Goal: Task Accomplishment & Management: Complete application form

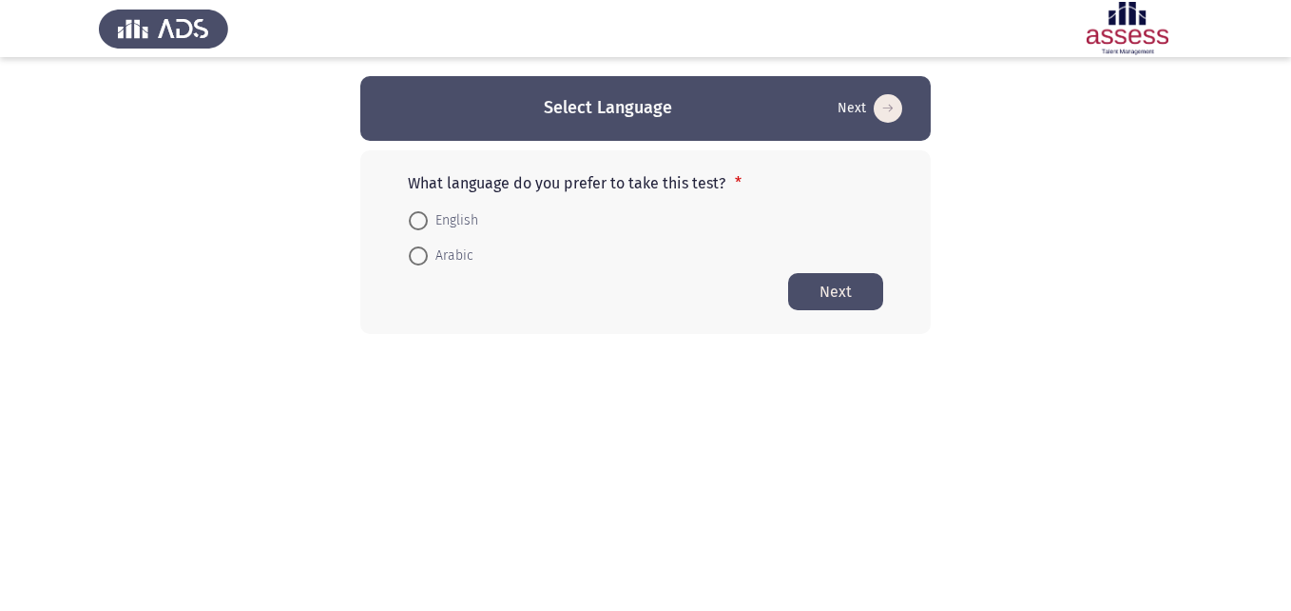
click at [217, 410] on html "Select Language Next What language do you prefer to take this test? * English A…" at bounding box center [645, 205] width 1291 height 410
click at [448, 213] on span "English" at bounding box center [453, 220] width 50 height 23
click at [428, 213] on input "English" at bounding box center [418, 220] width 19 height 19
radio input "true"
click at [571, 351] on html "Select Language Next What language do you prefer to take this test? * English A…" at bounding box center [645, 204] width 1291 height 409
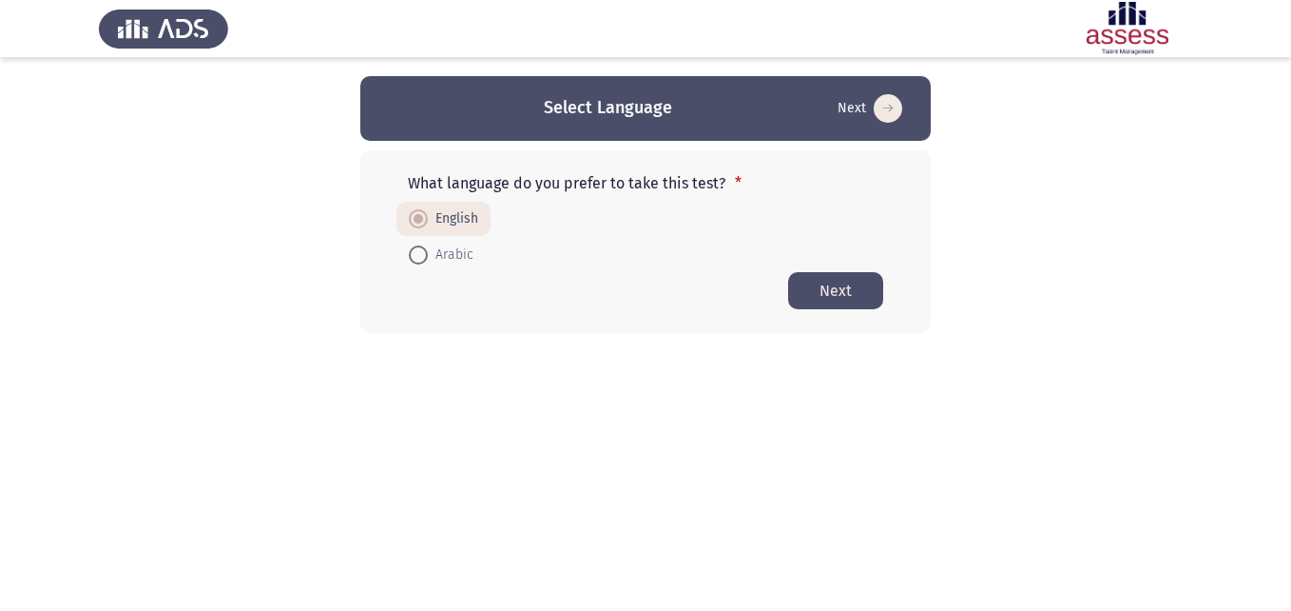
drag, startPoint x: 657, startPoint y: 176, endPoint x: 685, endPoint y: 176, distance: 27.6
click at [685, 176] on p "What language do you prefer to take this test? *" at bounding box center [645, 183] width 475 height 18
click at [837, 281] on button "Next" at bounding box center [835, 290] width 95 height 37
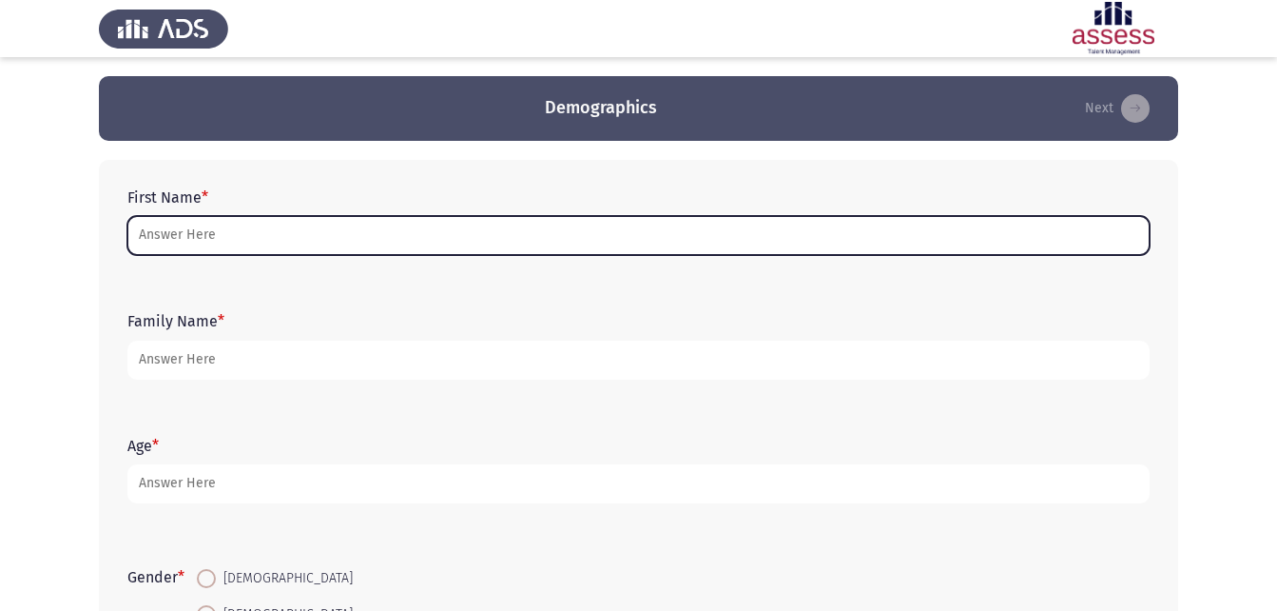
click at [296, 227] on input "First Name *" at bounding box center [638, 235] width 1022 height 39
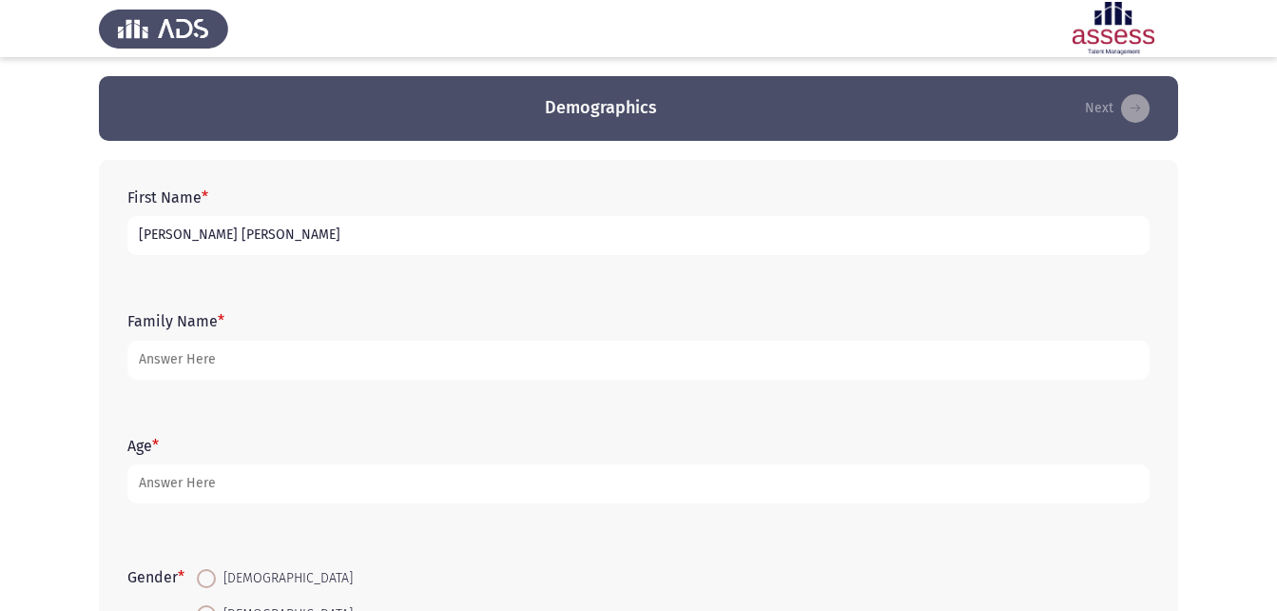
type input "[PERSON_NAME] [PERSON_NAME]"
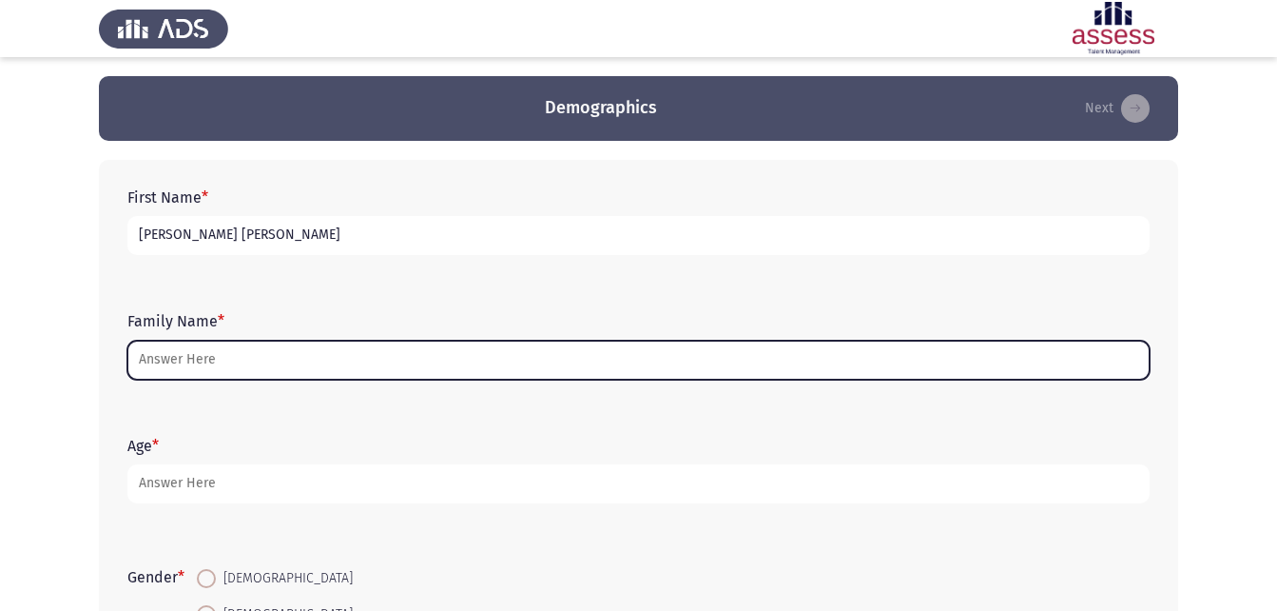
click at [217, 352] on input "Family Name *" at bounding box center [638, 359] width 1022 height 39
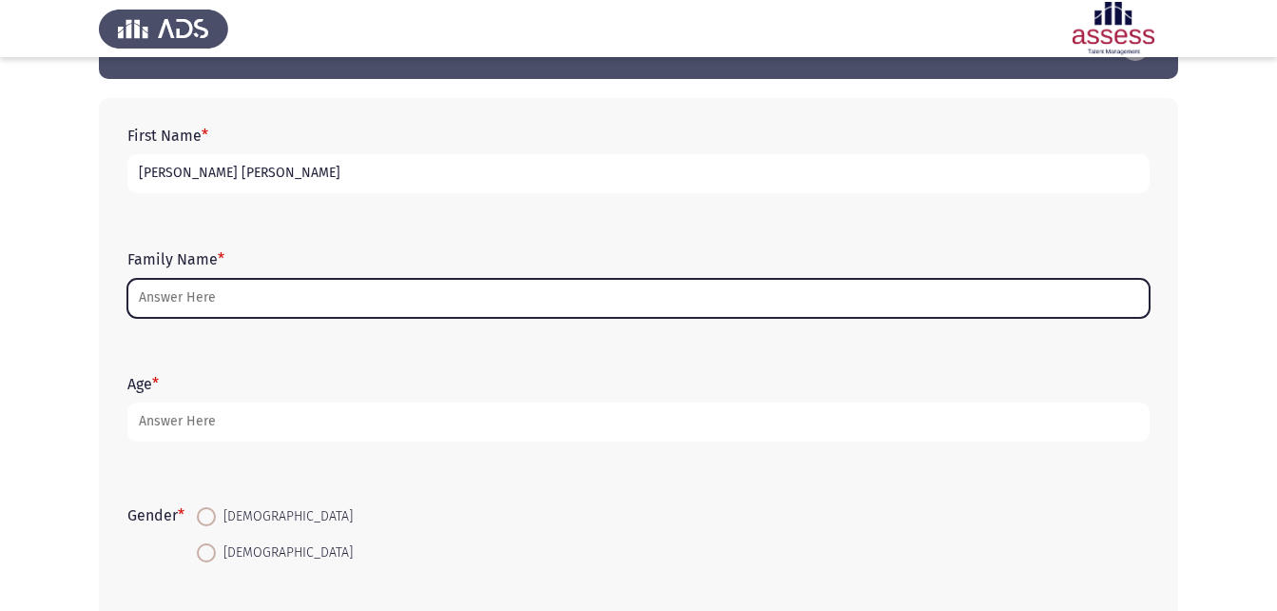
scroll to position [95, 0]
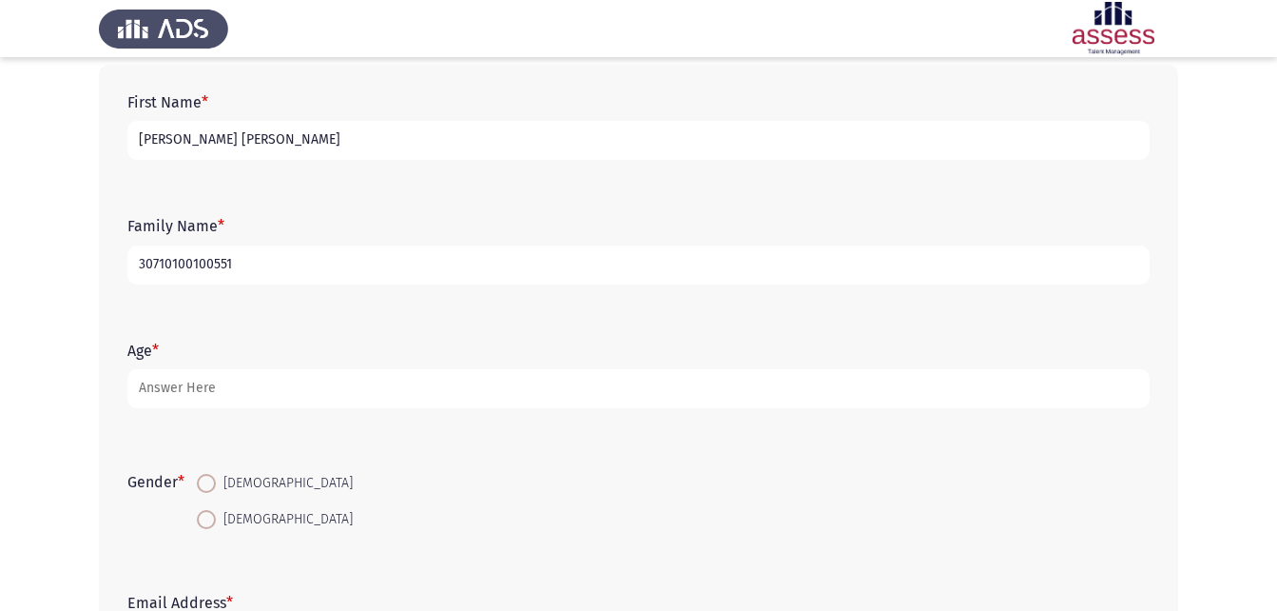
type input "30710100100551"
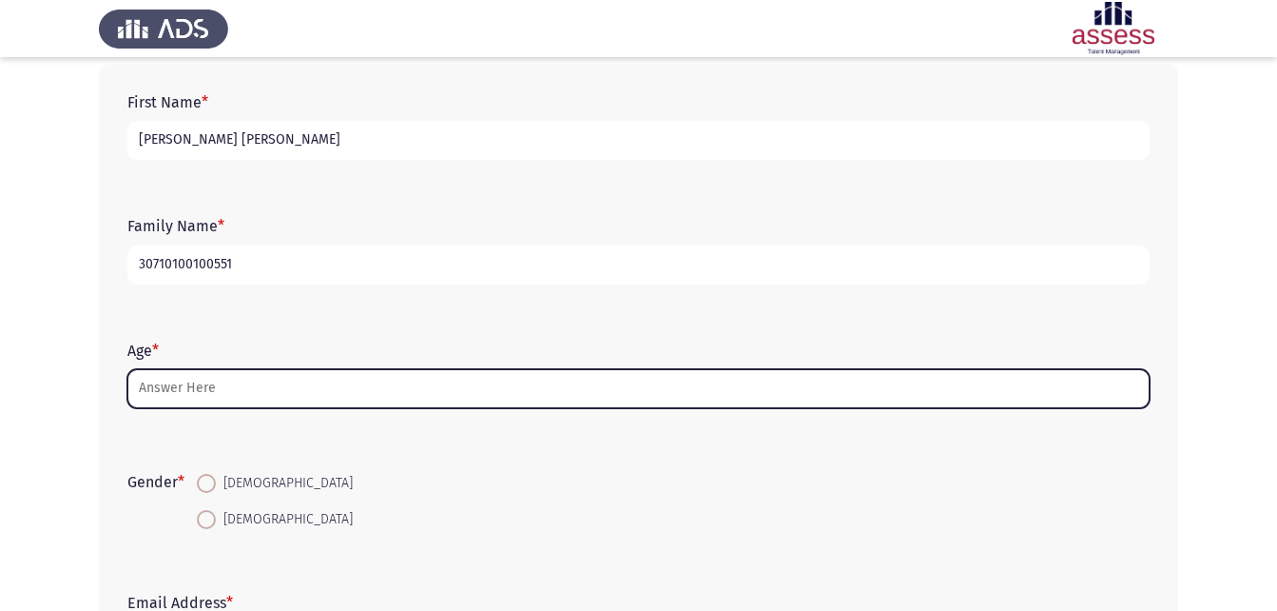
click at [207, 388] on input "Age *" at bounding box center [638, 388] width 1022 height 39
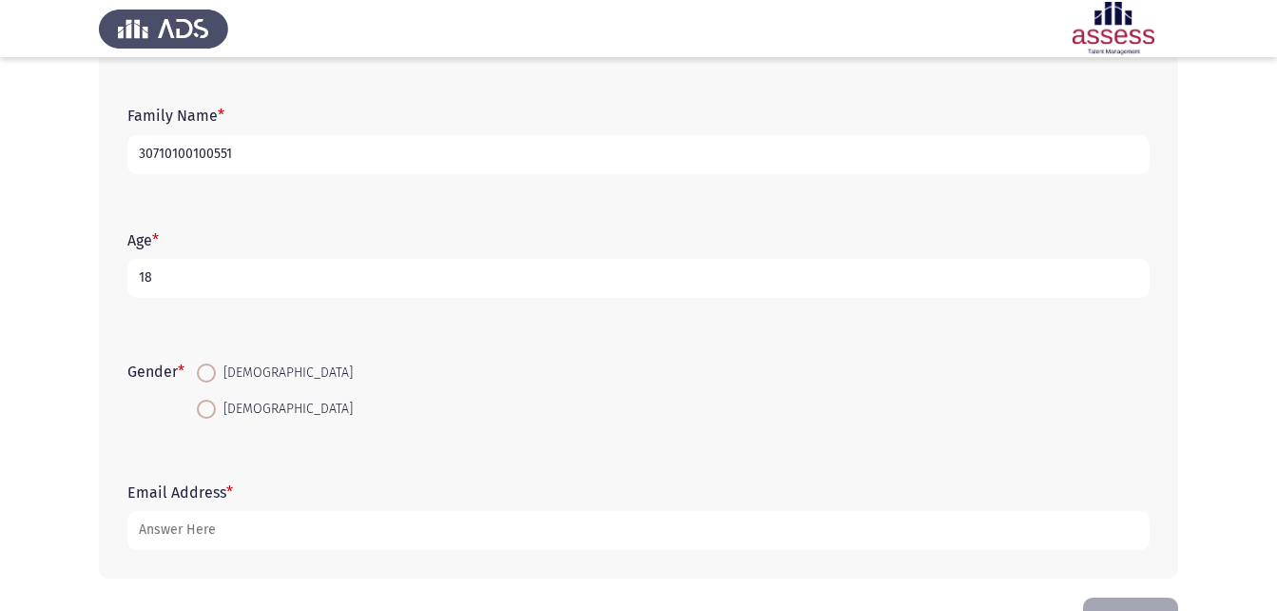
scroll to position [173, 0]
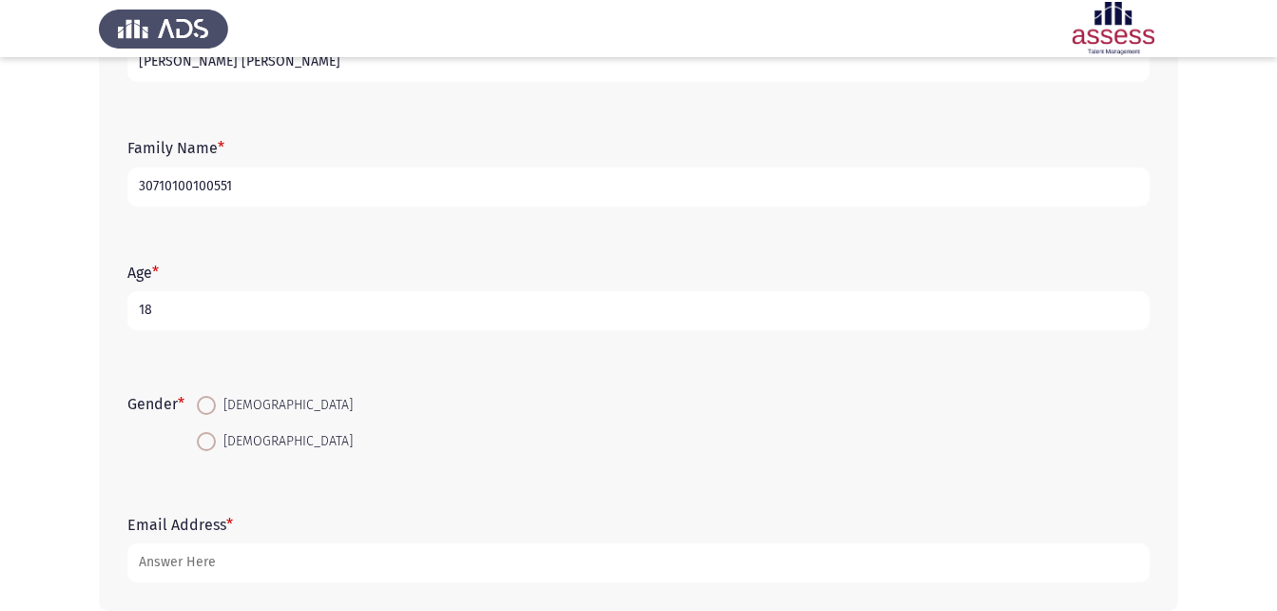
type input "18"
click at [211, 402] on span at bounding box center [206, 405] width 19 height 19
click at [211, 402] on input "[DEMOGRAPHIC_DATA]" at bounding box center [206, 405] width 19 height 19
radio input "true"
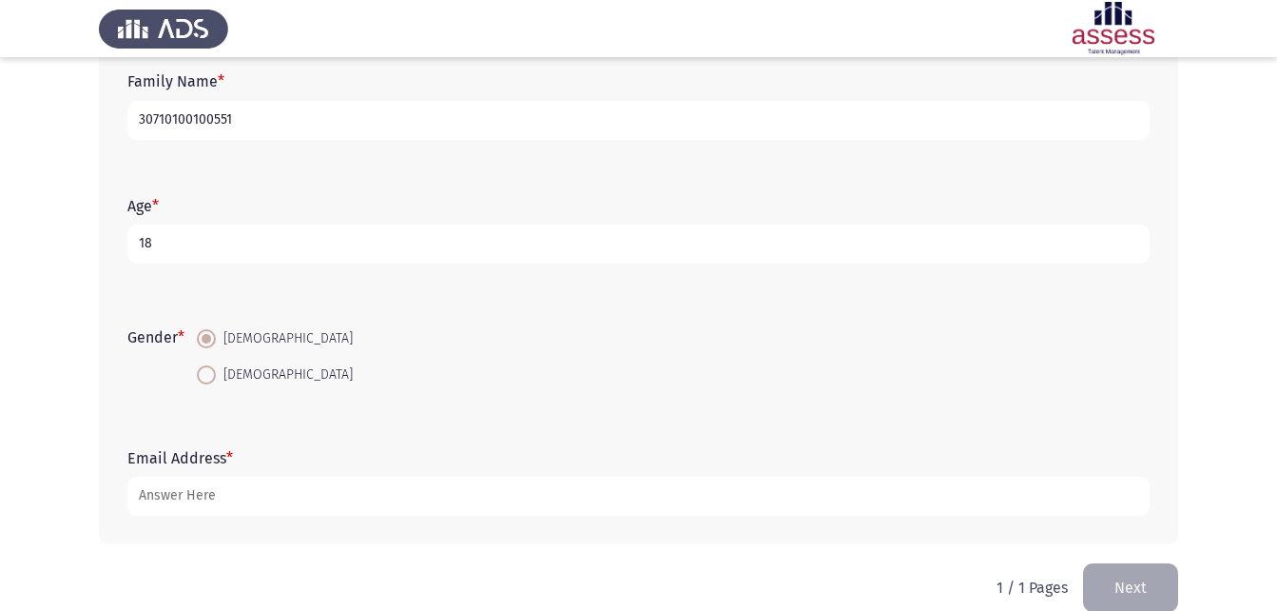
scroll to position [268, 0]
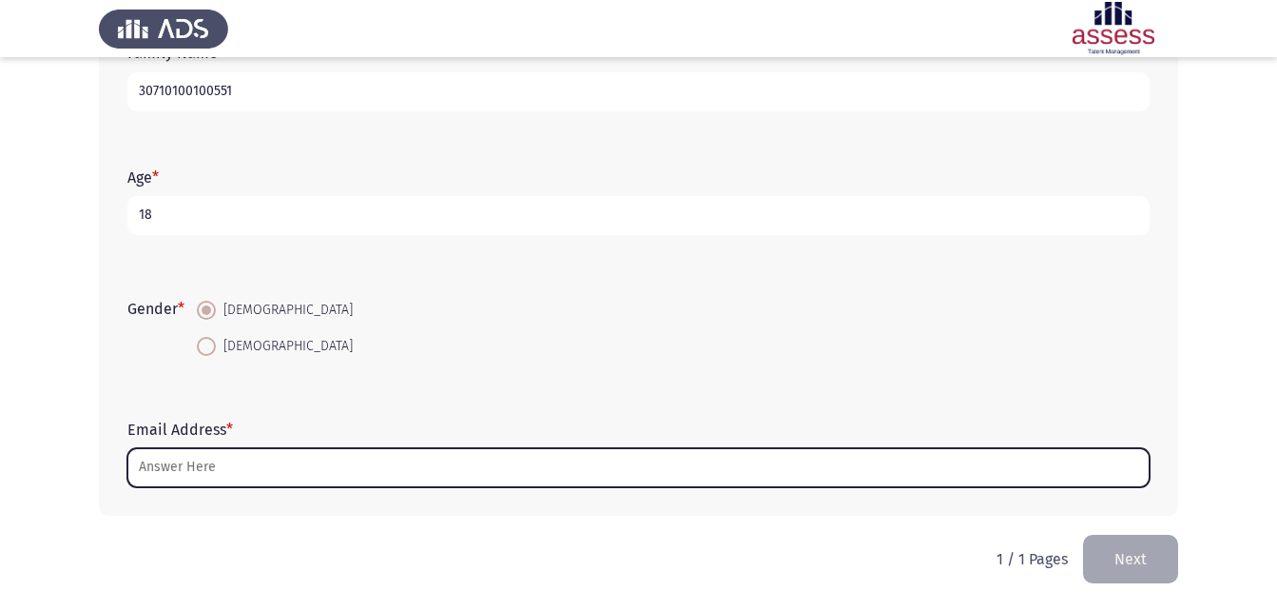
click at [213, 472] on input "Email Address *" at bounding box center [638, 467] width 1022 height 39
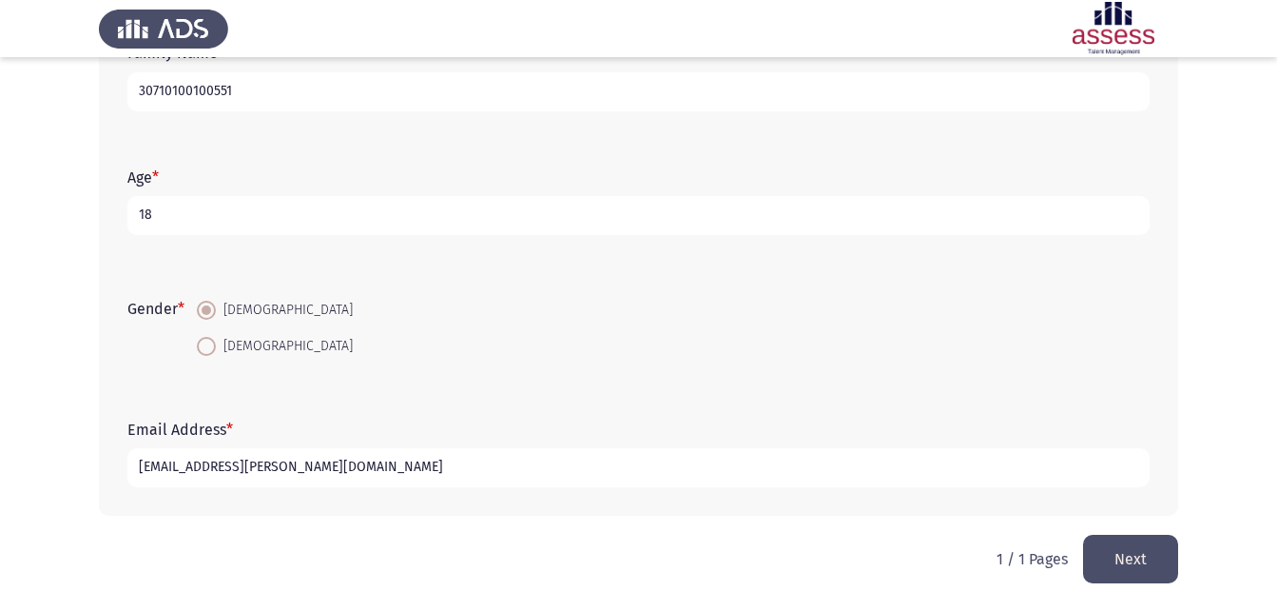
type input "[EMAIL_ADDRESS][PERSON_NAME][DOMAIN_NAME]"
click at [148, 208] on input "18" at bounding box center [638, 215] width 1022 height 39
click at [157, 258] on div "Age * [DEMOGRAPHIC_DATA]" at bounding box center [638, 202] width 1041 height 124
click at [143, 220] on input "18" at bounding box center [638, 215] width 1022 height 39
click at [182, 266] on div "Gender * [DEMOGRAPHIC_DATA] [DEMOGRAPHIC_DATA]" at bounding box center [638, 327] width 1041 height 128
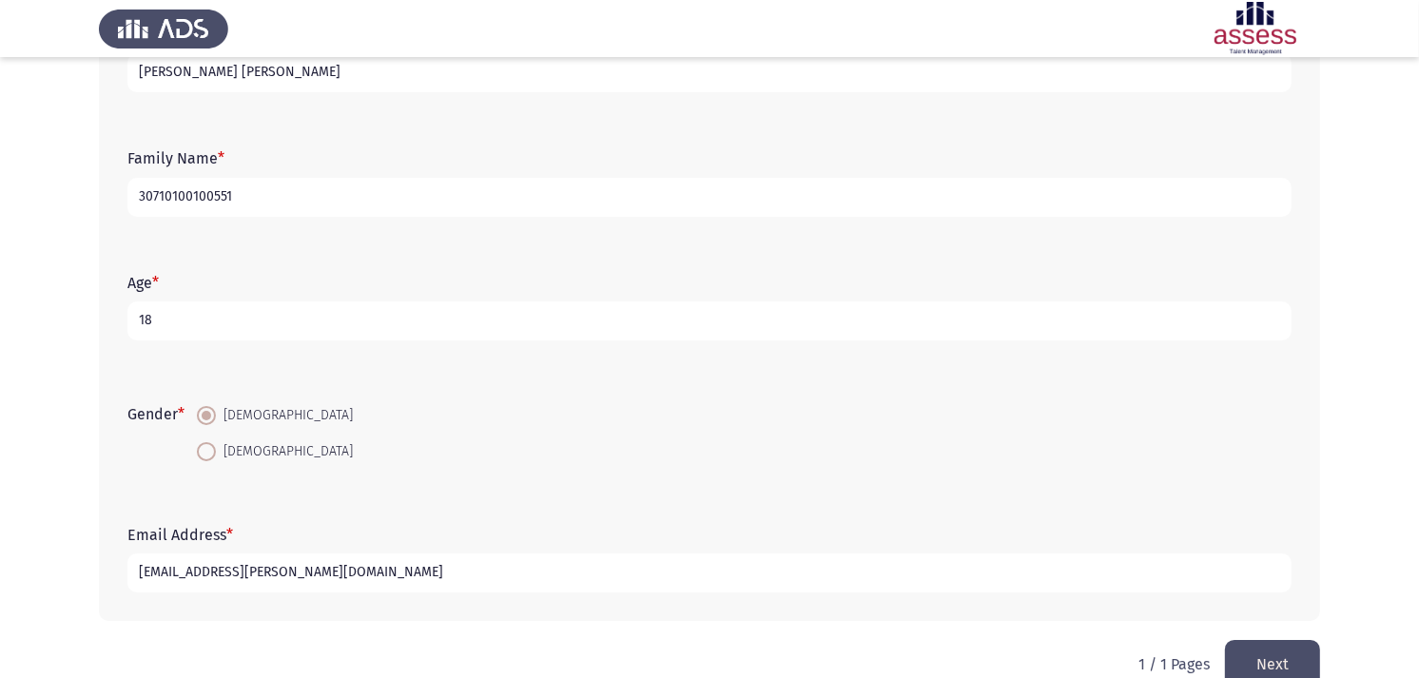
scroll to position [200, 0]
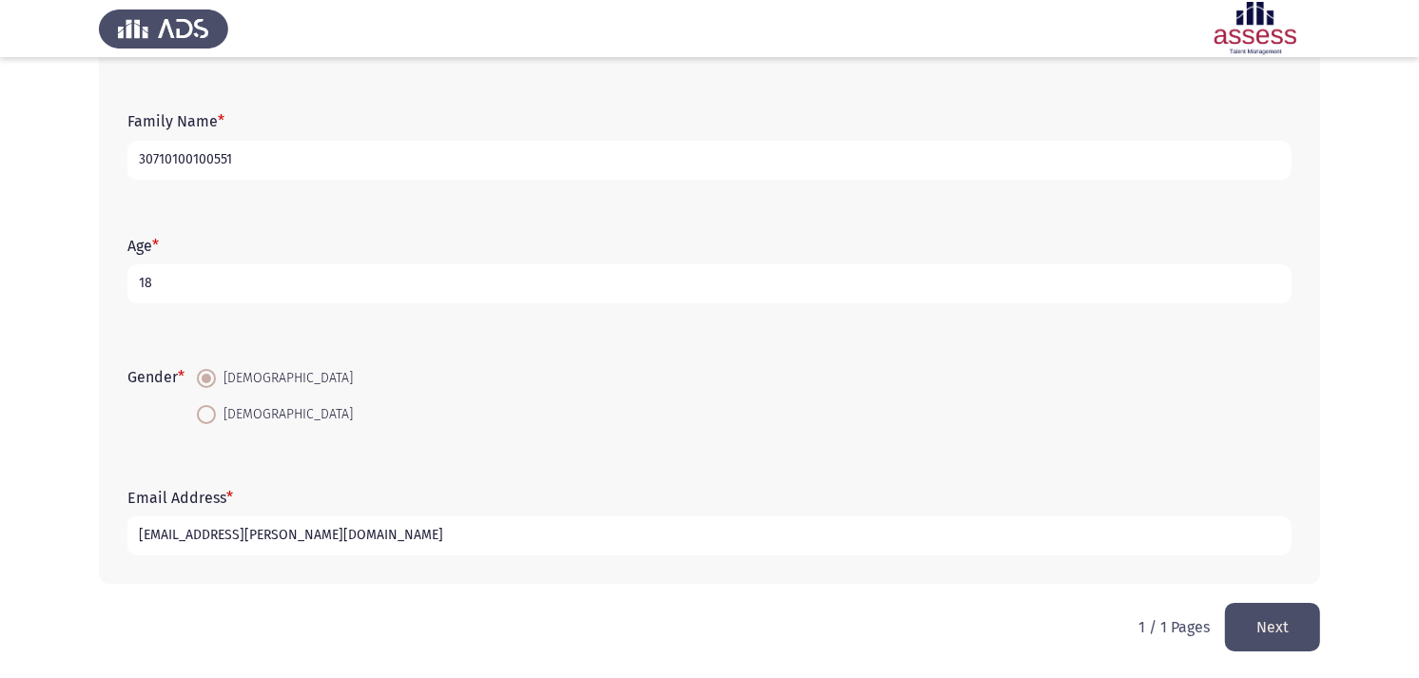
drag, startPoint x: 1134, startPoint y: 623, endPoint x: 1181, endPoint y: 623, distance: 46.6
click at [1181, 610] on html "Demographics Next First Name * [PERSON_NAME] [PERSON_NAME] Family Name * 307101…" at bounding box center [709, 239] width 1419 height 879
click at [1244, 610] on button "Next" at bounding box center [1272, 627] width 95 height 48
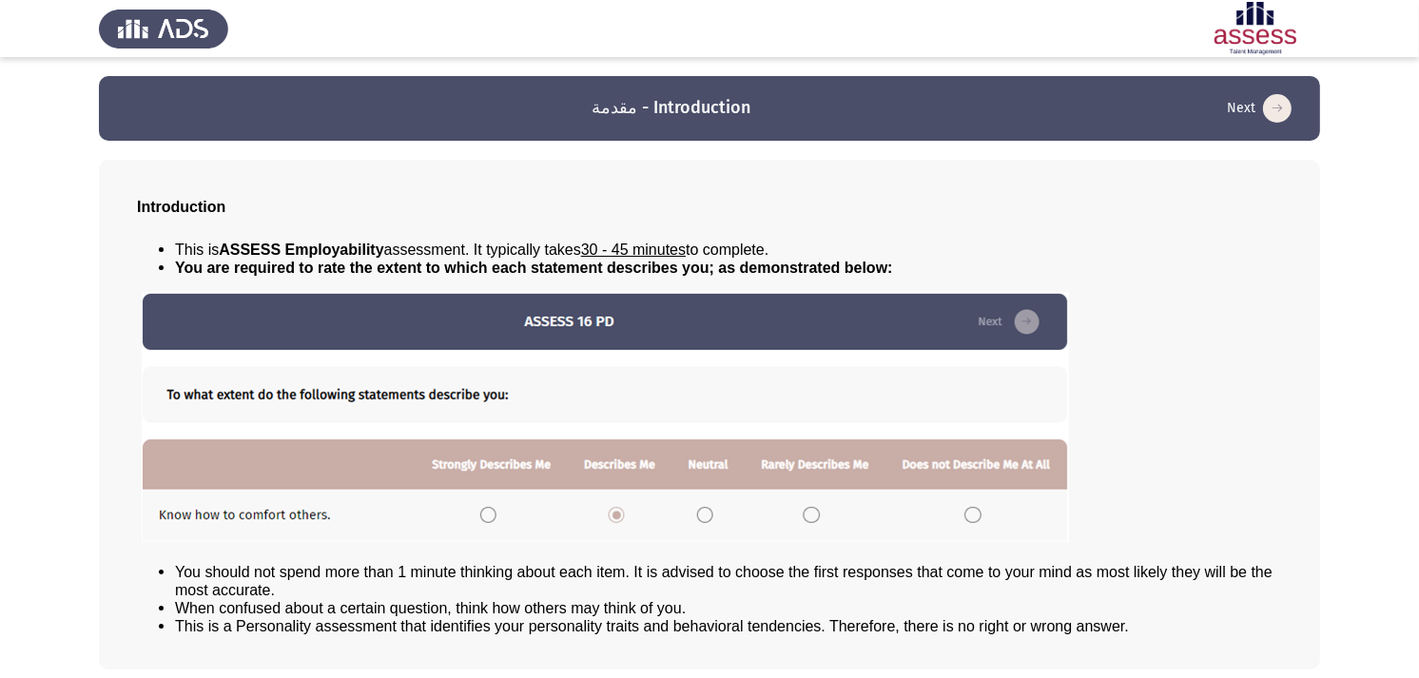
scroll to position [77, 0]
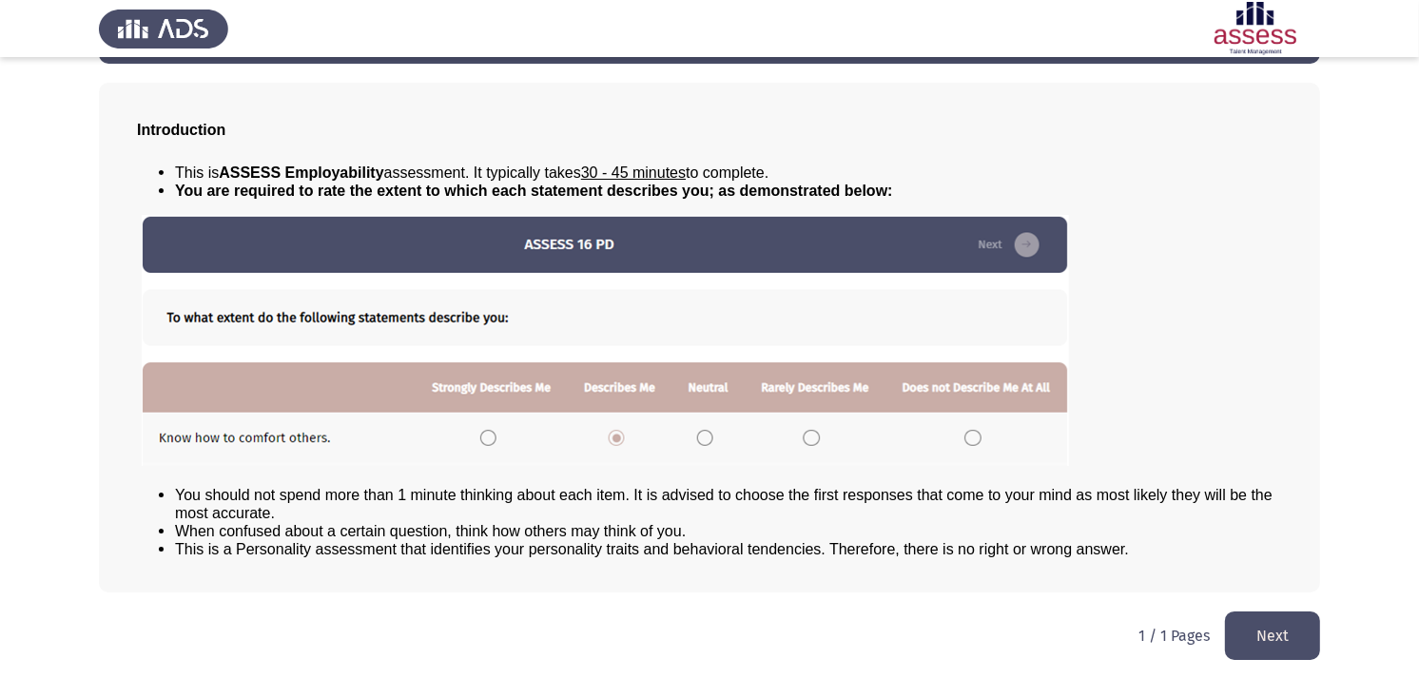
click at [1258, 610] on button "Next" at bounding box center [1272, 635] width 95 height 48
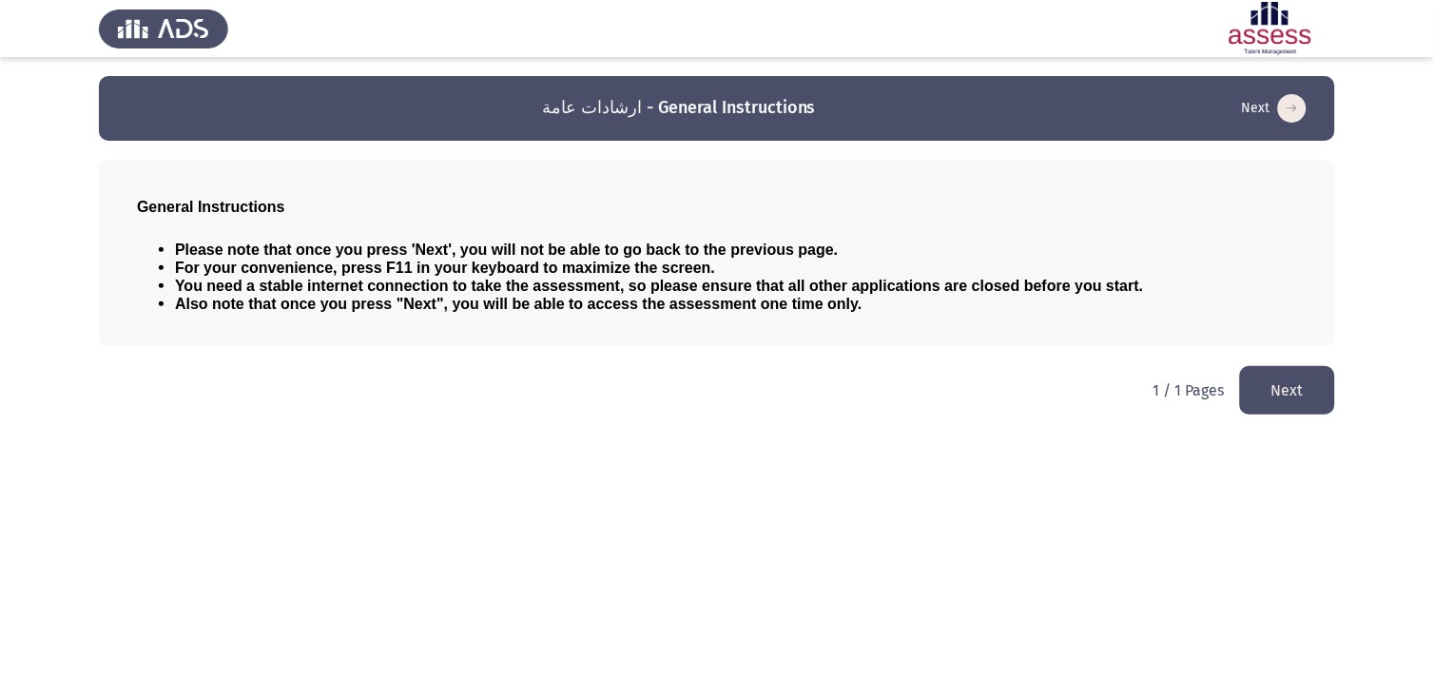
click at [1281, 384] on button "Next" at bounding box center [1287, 390] width 95 height 48
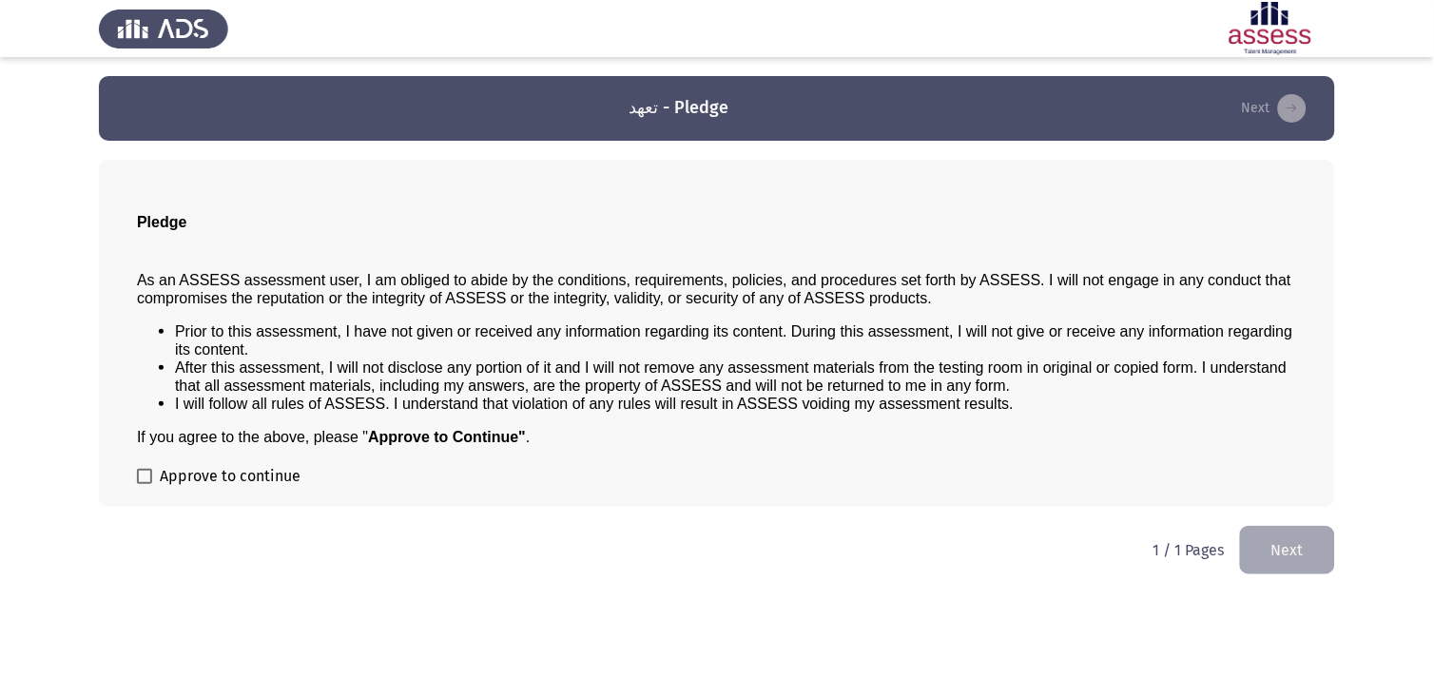
click at [260, 480] on span "Approve to continue" at bounding box center [230, 476] width 141 height 23
click at [145, 484] on input "Approve to continue" at bounding box center [144, 484] width 1 height 1
checkbox input "true"
click at [1290, 535] on button "Next" at bounding box center [1287, 550] width 95 height 48
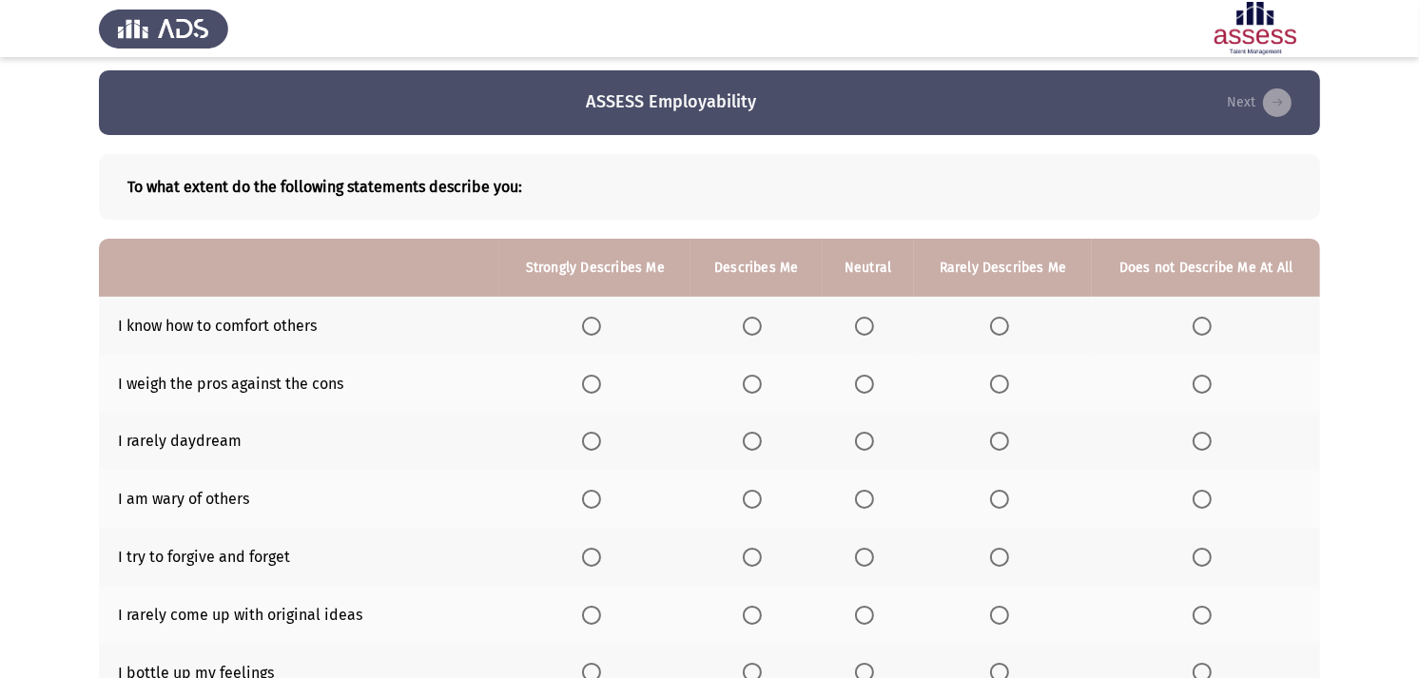
scroll to position [106, 0]
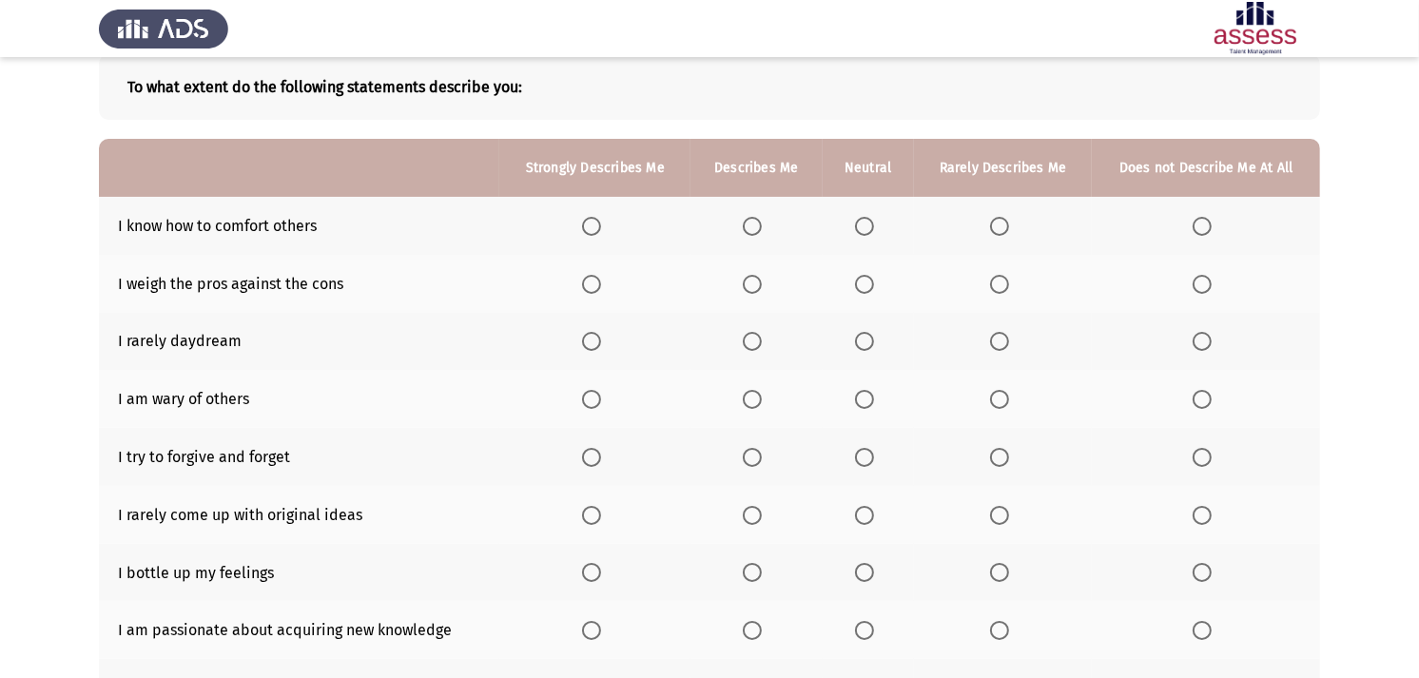
click at [872, 228] on span "Select an option" at bounding box center [864, 226] width 19 height 19
click at [872, 228] on input "Select an option" at bounding box center [864, 226] width 19 height 19
click at [868, 289] on span "Select an option" at bounding box center [864, 284] width 19 height 19
click at [868, 289] on input "Select an option" at bounding box center [864, 284] width 19 height 19
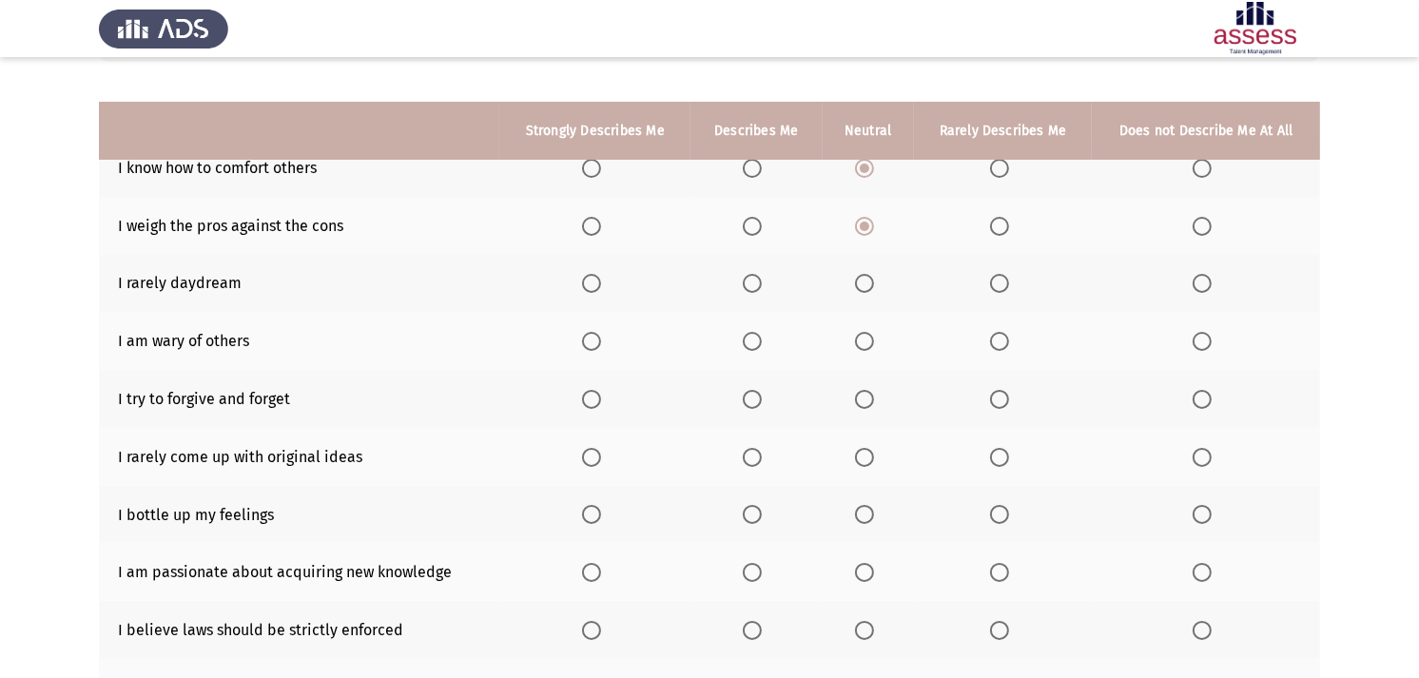
scroll to position [211, 0]
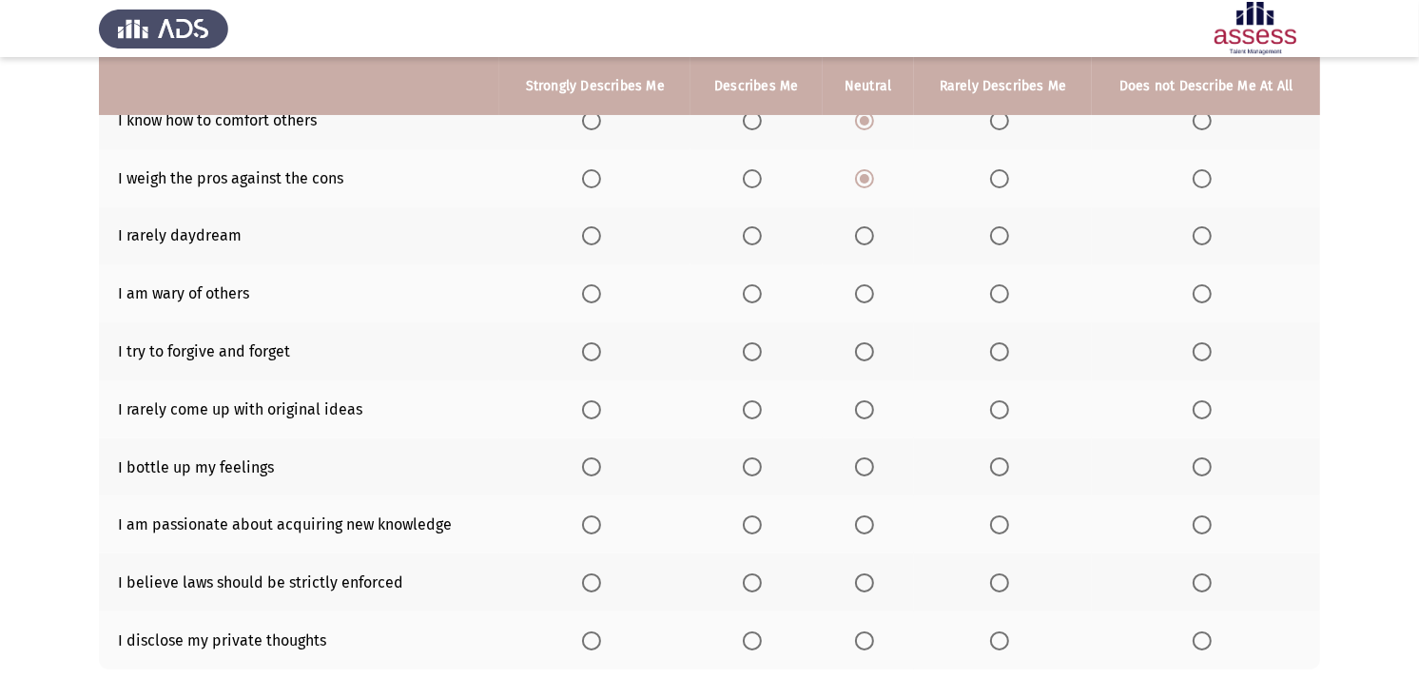
click at [995, 299] on span "Select an option" at bounding box center [999, 293] width 19 height 19
click at [995, 299] on input "Select an option" at bounding box center [999, 293] width 19 height 19
click at [854, 461] on th at bounding box center [868, 467] width 91 height 58
click at [860, 459] on span "Select an option" at bounding box center [864, 466] width 19 height 19
click at [860, 459] on input "Select an option" at bounding box center [864, 466] width 19 height 19
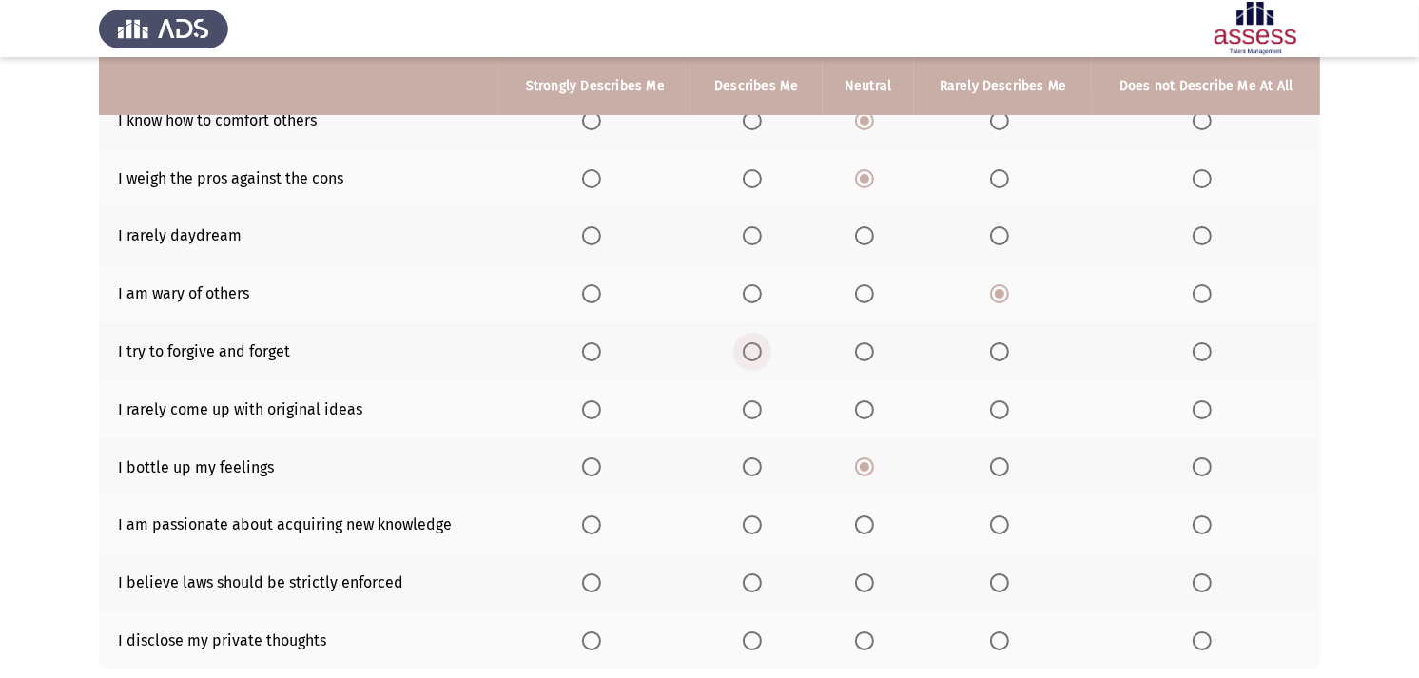
click at [752, 344] on span "Select an option" at bounding box center [752, 351] width 19 height 19
click at [752, 344] on input "Select an option" at bounding box center [752, 351] width 19 height 19
click at [993, 414] on span "Select an option" at bounding box center [999, 409] width 19 height 19
click at [993, 414] on input "Select an option" at bounding box center [999, 409] width 19 height 19
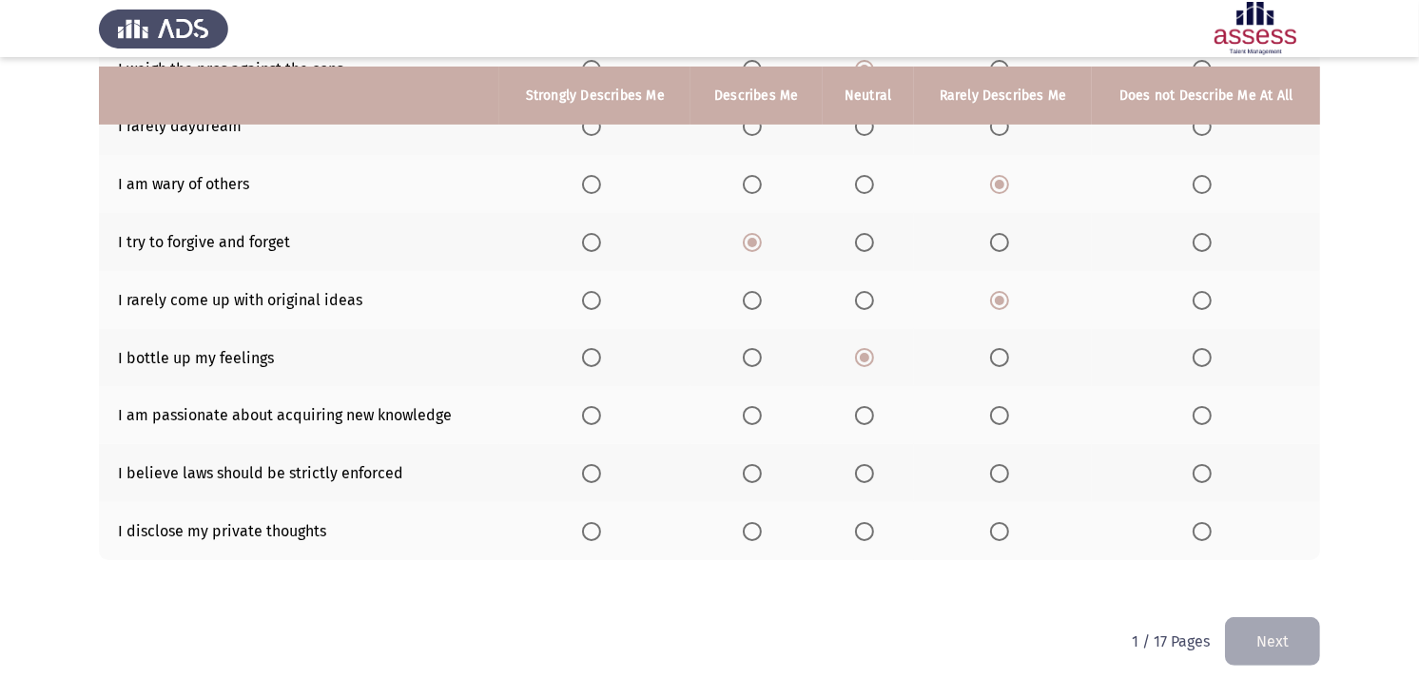
scroll to position [329, 0]
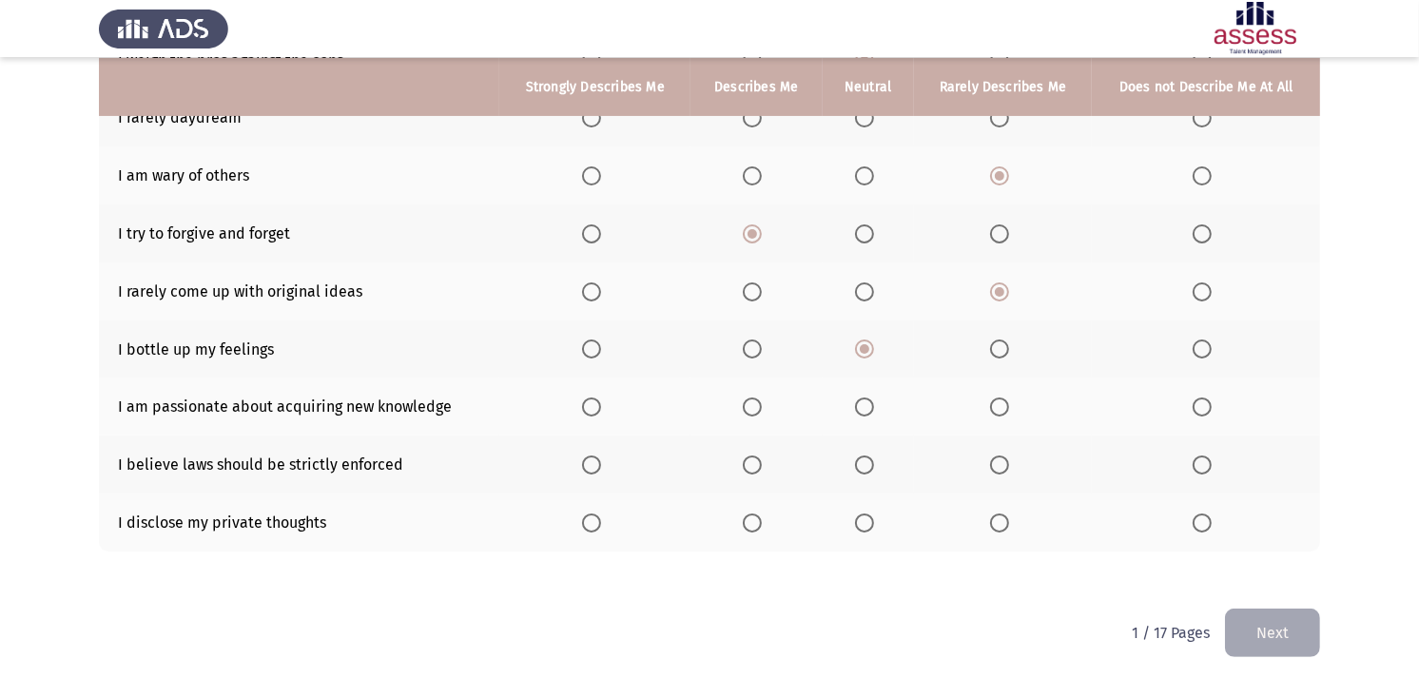
click at [757, 406] on span "Select an option" at bounding box center [752, 406] width 19 height 19
click at [757, 406] on input "Select an option" at bounding box center [752, 406] width 19 height 19
click at [852, 456] on th at bounding box center [868, 465] width 91 height 58
click at [862, 456] on span "Select an option" at bounding box center [864, 465] width 19 height 19
click at [862, 456] on input "Select an option" at bounding box center [864, 465] width 19 height 19
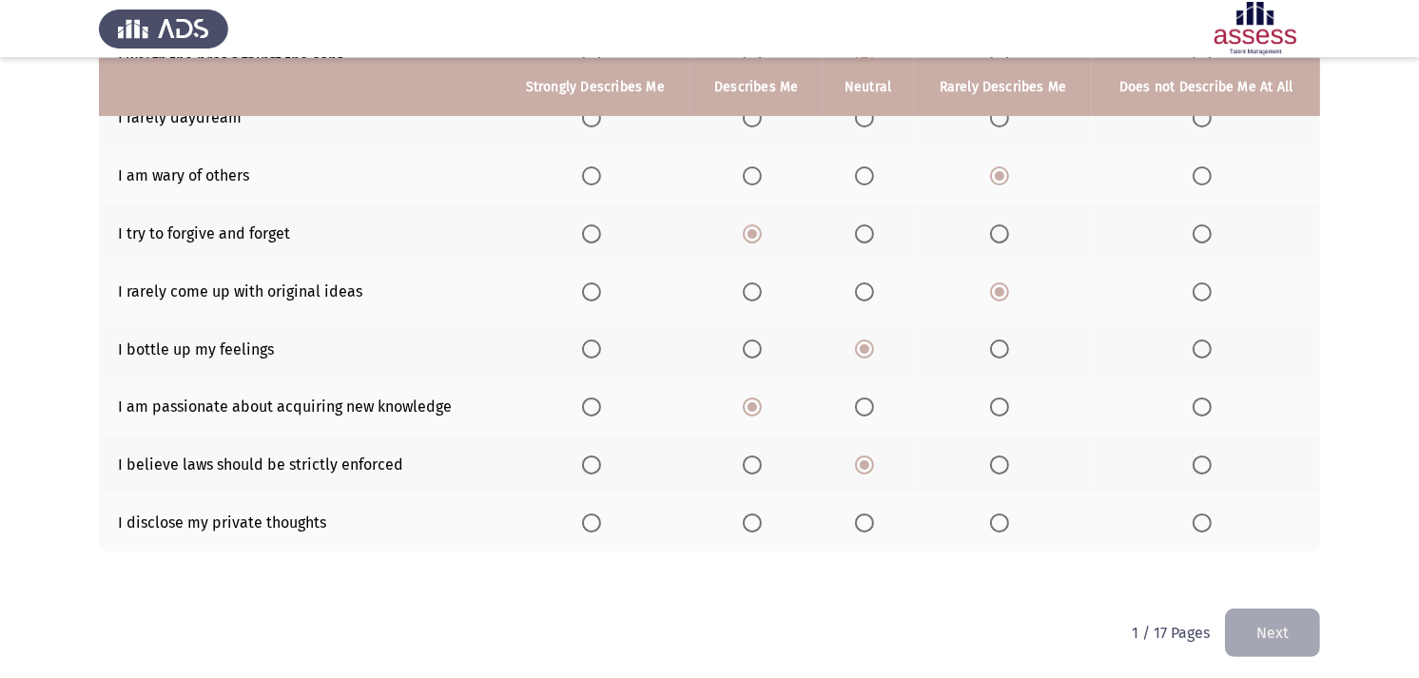
click at [752, 514] on span "Select an option" at bounding box center [752, 523] width 19 height 19
click at [752, 514] on input "Select an option" at bounding box center [752, 523] width 19 height 19
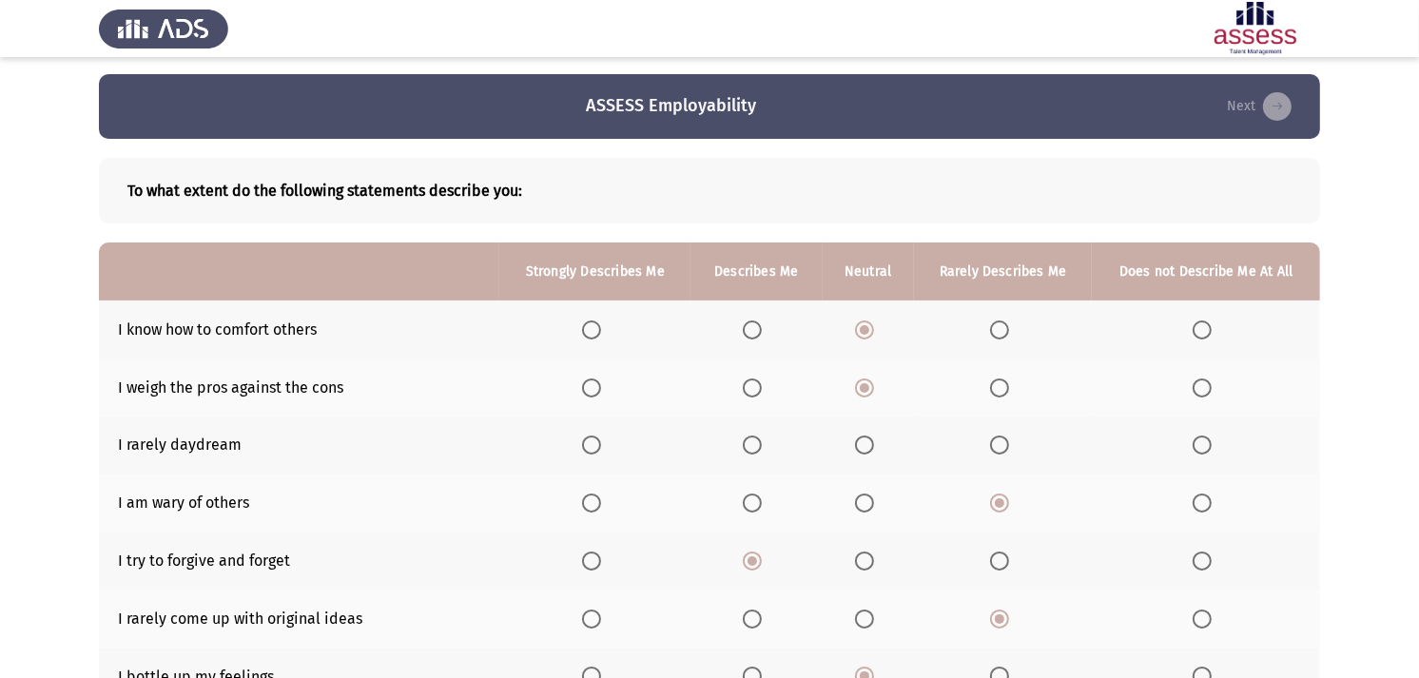
scroll to position [0, 0]
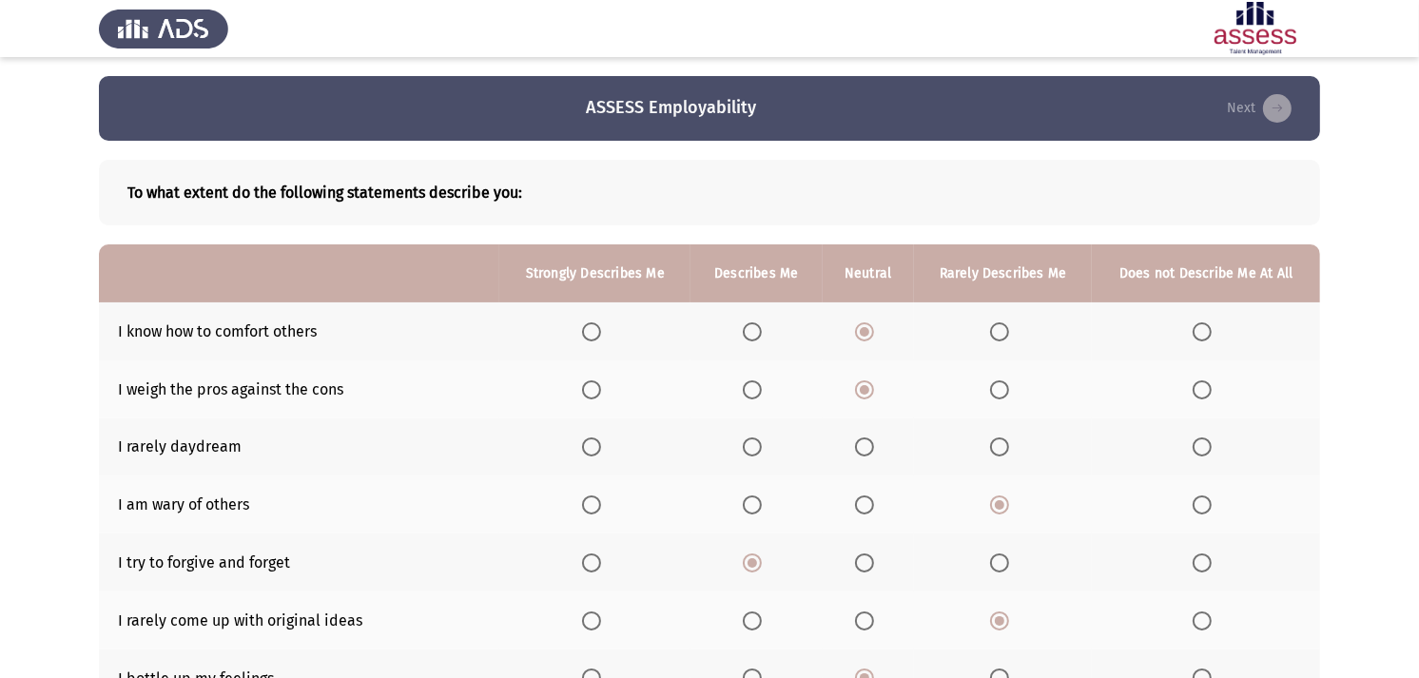
click at [746, 337] on span "Select an option" at bounding box center [752, 331] width 19 height 19
click at [746, 337] on input "Select an option" at bounding box center [752, 331] width 19 height 19
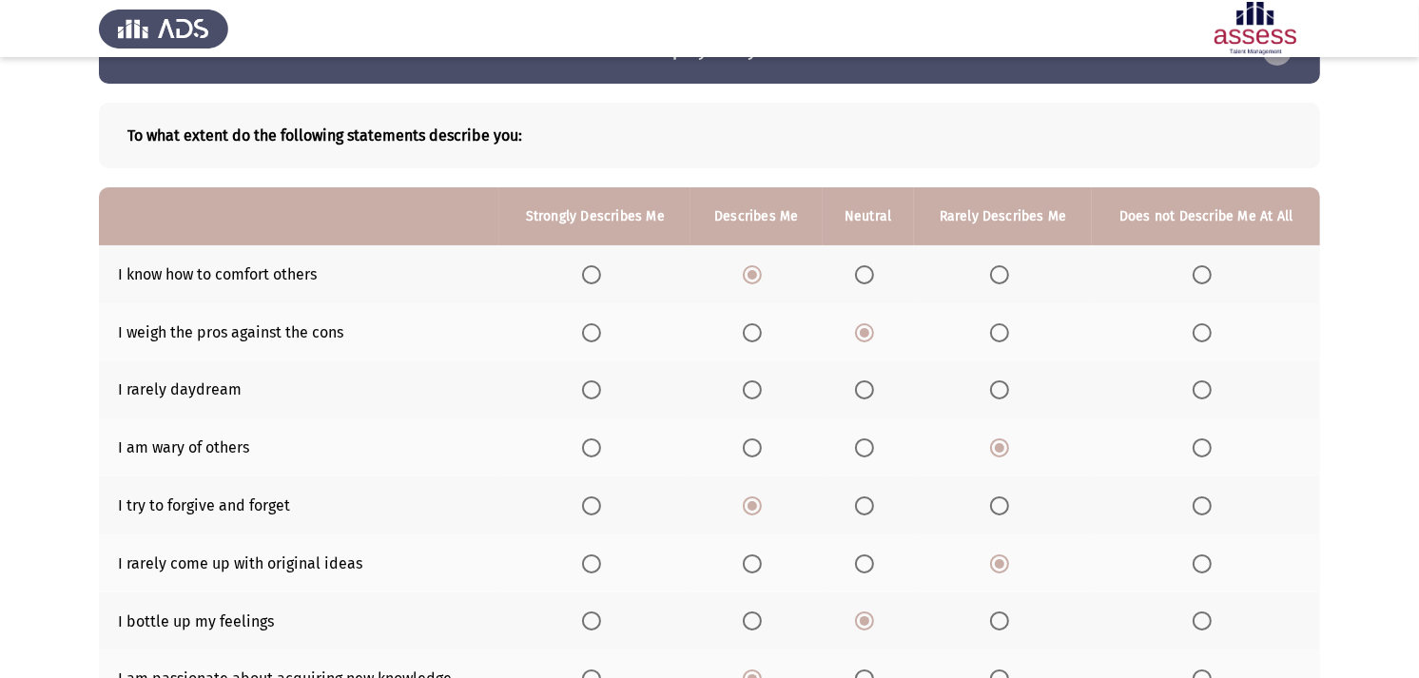
scroll to position [106, 0]
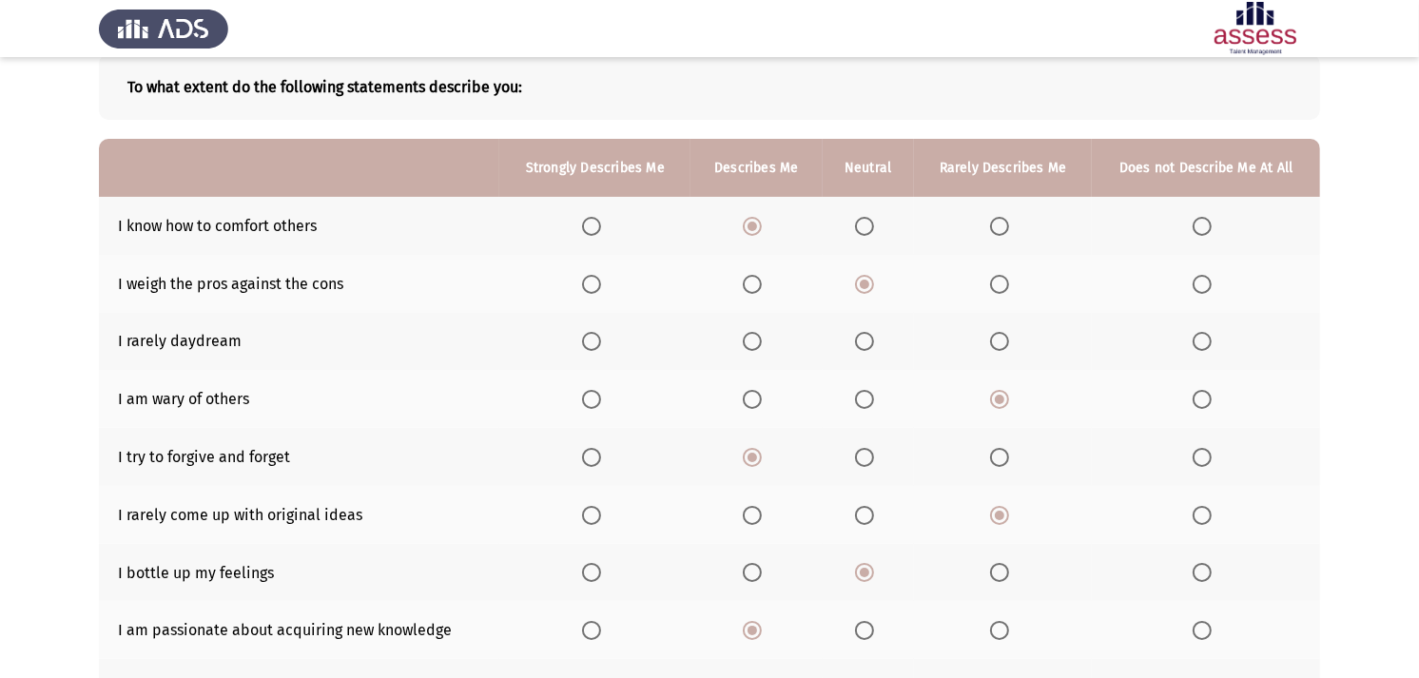
click at [874, 340] on span "Select an option" at bounding box center [864, 341] width 19 height 19
click at [874, 340] on input "Select an option" at bounding box center [864, 341] width 19 height 19
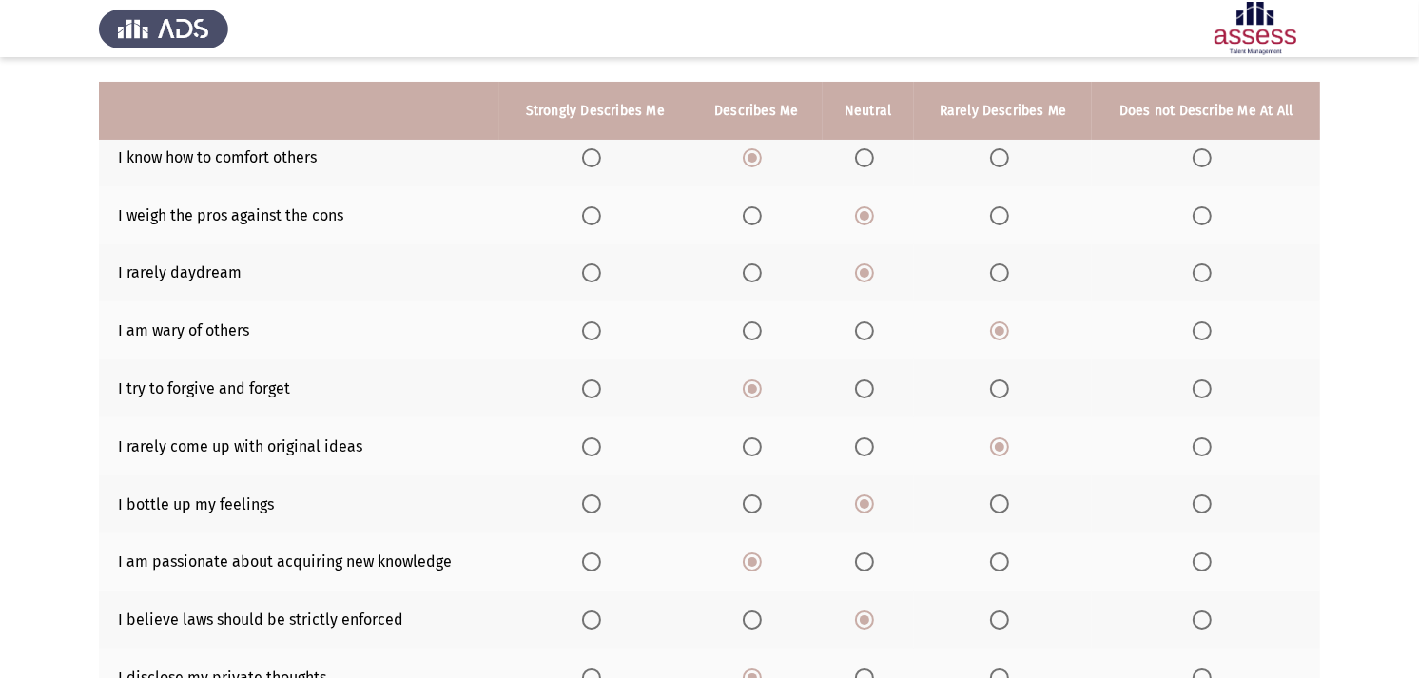
scroll to position [211, 0]
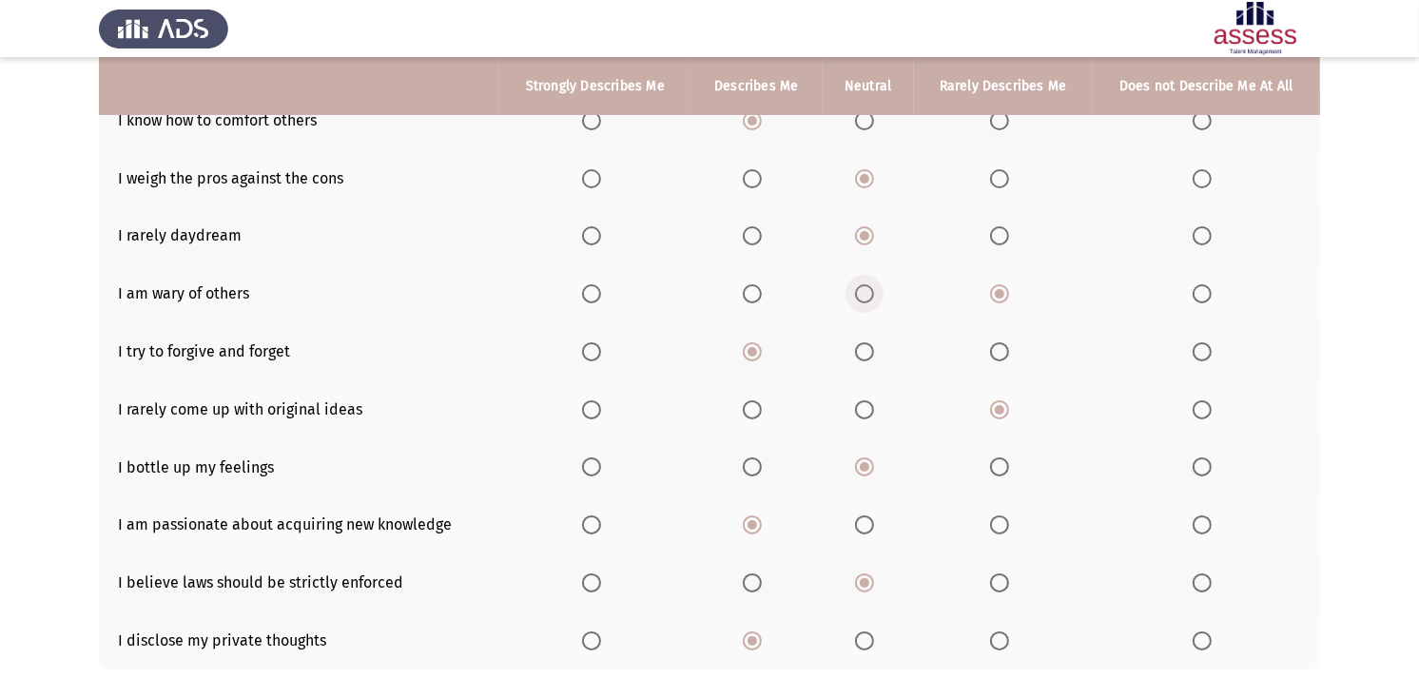
click at [869, 290] on span "Select an option" at bounding box center [864, 293] width 19 height 19
click at [869, 290] on input "Select an option" at bounding box center [864, 293] width 19 height 19
click at [1003, 290] on span "Select an option" at bounding box center [999, 293] width 19 height 19
click at [1003, 290] on input "Select an option" at bounding box center [999, 293] width 19 height 19
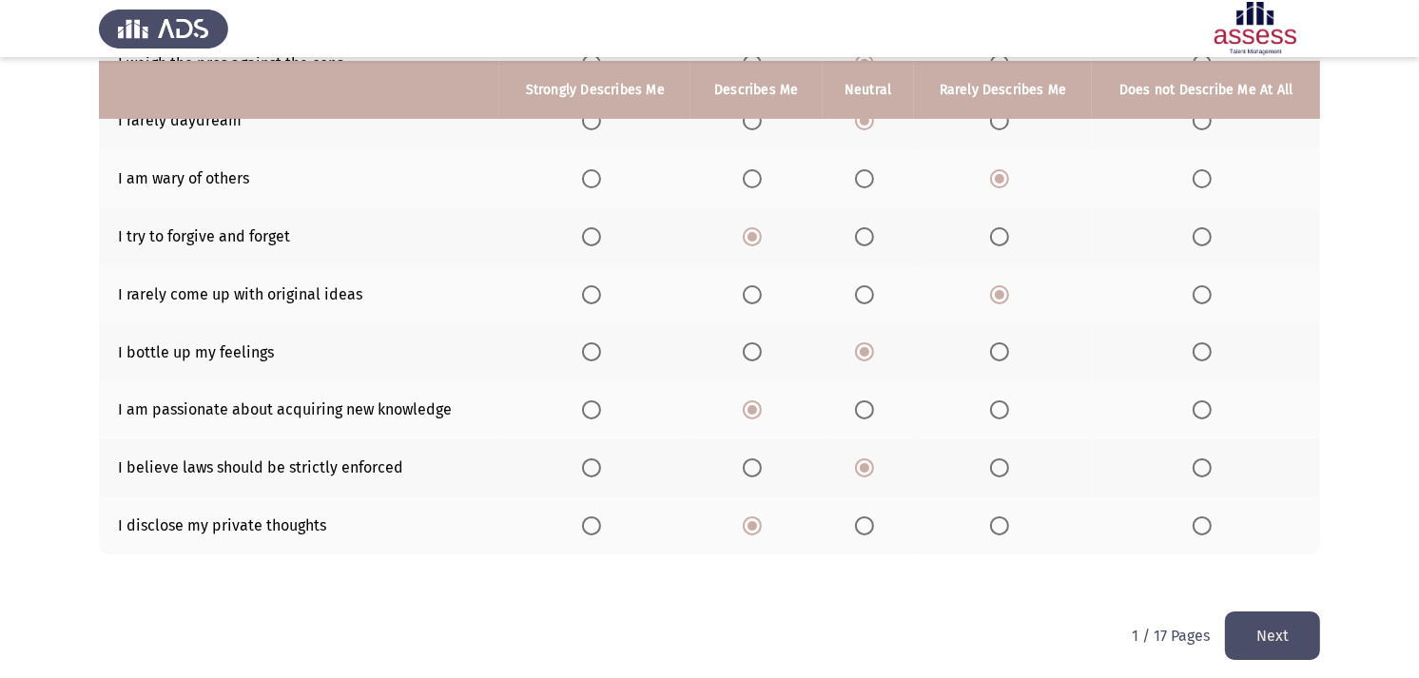
scroll to position [329, 0]
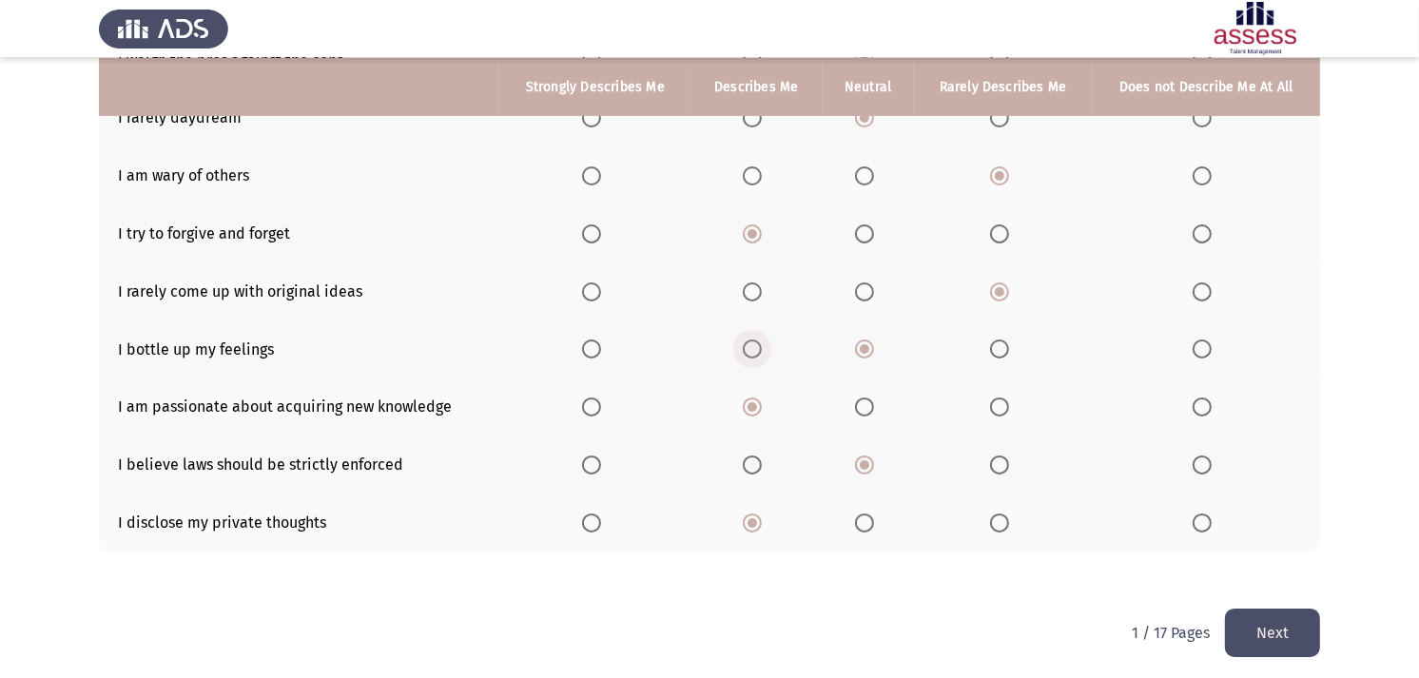
click at [762, 347] on span "Select an option" at bounding box center [752, 348] width 19 height 19
click at [762, 347] on input "Select an option" at bounding box center [752, 348] width 19 height 19
click at [1290, 610] on button "Next" at bounding box center [1272, 633] width 95 height 48
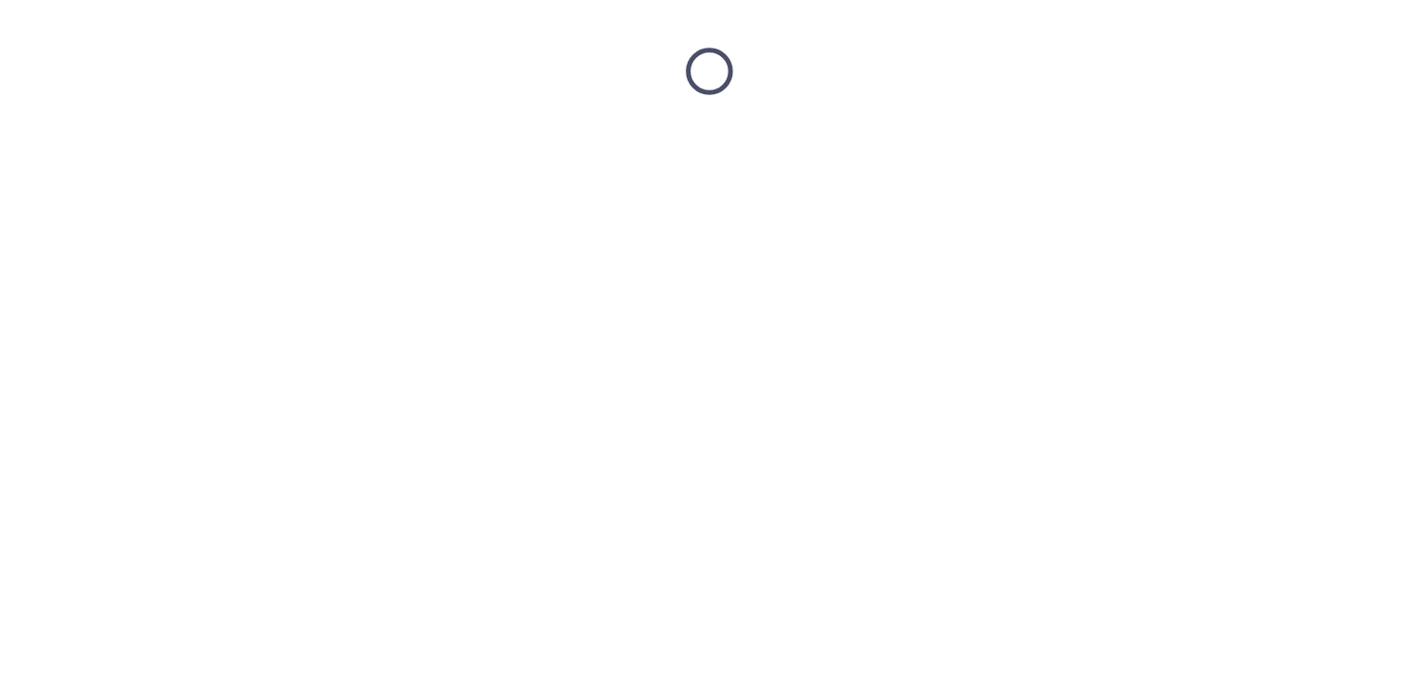
scroll to position [0, 0]
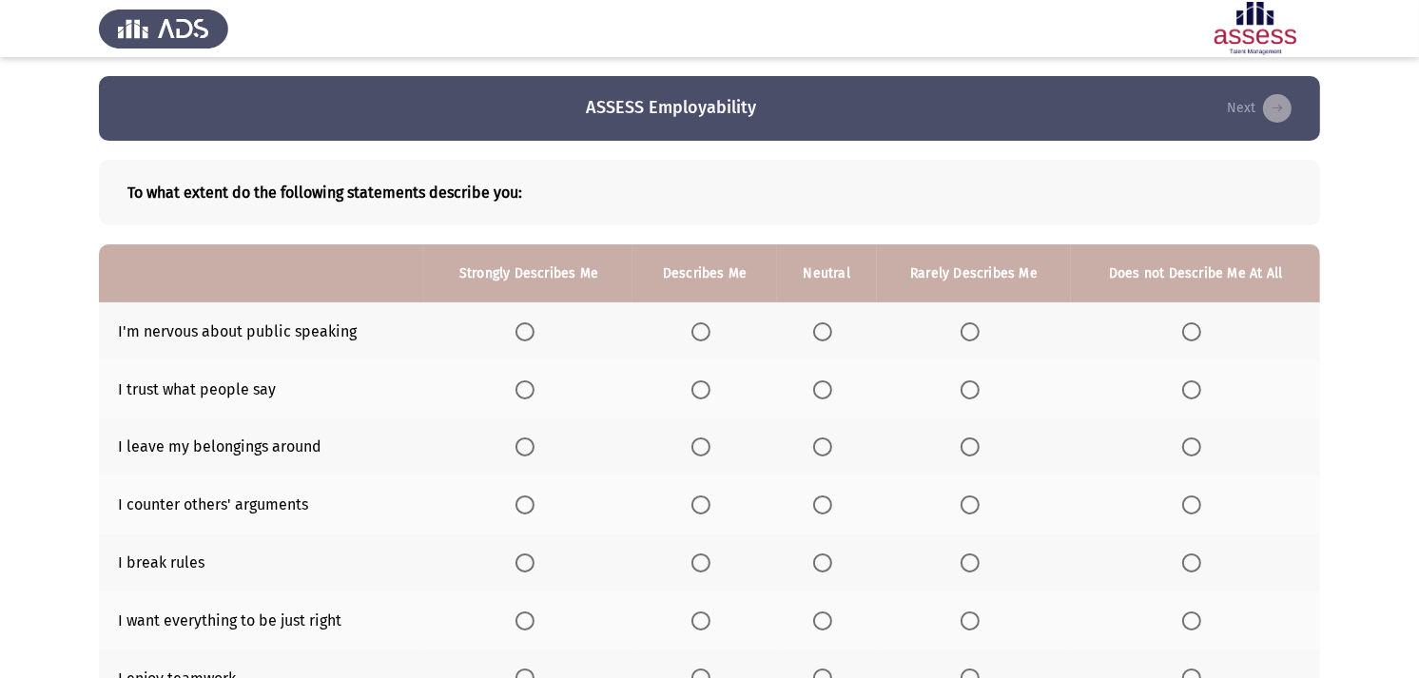
click at [970, 314] on th at bounding box center [974, 331] width 195 height 58
click at [1192, 338] on span "Select an option" at bounding box center [1191, 331] width 19 height 19
click at [1192, 338] on input "Select an option" at bounding box center [1191, 331] width 19 height 19
click at [1101, 258] on th "Does not Describe Me At All" at bounding box center [1195, 273] width 249 height 58
click at [821, 390] on span "Select an option" at bounding box center [822, 389] width 19 height 19
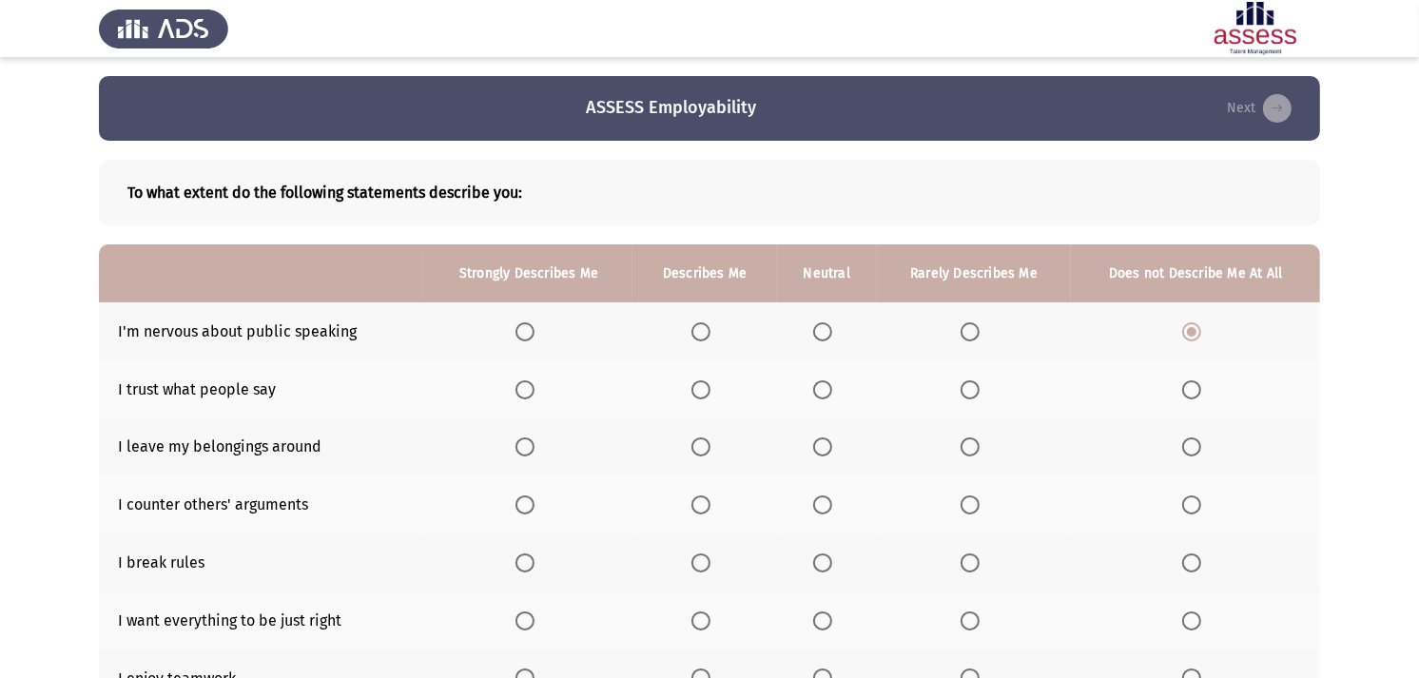
click at [821, 390] on input "Select an option" at bounding box center [822, 389] width 19 height 19
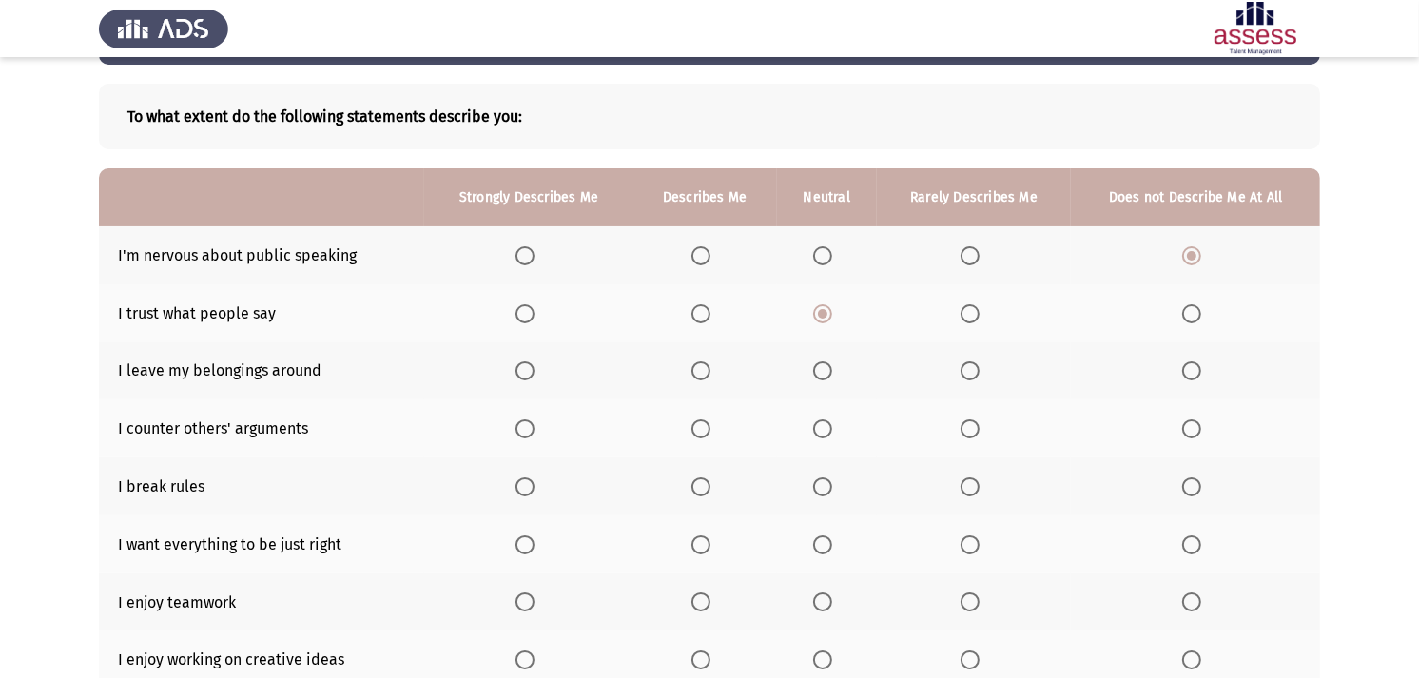
scroll to position [106, 0]
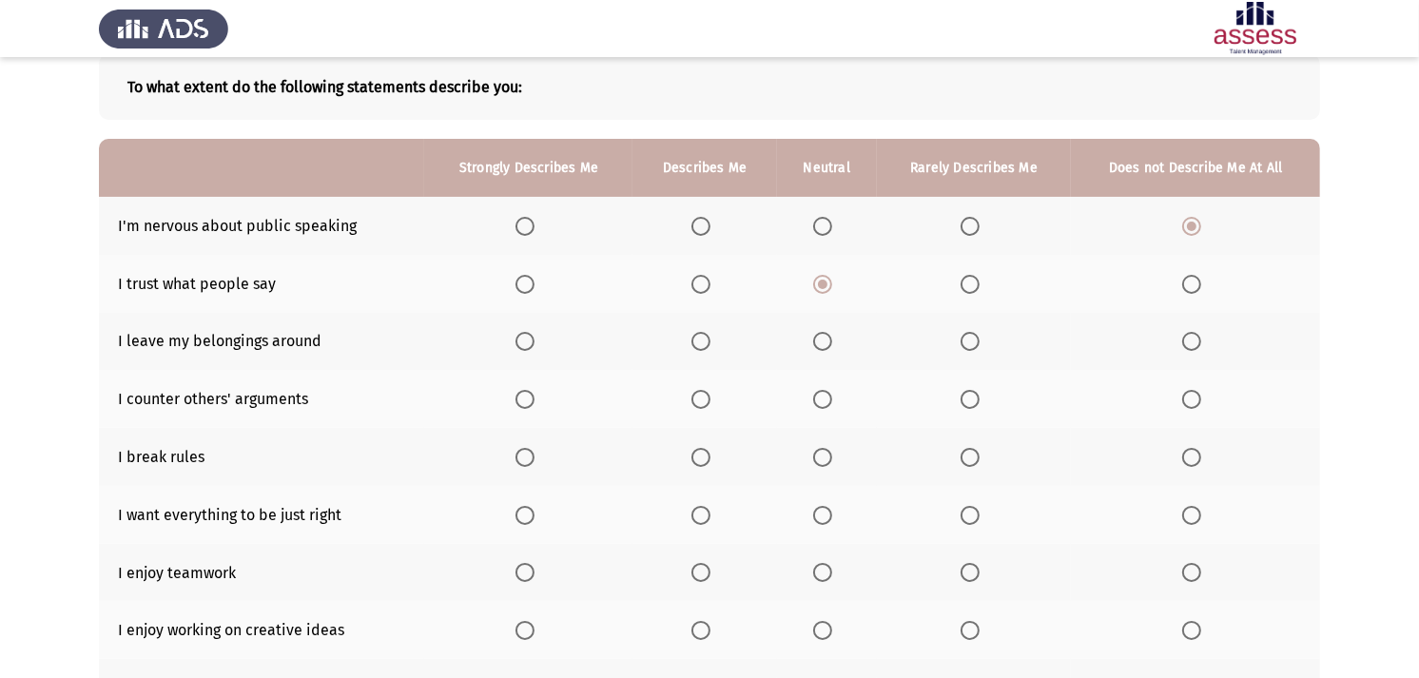
click at [983, 337] on label "Select an option" at bounding box center [973, 341] width 27 height 19
click at [979, 337] on input "Select an option" at bounding box center [969, 341] width 19 height 19
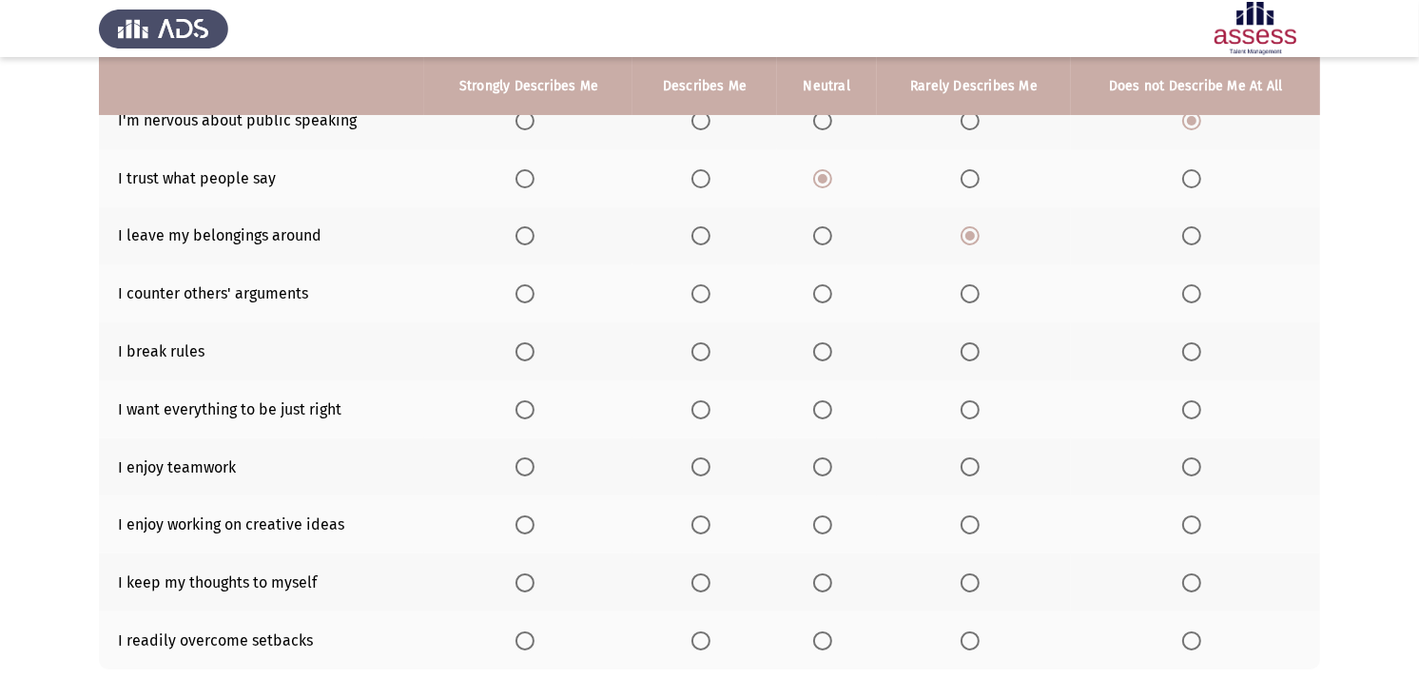
click at [828, 300] on span "Select an option" at bounding box center [822, 293] width 19 height 19
click at [828, 300] on input "Select an option" at bounding box center [822, 293] width 19 height 19
click at [1183, 348] on span "Select an option" at bounding box center [1191, 351] width 19 height 19
click at [1183, 348] on input "Select an option" at bounding box center [1191, 351] width 19 height 19
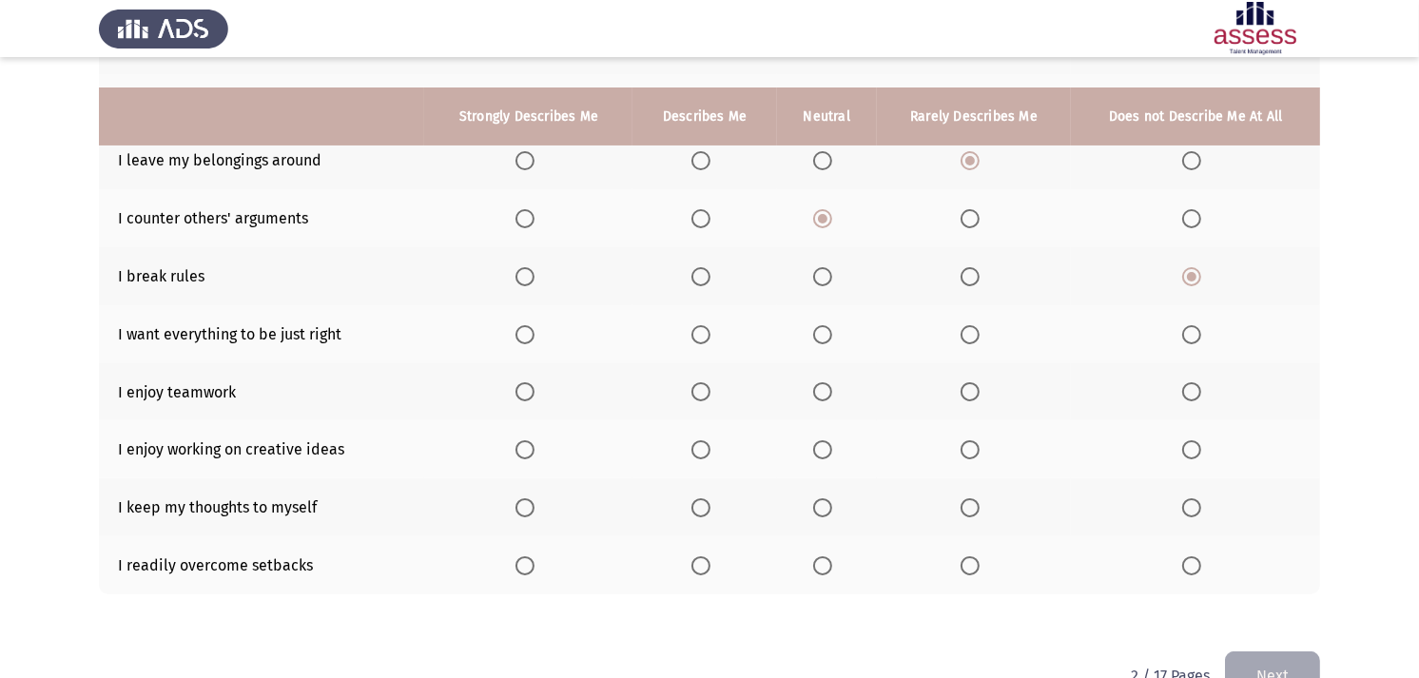
scroll to position [317, 0]
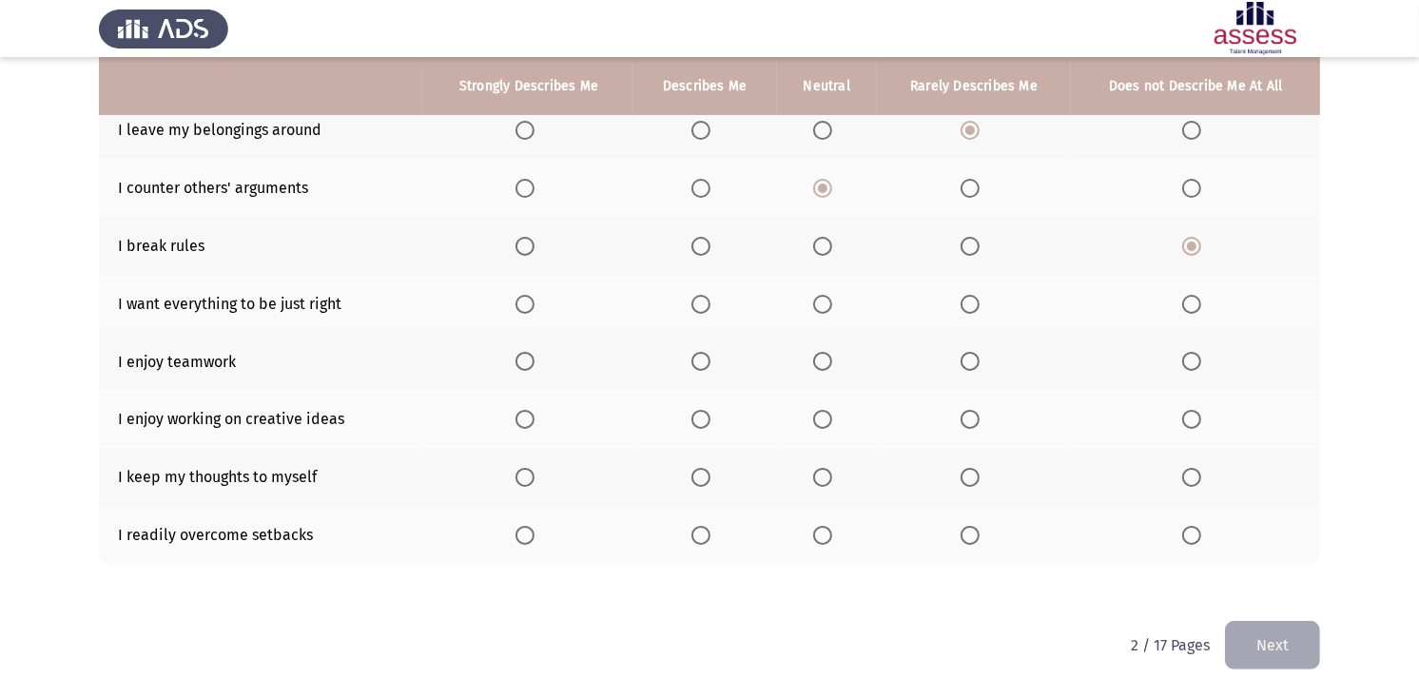
click at [713, 287] on th at bounding box center [704, 304] width 144 height 58
click at [702, 295] on span "Select an option" at bounding box center [700, 304] width 19 height 19
click at [702, 295] on input "Select an option" at bounding box center [700, 304] width 19 height 19
click at [525, 352] on span "Select an option" at bounding box center [524, 361] width 19 height 19
click at [525, 352] on input "Select an option" at bounding box center [524, 361] width 19 height 19
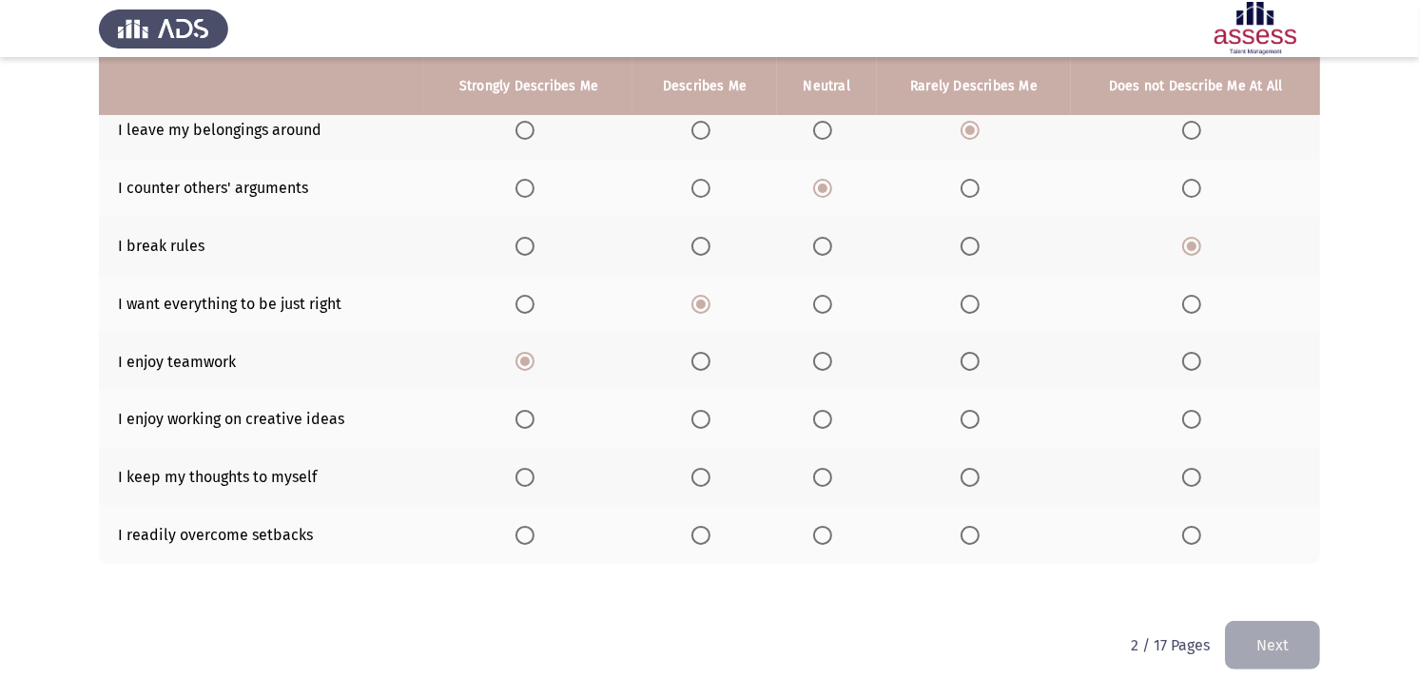
click at [529, 413] on span "Select an option" at bounding box center [524, 419] width 19 height 19
click at [529, 413] on input "Select an option" at bounding box center [524, 419] width 19 height 19
click at [970, 468] on span "Select an option" at bounding box center [969, 477] width 19 height 19
click at [970, 468] on input "Select an option" at bounding box center [969, 477] width 19 height 19
click at [824, 479] on span "Select an option" at bounding box center [822, 477] width 19 height 19
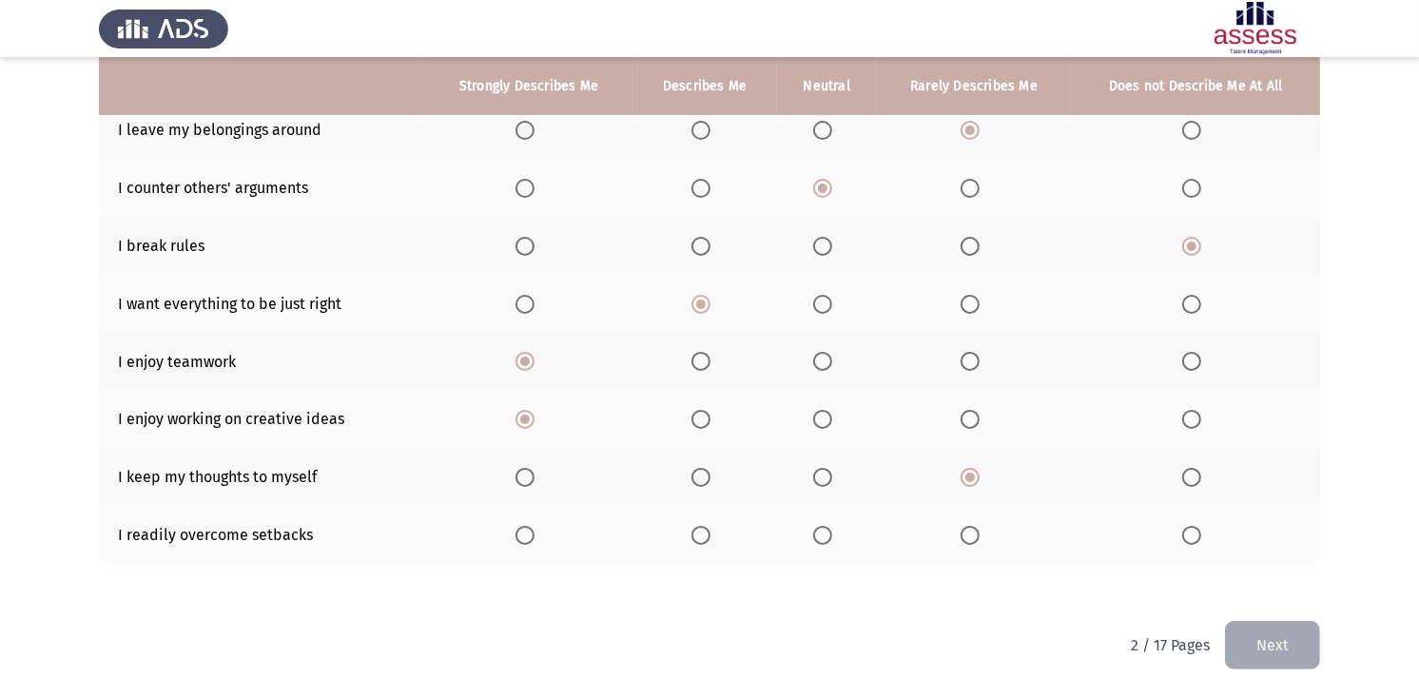
click at [824, 479] on input "Select an option" at bounding box center [822, 477] width 19 height 19
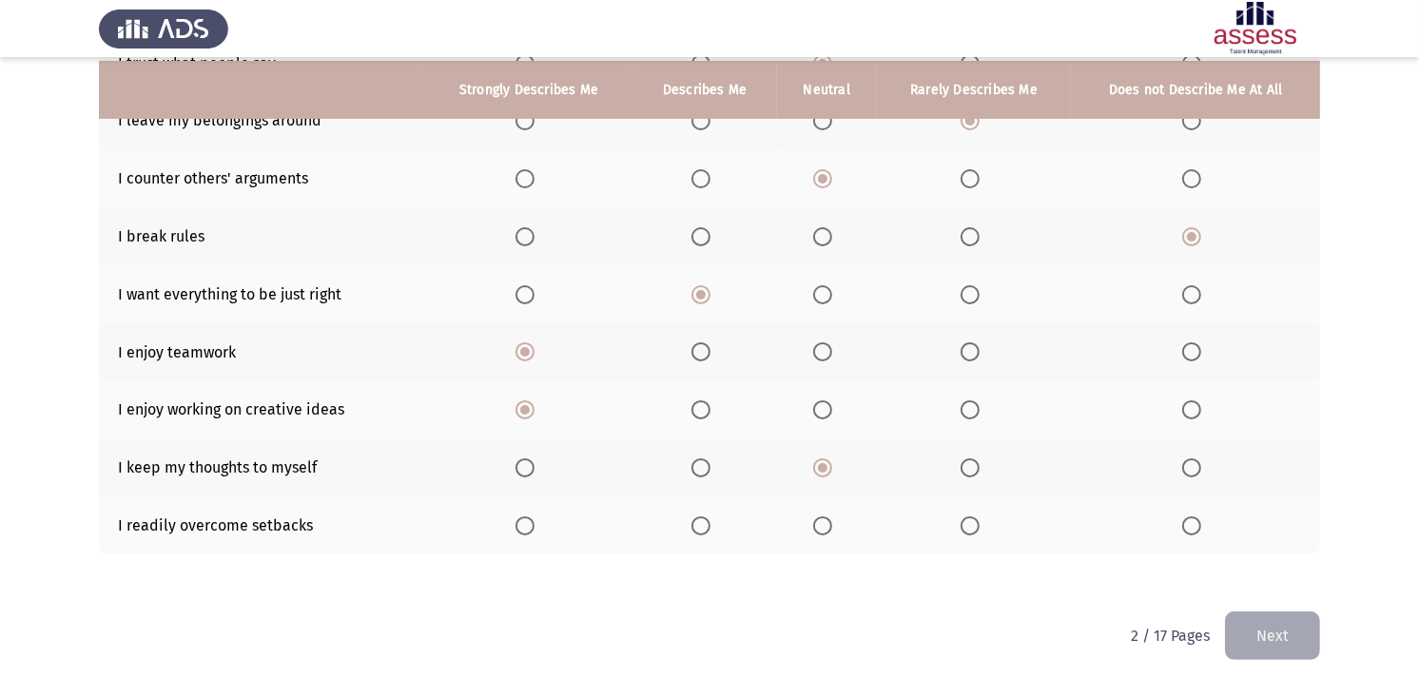
scroll to position [329, 0]
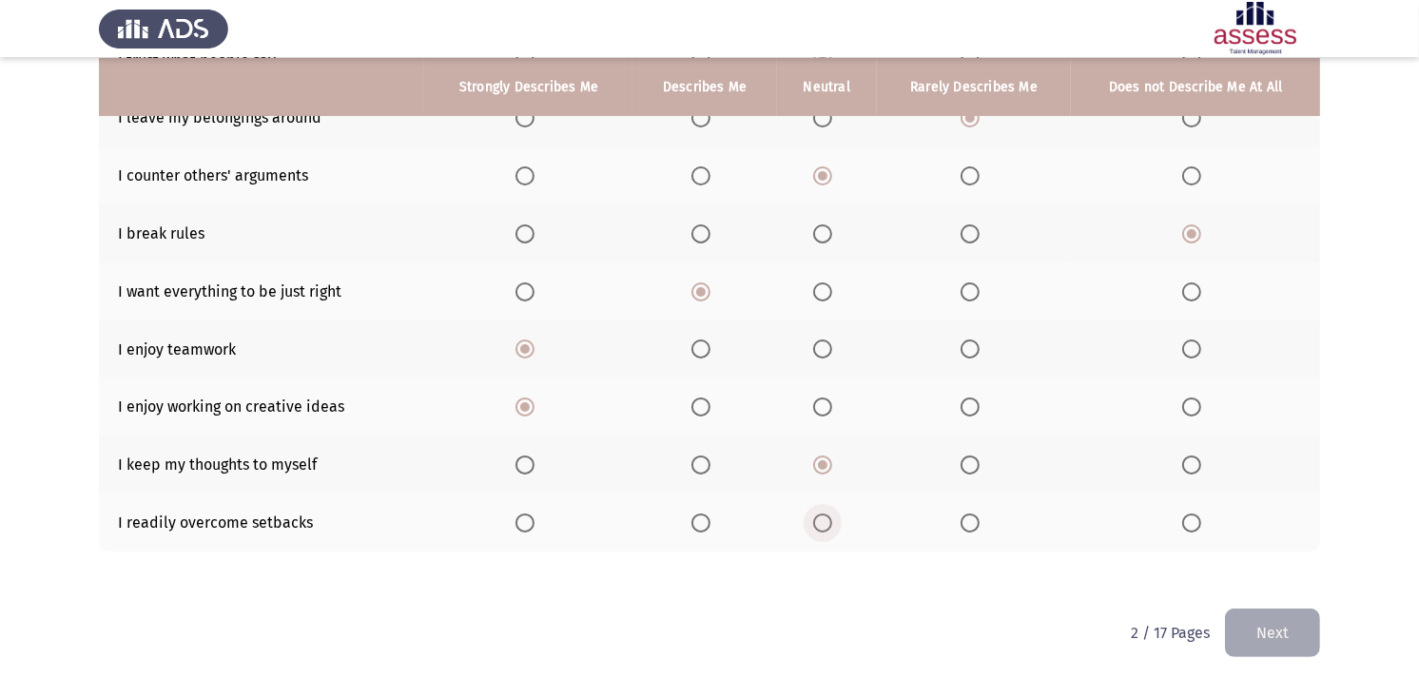
click at [824, 514] on span "Select an option" at bounding box center [822, 523] width 19 height 19
click at [824, 514] on input "Select an option" at bounding box center [822, 523] width 19 height 19
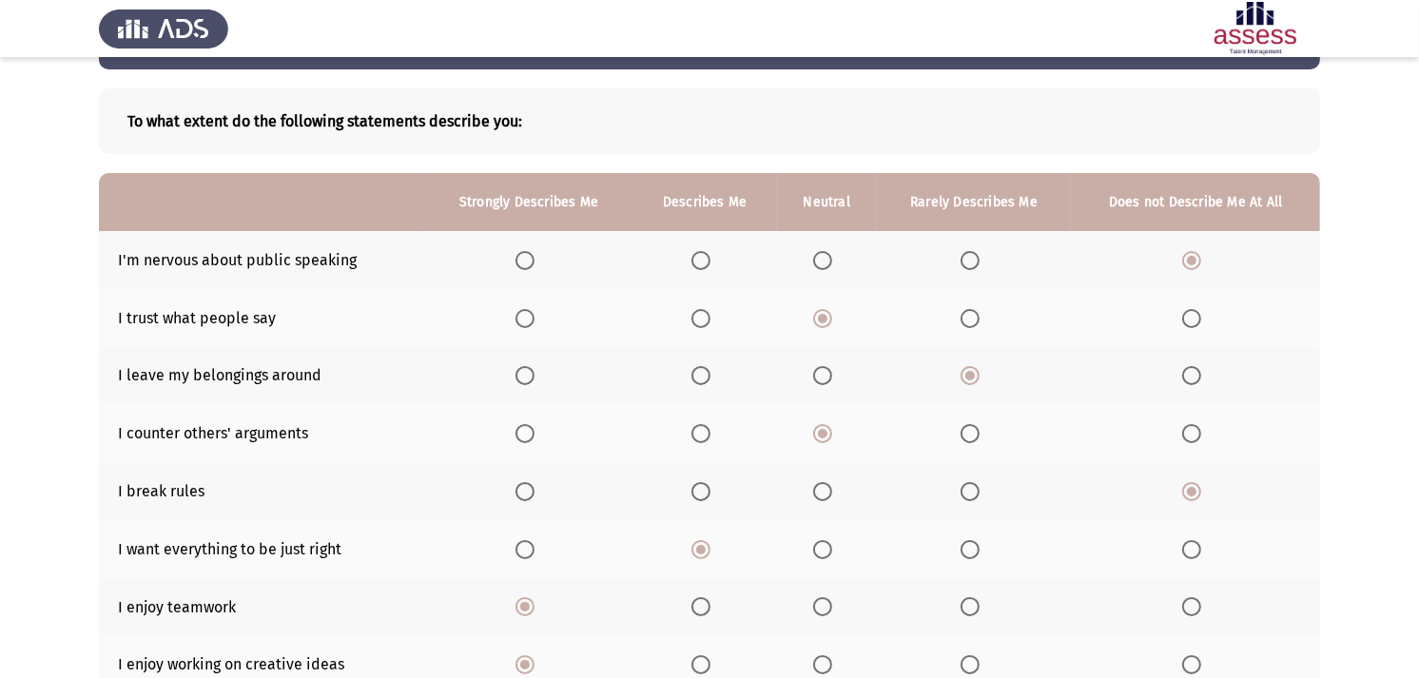
scroll to position [118, 0]
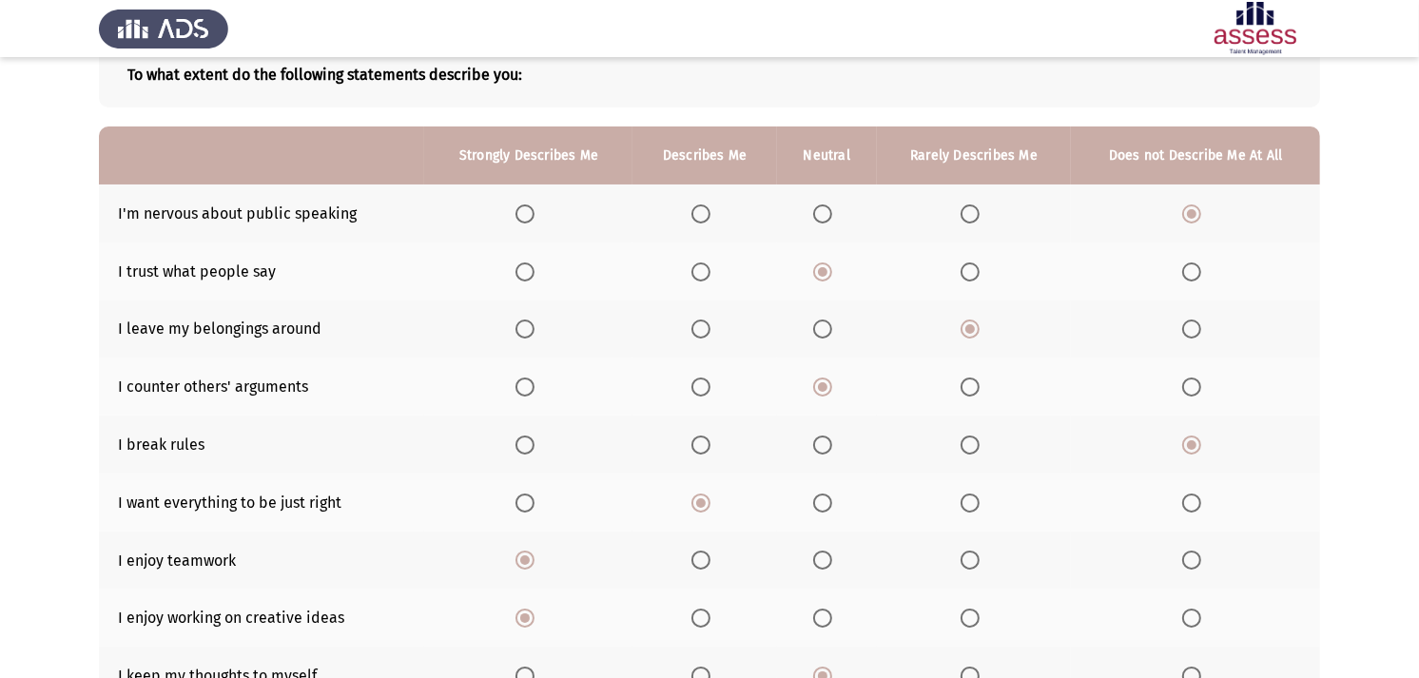
click at [524, 502] on span "Select an option" at bounding box center [524, 503] width 19 height 19
click at [524, 502] on input "Select an option" at bounding box center [524, 503] width 19 height 19
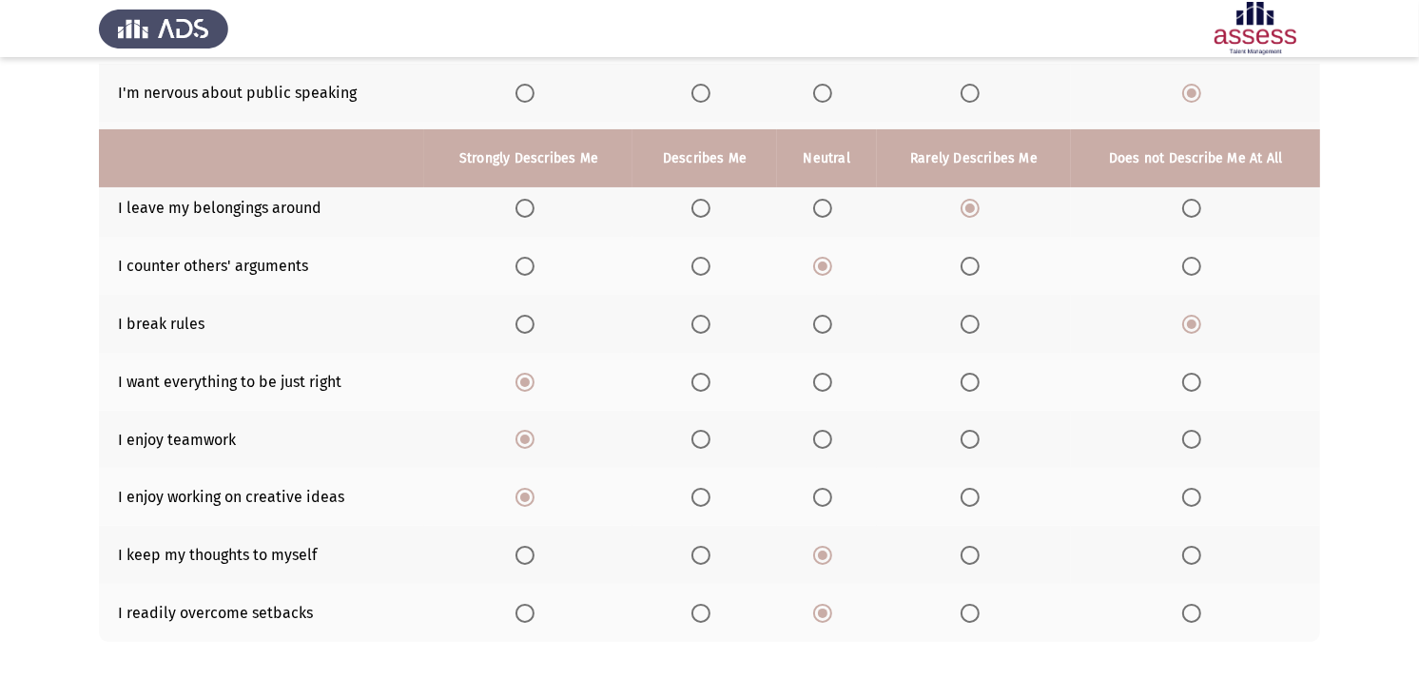
scroll to position [329, 0]
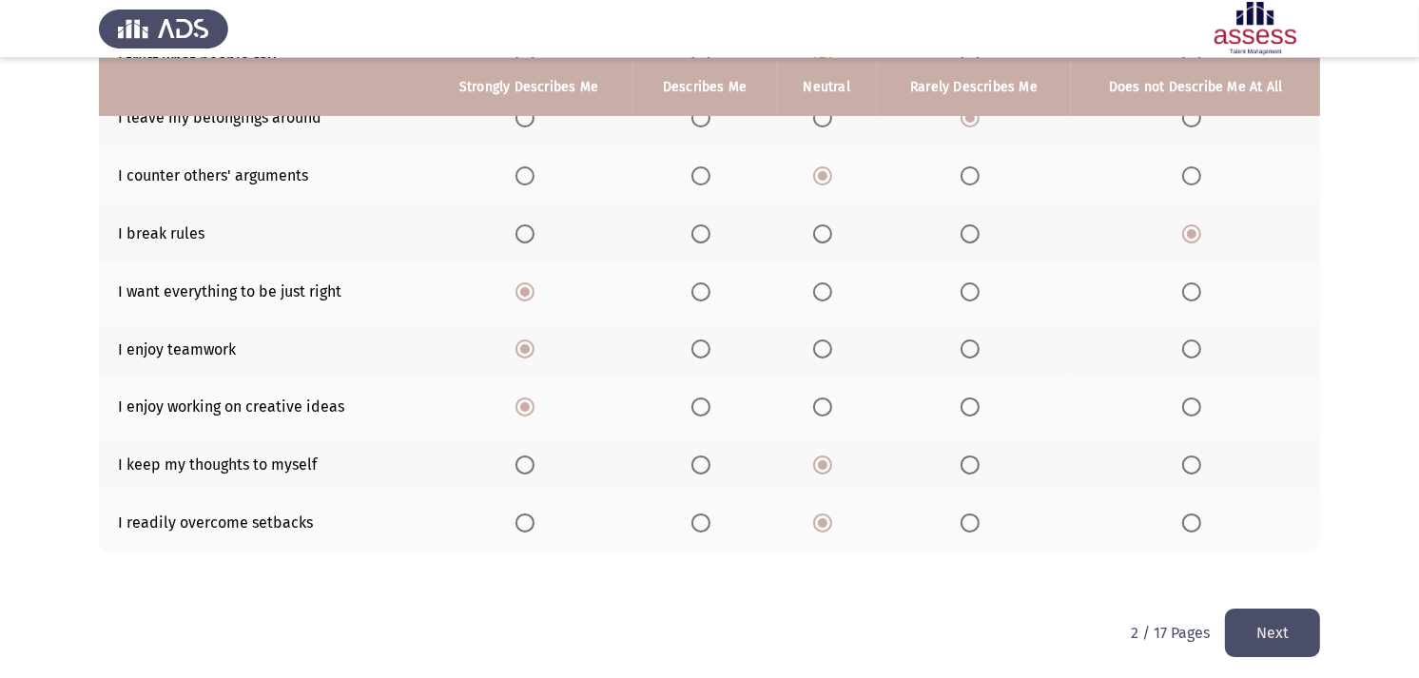
click at [1271, 610] on button "Next" at bounding box center [1272, 633] width 95 height 48
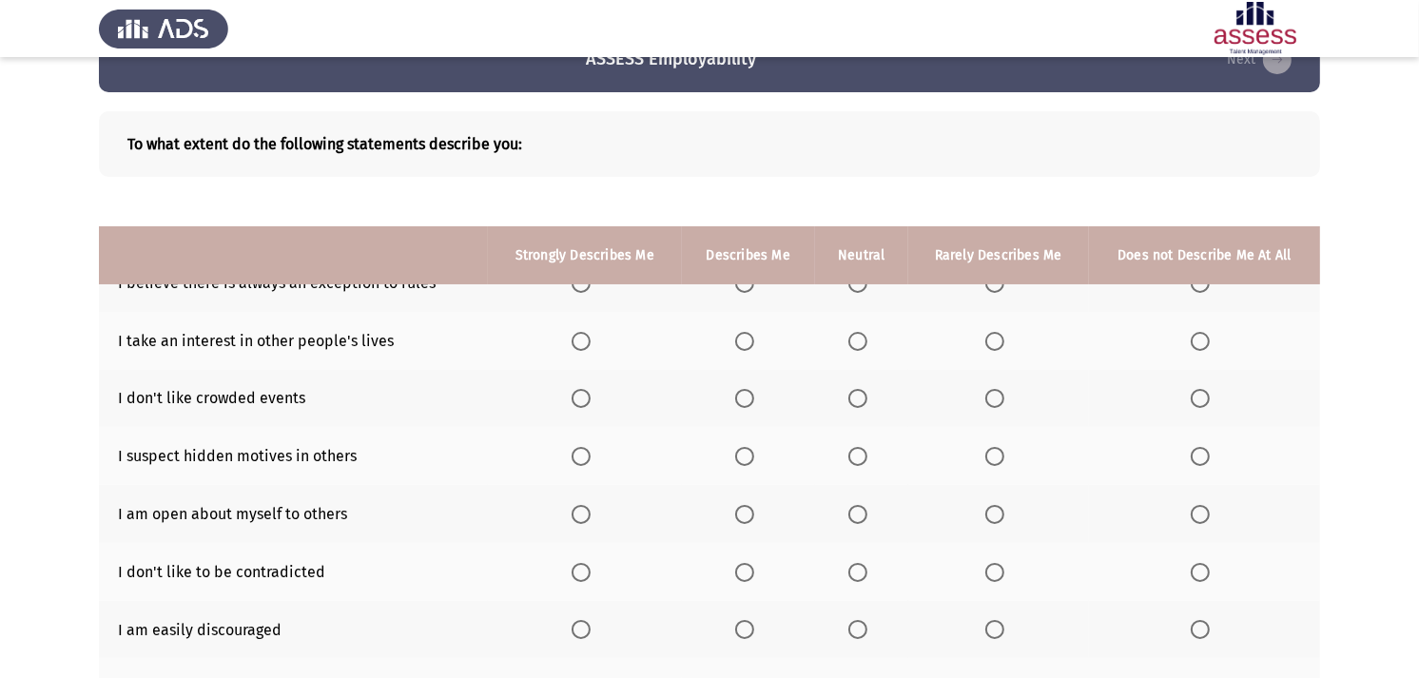
scroll to position [0, 0]
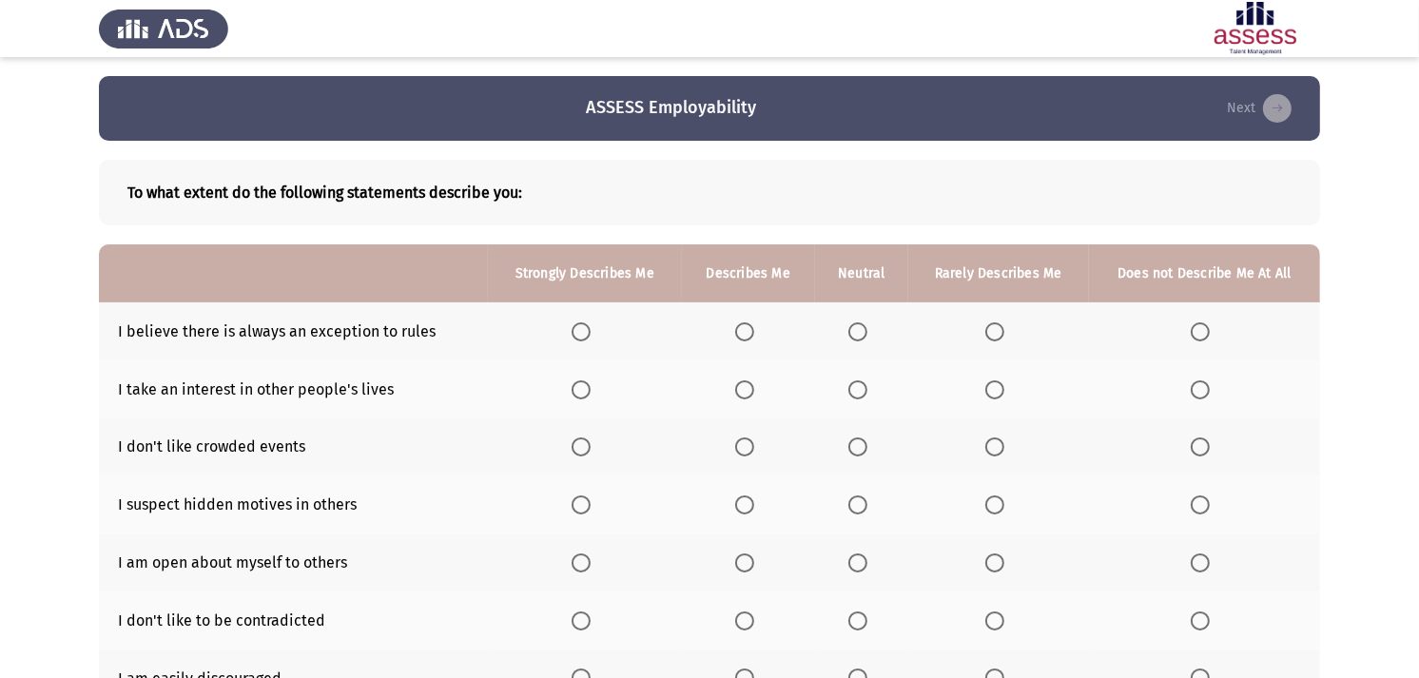
click at [992, 325] on span "Select an option" at bounding box center [994, 331] width 19 height 19
click at [992, 325] on input "Select an option" at bounding box center [994, 331] width 19 height 19
click at [996, 387] on span "Select an option" at bounding box center [994, 389] width 19 height 19
click at [996, 387] on input "Select an option" at bounding box center [994, 389] width 19 height 19
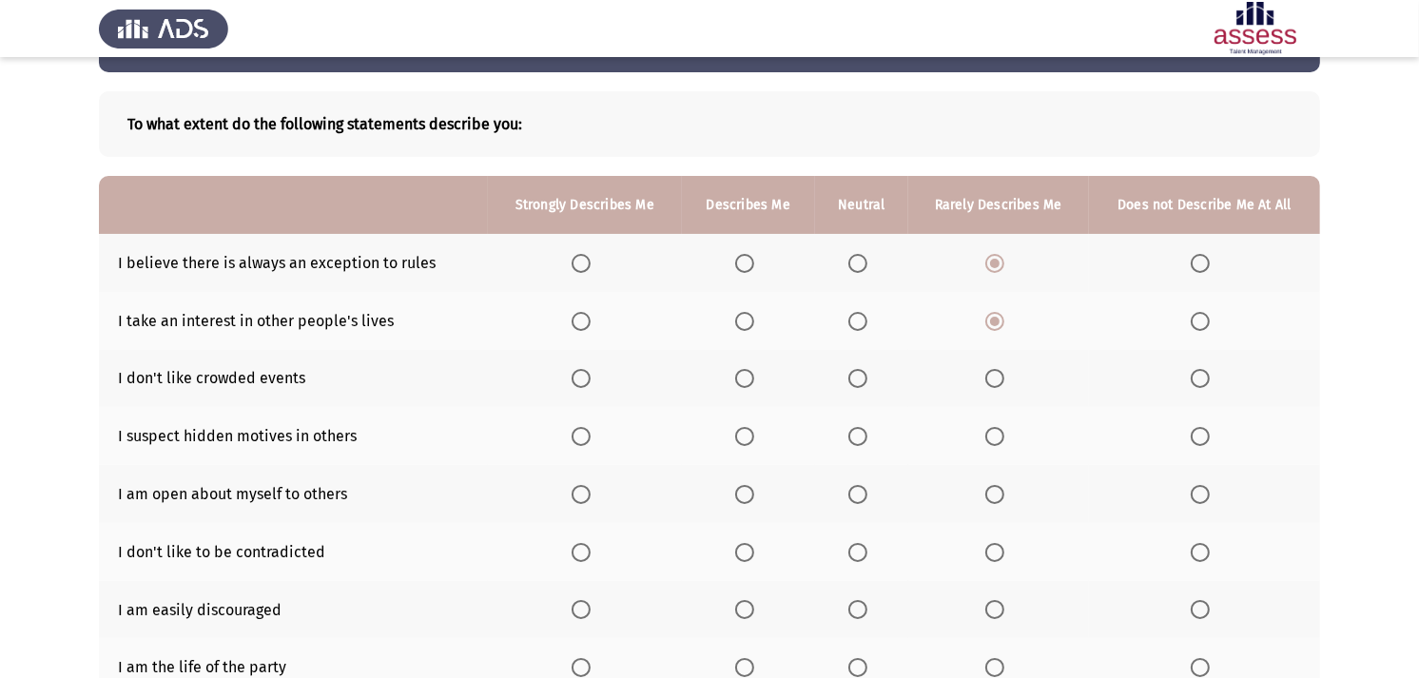
scroll to position [106, 0]
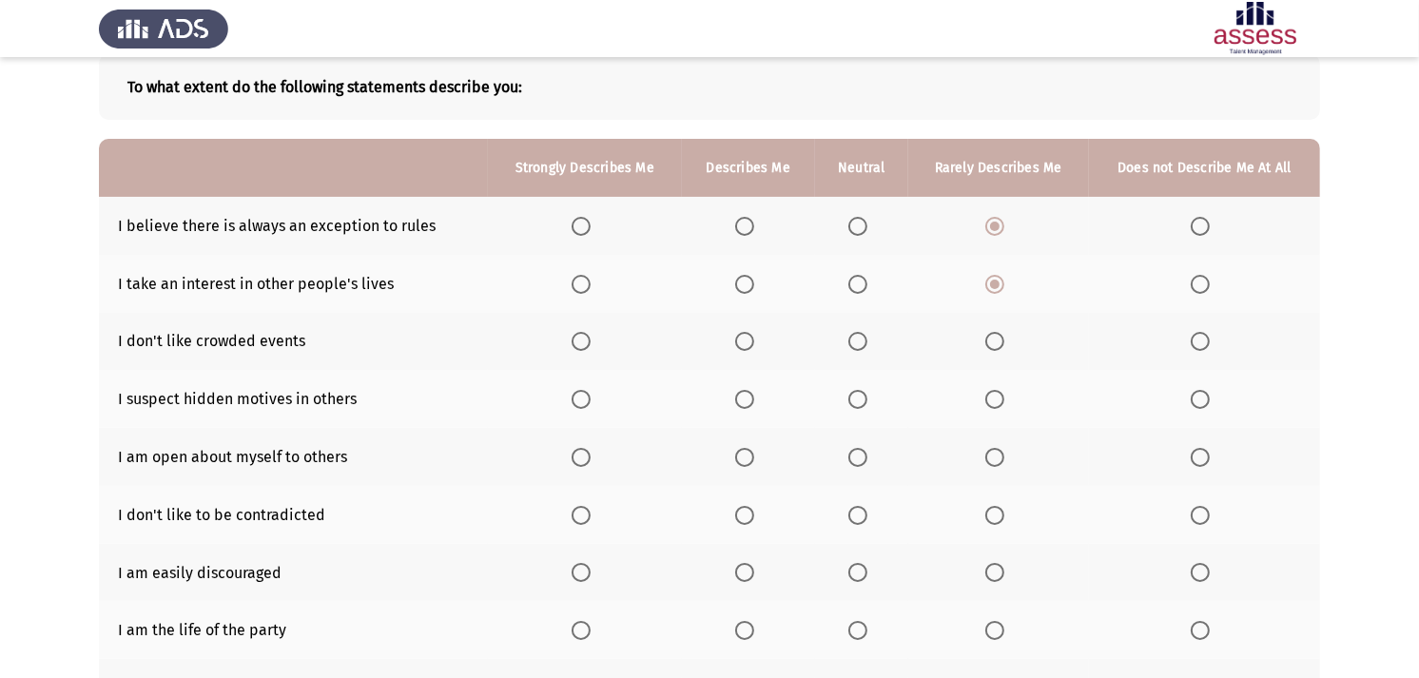
click at [1192, 338] on span "Select an option" at bounding box center [1200, 341] width 19 height 19
click at [1192, 338] on input "Select an option" at bounding box center [1200, 341] width 19 height 19
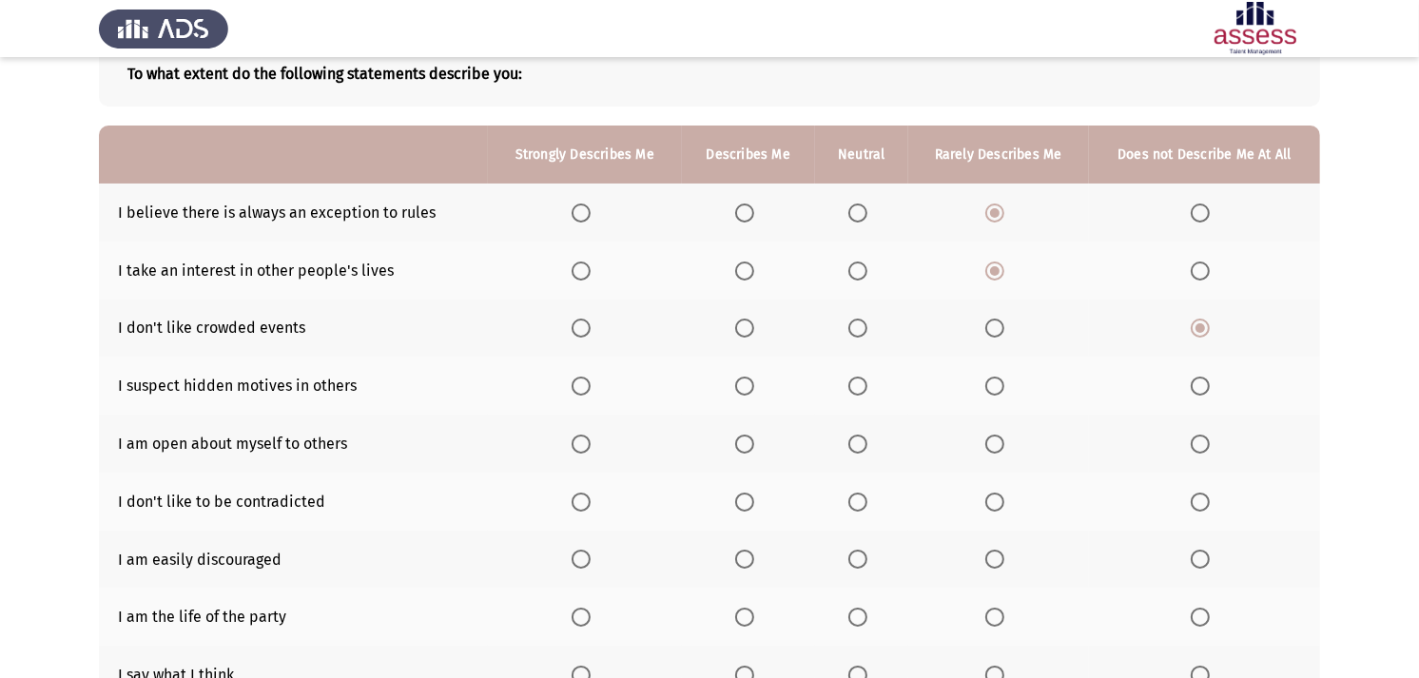
scroll to position [211, 0]
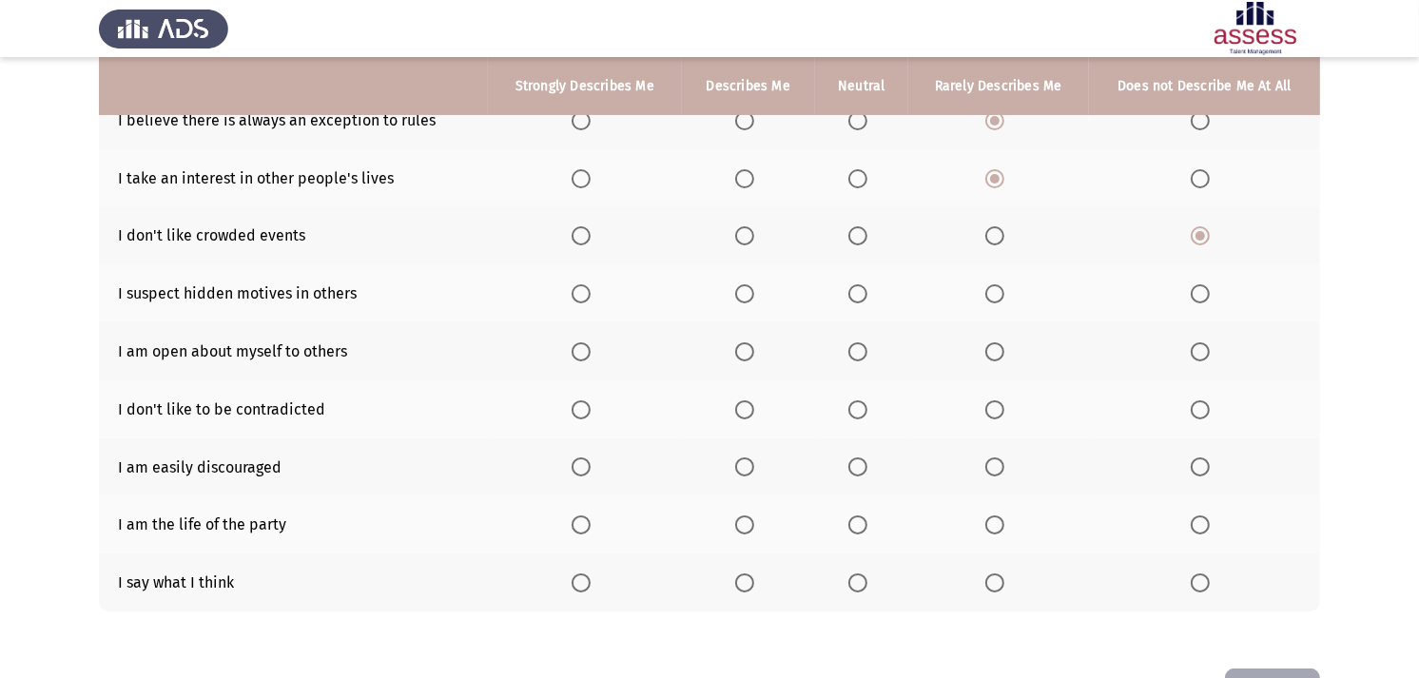
click at [985, 345] on span "Select an option" at bounding box center [994, 351] width 19 height 19
click at [985, 345] on input "Select an option" at bounding box center [994, 351] width 19 height 19
click at [997, 467] on span "Select an option" at bounding box center [994, 466] width 19 height 19
click at [997, 467] on input "Select an option" at bounding box center [994, 466] width 19 height 19
click at [748, 521] on span "Select an option" at bounding box center [744, 524] width 19 height 19
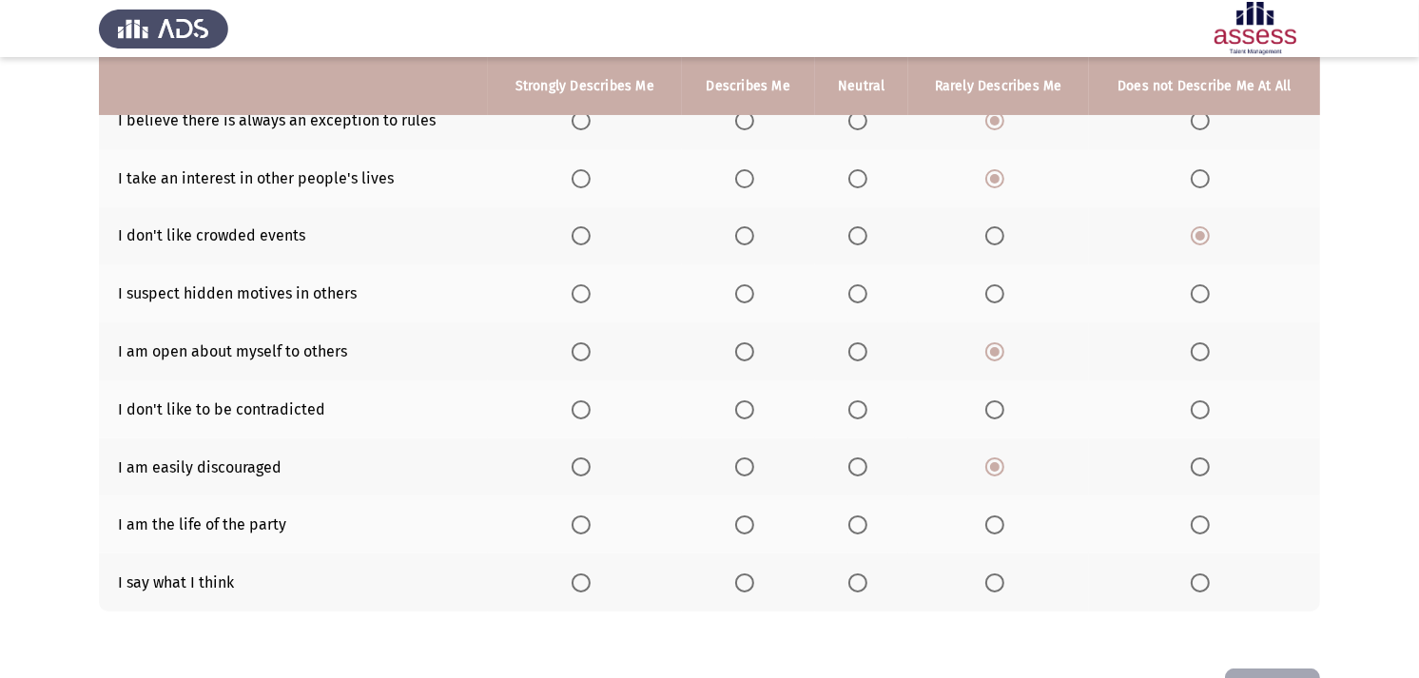
click at [748, 521] on input "Select an option" at bounding box center [744, 524] width 19 height 19
click at [858, 553] on th at bounding box center [861, 582] width 93 height 58
click at [857, 535] on th at bounding box center [861, 524] width 93 height 58
click at [859, 528] on span "Select an option" at bounding box center [857, 524] width 19 height 19
click at [859, 528] on input "Select an option" at bounding box center [857, 524] width 19 height 19
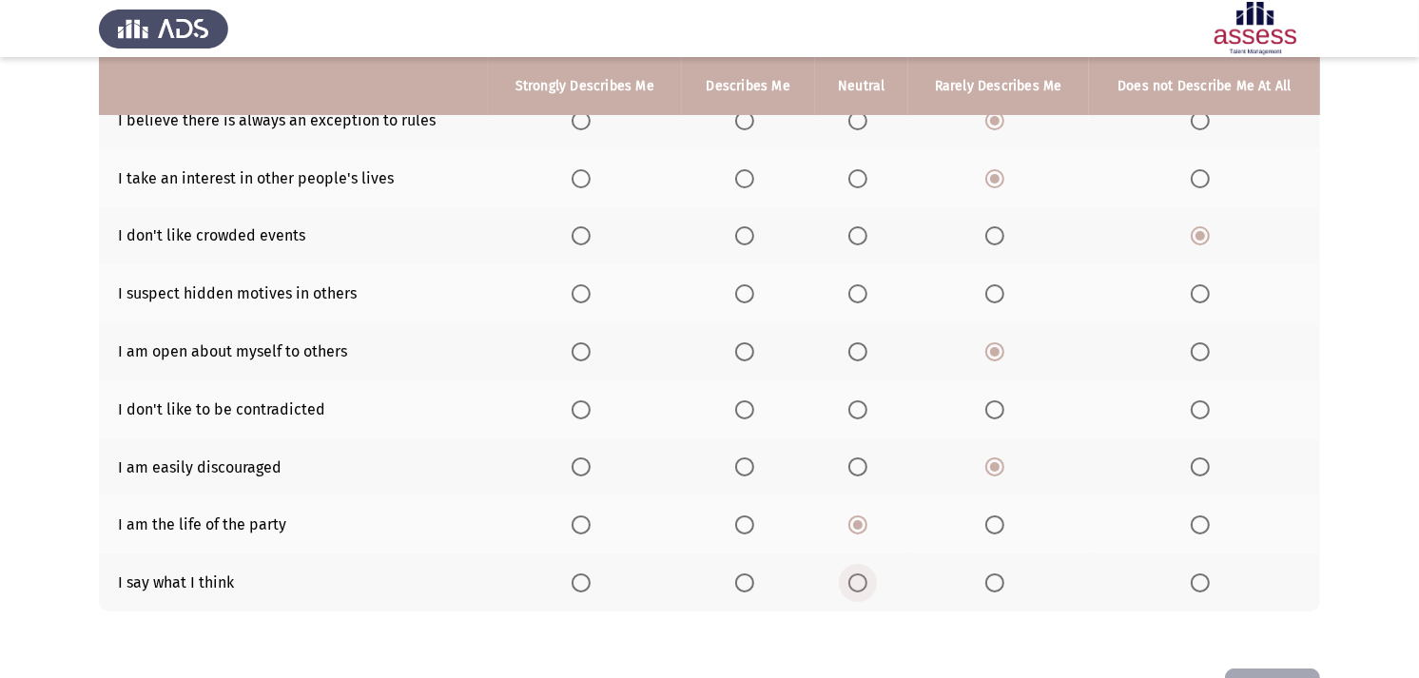
click at [857, 574] on span "Select an option" at bounding box center [857, 582] width 19 height 19
click at [857, 574] on input "Select an option" at bounding box center [857, 582] width 19 height 19
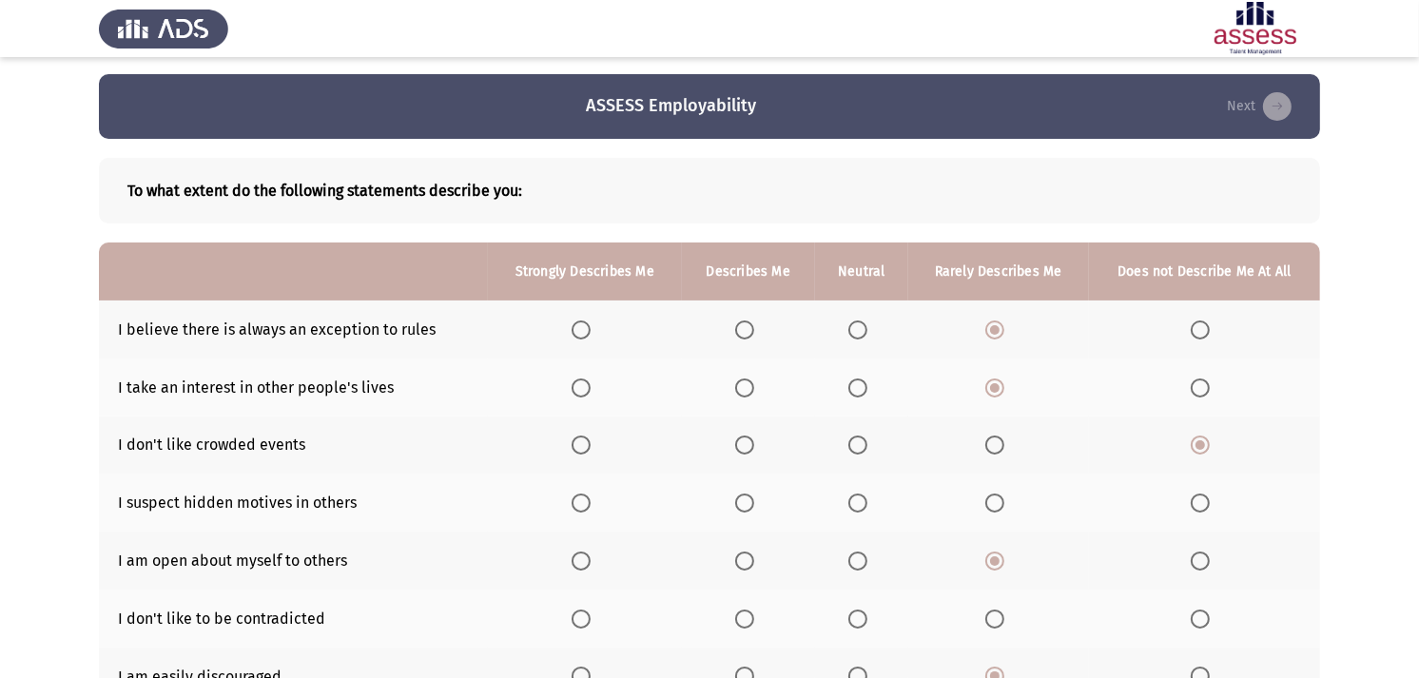
scroll to position [0, 0]
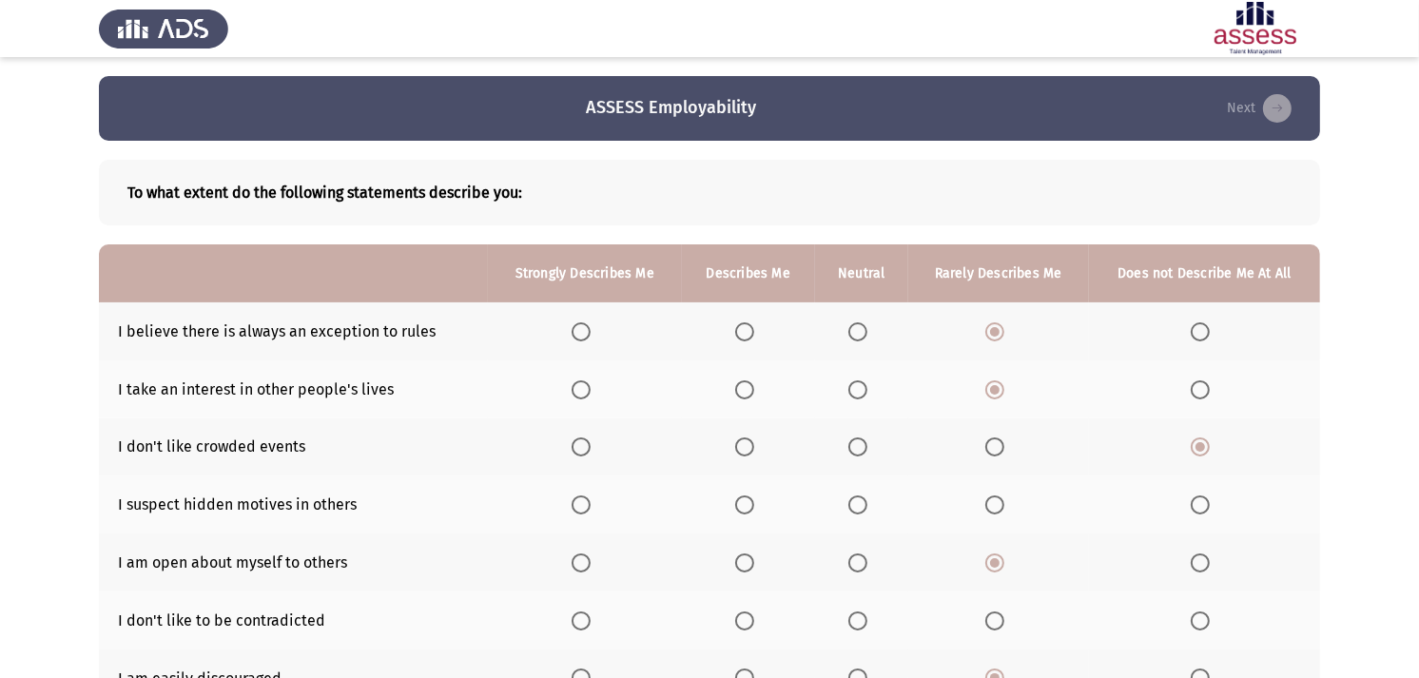
click at [1201, 320] on th at bounding box center [1204, 331] width 231 height 58
click at [1200, 322] on span "Select an option" at bounding box center [1200, 331] width 19 height 19
click at [1200, 322] on input "Select an option" at bounding box center [1200, 331] width 19 height 19
click at [1290, 247] on app-assessment-container "ASSESS Employability Next To what extent do the following statements describe y…" at bounding box center [709, 478] width 1419 height 804
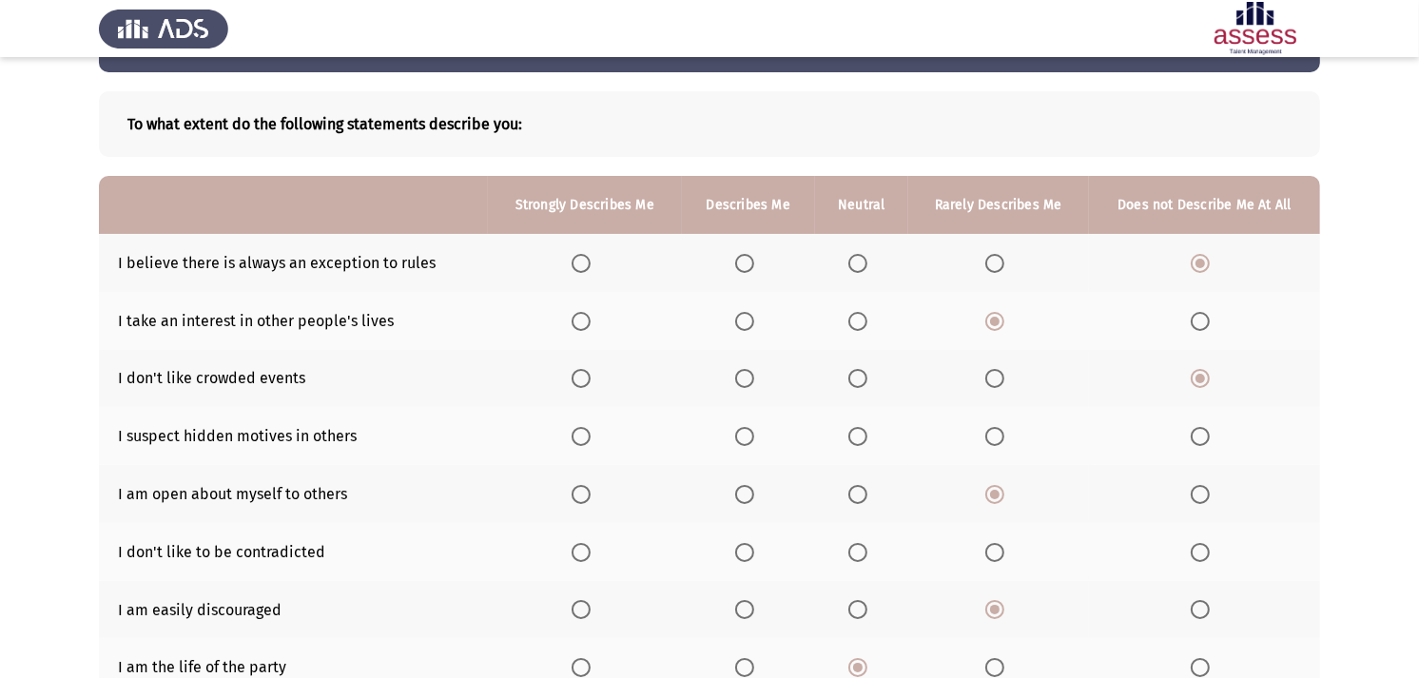
scroll to position [106, 0]
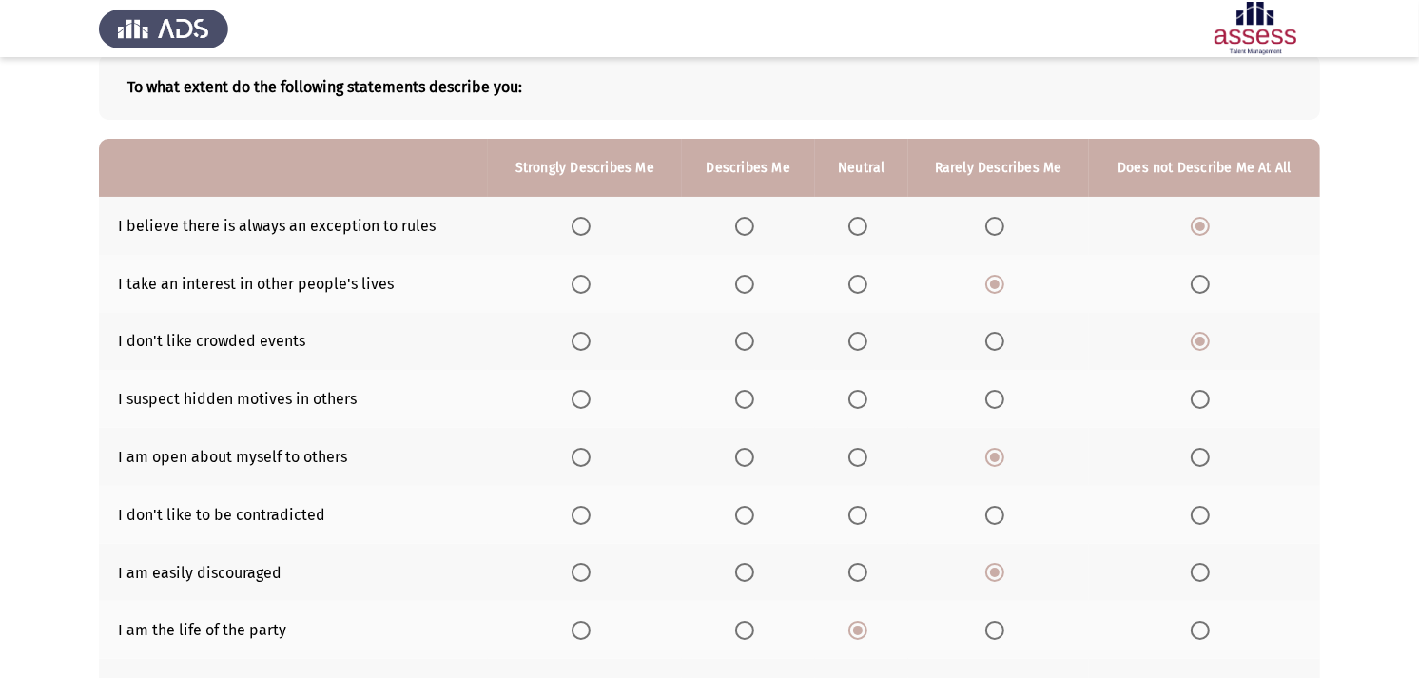
click at [1203, 285] on span "Select an option" at bounding box center [1200, 284] width 19 height 19
click at [1203, 285] on input "Select an option" at bounding box center [1200, 284] width 19 height 19
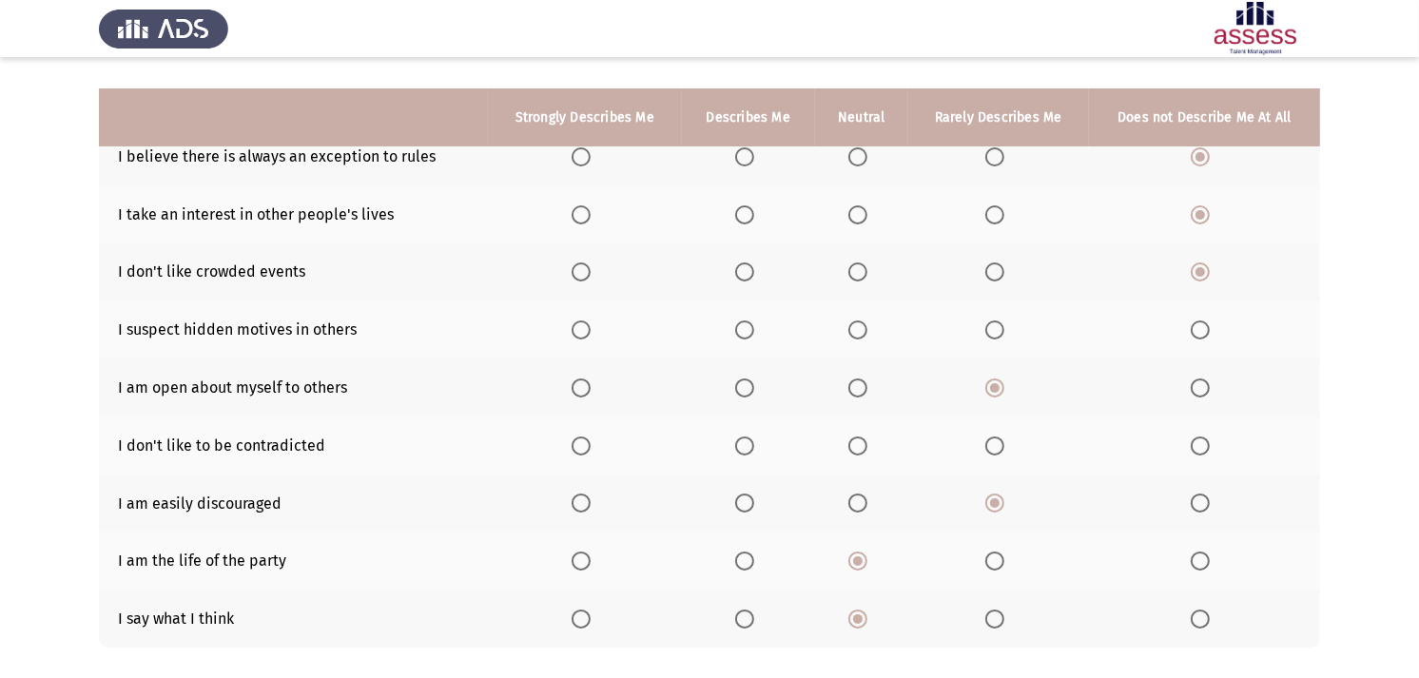
scroll to position [211, 0]
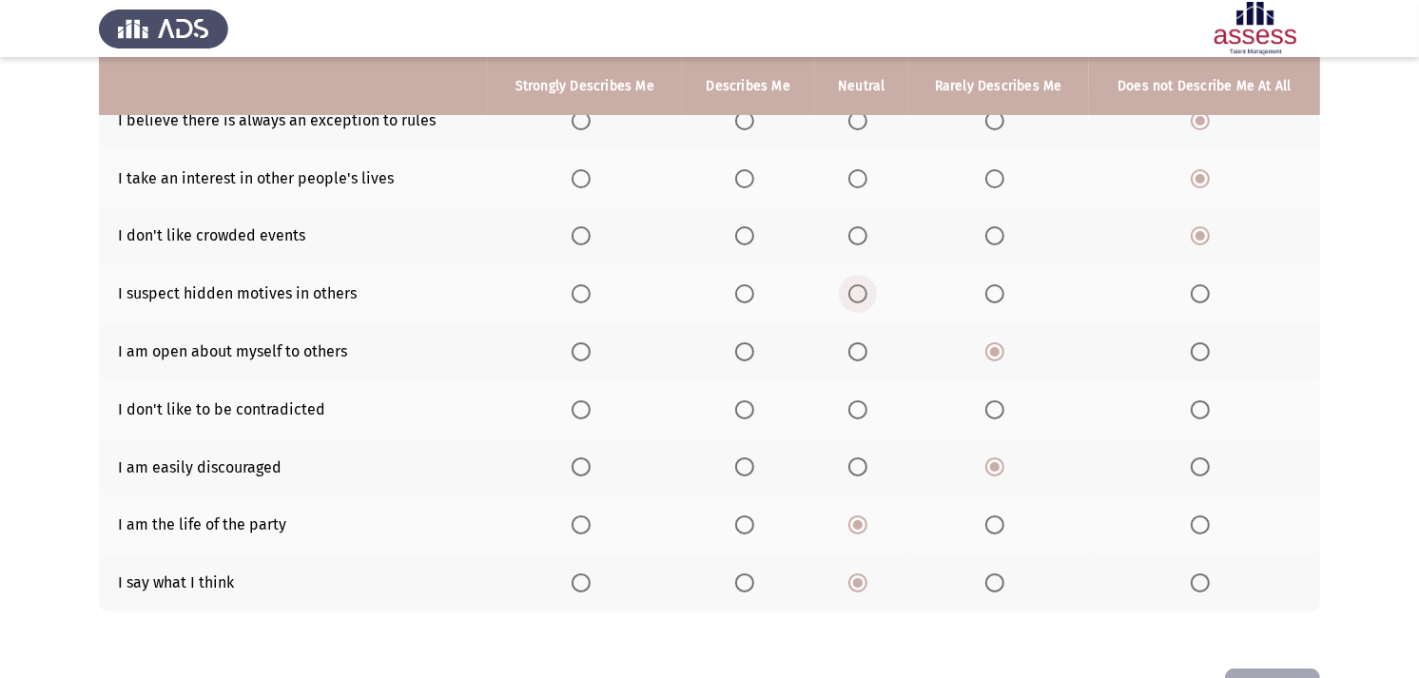
click at [858, 297] on span "Select an option" at bounding box center [857, 293] width 19 height 19
click at [858, 297] on input "Select an option" at bounding box center [857, 293] width 19 height 19
click at [843, 411] on th at bounding box center [861, 409] width 93 height 58
click at [849, 410] on span "Select an option" at bounding box center [857, 409] width 19 height 19
click at [849, 410] on input "Select an option" at bounding box center [857, 409] width 19 height 19
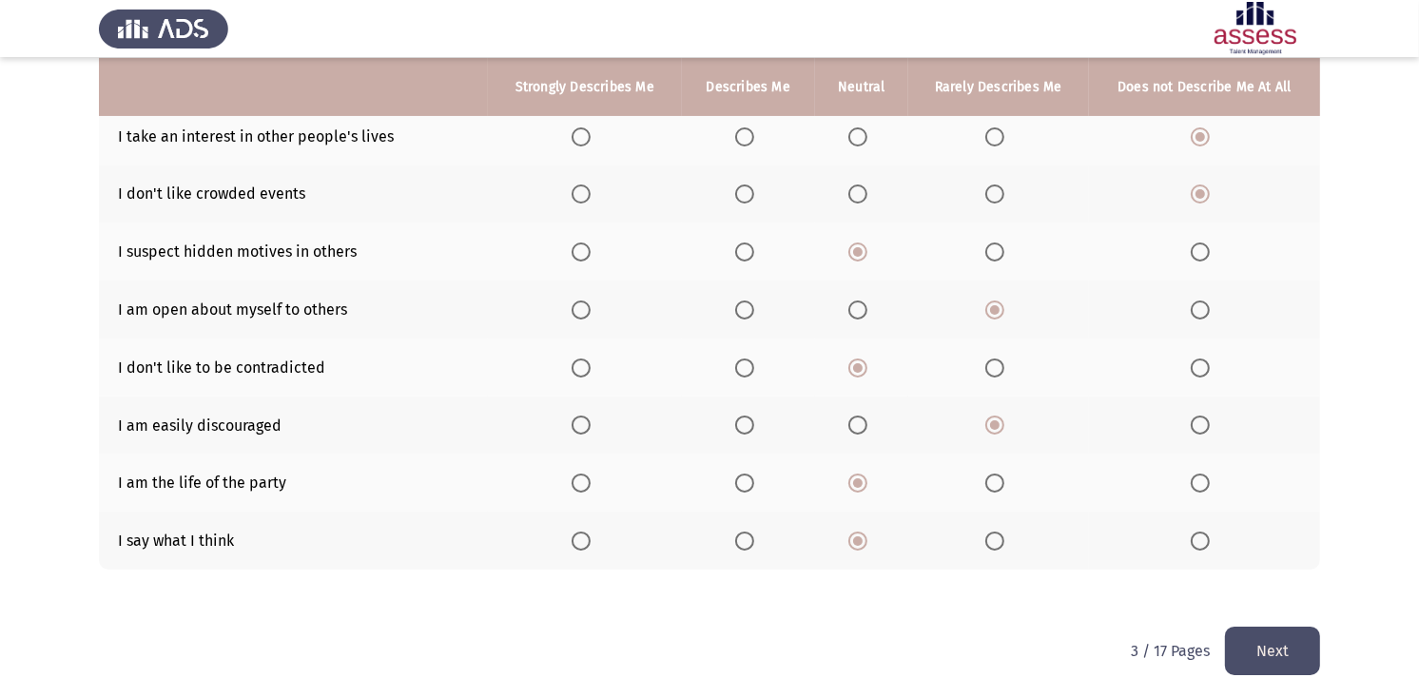
scroll to position [272, 0]
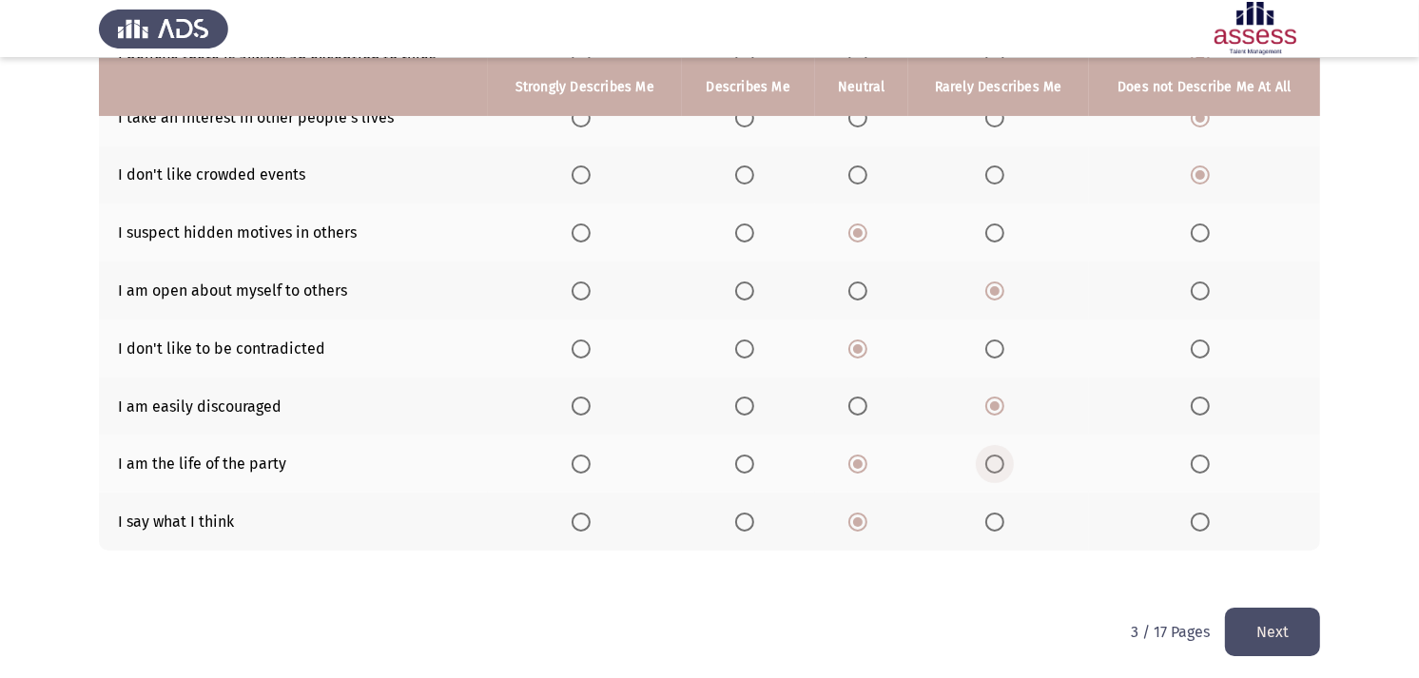
click at [1002, 464] on span "Select an option" at bounding box center [994, 464] width 19 height 19
click at [1002, 464] on input "Select an option" at bounding box center [994, 464] width 19 height 19
click at [1269, 610] on button "Next" at bounding box center [1272, 632] width 95 height 48
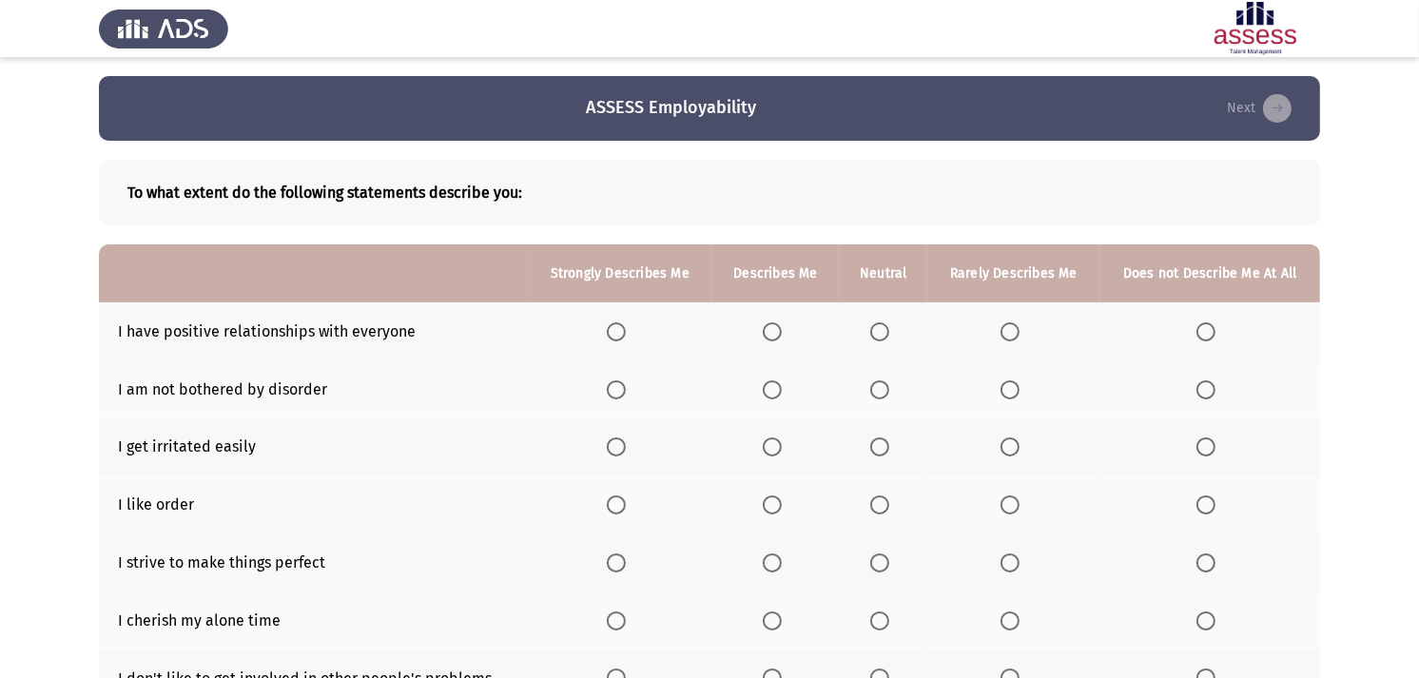
click at [622, 329] on span "Select an option" at bounding box center [616, 331] width 19 height 19
click at [622, 329] on input "Select an option" at bounding box center [616, 331] width 19 height 19
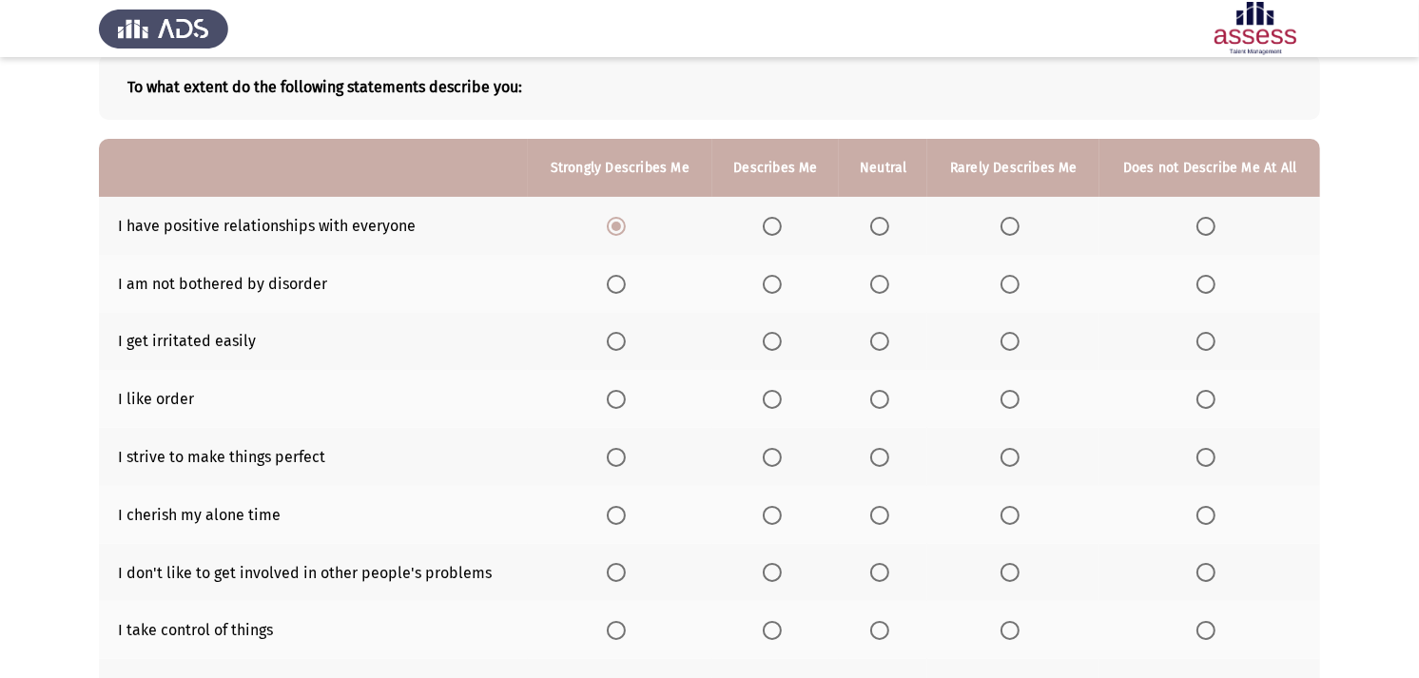
click at [767, 285] on span "Select an option" at bounding box center [772, 284] width 19 height 19
click at [767, 285] on input "Select an option" at bounding box center [772, 284] width 19 height 19
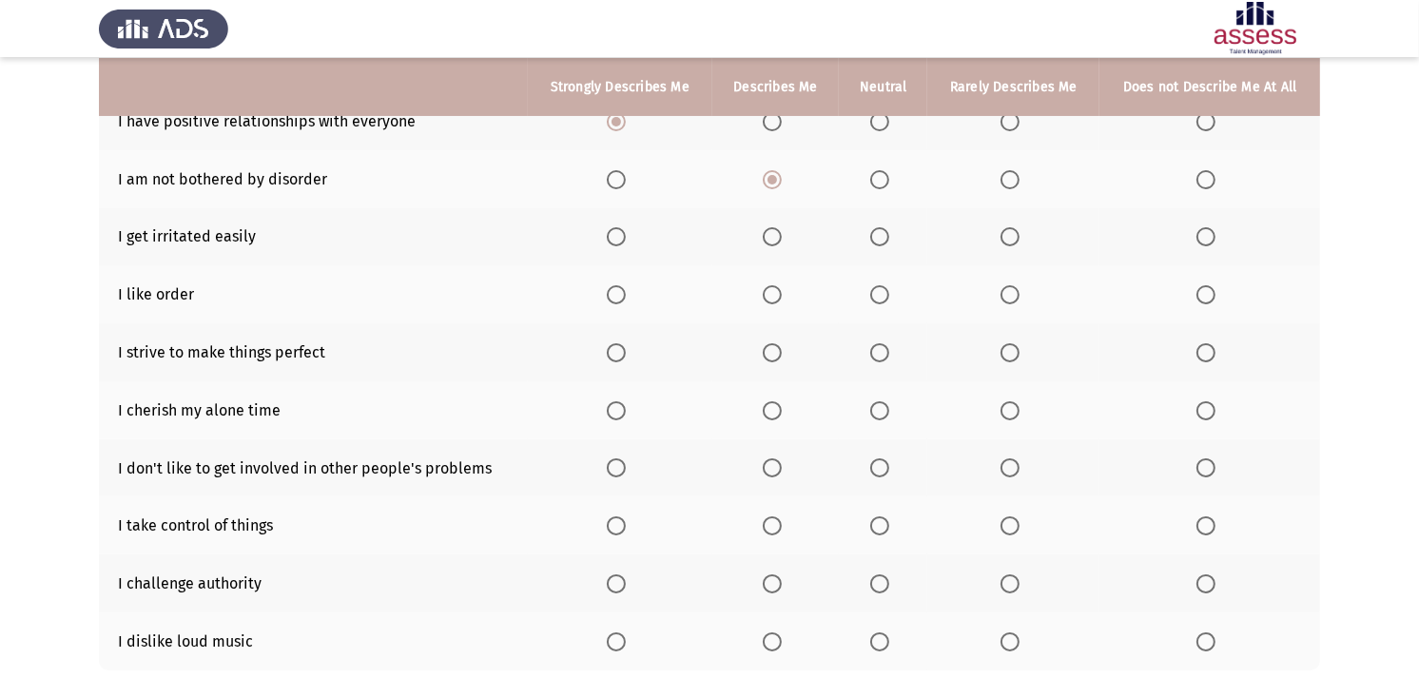
scroll to position [211, 0]
click at [1202, 236] on span "Select an option" at bounding box center [1205, 235] width 19 height 19
click at [1202, 236] on input "Select an option" at bounding box center [1205, 235] width 19 height 19
click at [763, 299] on span "Select an option" at bounding box center [772, 293] width 19 height 19
click at [763, 299] on input "Select an option" at bounding box center [772, 293] width 19 height 19
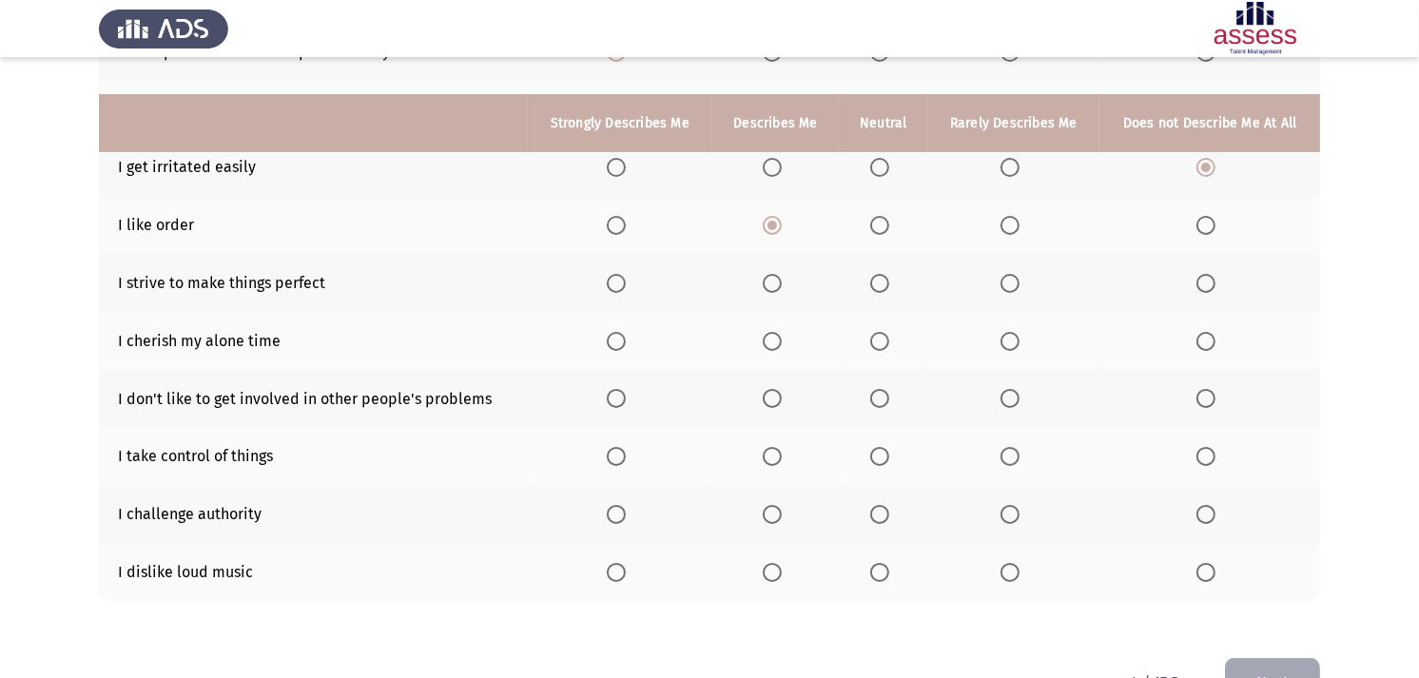
scroll to position [317, 0]
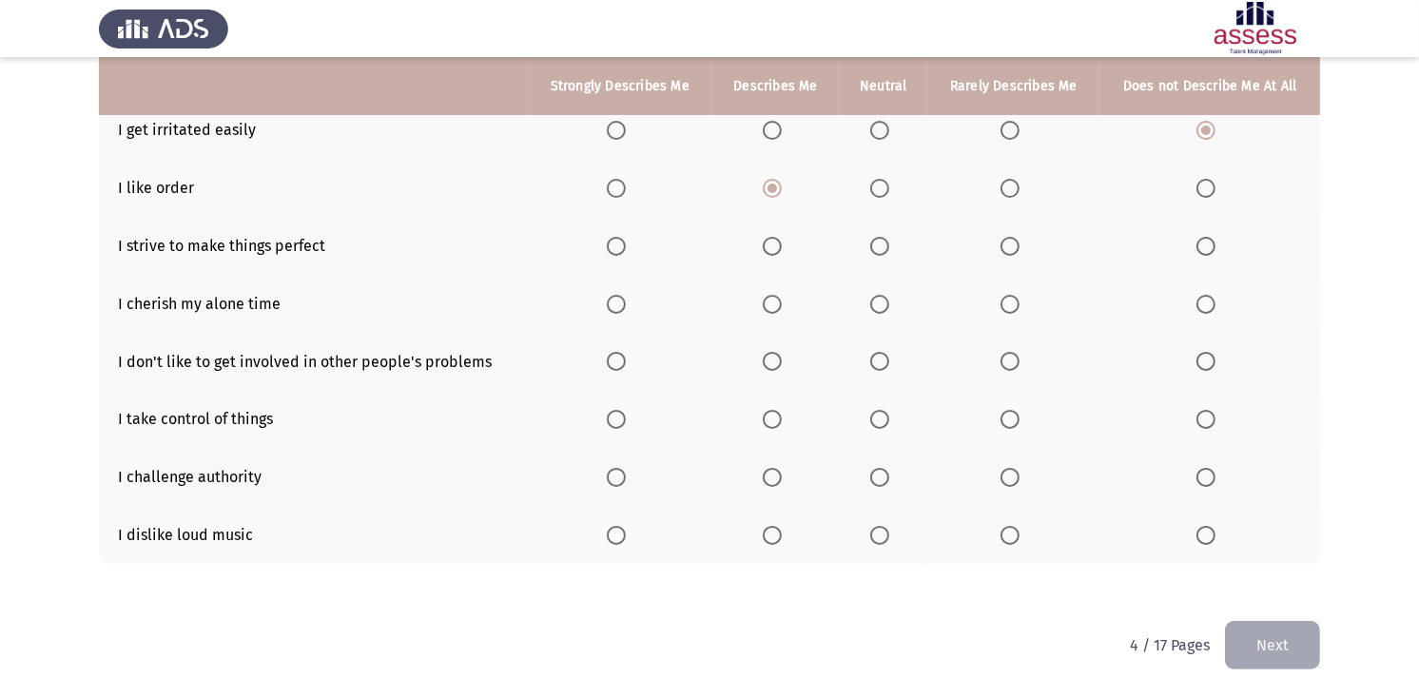
click at [614, 242] on span "Select an option" at bounding box center [616, 246] width 19 height 19
click at [614, 242] on input "Select an option" at bounding box center [616, 246] width 19 height 19
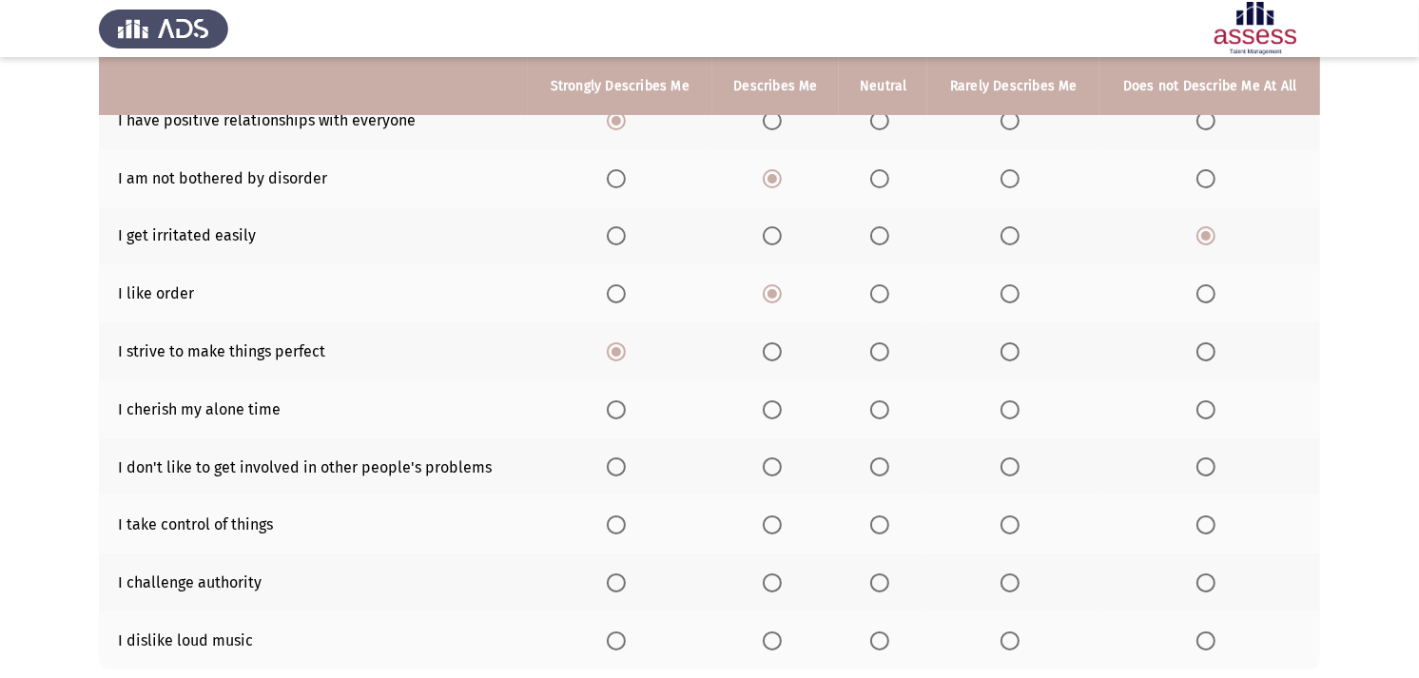
click at [994, 404] on th at bounding box center [1013, 409] width 172 height 58
click at [996, 403] on th at bounding box center [1013, 409] width 172 height 58
click at [1005, 411] on span "Select an option" at bounding box center [1009, 409] width 19 height 19
click at [1005, 411] on input "Select an option" at bounding box center [1009, 409] width 19 height 19
click at [768, 457] on span "Select an option" at bounding box center [772, 466] width 19 height 19
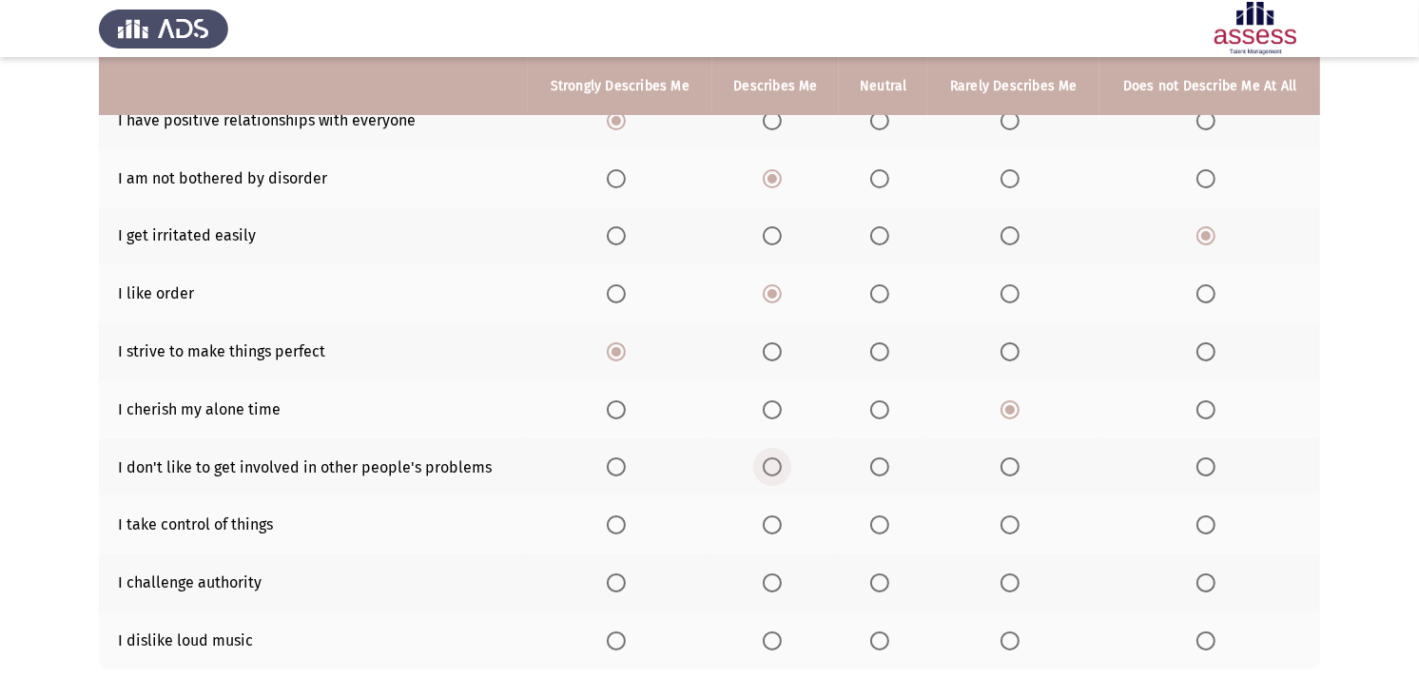
click at [768, 457] on input "Select an option" at bounding box center [772, 466] width 19 height 19
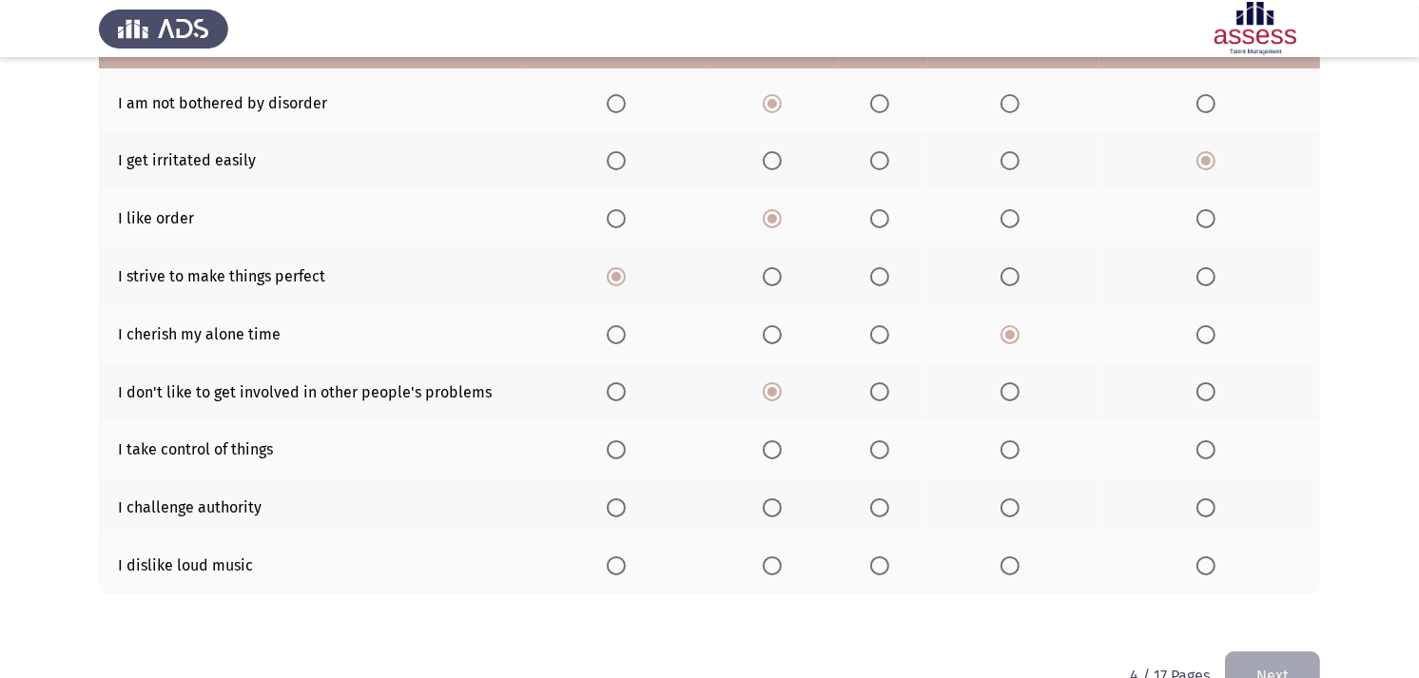
scroll to position [317, 0]
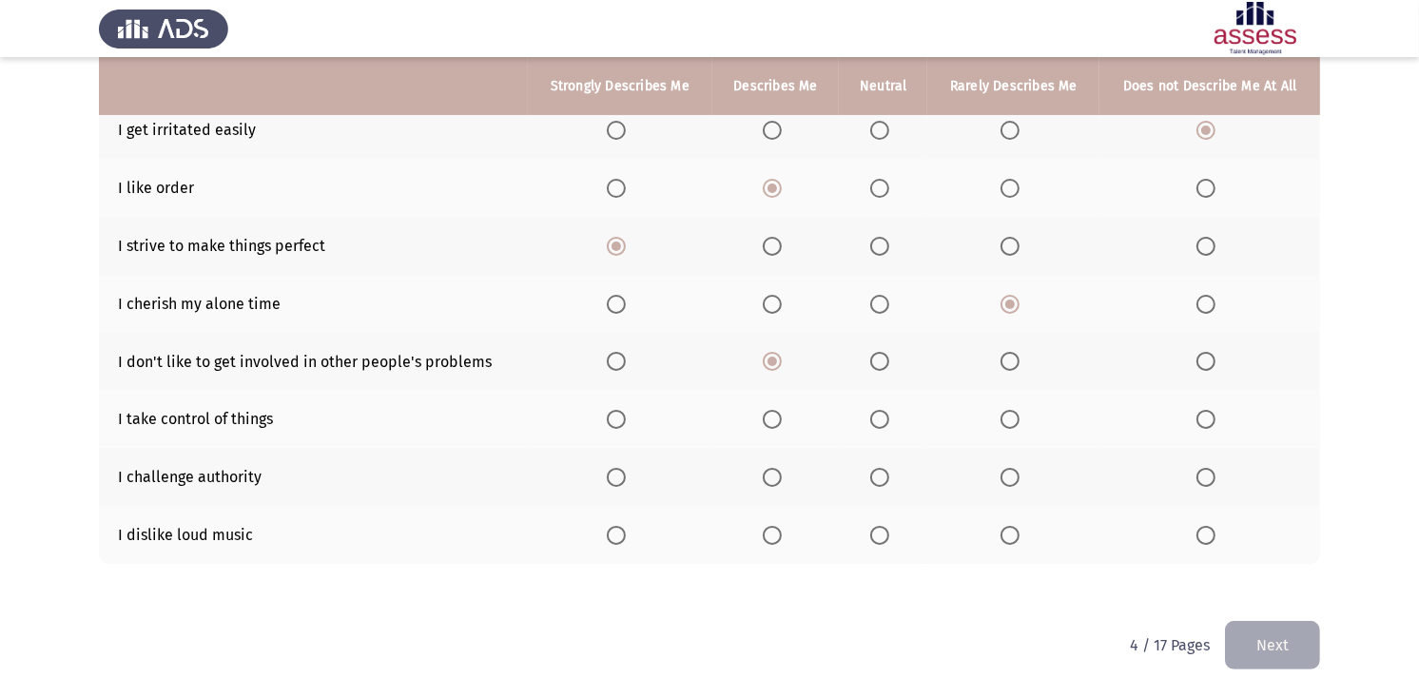
click at [616, 421] on span "Select an option" at bounding box center [616, 419] width 19 height 19
click at [616, 421] on input "Select an option" at bounding box center [616, 419] width 19 height 19
click at [1013, 531] on span "Select an option" at bounding box center [1009, 535] width 19 height 19
click at [1013, 531] on input "Select an option" at bounding box center [1009, 535] width 19 height 19
click at [881, 471] on span "Select an option" at bounding box center [879, 477] width 19 height 19
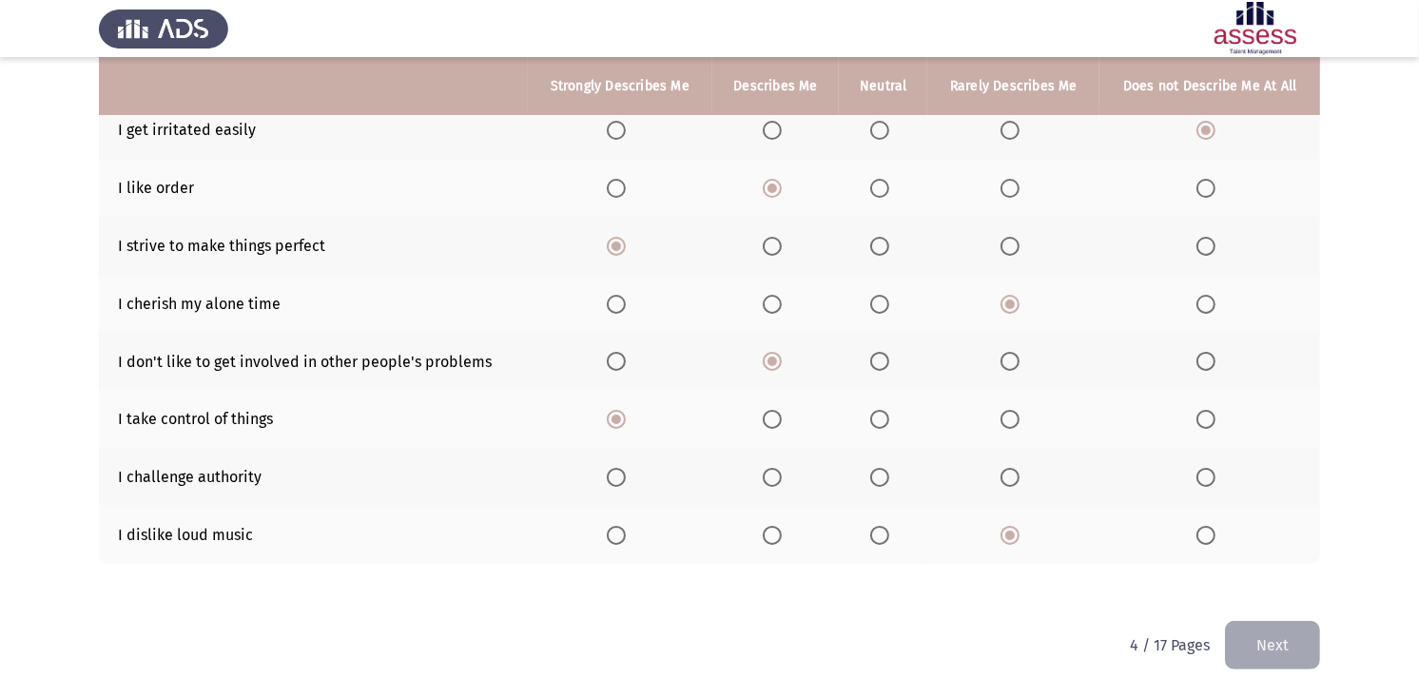
click at [881, 471] on input "Select an option" at bounding box center [879, 477] width 19 height 19
click at [1008, 478] on span "Select an option" at bounding box center [1009, 477] width 19 height 19
click at [1008, 478] on input "Select an option" at bounding box center [1009, 477] width 19 height 19
click at [1242, 610] on button "Next" at bounding box center [1272, 645] width 95 height 48
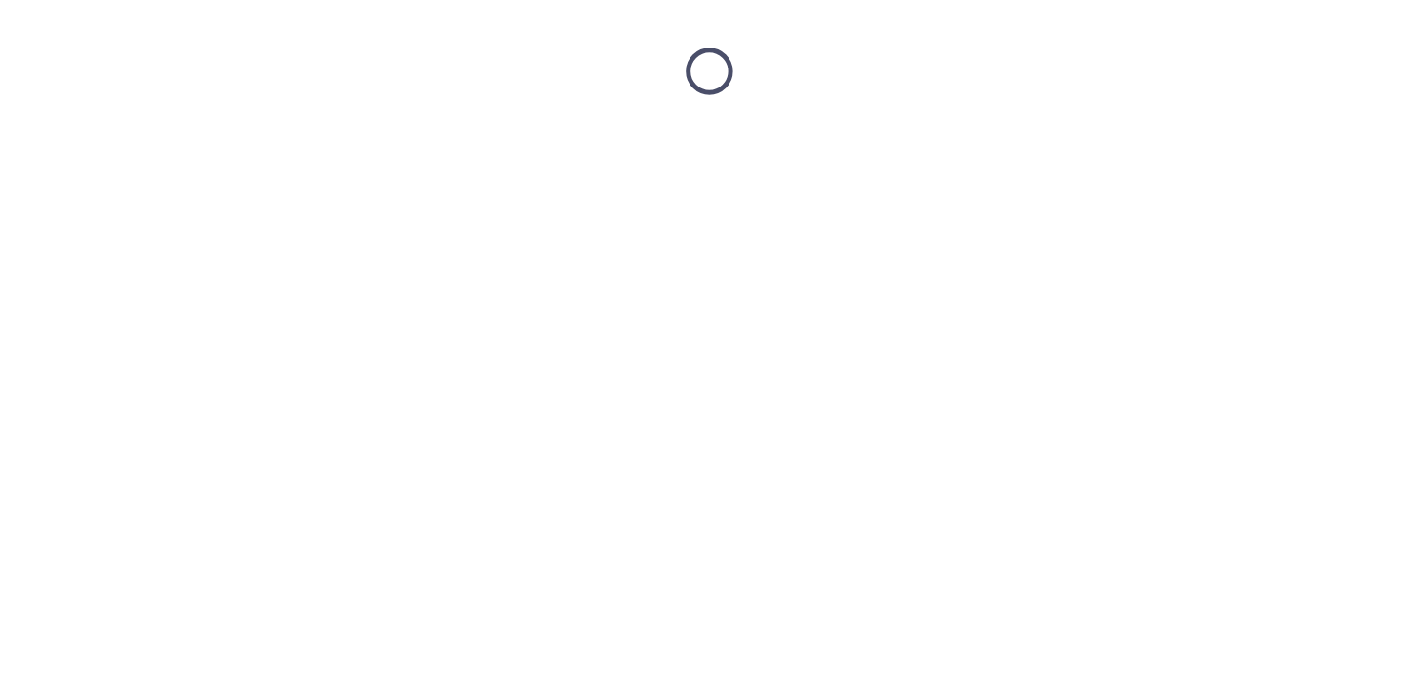
scroll to position [0, 0]
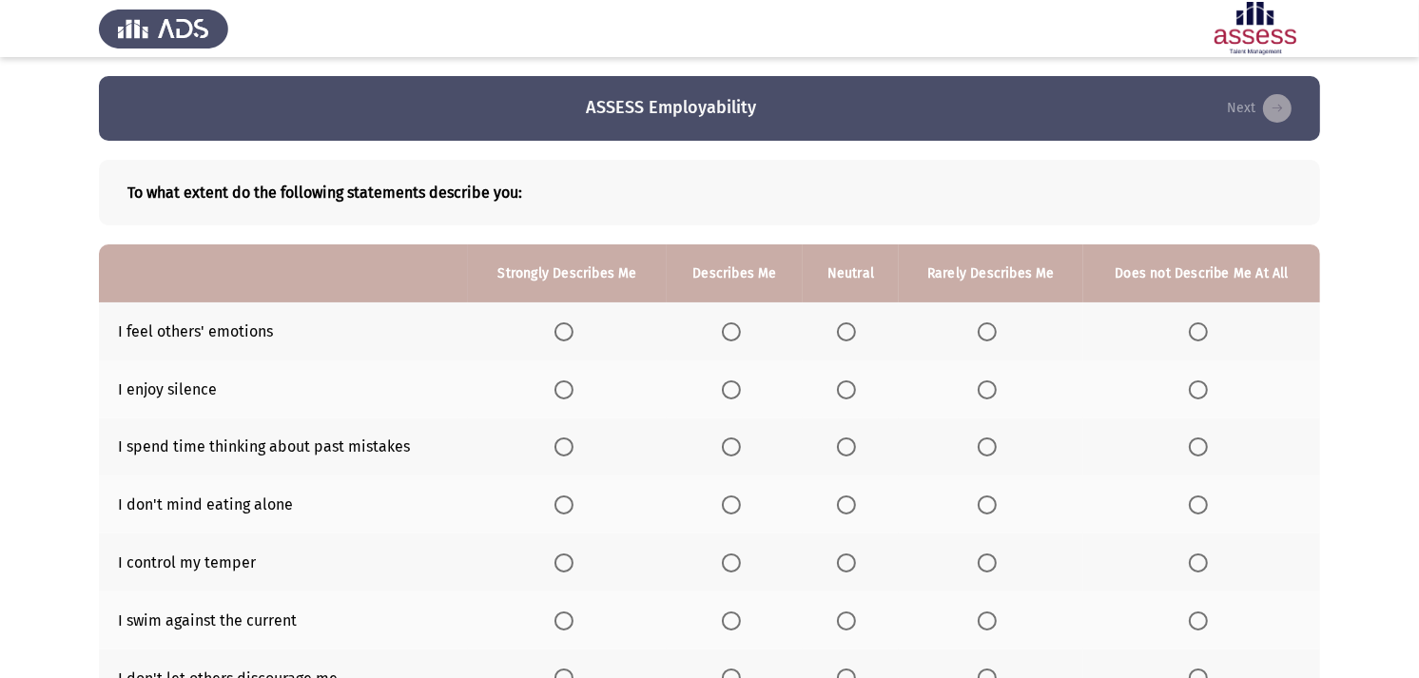
click at [734, 327] on span "Select an option" at bounding box center [731, 331] width 19 height 19
click at [734, 327] on input "Select an option" at bounding box center [731, 331] width 19 height 19
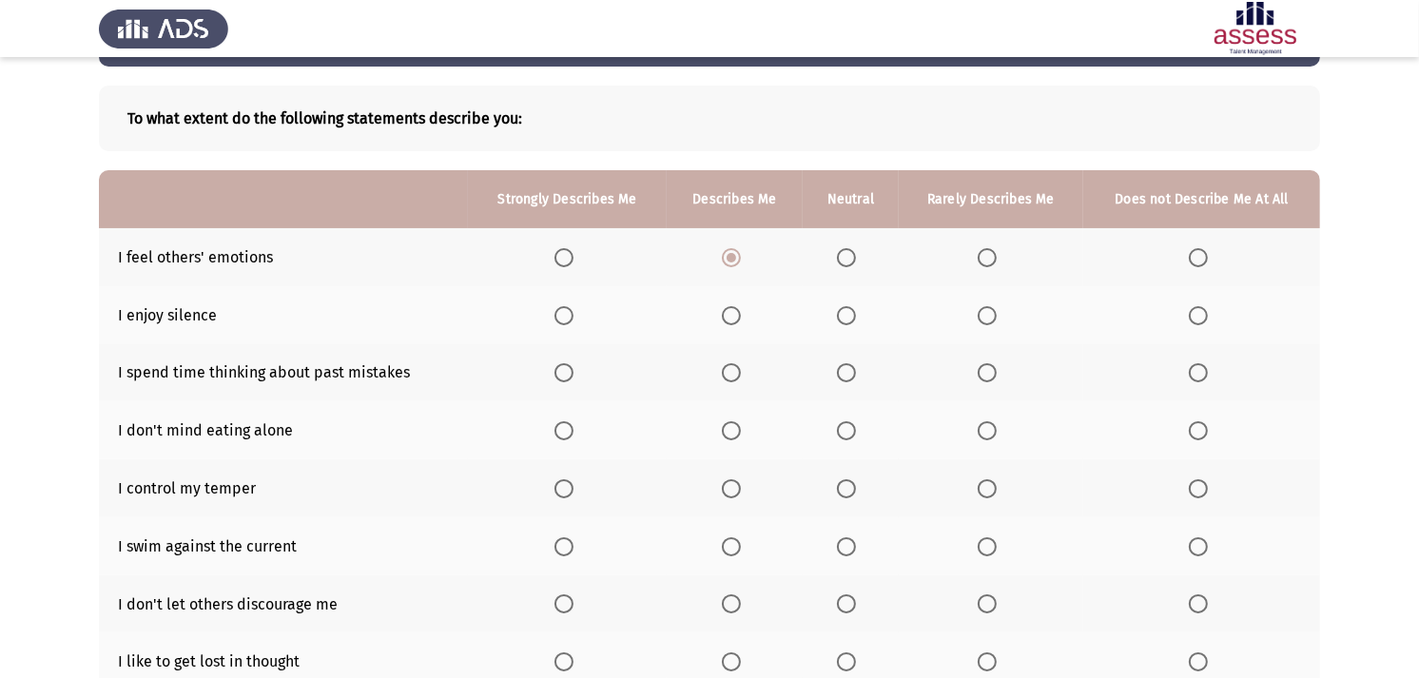
scroll to position [106, 0]
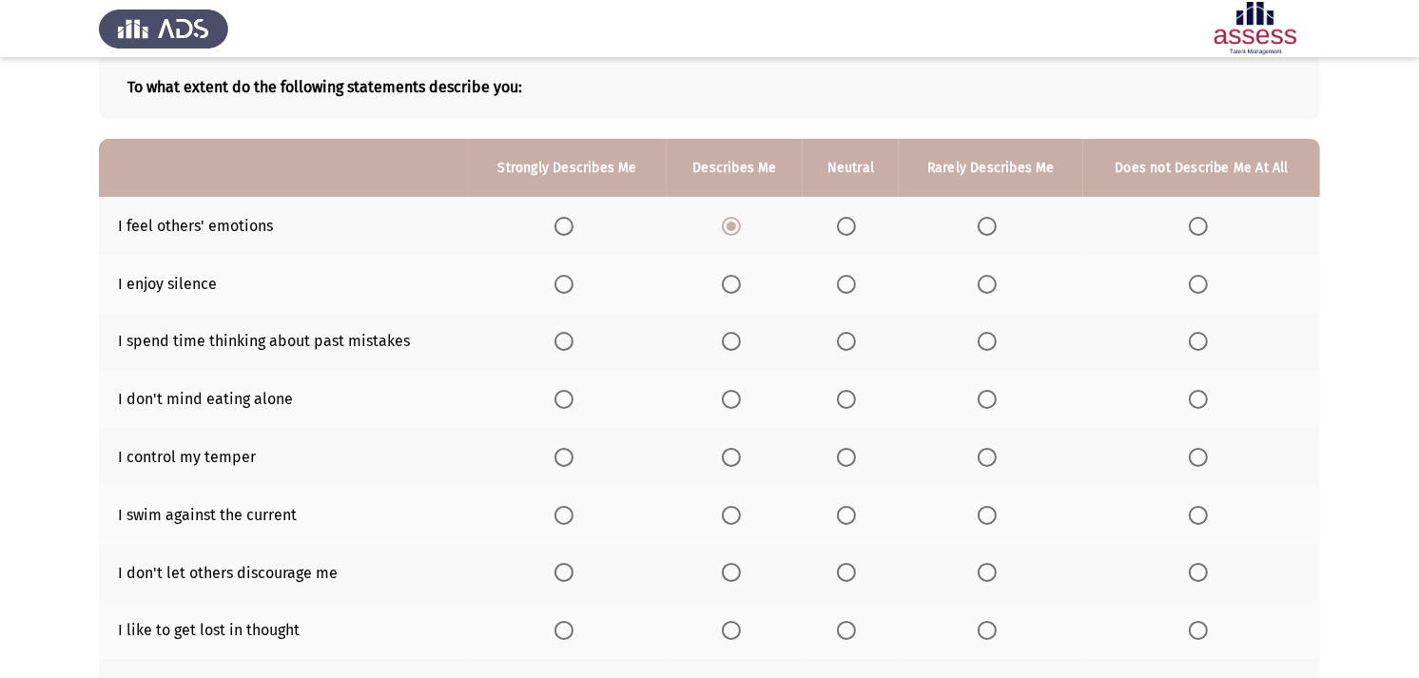
click at [851, 278] on span "Select an option" at bounding box center [846, 284] width 19 height 19
click at [851, 278] on input "Select an option" at bounding box center [846, 284] width 19 height 19
click at [1210, 337] on label "Select an option" at bounding box center [1202, 341] width 27 height 19
click at [1208, 337] on input "Select an option" at bounding box center [1198, 341] width 19 height 19
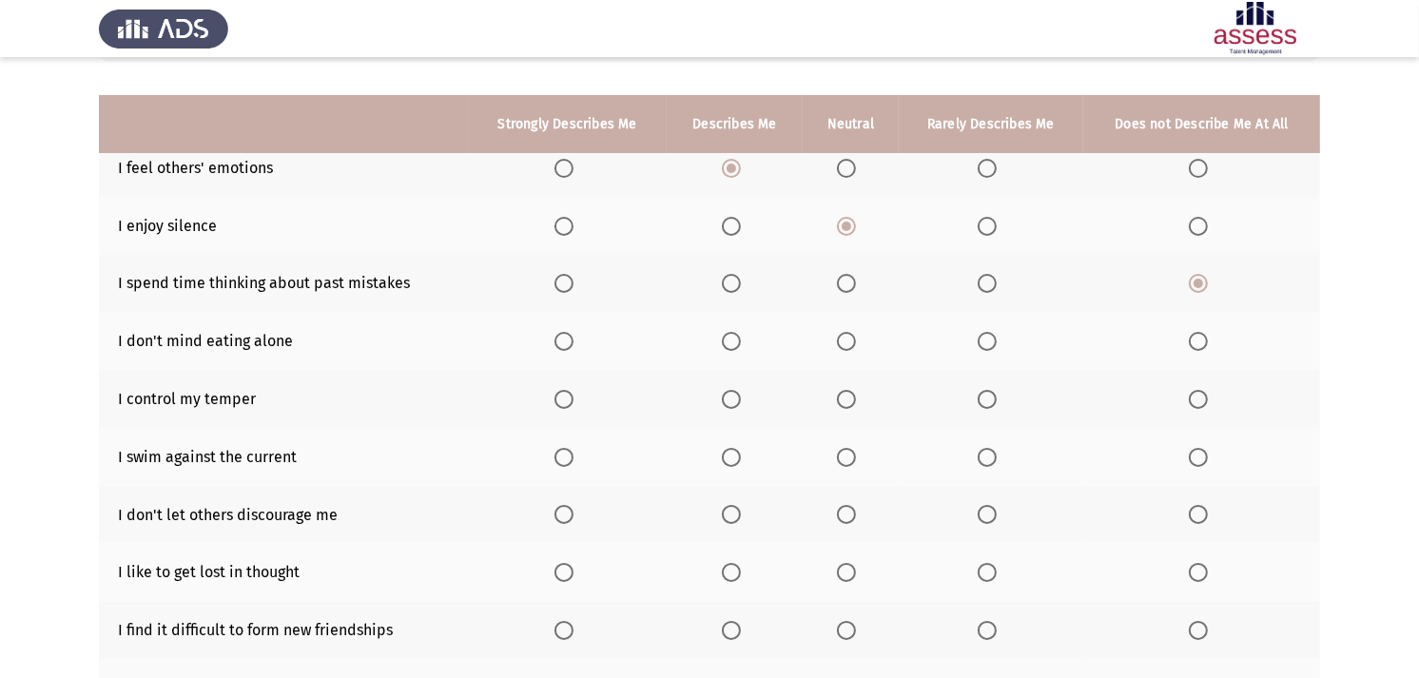
scroll to position [211, 0]
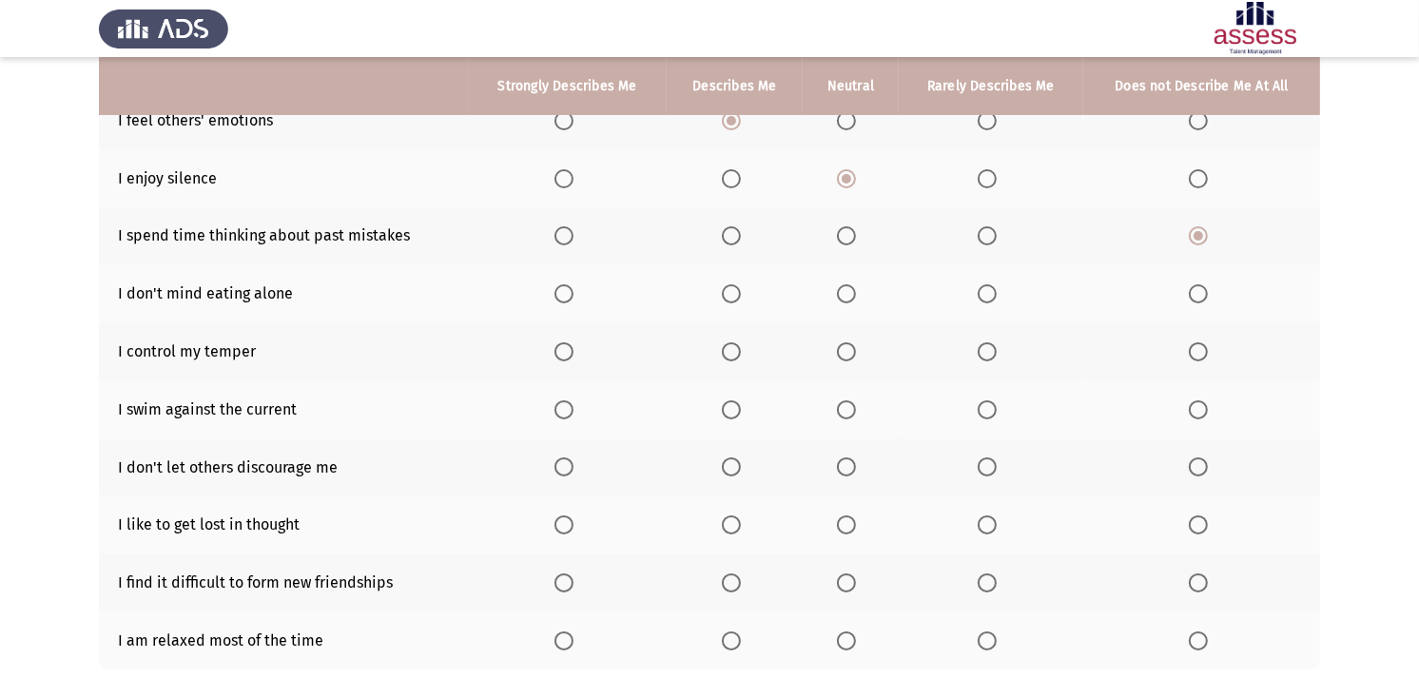
click at [568, 289] on span "Select an option" at bounding box center [563, 293] width 19 height 19
click at [568, 289] on input "Select an option" at bounding box center [563, 293] width 19 height 19
click at [763, 353] on th at bounding box center [735, 351] width 137 height 58
click at [732, 355] on span "Select an option" at bounding box center [731, 351] width 19 height 19
click at [732, 355] on input "Select an option" at bounding box center [731, 351] width 19 height 19
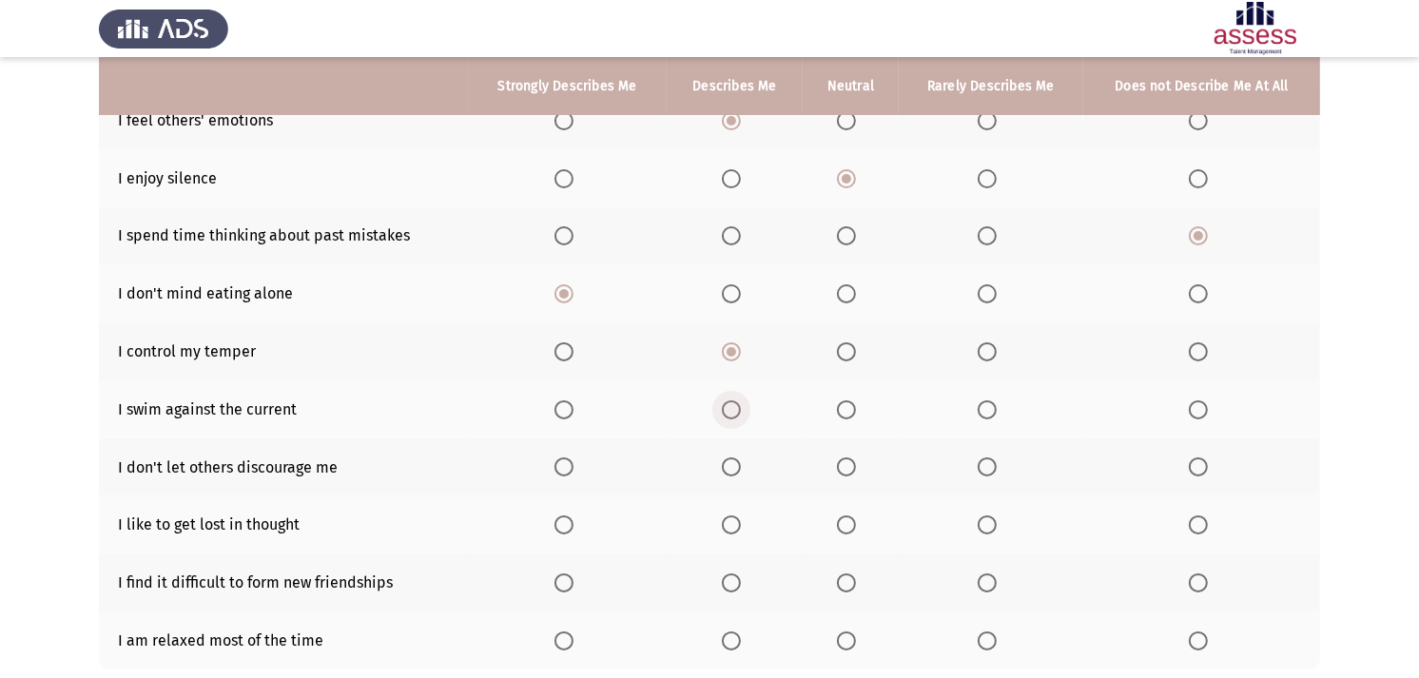
click at [731, 410] on span "Select an option" at bounding box center [731, 410] width 0 height 0
click at [730, 404] on input "Select an option" at bounding box center [731, 409] width 19 height 19
click at [575, 407] on label "Select an option" at bounding box center [567, 409] width 27 height 19
click at [573, 407] on input "Select an option" at bounding box center [563, 409] width 19 height 19
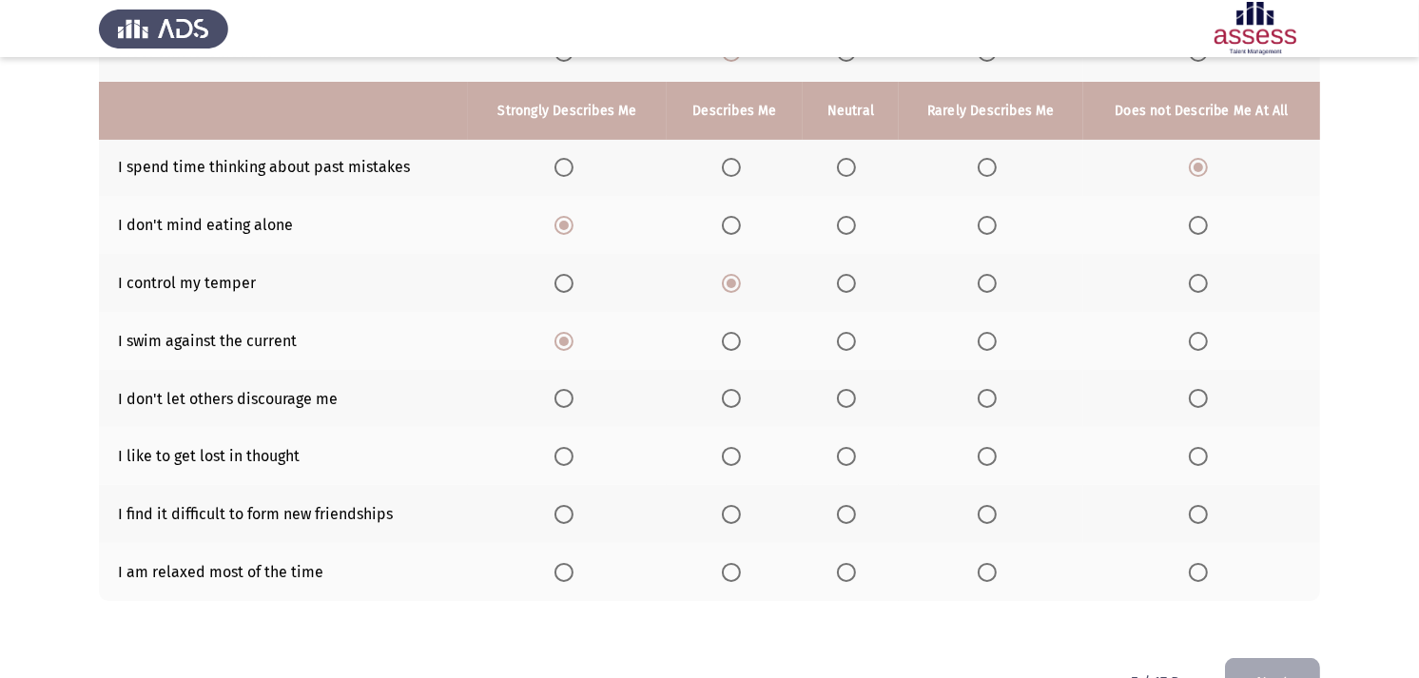
scroll to position [317, 0]
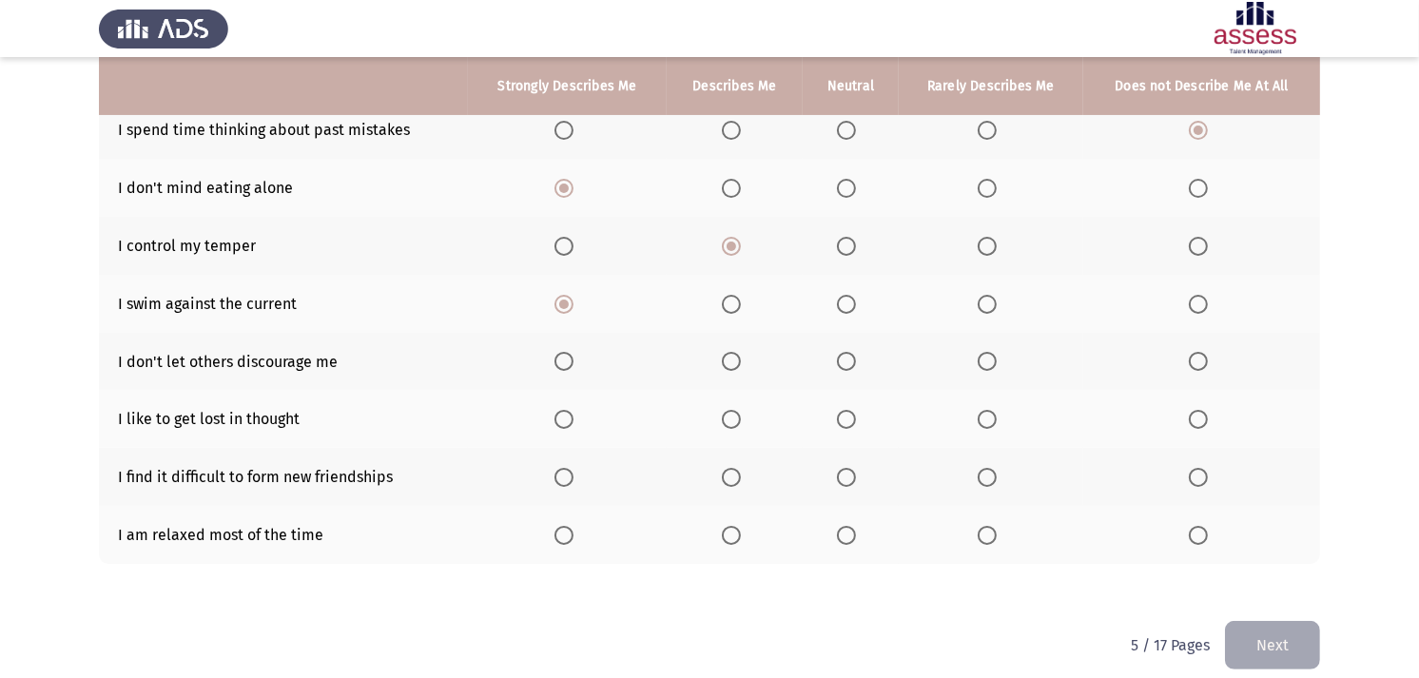
click at [567, 353] on span "Select an option" at bounding box center [563, 361] width 19 height 19
click at [567, 353] on input "Select an option" at bounding box center [563, 361] width 19 height 19
click at [1200, 410] on span "Select an option" at bounding box center [1198, 419] width 19 height 19
click at [1200, 410] on input "Select an option" at bounding box center [1198, 419] width 19 height 19
click at [1199, 470] on span "Select an option" at bounding box center [1198, 477] width 19 height 19
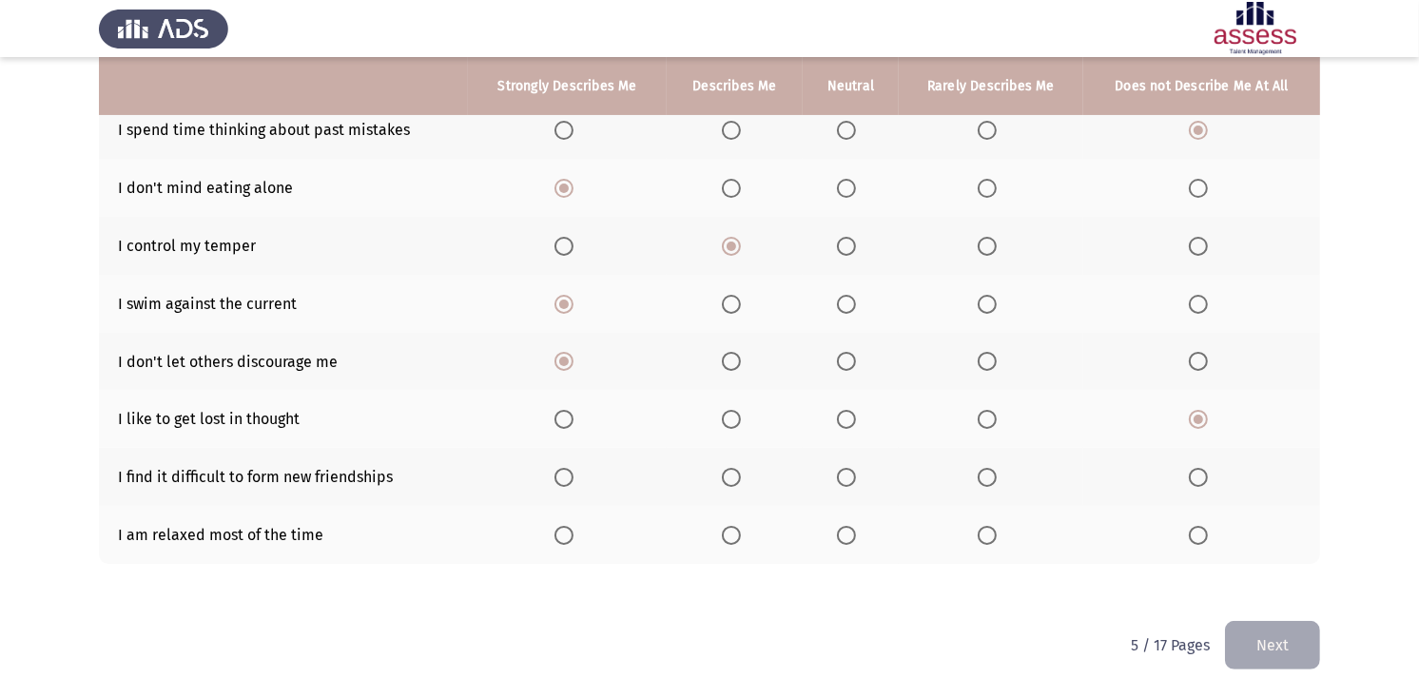
click at [1199, 470] on input "Select an option" at bounding box center [1198, 477] width 19 height 19
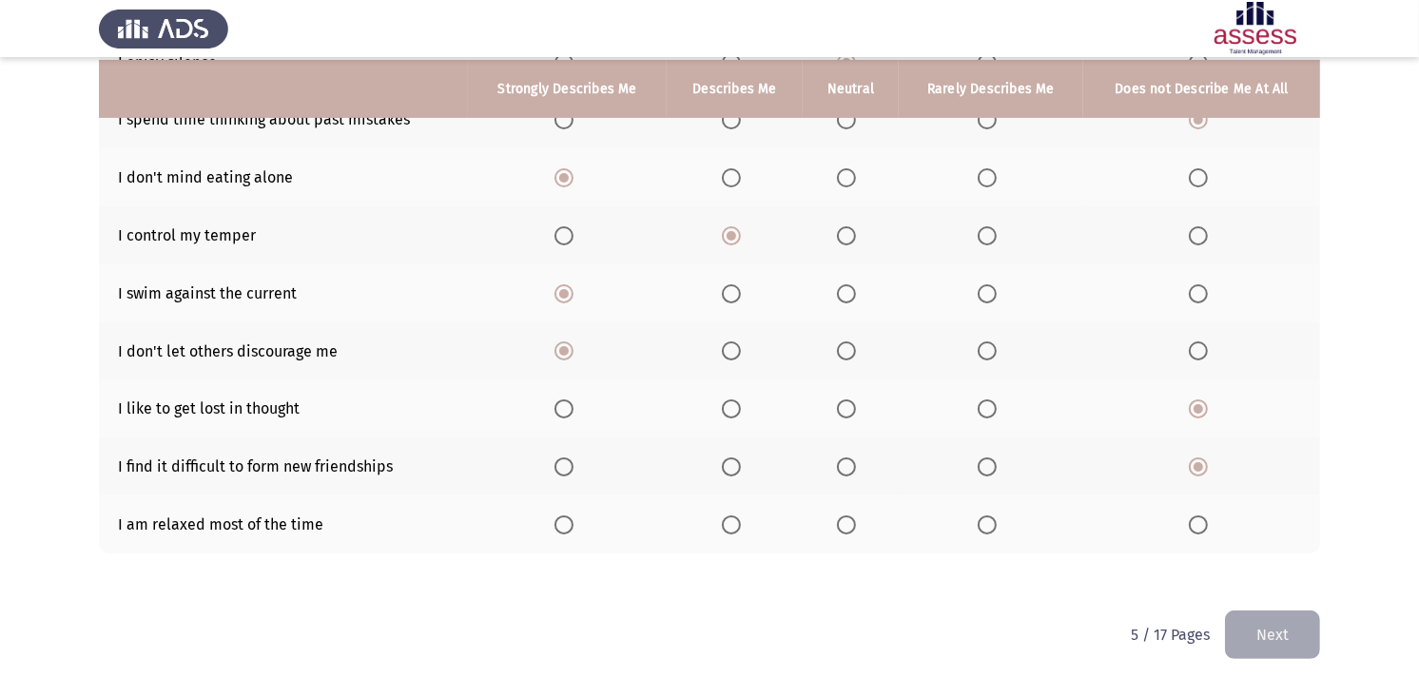
scroll to position [329, 0]
click at [1203, 523] on span "Select an option" at bounding box center [1198, 523] width 19 height 19
click at [1203, 523] on input "Select an option" at bounding box center [1198, 523] width 19 height 19
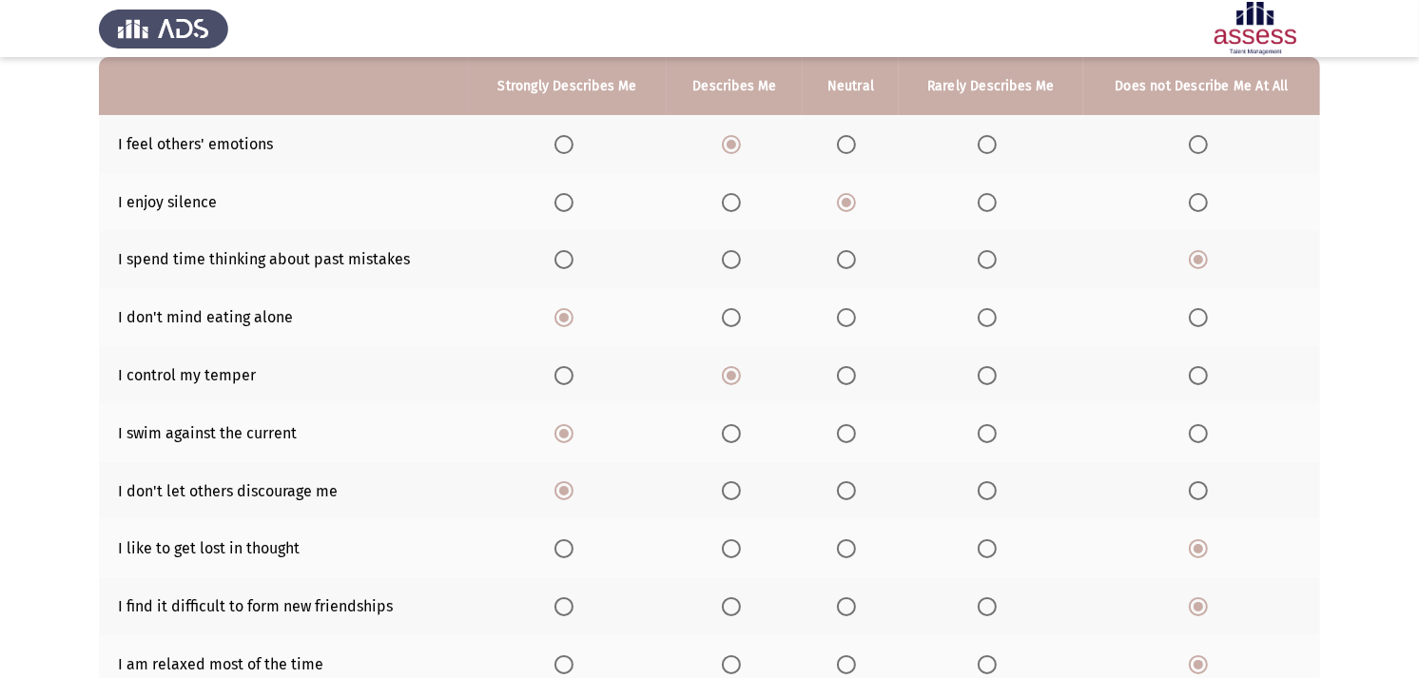
scroll to position [223, 0]
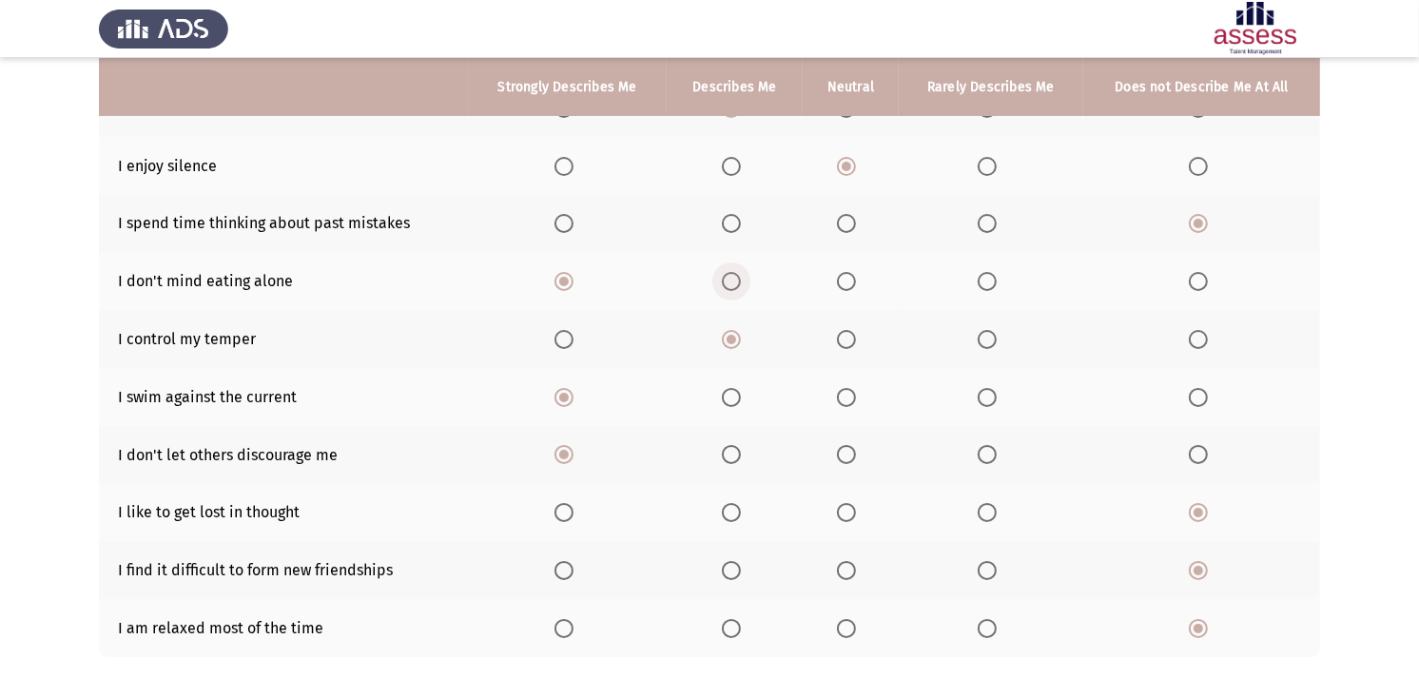
click at [734, 272] on span "Select an option" at bounding box center [731, 281] width 19 height 19
click at [734, 272] on input "Select an option" at bounding box center [731, 281] width 19 height 19
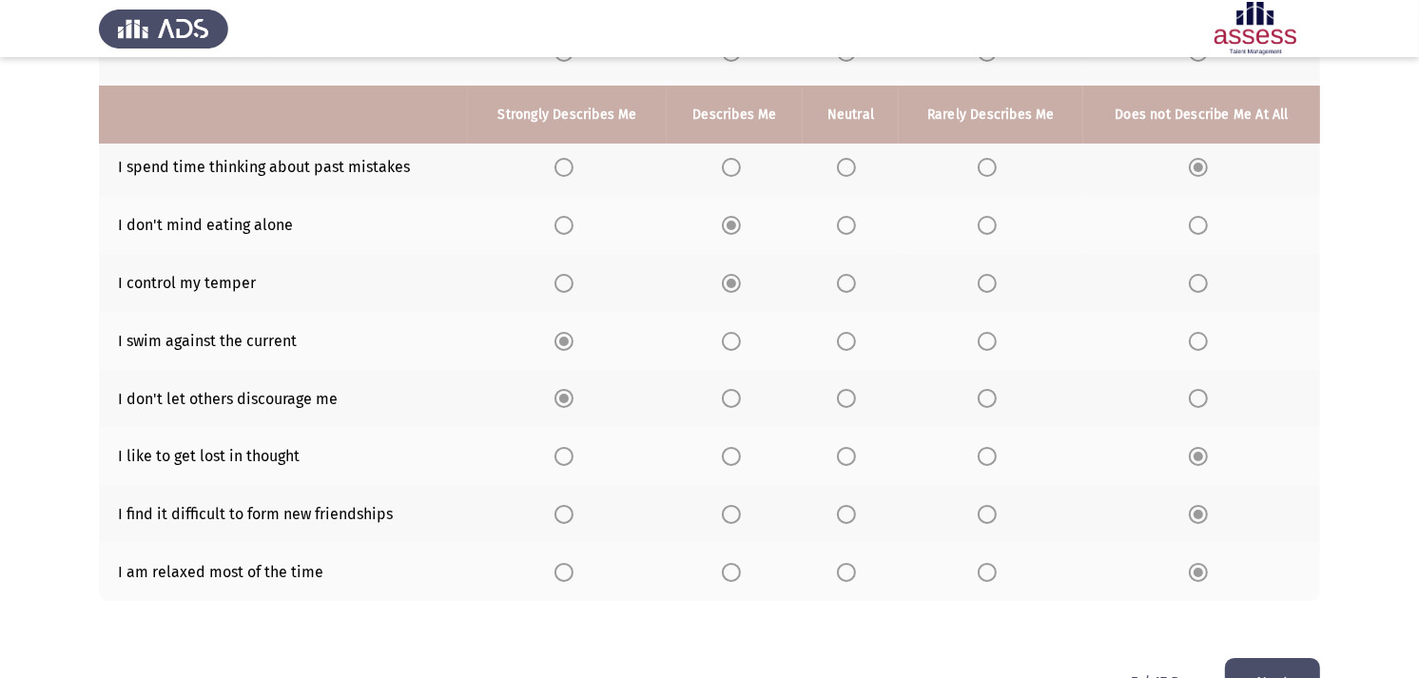
scroll to position [329, 0]
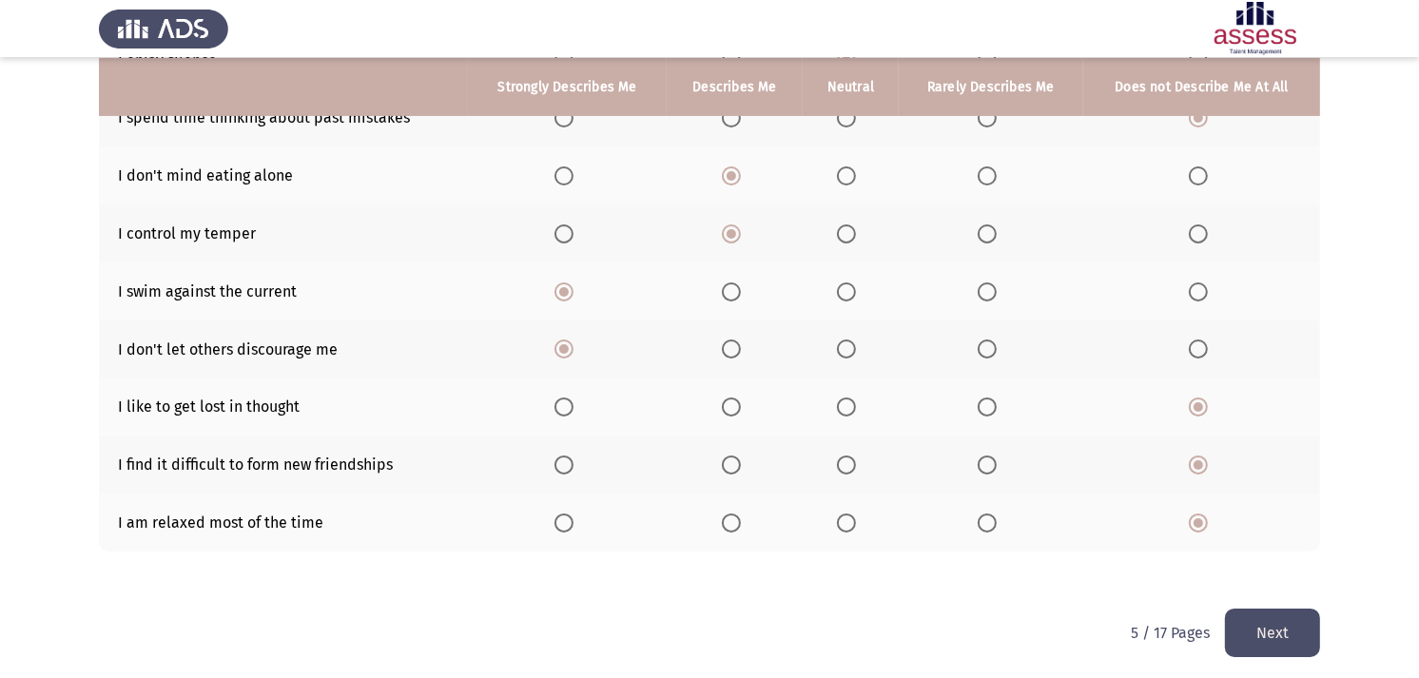
click at [1229, 610] on button "Next" at bounding box center [1272, 633] width 95 height 48
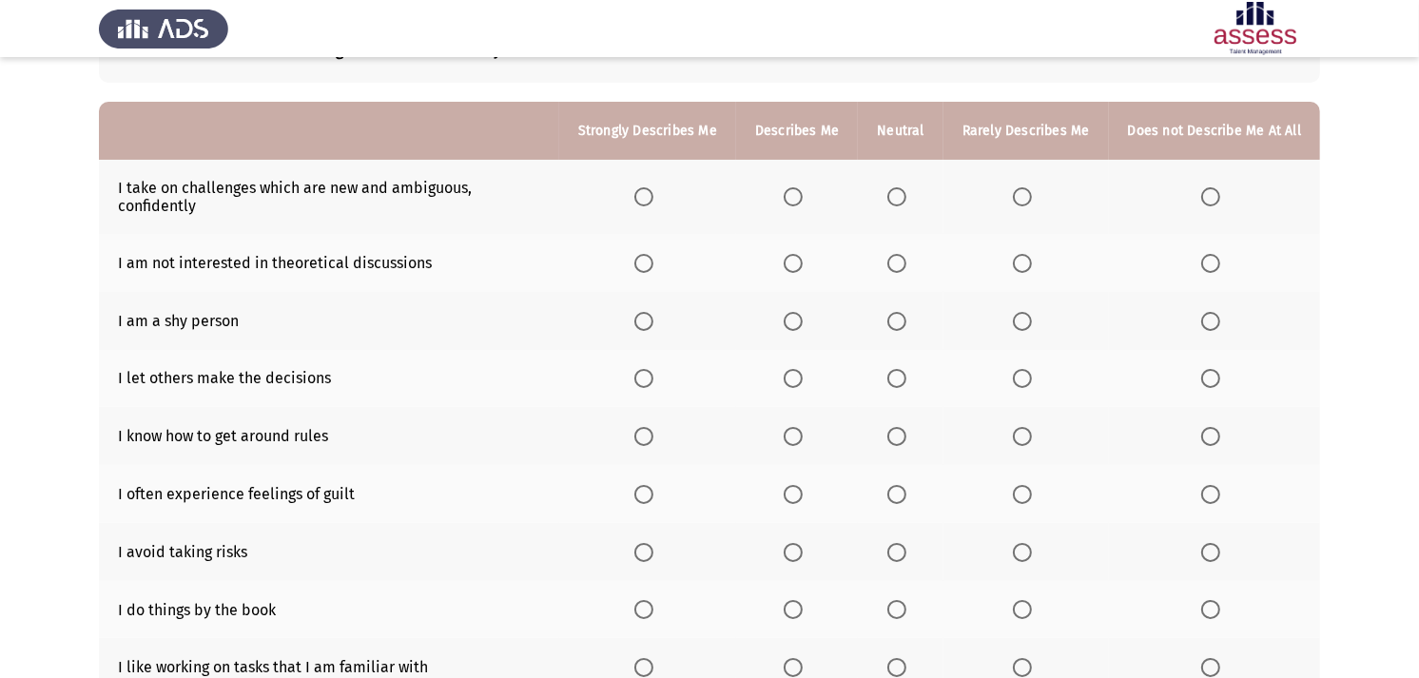
scroll to position [106, 0]
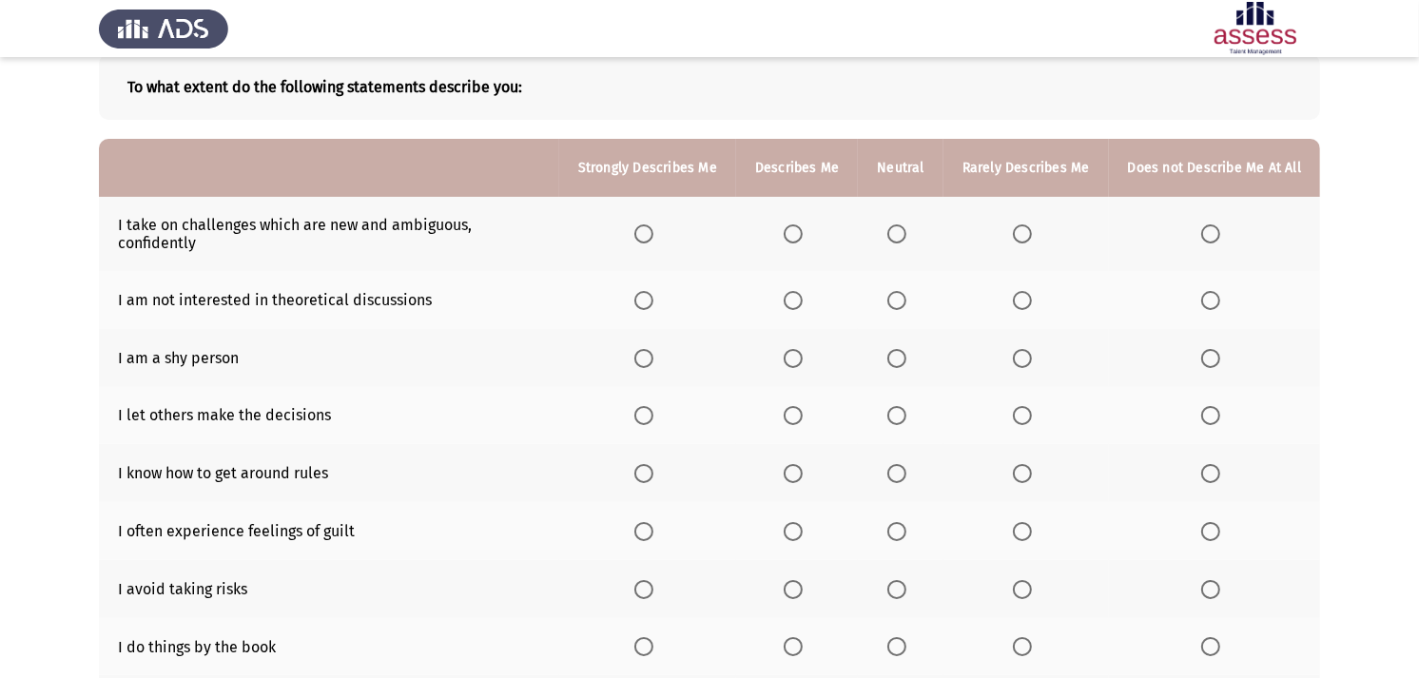
click at [791, 228] on span "Select an option" at bounding box center [793, 233] width 19 height 19
click at [791, 228] on input "Select an option" at bounding box center [793, 233] width 19 height 19
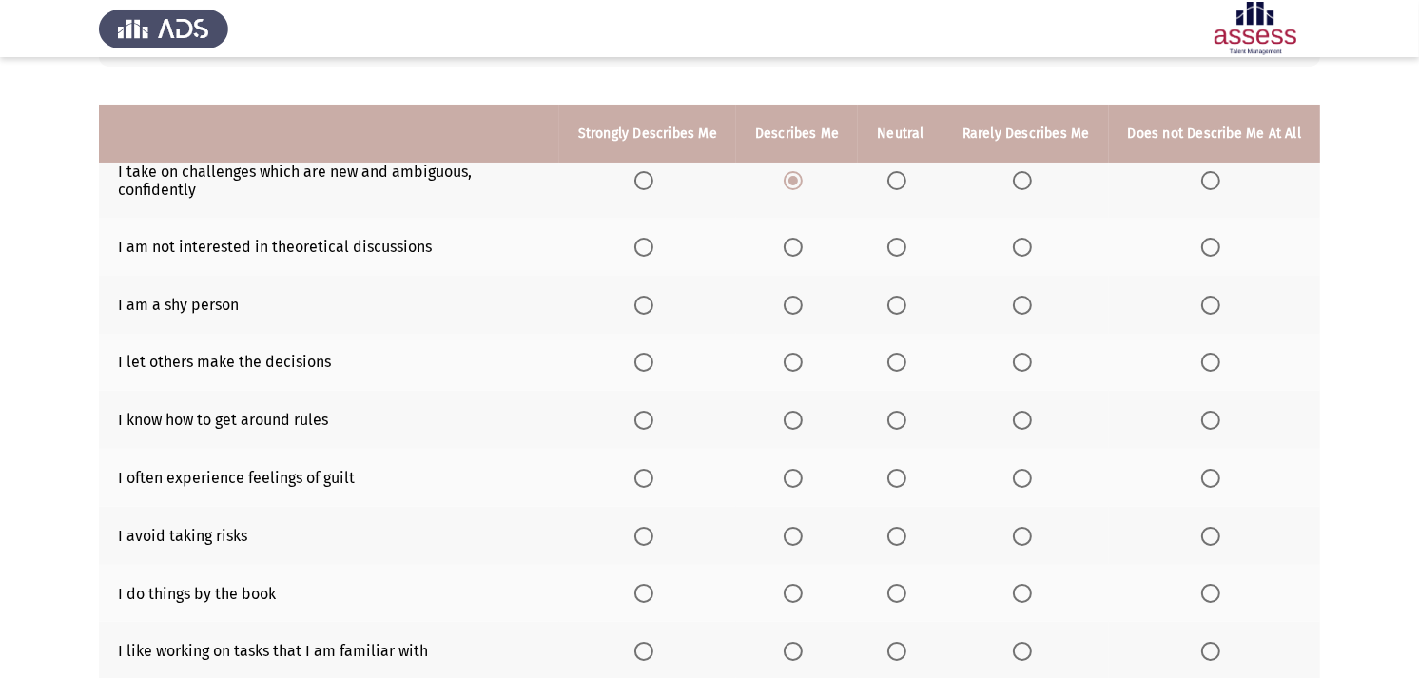
scroll to position [211, 0]
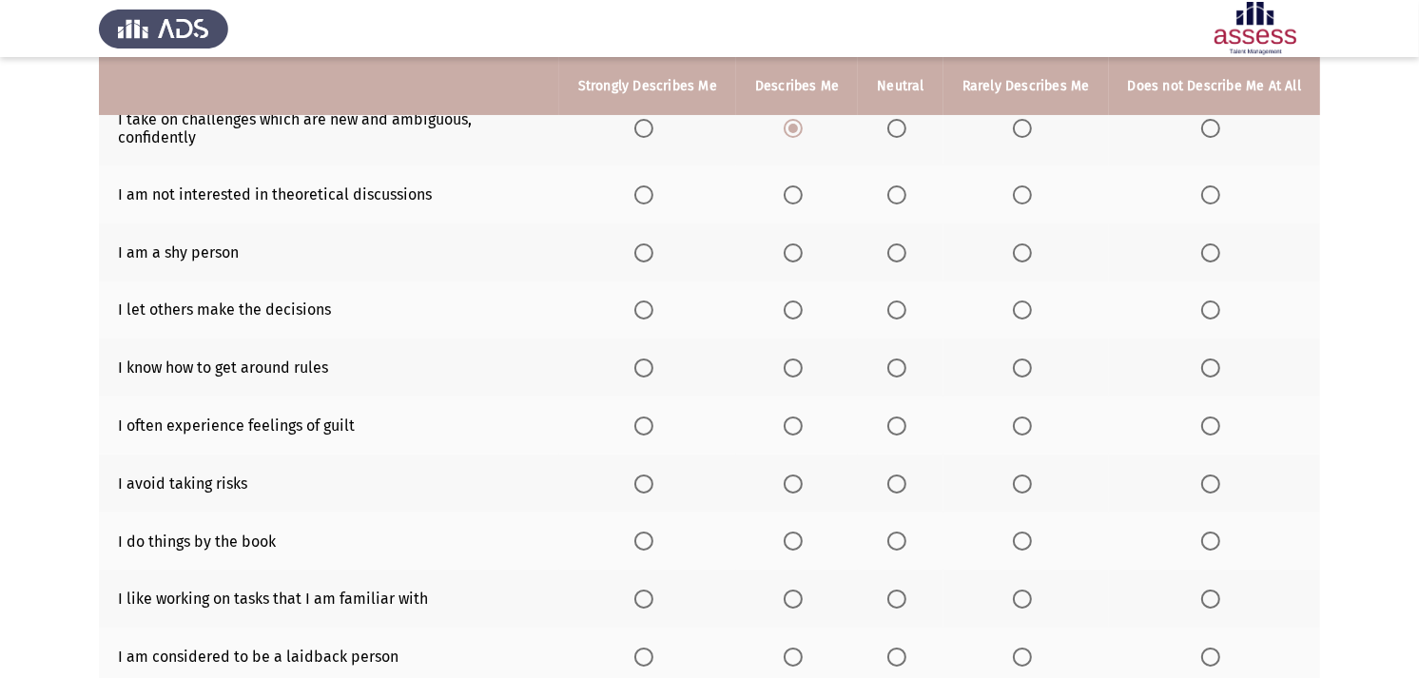
click at [1023, 186] on span "Select an option" at bounding box center [1022, 194] width 19 height 19
click at [1023, 186] on input "Select an option" at bounding box center [1022, 194] width 19 height 19
click at [1209, 240] on th at bounding box center [1214, 252] width 211 height 58
click at [1212, 251] on span "Select an option" at bounding box center [1210, 252] width 19 height 19
click at [1212, 251] on input "Select an option" at bounding box center [1210, 252] width 19 height 19
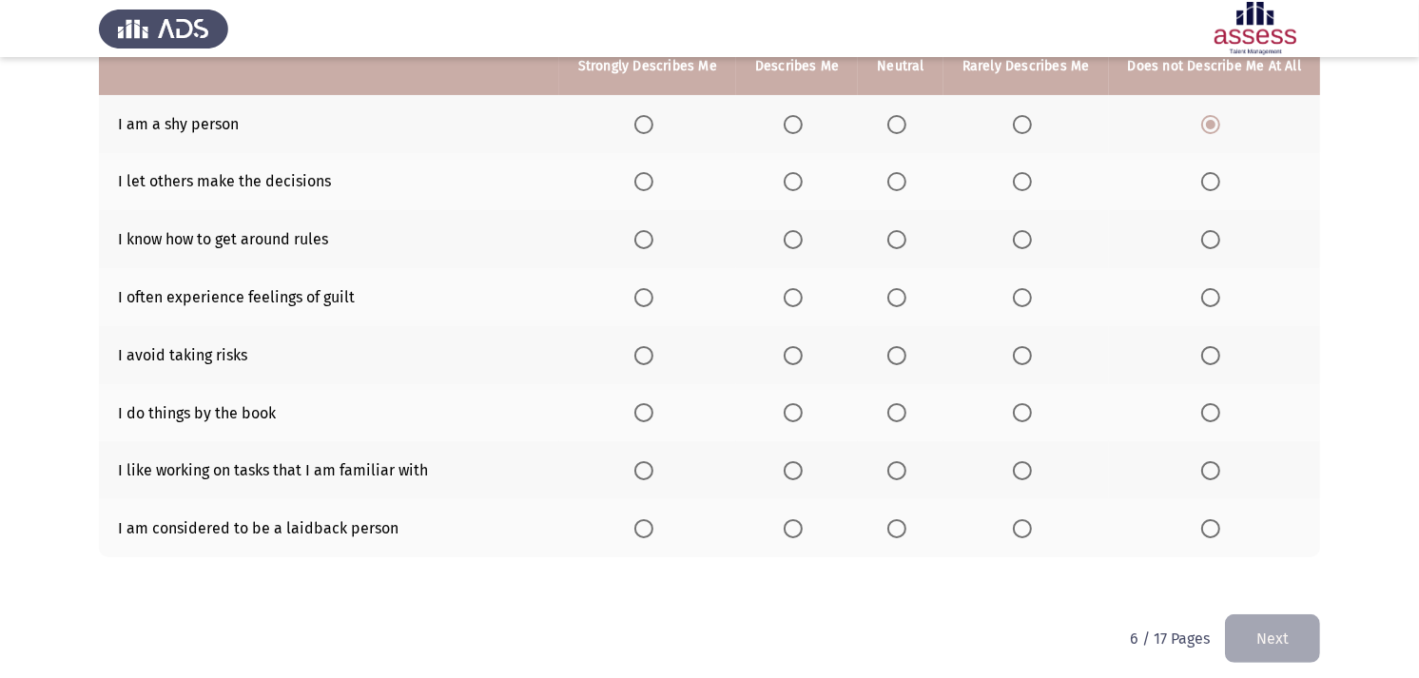
scroll to position [346, 0]
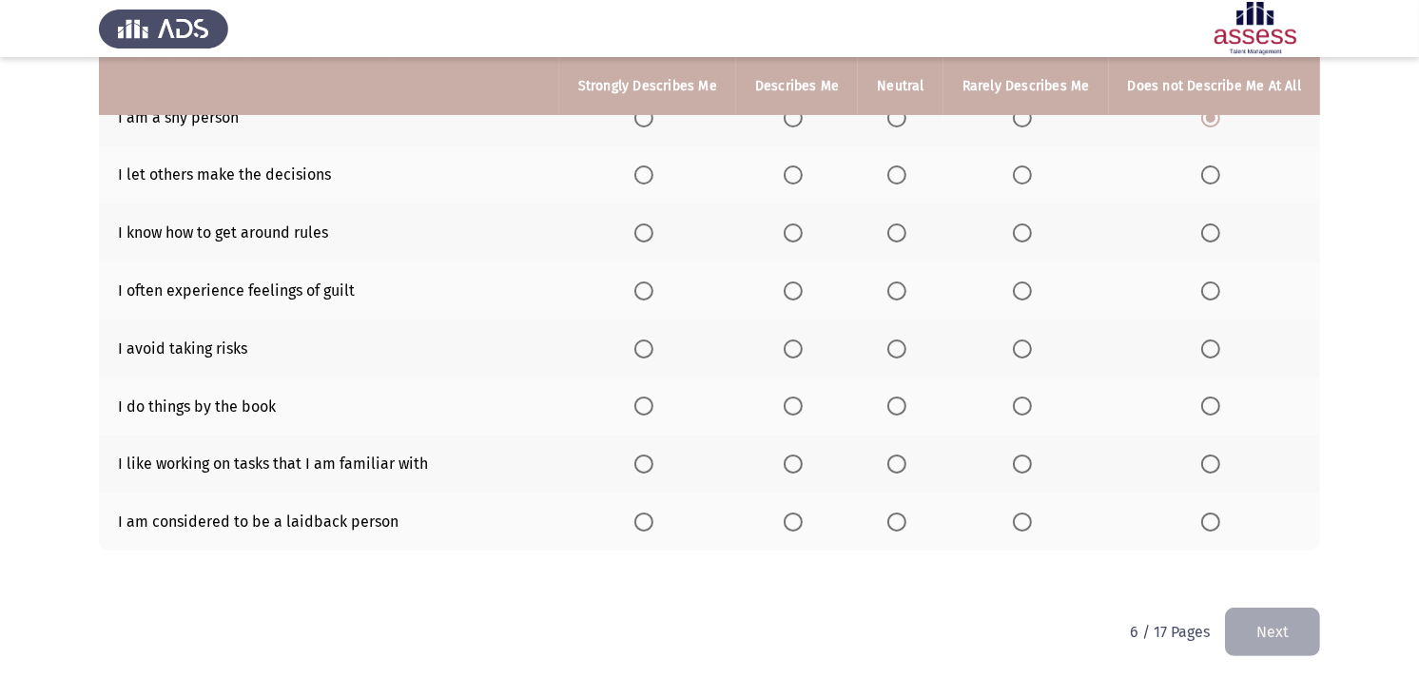
click at [1015, 162] on th at bounding box center [1025, 175] width 165 height 58
click at [1018, 168] on span "Select an option" at bounding box center [1022, 174] width 19 height 19
click at [1018, 168] on input "Select an option" at bounding box center [1022, 174] width 19 height 19
click at [652, 224] on span "Select an option" at bounding box center [643, 232] width 19 height 19
click at [652, 224] on input "Select an option" at bounding box center [643, 232] width 19 height 19
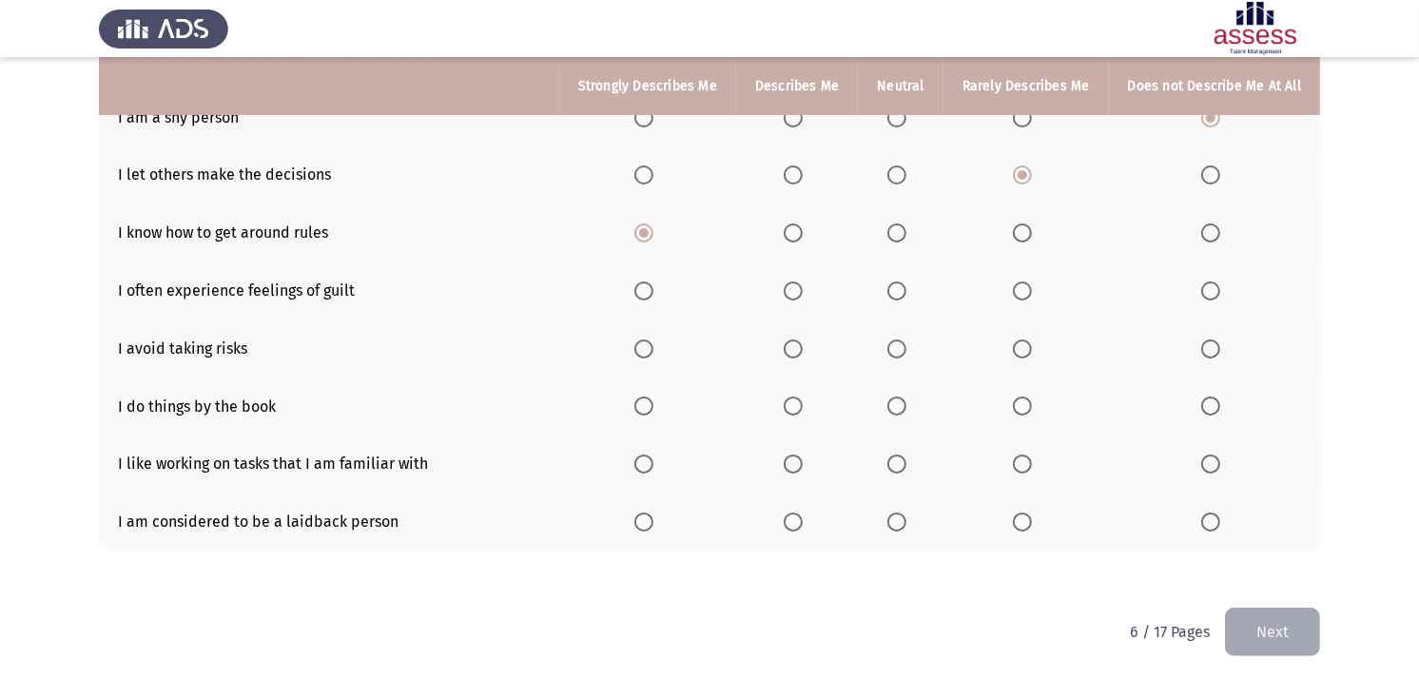
click at [794, 226] on span "Select an option" at bounding box center [793, 232] width 19 height 19
click at [794, 226] on input "Select an option" at bounding box center [793, 232] width 19 height 19
click at [647, 352] on span "Select an option" at bounding box center [643, 348] width 19 height 19
click at [647, 352] on input "Select an option" at bounding box center [643, 348] width 19 height 19
click at [801, 352] on span "Select an option" at bounding box center [793, 348] width 19 height 19
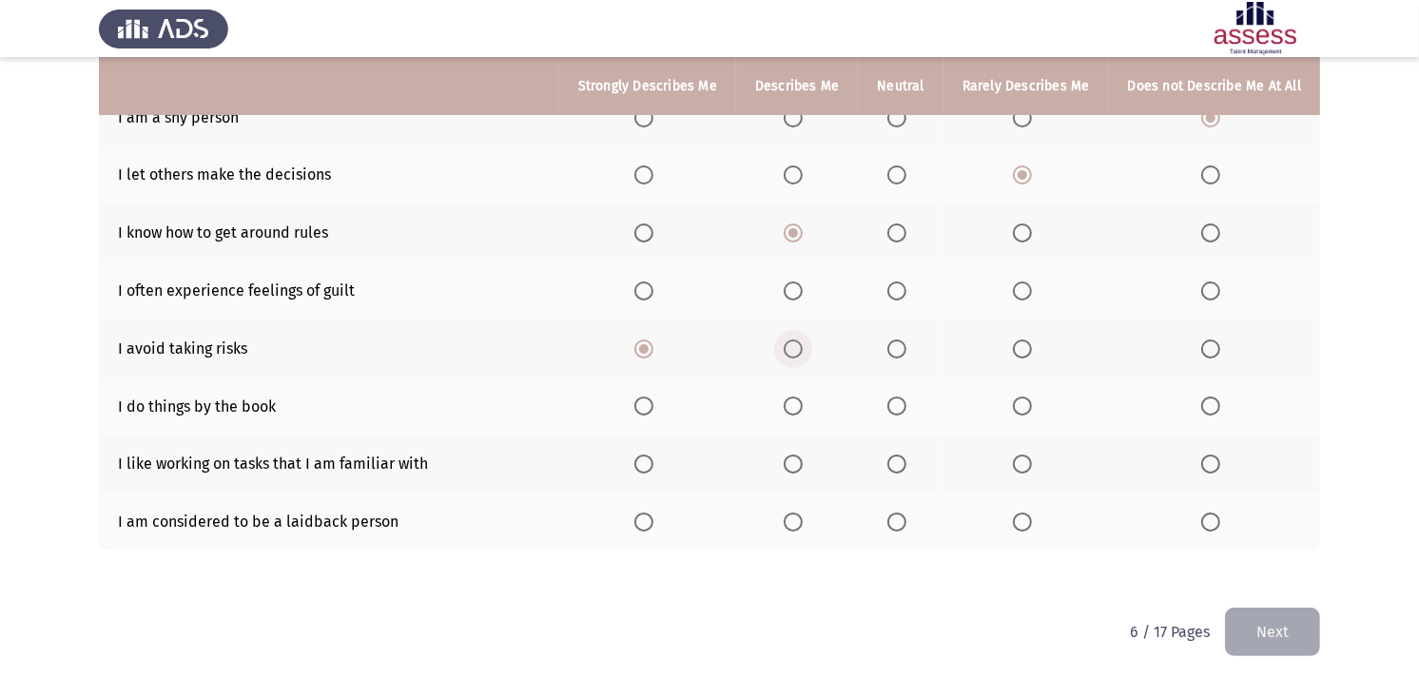
click at [801, 352] on input "Select an option" at bounding box center [793, 348] width 19 height 19
click at [914, 401] on label "Select an option" at bounding box center [900, 406] width 27 height 19
click at [906, 401] on input "Select an option" at bounding box center [896, 406] width 19 height 19
click at [803, 460] on span "Select an option" at bounding box center [793, 464] width 19 height 19
click at [803, 460] on input "Select an option" at bounding box center [793, 464] width 19 height 19
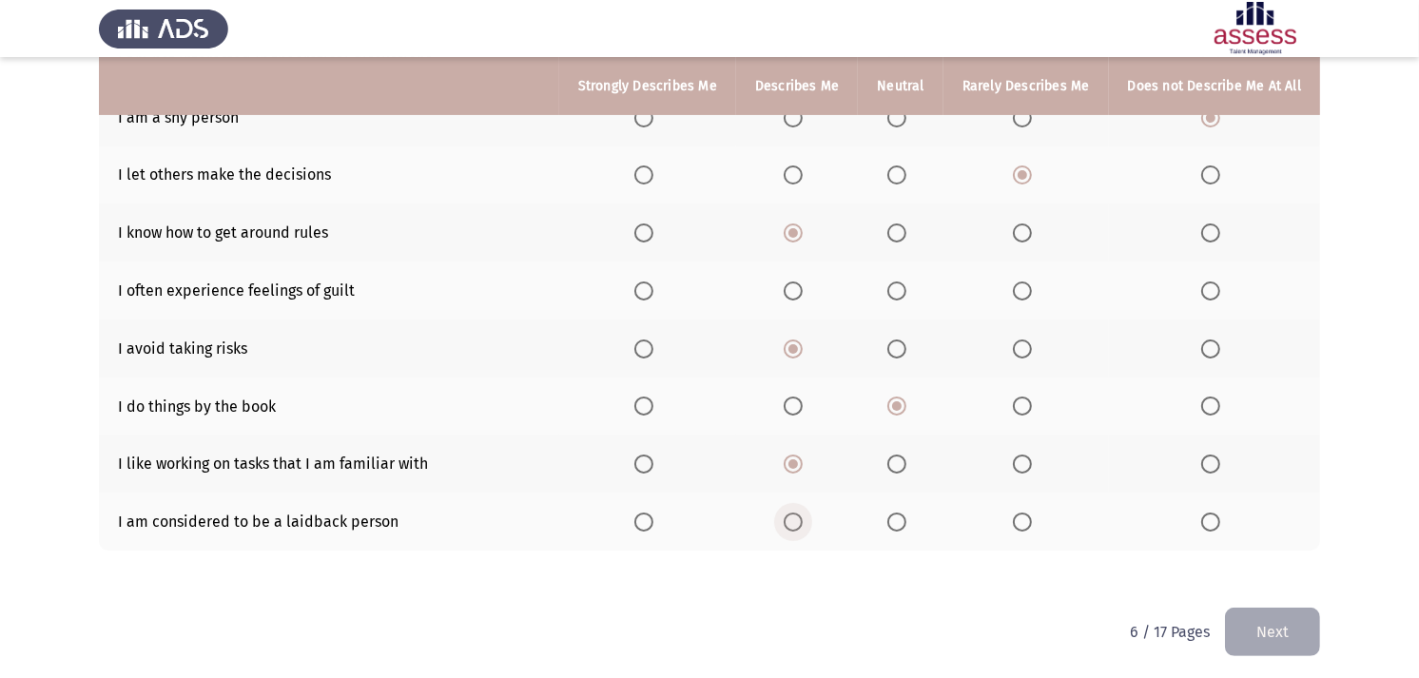
click at [803, 514] on span "Select an option" at bounding box center [793, 522] width 19 height 19
click at [803, 514] on input "Select an option" at bounding box center [793, 522] width 19 height 19
click at [800, 293] on span "Select an option" at bounding box center [793, 290] width 19 height 19
click at [800, 293] on input "Select an option" at bounding box center [793, 290] width 19 height 19
click at [894, 286] on span "Select an option" at bounding box center [896, 290] width 19 height 19
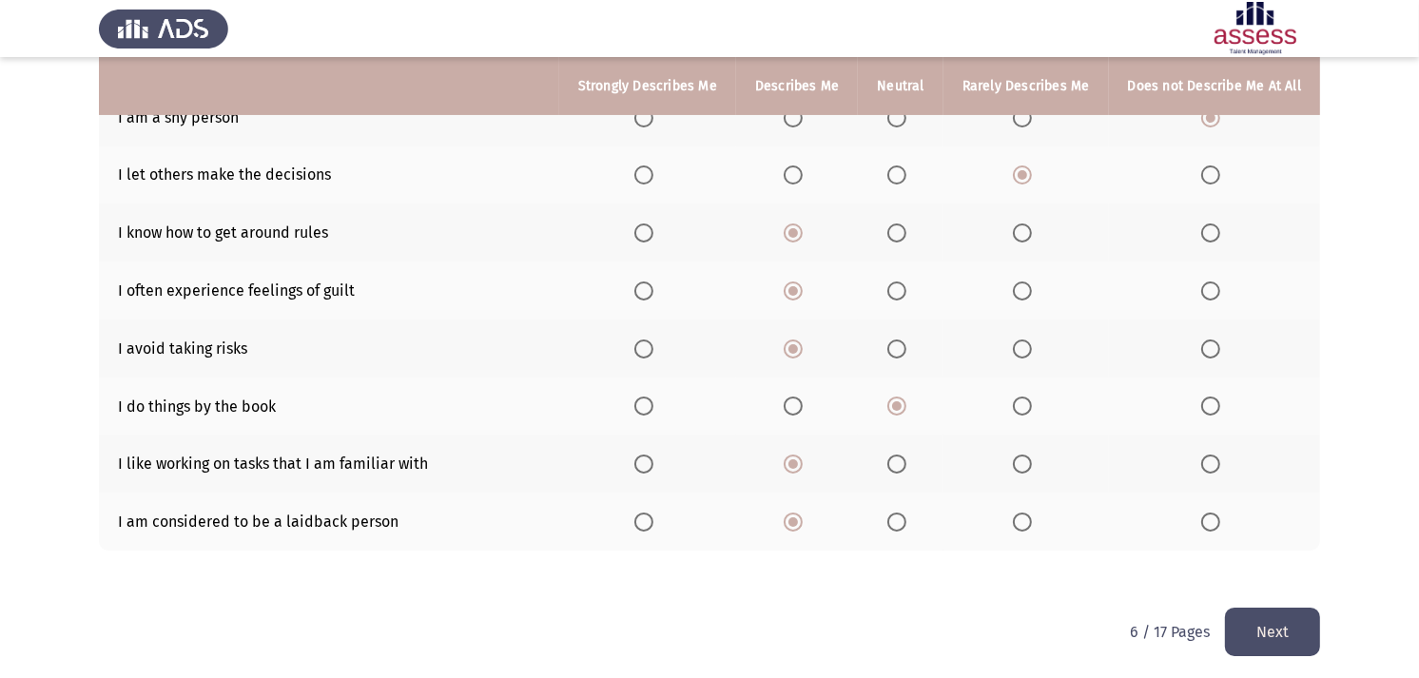
click at [894, 286] on input "Select an option" at bounding box center [896, 290] width 19 height 19
click at [1266, 610] on button "Next" at bounding box center [1272, 632] width 95 height 48
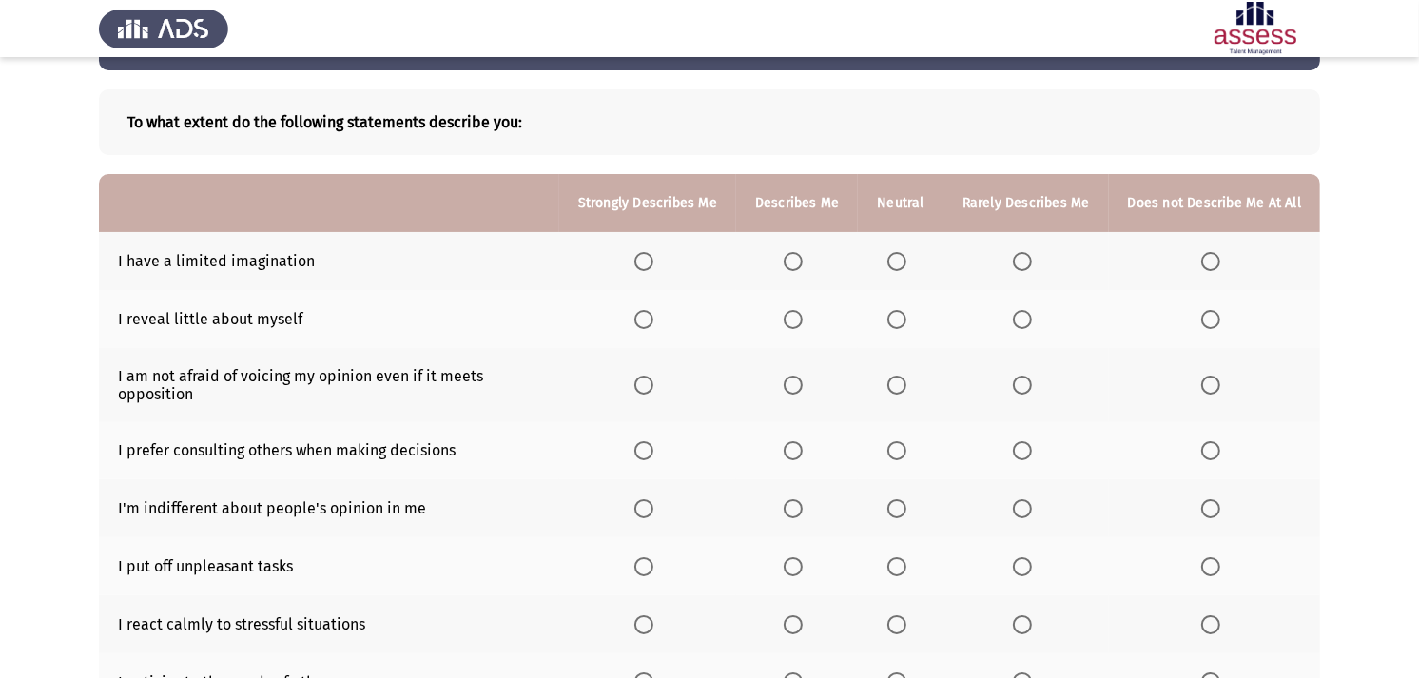
scroll to position [106, 0]
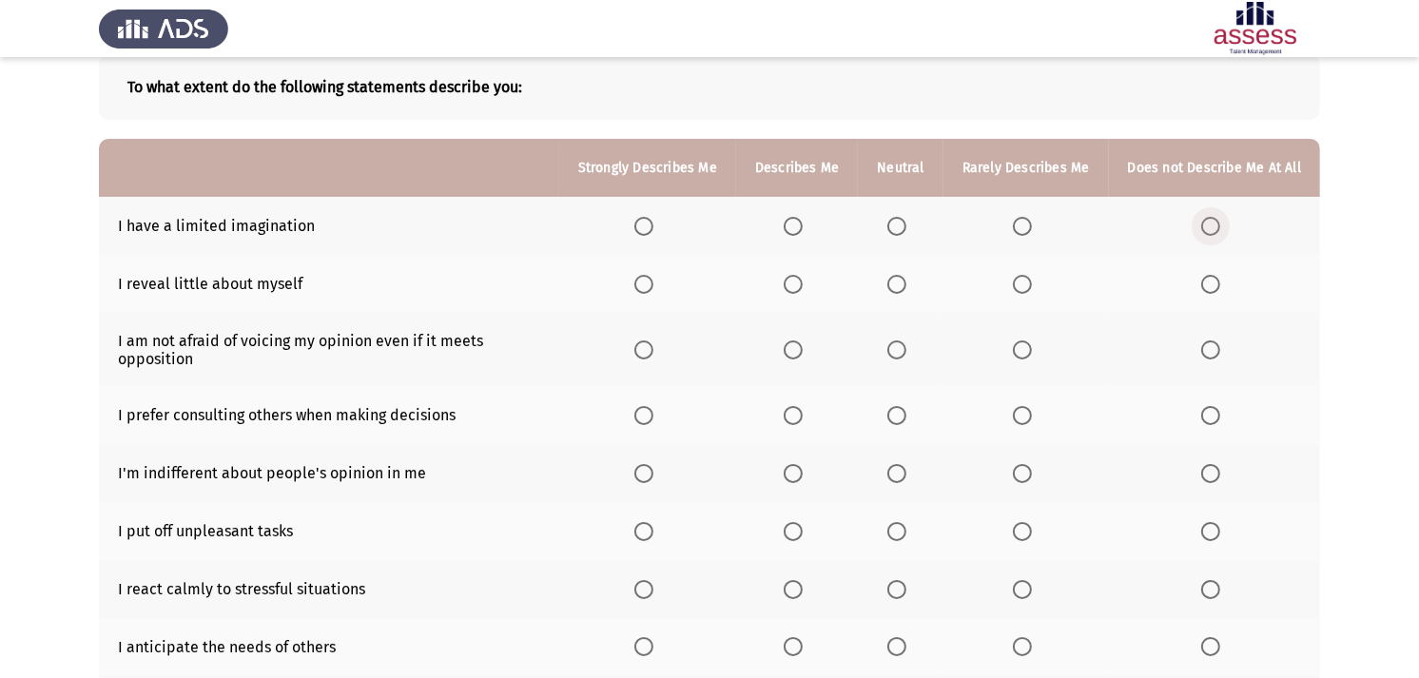
click at [1208, 229] on span "Select an option" at bounding box center [1210, 226] width 19 height 19
click at [1208, 229] on input "Select an option" at bounding box center [1210, 226] width 19 height 19
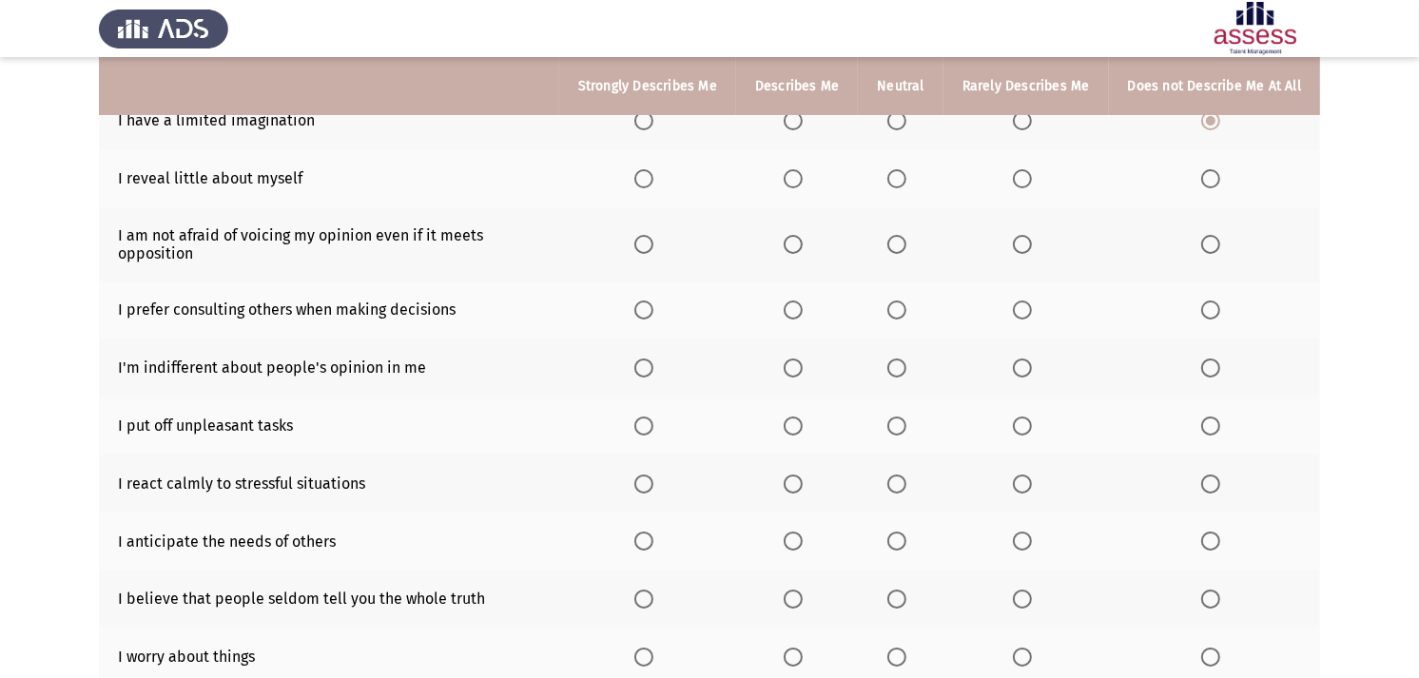
click at [1206, 177] on span "Select an option" at bounding box center [1210, 178] width 19 height 19
click at [1206, 177] on input "Select an option" at bounding box center [1210, 178] width 19 height 19
click at [1016, 169] on span "Select an option" at bounding box center [1022, 178] width 19 height 19
click at [1016, 169] on input "Select an option" at bounding box center [1022, 178] width 19 height 19
click at [650, 245] on span "Select an option" at bounding box center [643, 244] width 19 height 19
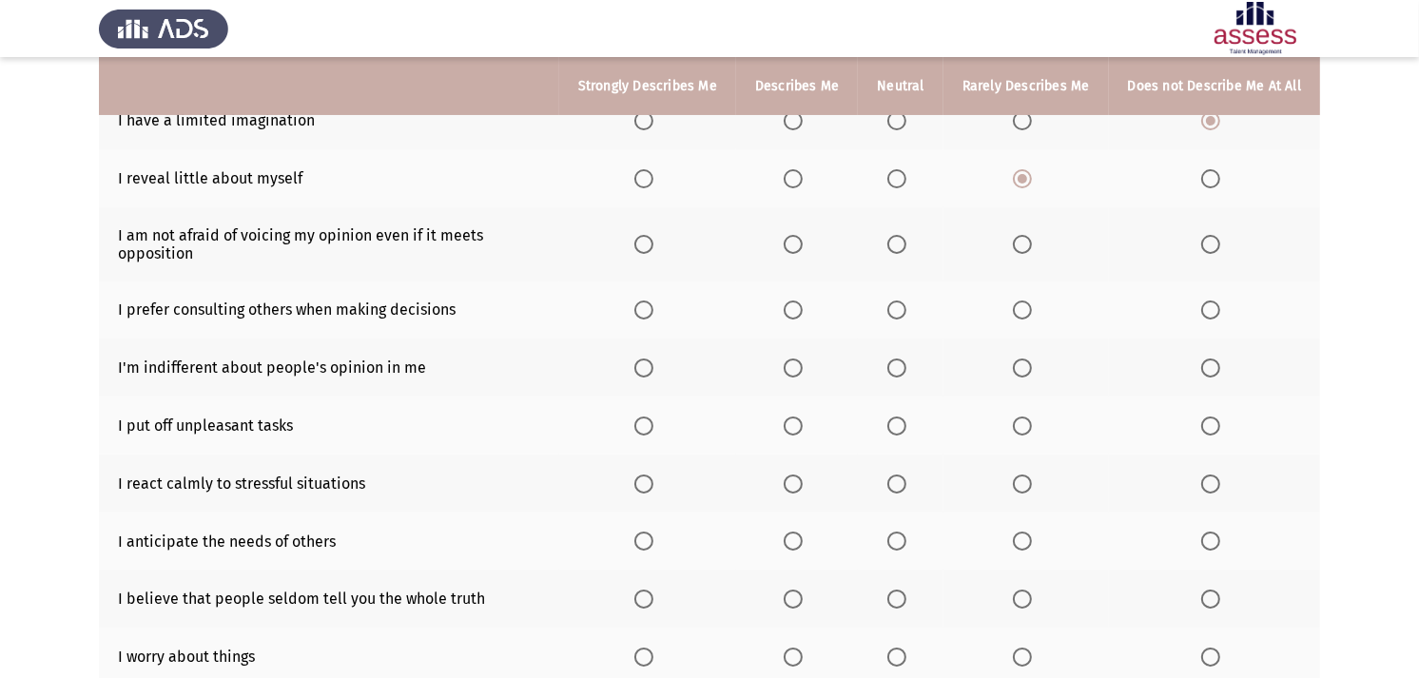
click at [650, 245] on input "Select an option" at bounding box center [643, 244] width 19 height 19
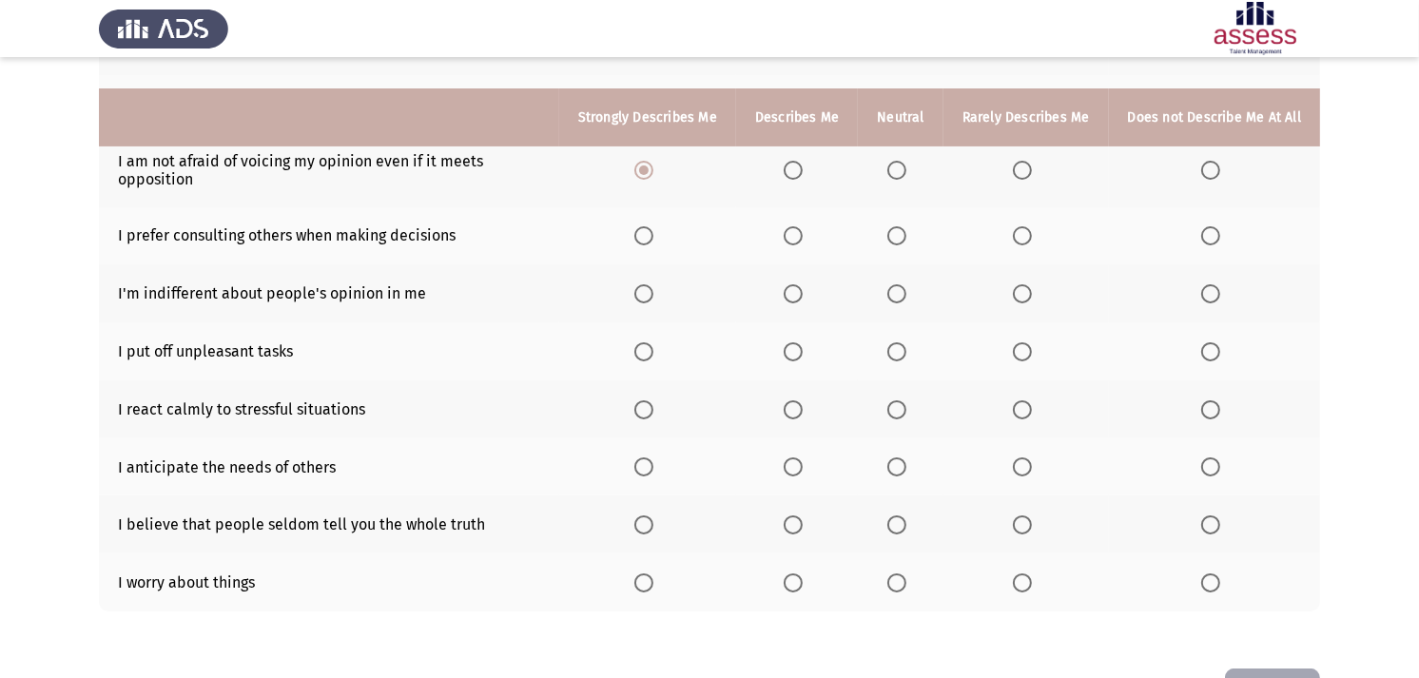
scroll to position [317, 0]
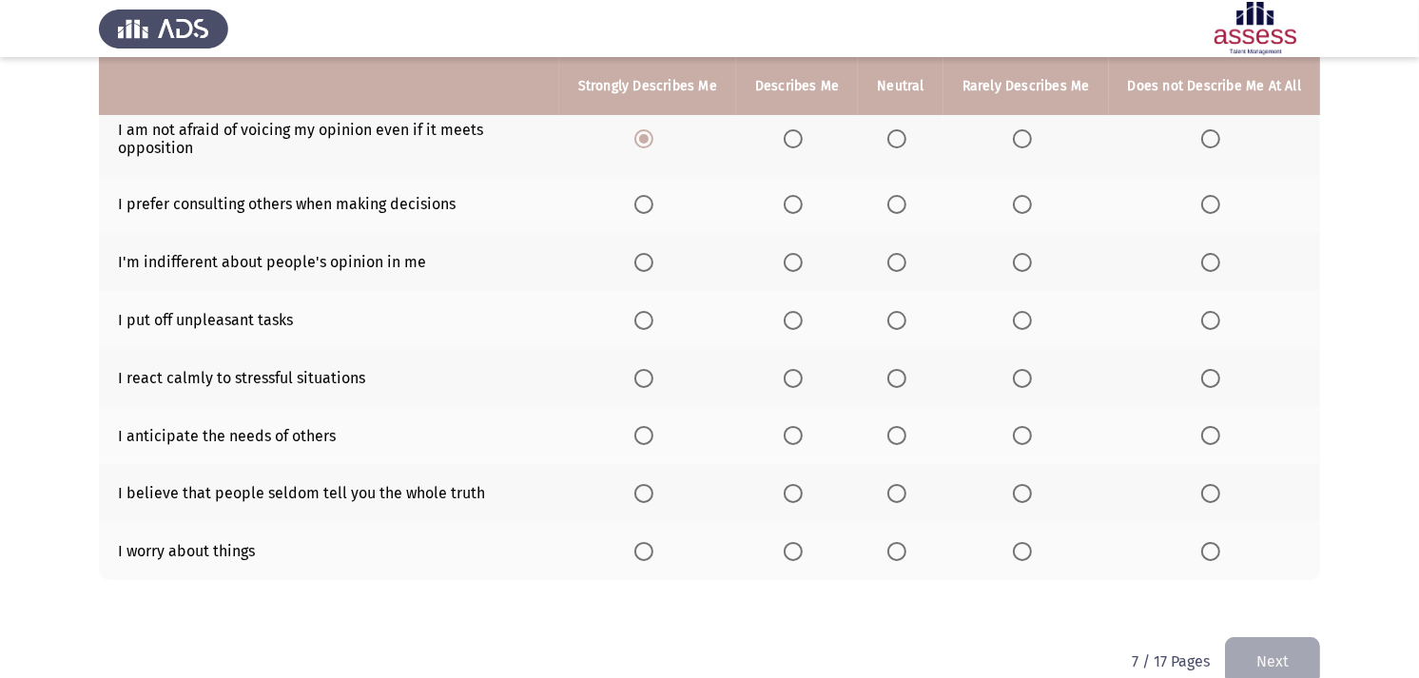
click at [803, 546] on span "Select an option" at bounding box center [793, 551] width 19 height 19
click at [803, 546] on input "Select an option" at bounding box center [793, 551] width 19 height 19
click at [904, 486] on span "Select an option" at bounding box center [896, 493] width 19 height 19
click at [904, 486] on input "Select an option" at bounding box center [896, 493] width 19 height 19
click at [803, 376] on span "Select an option" at bounding box center [793, 378] width 19 height 19
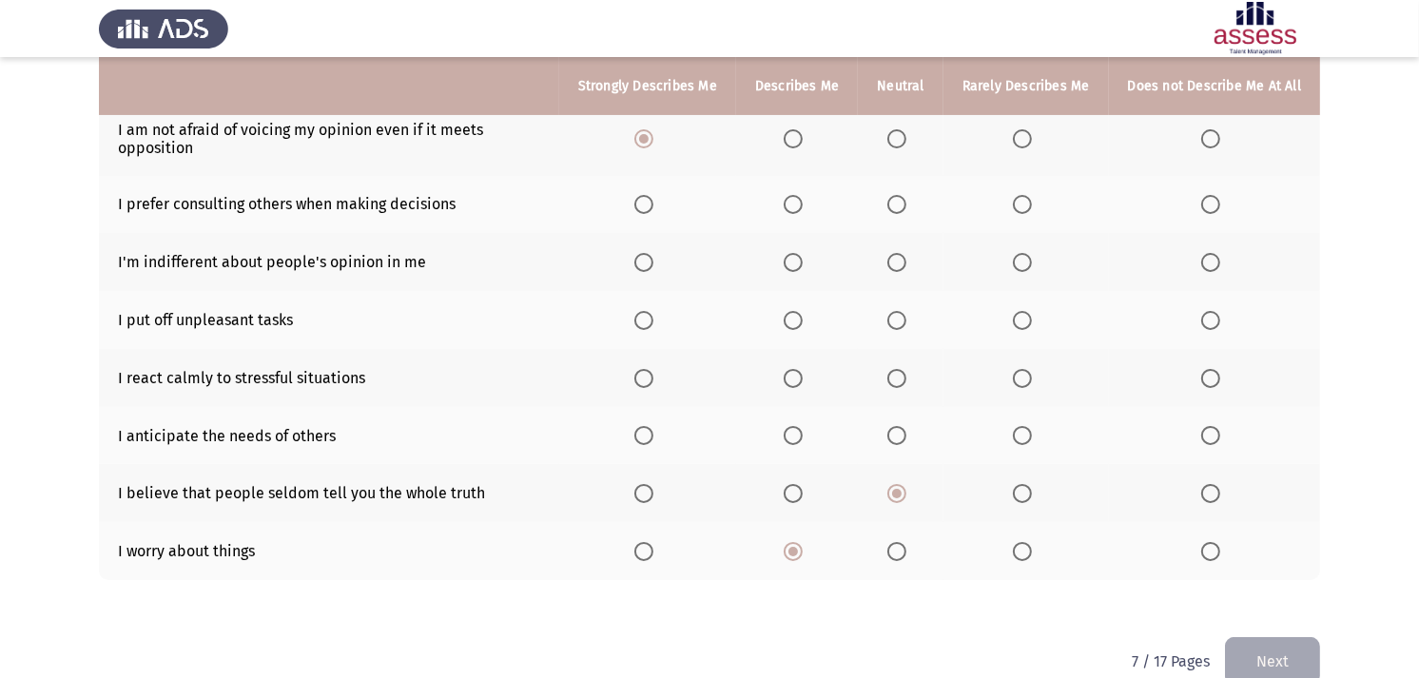
click at [803, 376] on input "Select an option" at bounding box center [793, 378] width 19 height 19
click at [902, 426] on span "Select an option" at bounding box center [896, 435] width 19 height 19
click at [902, 426] on input "Select an option" at bounding box center [896, 435] width 19 height 19
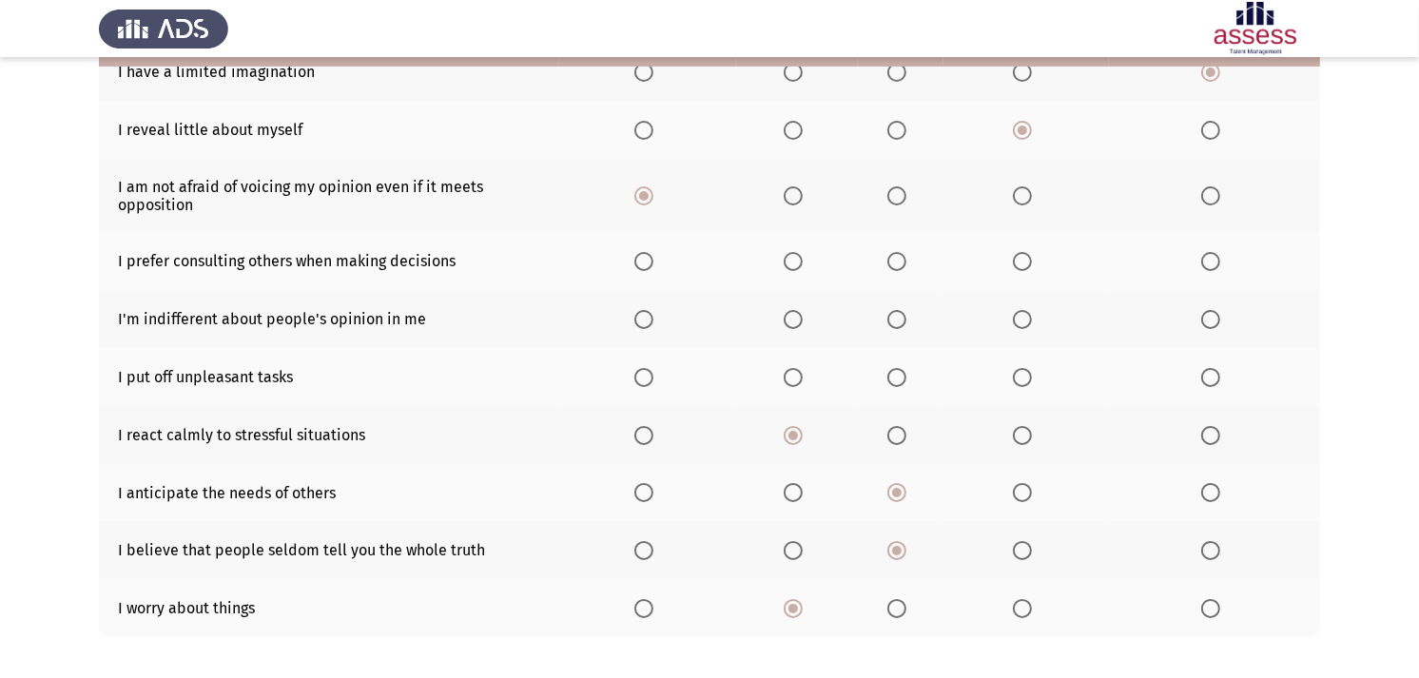
scroll to position [211, 0]
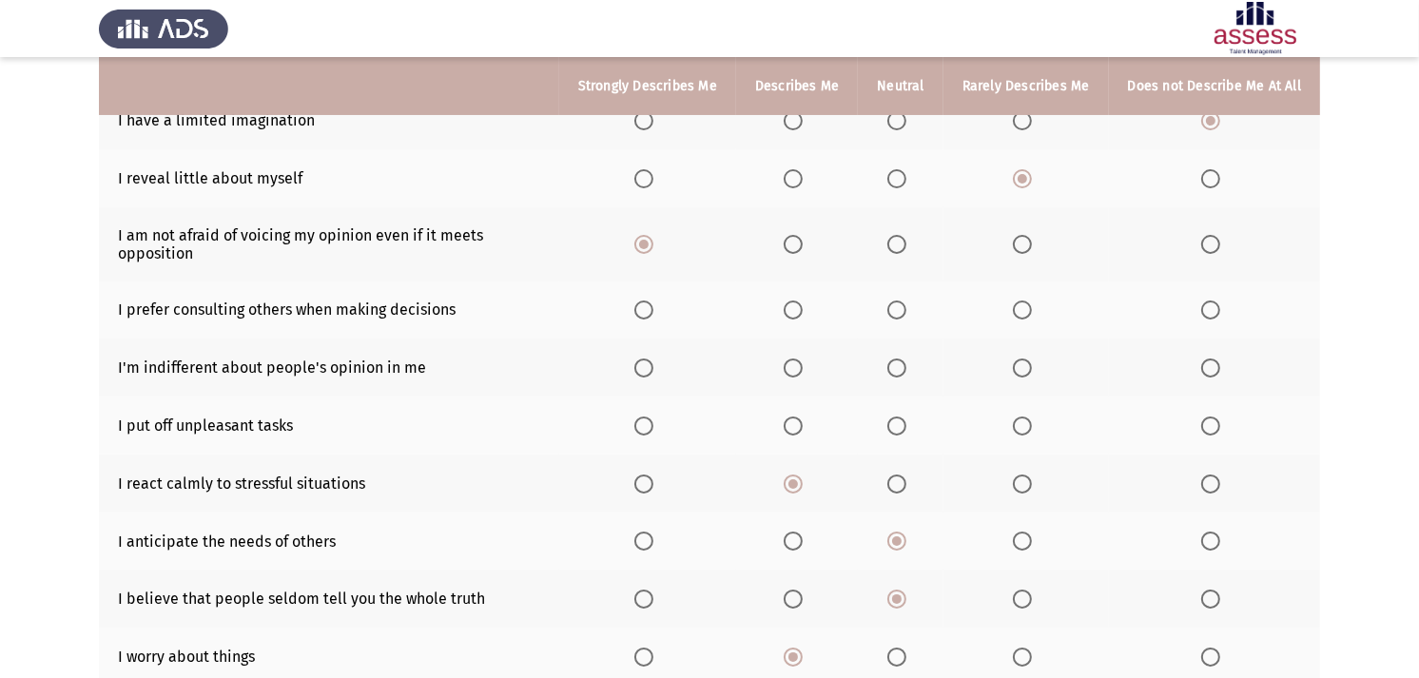
click at [1030, 424] on span "Select an option" at bounding box center [1022, 426] width 19 height 19
click at [1030, 424] on input "Select an option" at bounding box center [1022, 426] width 19 height 19
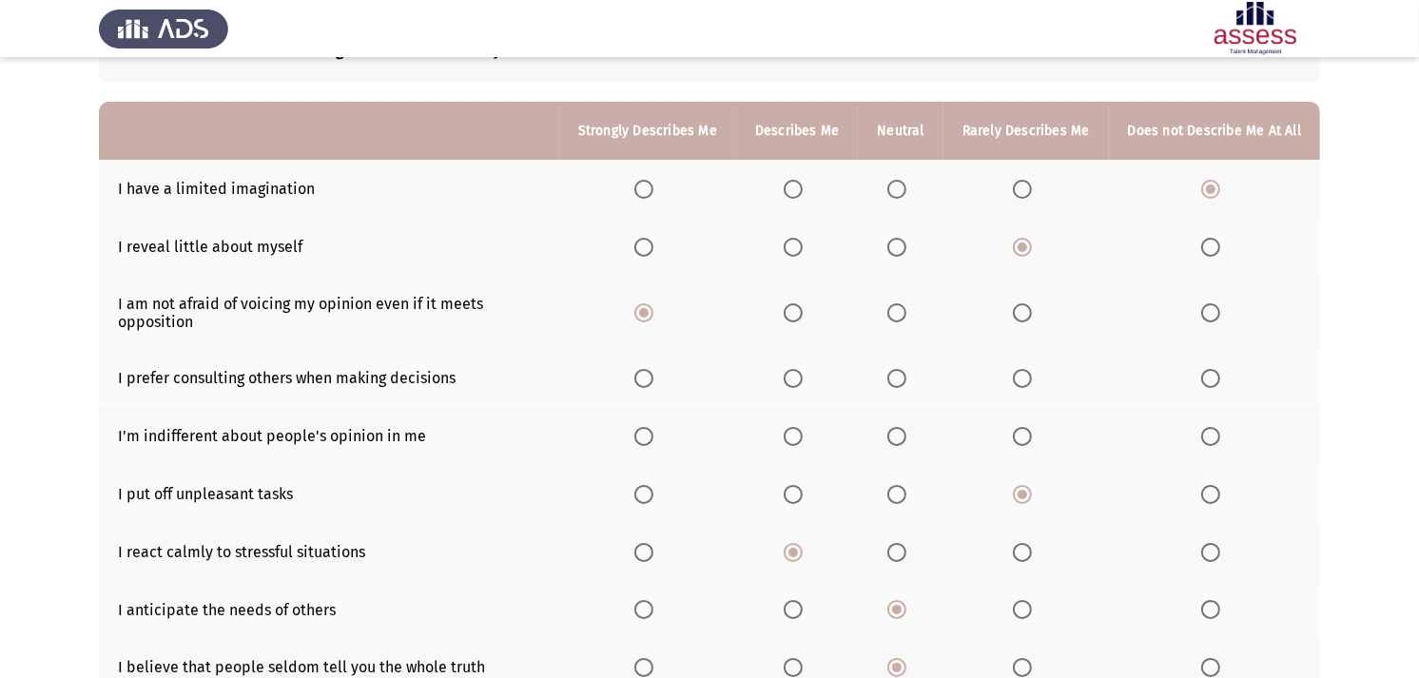
scroll to position [106, 0]
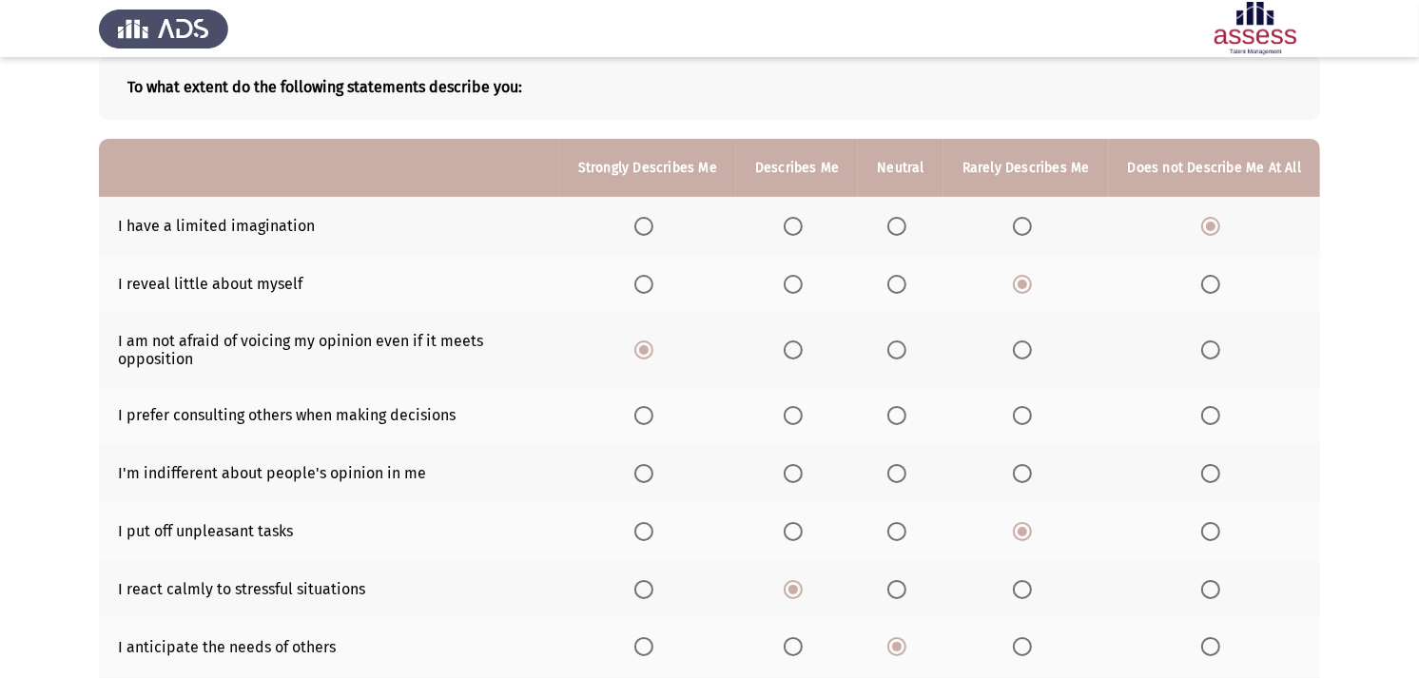
click at [900, 475] on span "Select an option" at bounding box center [896, 473] width 19 height 19
click at [900, 475] on input "Select an option" at bounding box center [896, 473] width 19 height 19
click at [906, 414] on span "Select an option" at bounding box center [896, 415] width 19 height 19
click at [906, 414] on input "Select an option" at bounding box center [896, 415] width 19 height 19
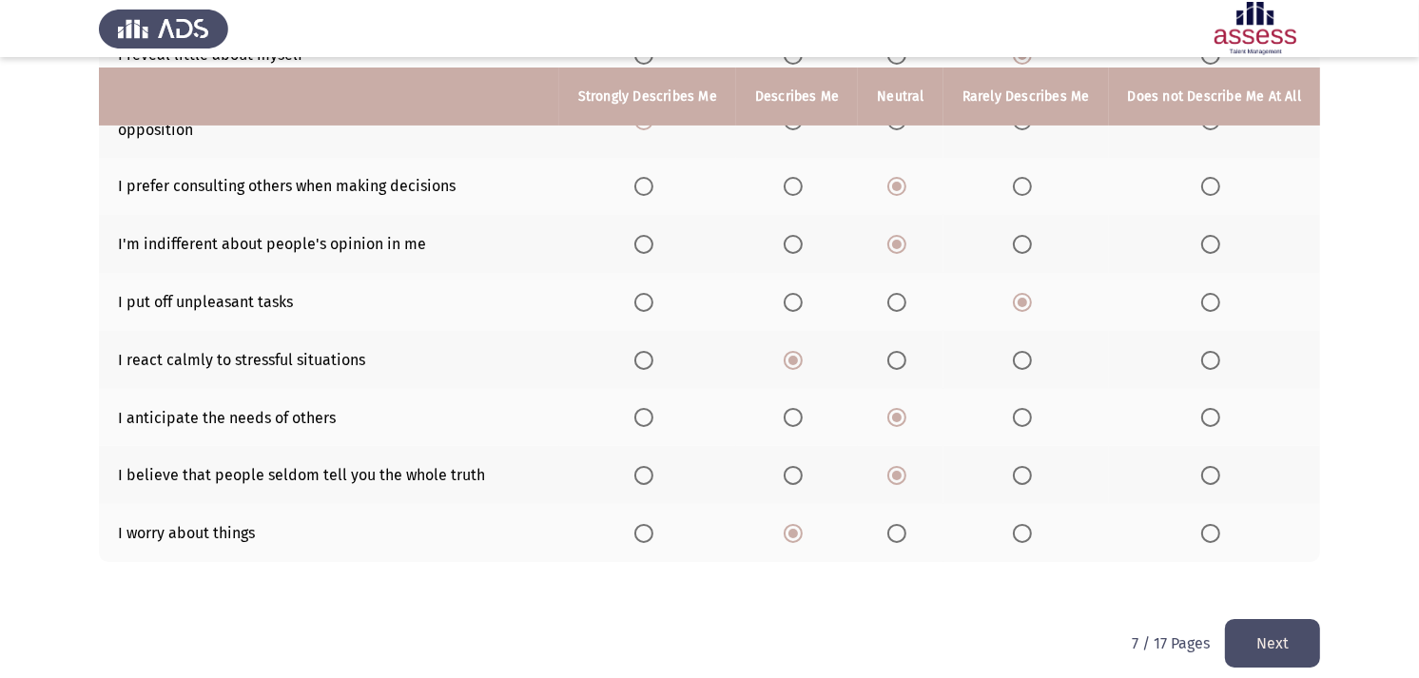
scroll to position [346, 0]
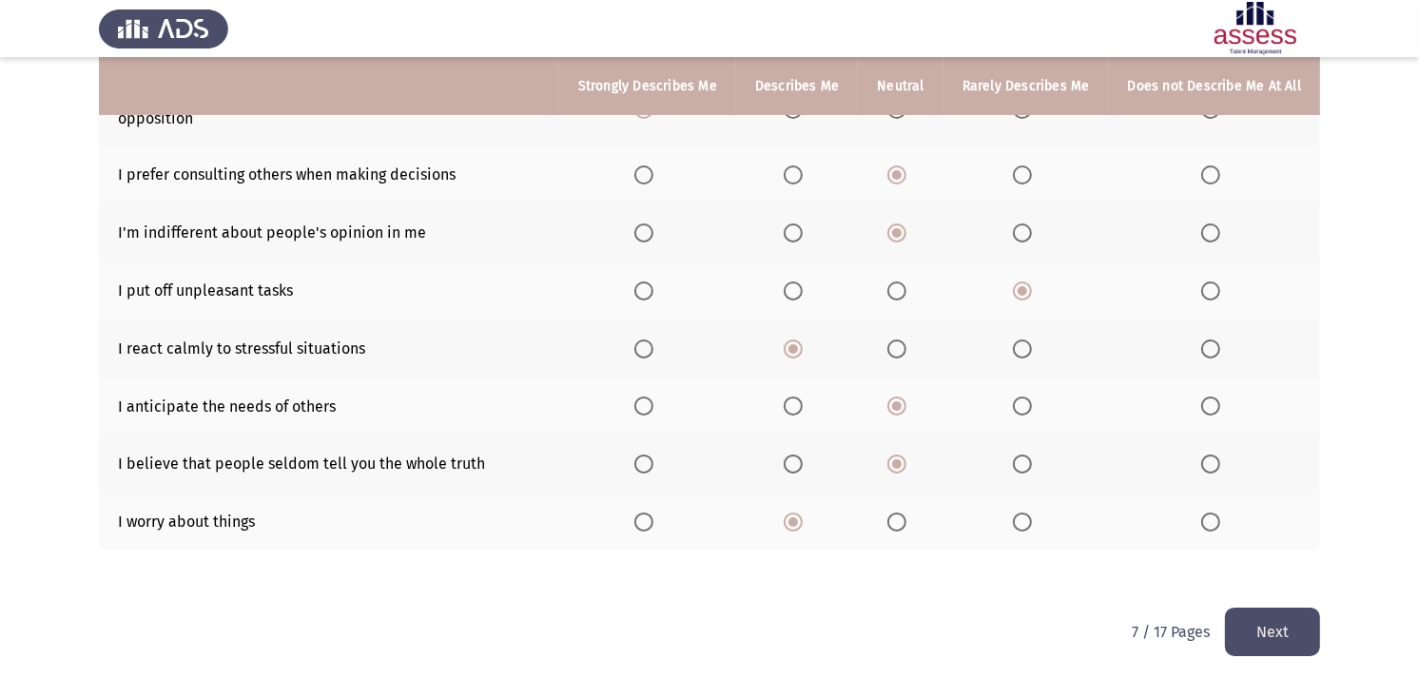
click at [1274, 610] on button "Next" at bounding box center [1272, 632] width 95 height 48
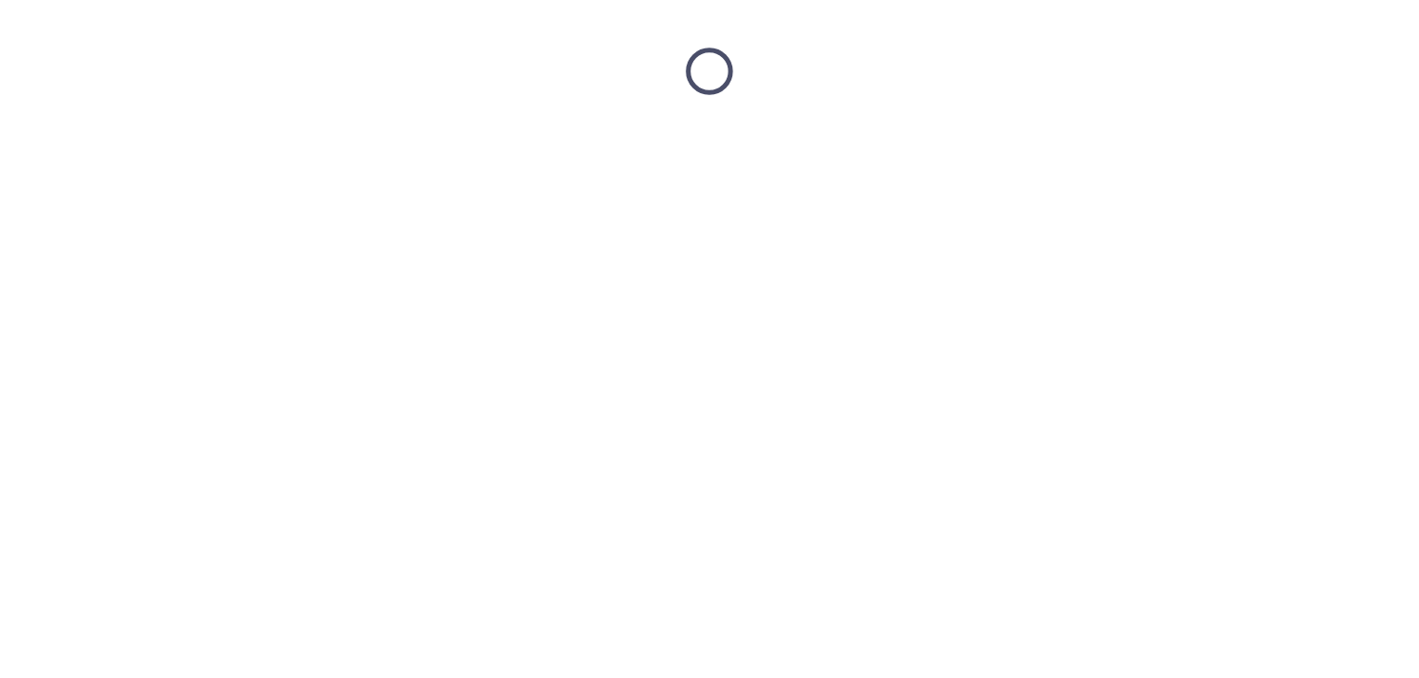
scroll to position [0, 0]
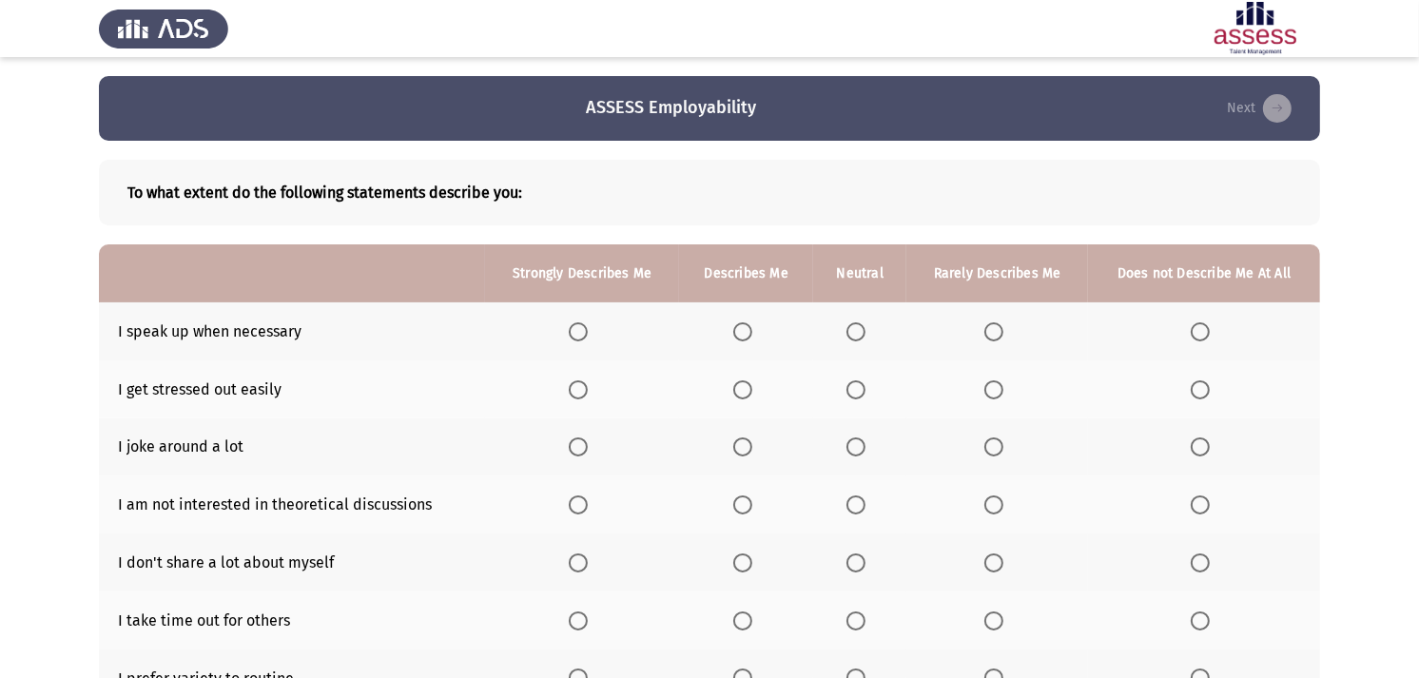
click at [760, 336] on label "Select an option" at bounding box center [746, 331] width 27 height 19
click at [752, 336] on input "Select an option" at bounding box center [742, 331] width 19 height 19
click at [1206, 388] on span "Select an option" at bounding box center [1200, 389] width 19 height 19
click at [1206, 388] on input "Select an option" at bounding box center [1200, 389] width 19 height 19
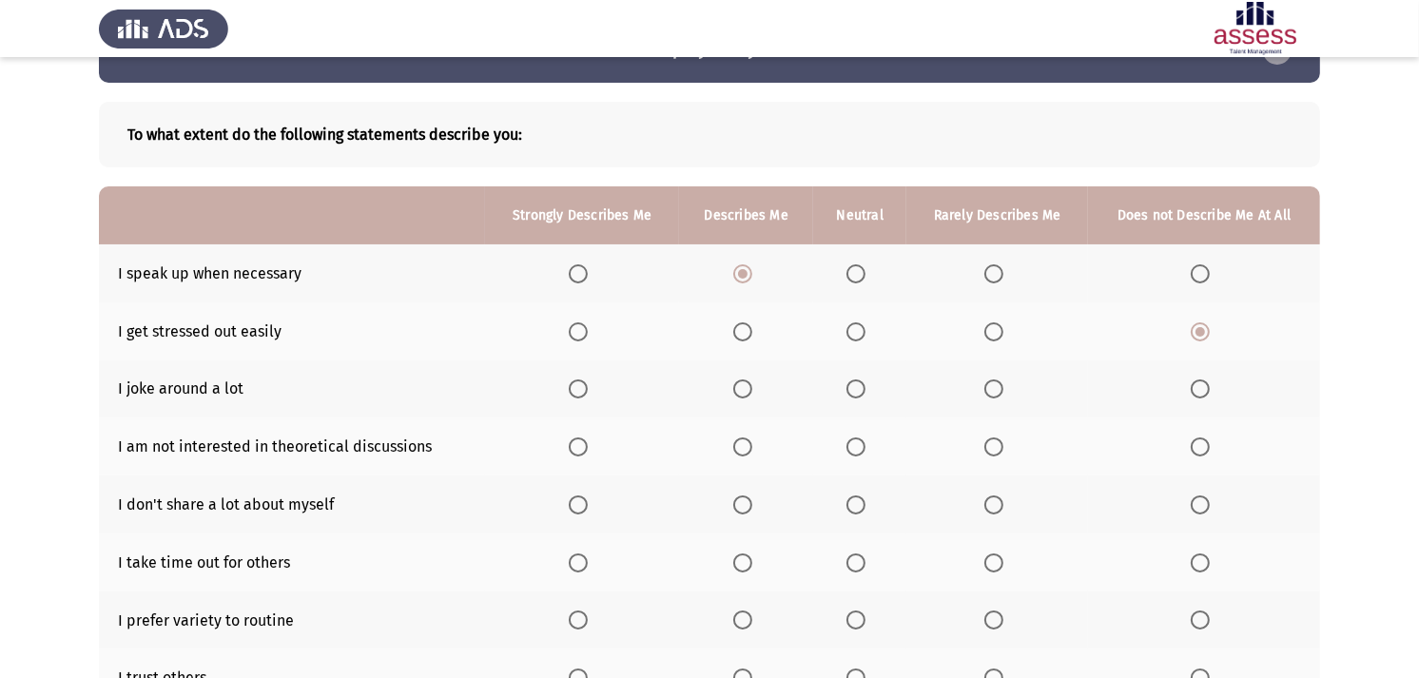
scroll to position [106, 0]
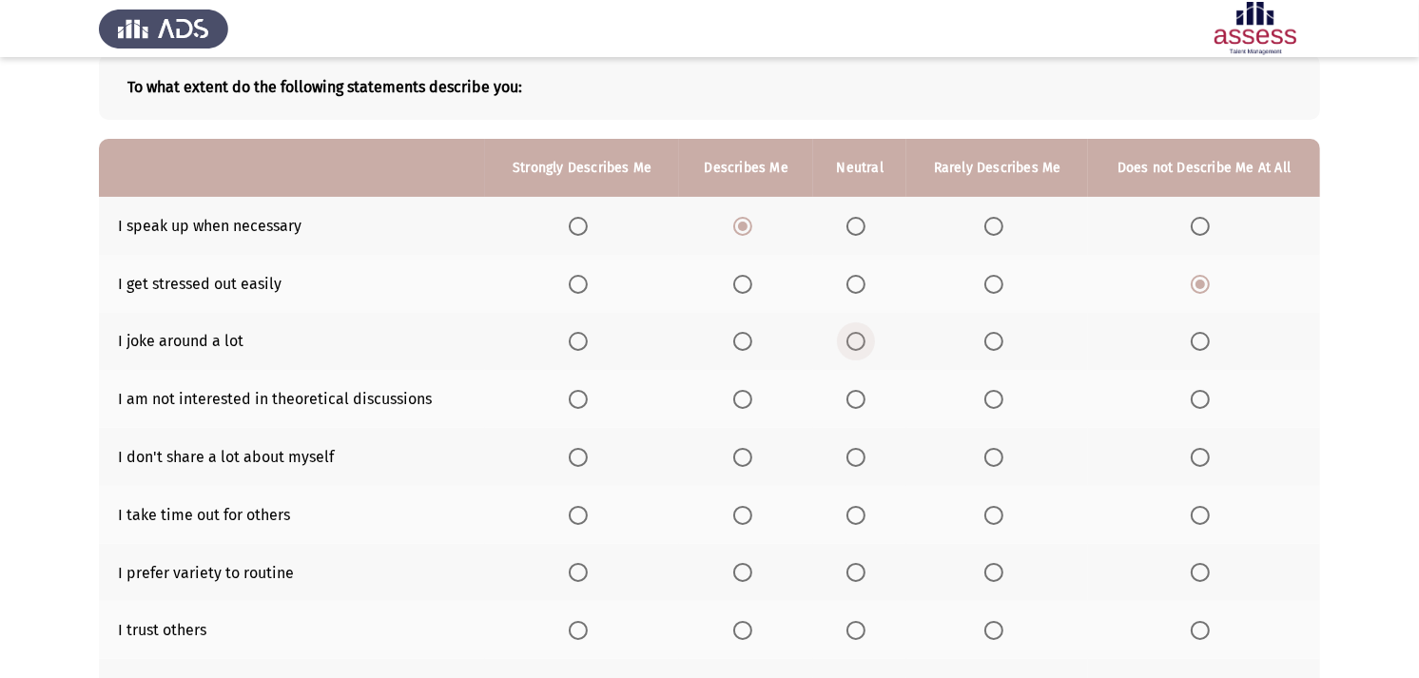
click at [860, 333] on span "Select an option" at bounding box center [855, 341] width 19 height 19
click at [860, 333] on input "Select an option" at bounding box center [855, 341] width 19 height 19
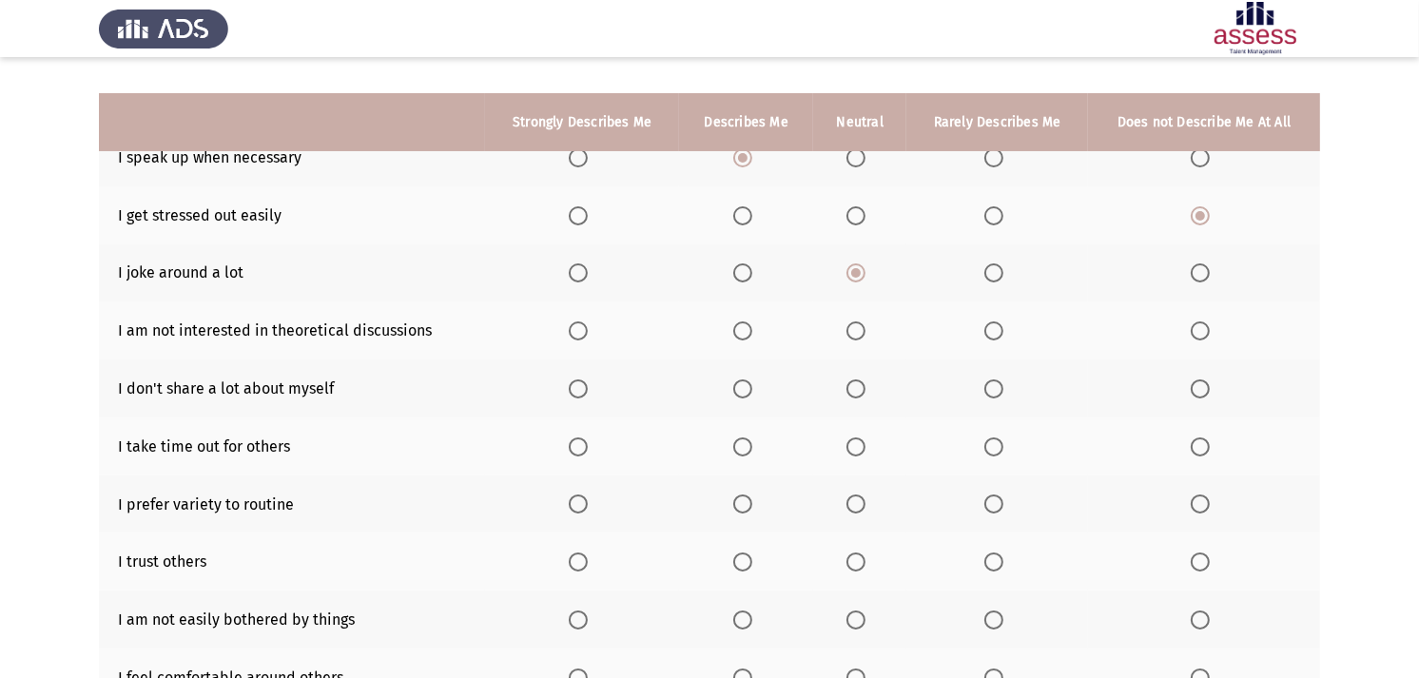
scroll to position [211, 0]
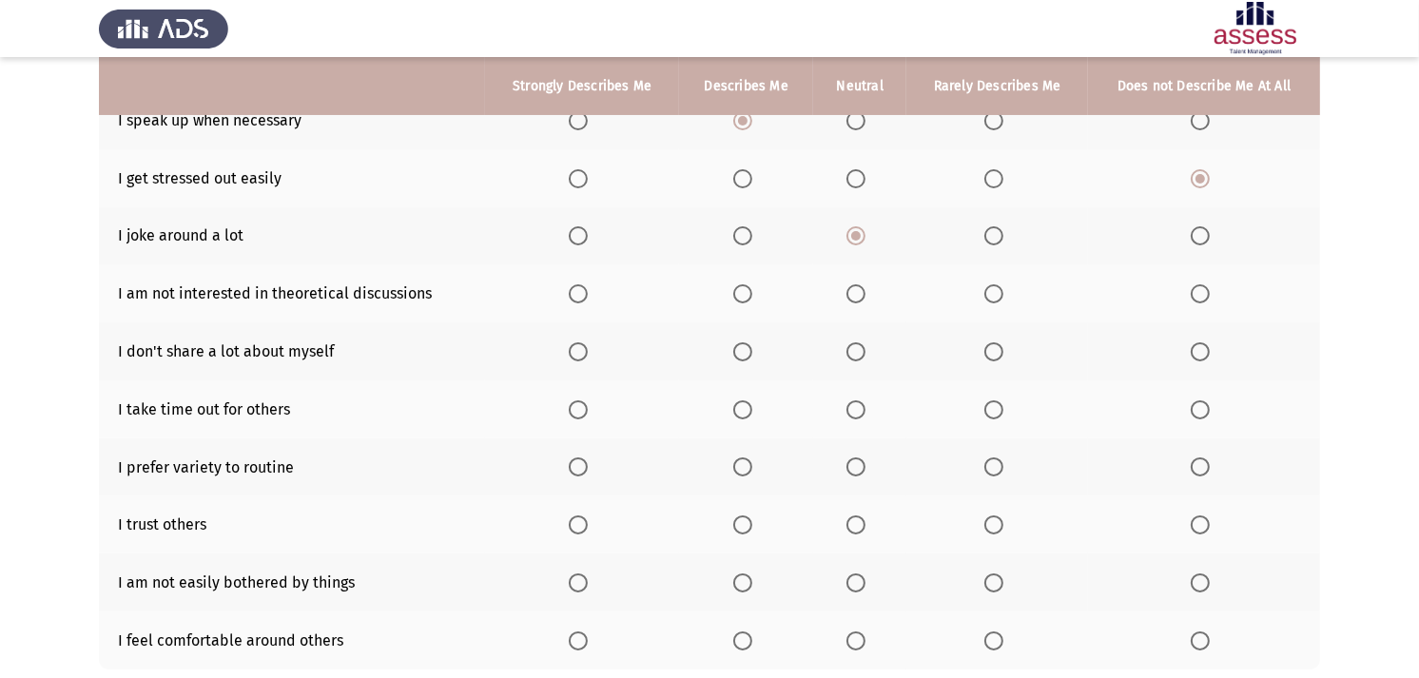
click at [859, 295] on span "Select an option" at bounding box center [855, 293] width 19 height 19
click at [859, 295] on input "Select an option" at bounding box center [855, 293] width 19 height 19
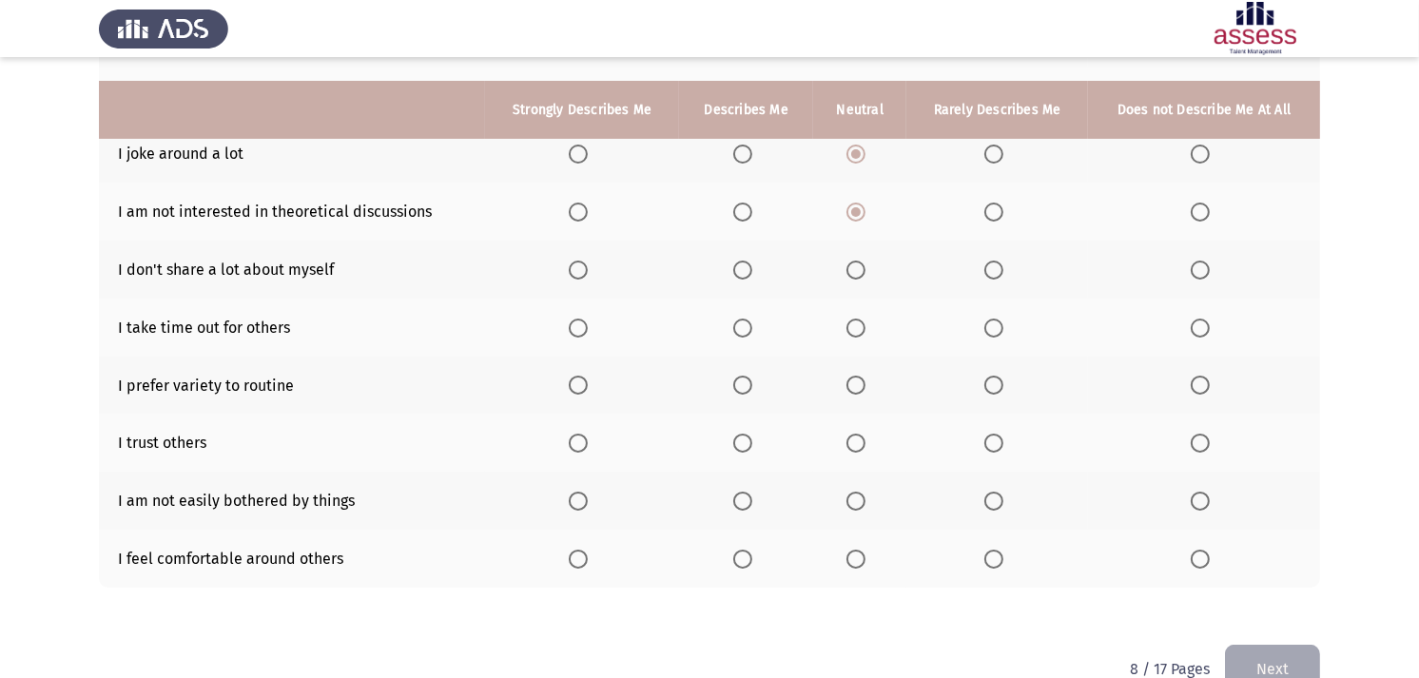
scroll to position [317, 0]
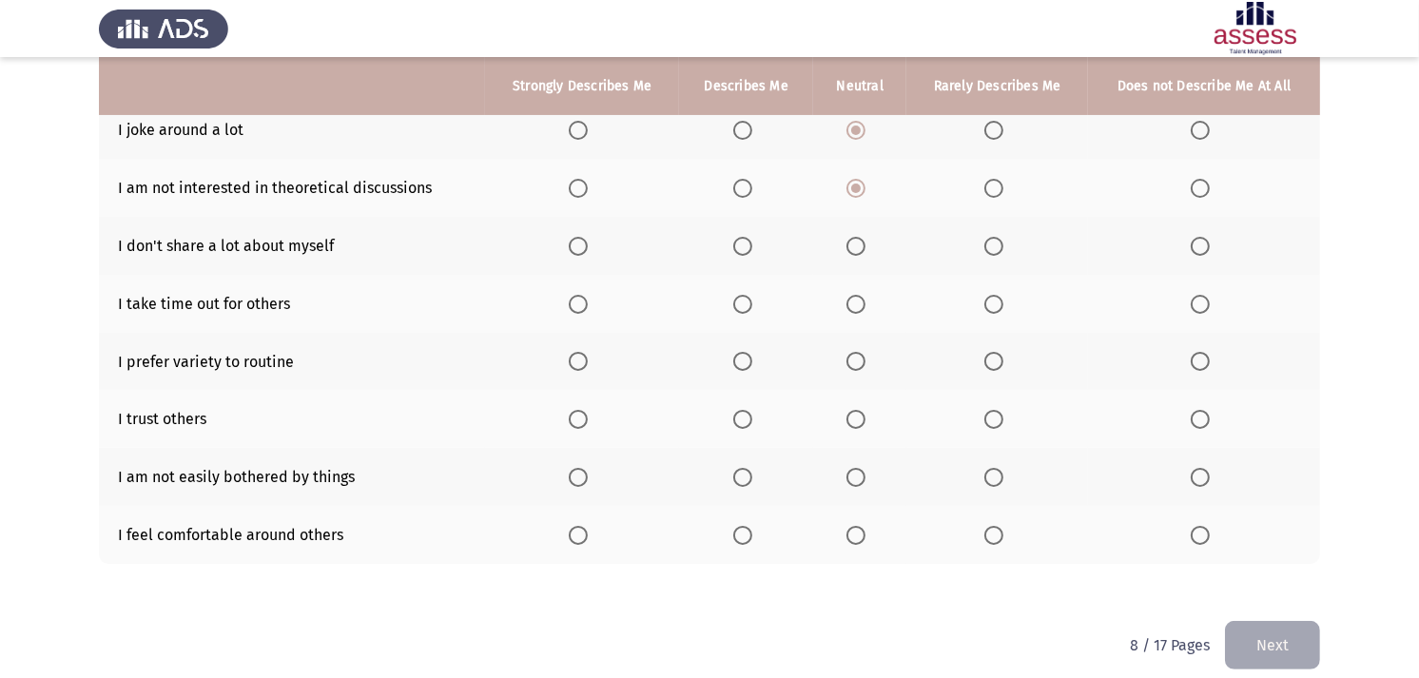
click at [860, 237] on span "Select an option" at bounding box center [855, 246] width 19 height 19
click at [860, 237] on input "Select an option" at bounding box center [855, 246] width 19 height 19
click at [848, 300] on span "Select an option" at bounding box center [855, 304] width 19 height 19
click at [848, 300] on input "Select an option" at bounding box center [855, 304] width 19 height 19
click at [752, 352] on span "Select an option" at bounding box center [742, 361] width 19 height 19
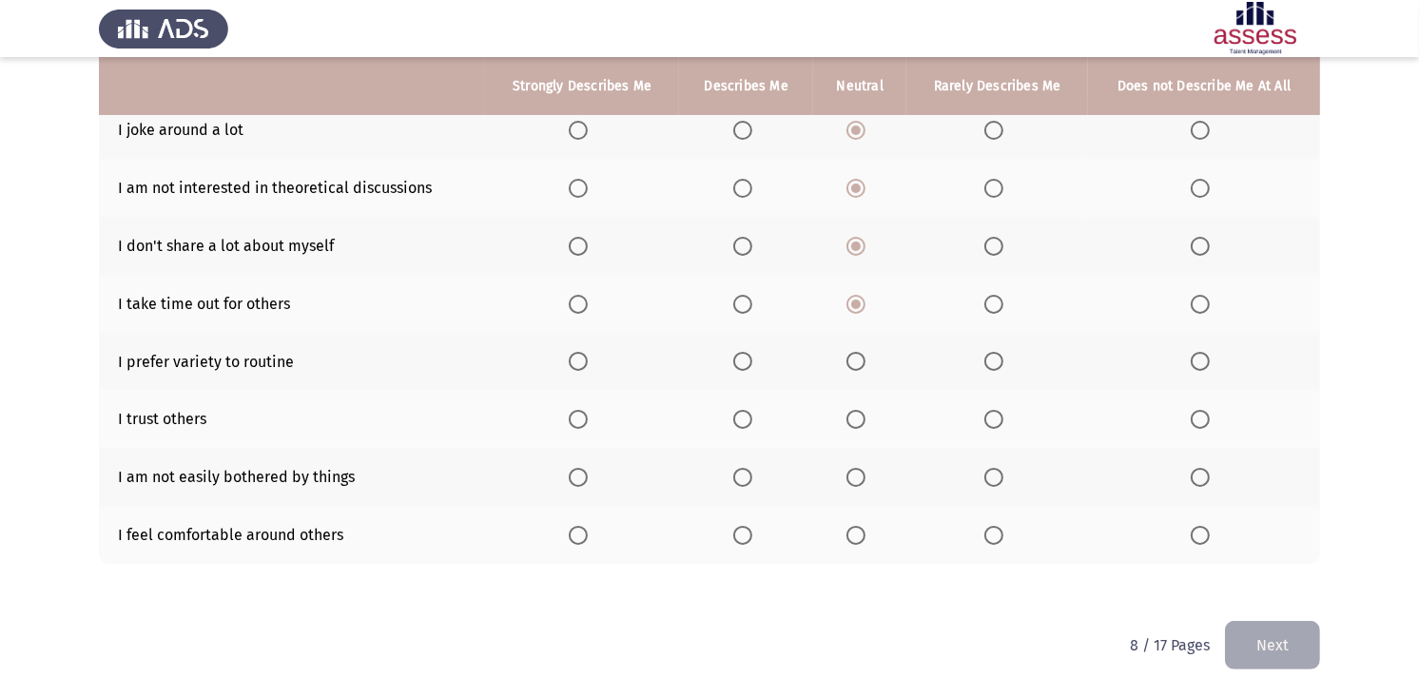
click at [752, 352] on input "Select an option" at bounding box center [742, 361] width 19 height 19
click at [865, 418] on span "Select an option" at bounding box center [855, 419] width 19 height 19
click at [865, 418] on input "Select an option" at bounding box center [855, 419] width 19 height 19
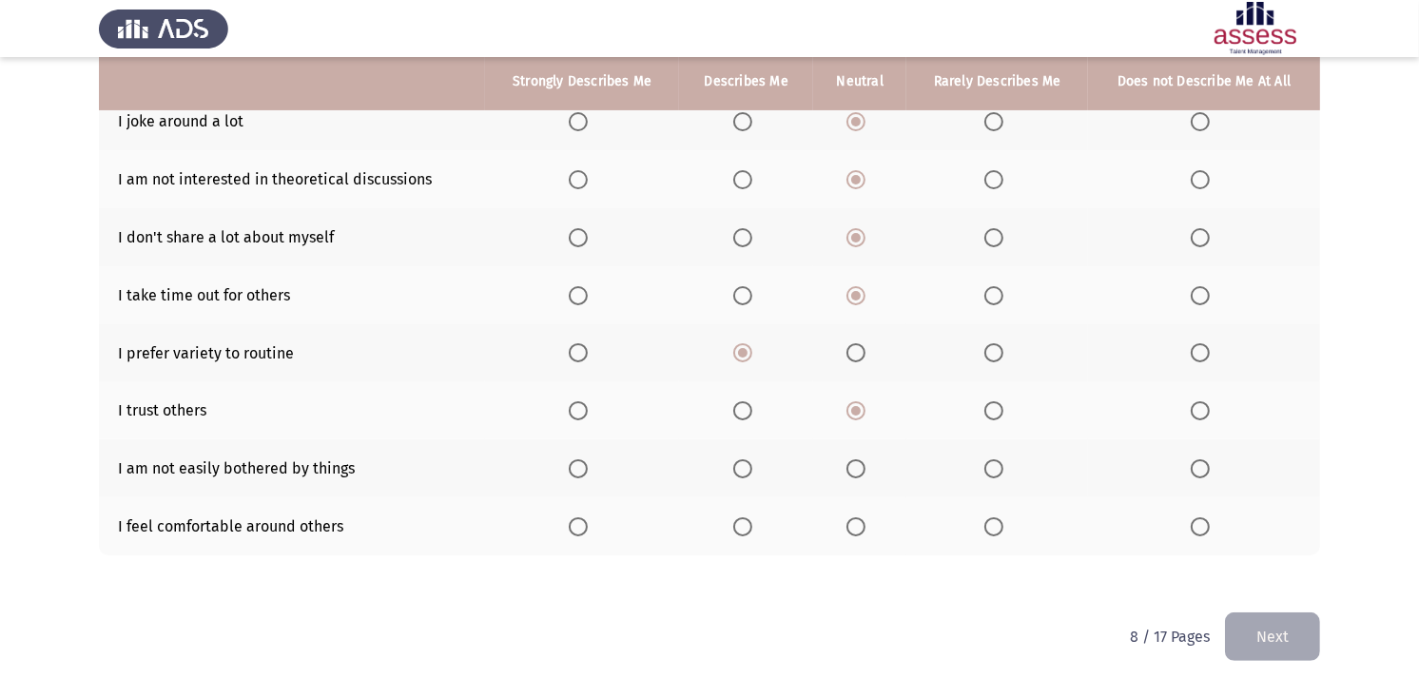
scroll to position [329, 0]
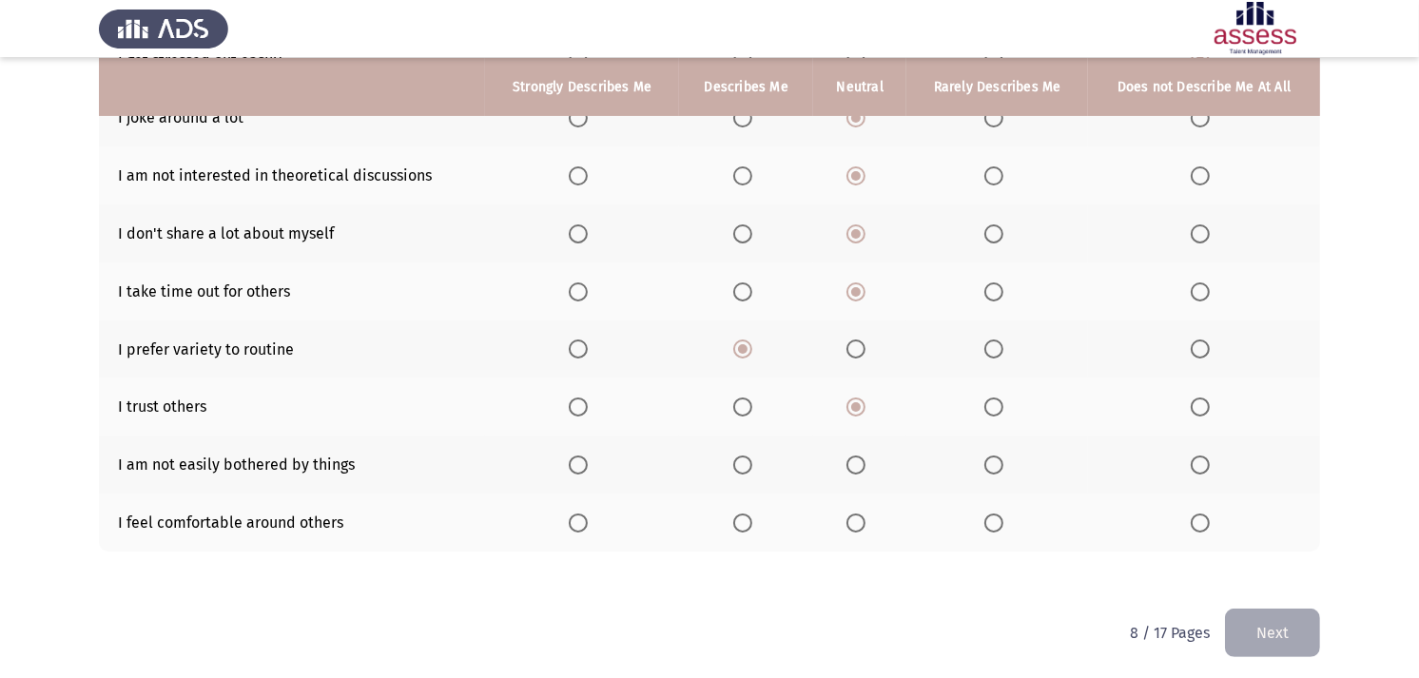
click at [733, 463] on th at bounding box center [746, 465] width 134 height 58
click at [749, 459] on span "Select an option" at bounding box center [742, 465] width 19 height 19
click at [749, 459] on input "Select an option" at bounding box center [742, 465] width 19 height 19
click at [861, 514] on span "Select an option" at bounding box center [855, 523] width 19 height 19
click at [861, 514] on input "Select an option" at bounding box center [855, 523] width 19 height 19
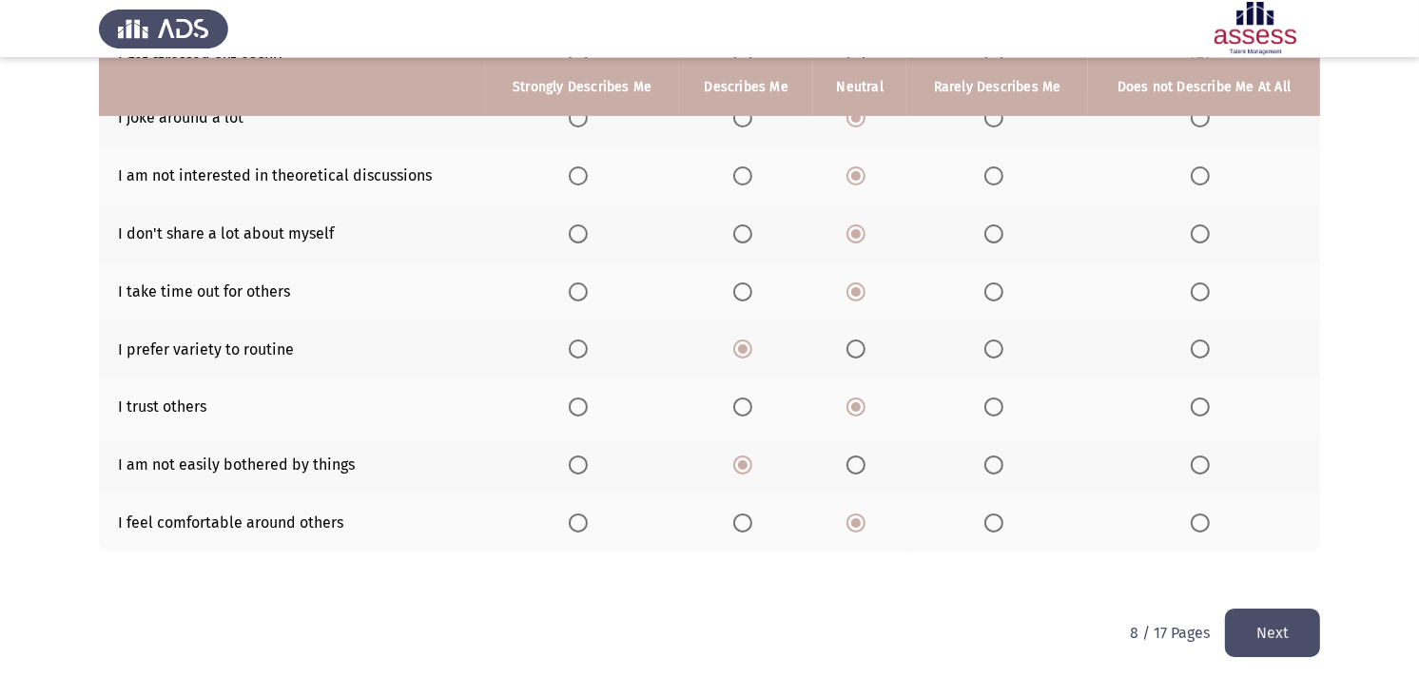
click at [1290, 610] on button "Next" at bounding box center [1272, 633] width 95 height 48
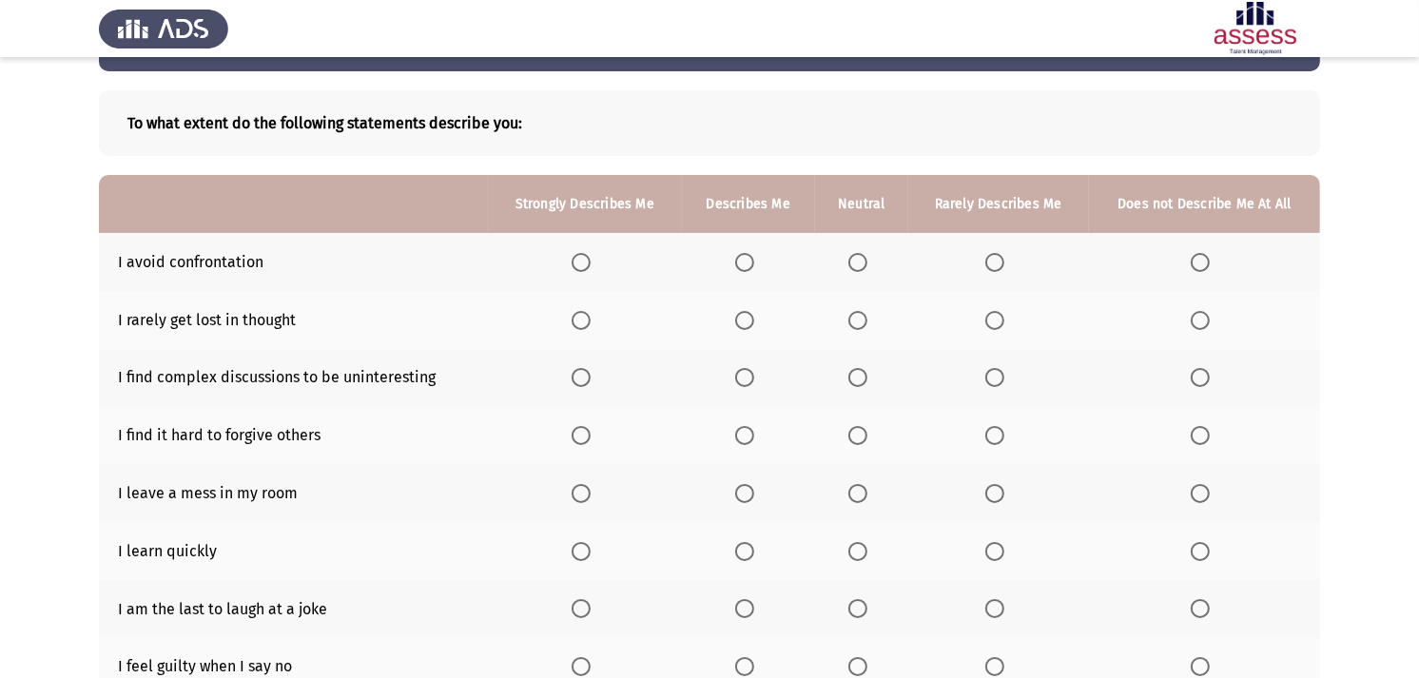
scroll to position [106, 0]
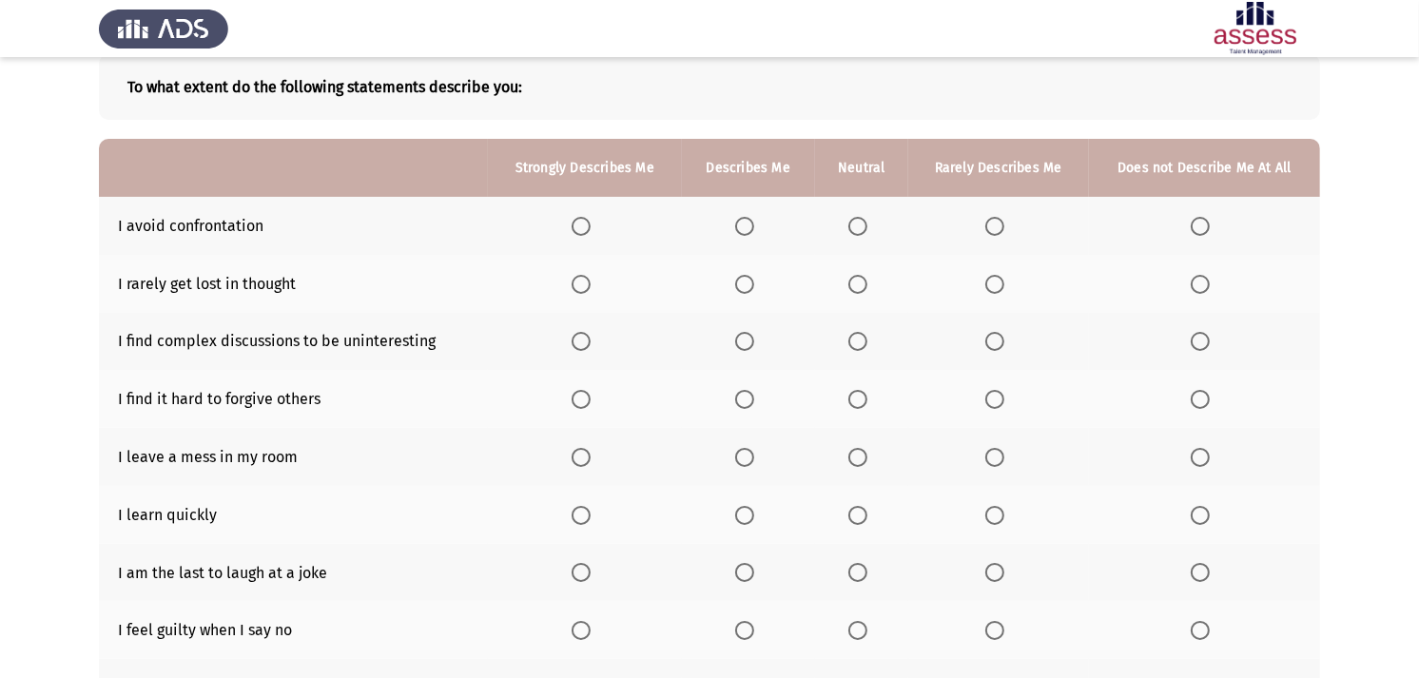
click at [754, 278] on span "Select an option" at bounding box center [744, 284] width 19 height 19
click at [754, 278] on input "Select an option" at bounding box center [744, 284] width 19 height 19
click at [1000, 339] on span "Select an option" at bounding box center [994, 341] width 19 height 19
click at [1000, 339] on input "Select an option" at bounding box center [994, 341] width 19 height 19
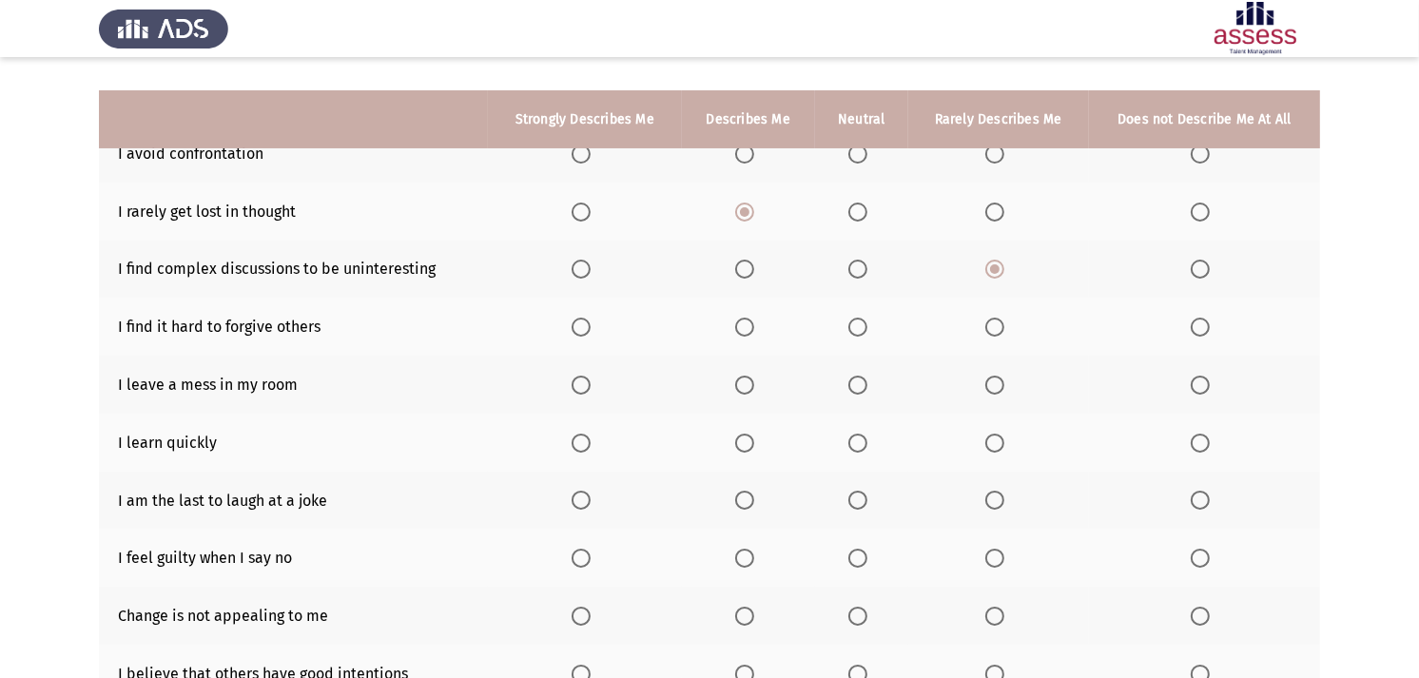
scroll to position [211, 0]
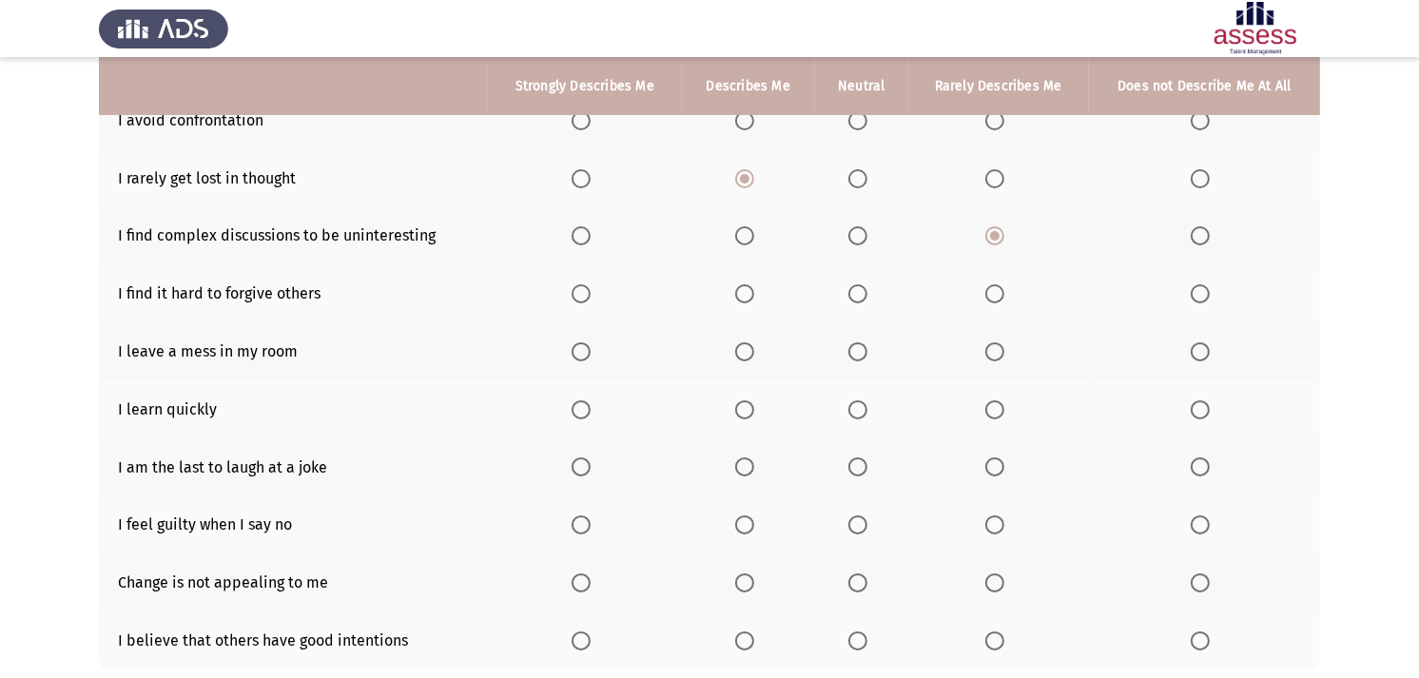
click at [984, 293] on th at bounding box center [998, 293] width 181 height 58
click at [996, 291] on span "Select an option" at bounding box center [994, 293] width 19 height 19
click at [996, 291] on input "Select an option" at bounding box center [994, 293] width 19 height 19
click at [1199, 353] on span "Select an option" at bounding box center [1200, 351] width 19 height 19
click at [1199, 353] on input "Select an option" at bounding box center [1200, 351] width 19 height 19
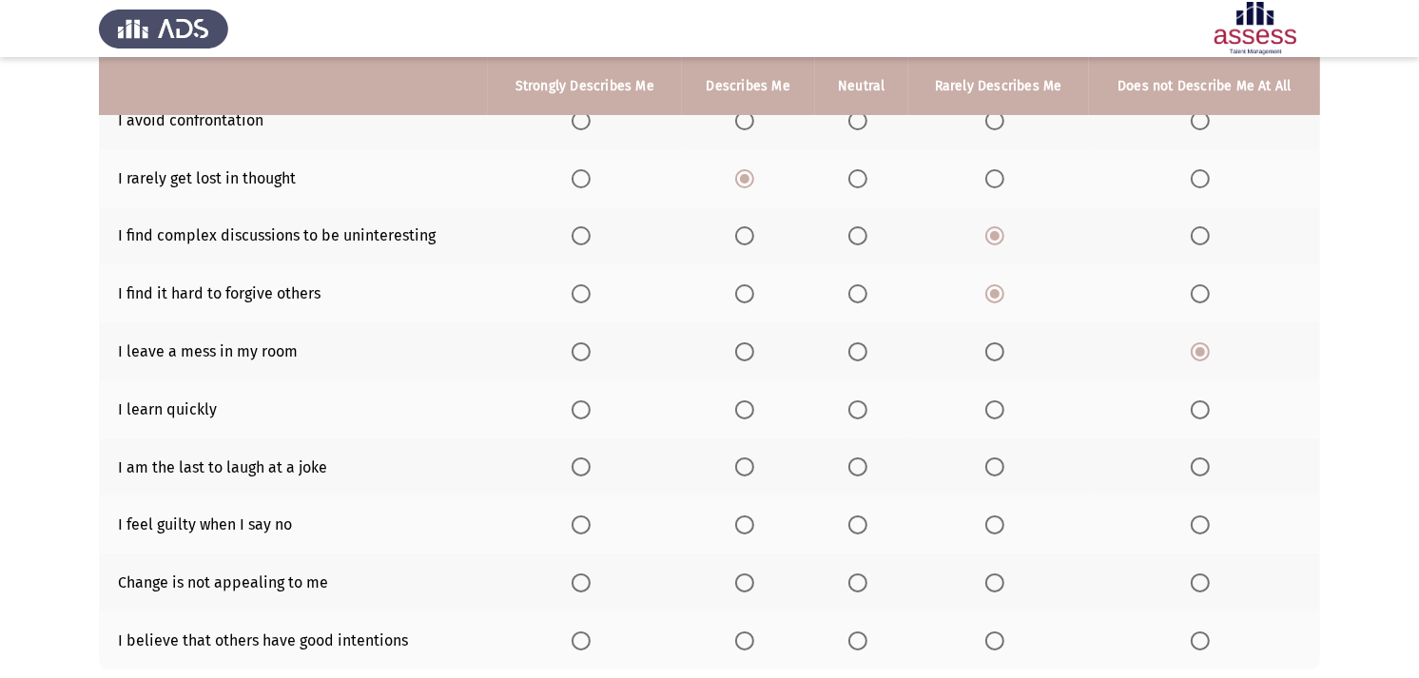
click at [990, 345] on span "Select an option" at bounding box center [994, 351] width 19 height 19
click at [990, 345] on input "Select an option" at bounding box center [994, 351] width 19 height 19
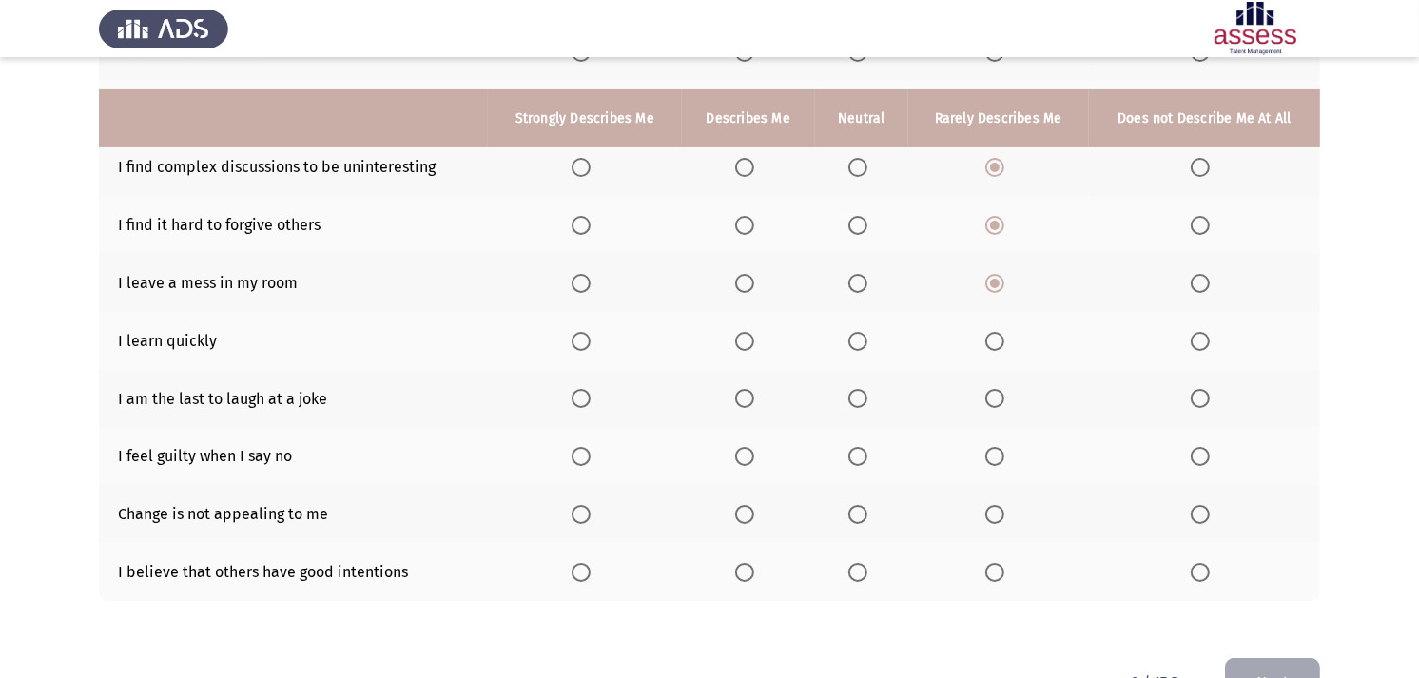
scroll to position [317, 0]
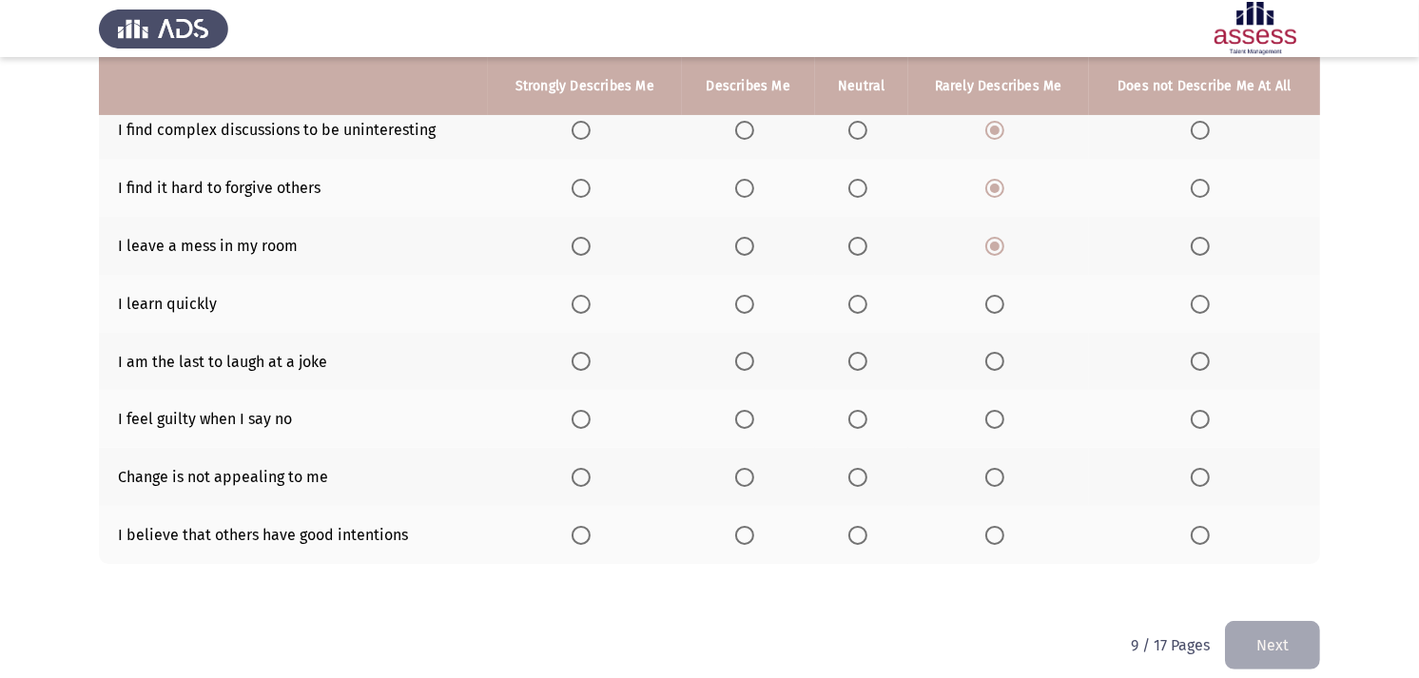
click at [738, 295] on span "Select an option" at bounding box center [744, 304] width 19 height 19
click at [738, 295] on input "Select an option" at bounding box center [744, 304] width 19 height 19
click at [586, 295] on span "Select an option" at bounding box center [581, 304] width 19 height 19
click at [586, 295] on input "Select an option" at bounding box center [581, 304] width 19 height 19
click at [858, 352] on span "Select an option" at bounding box center [857, 361] width 19 height 19
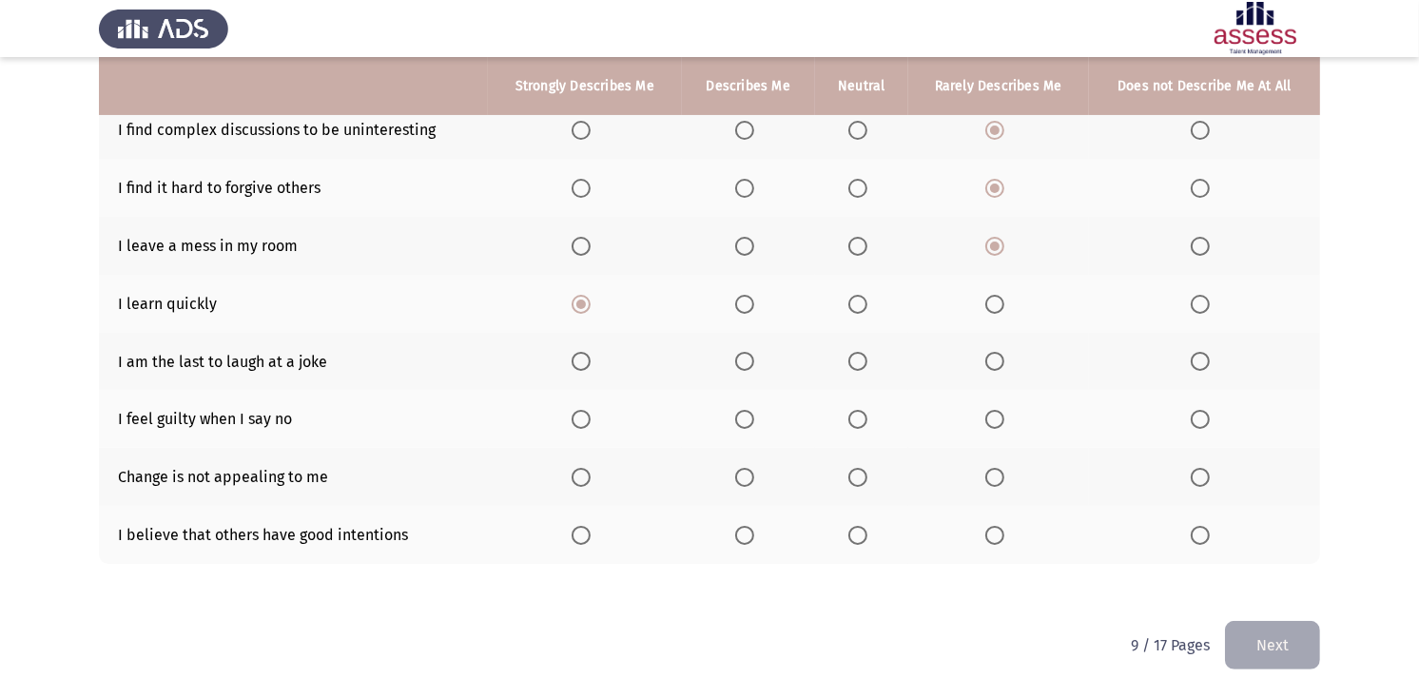
click at [858, 352] on input "Select an option" at bounding box center [857, 361] width 19 height 19
click at [854, 403] on th at bounding box center [861, 419] width 93 height 58
click at [854, 414] on span "Select an option" at bounding box center [857, 419] width 19 height 19
click at [854, 414] on input "Select an option" at bounding box center [857, 419] width 19 height 19
click at [863, 478] on span "Select an option" at bounding box center [857, 477] width 19 height 19
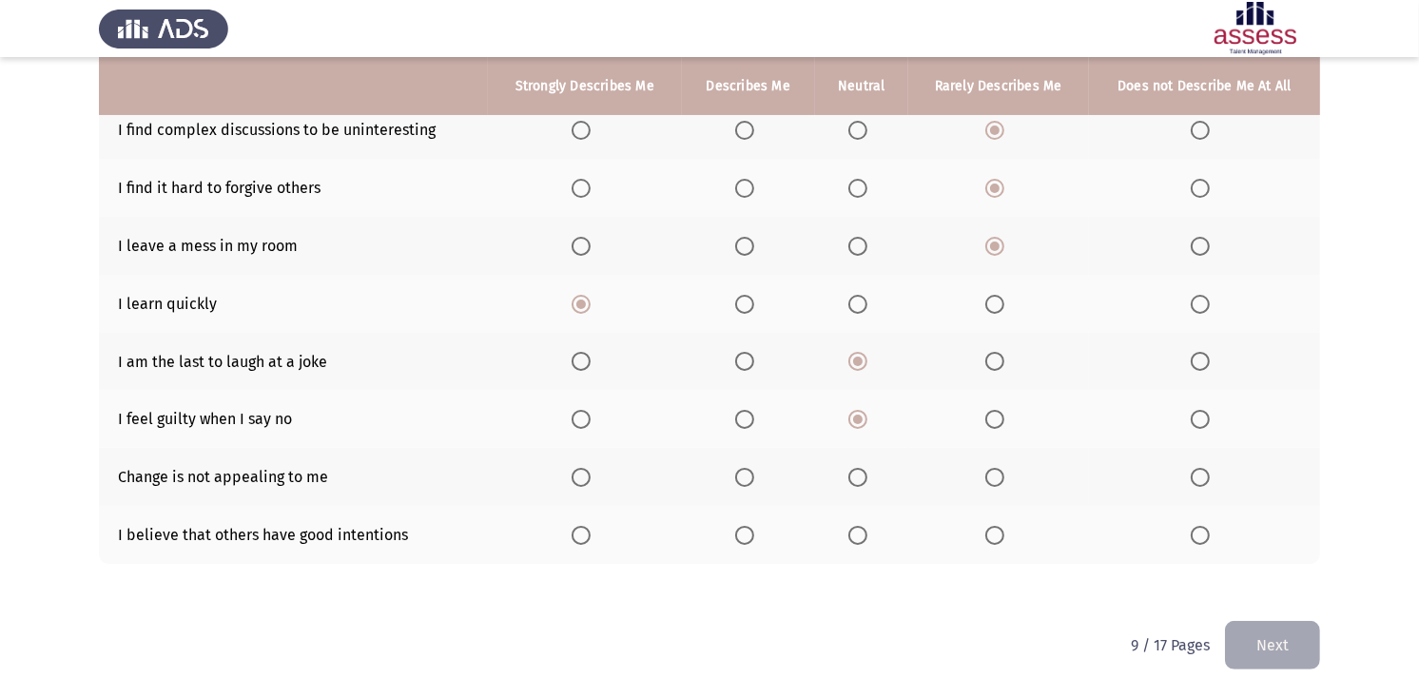
click at [863, 478] on input "Select an option" at bounding box center [857, 477] width 19 height 19
click at [859, 534] on span "Select an option" at bounding box center [857, 535] width 19 height 19
click at [859, 534] on input "Select an option" at bounding box center [857, 535] width 19 height 19
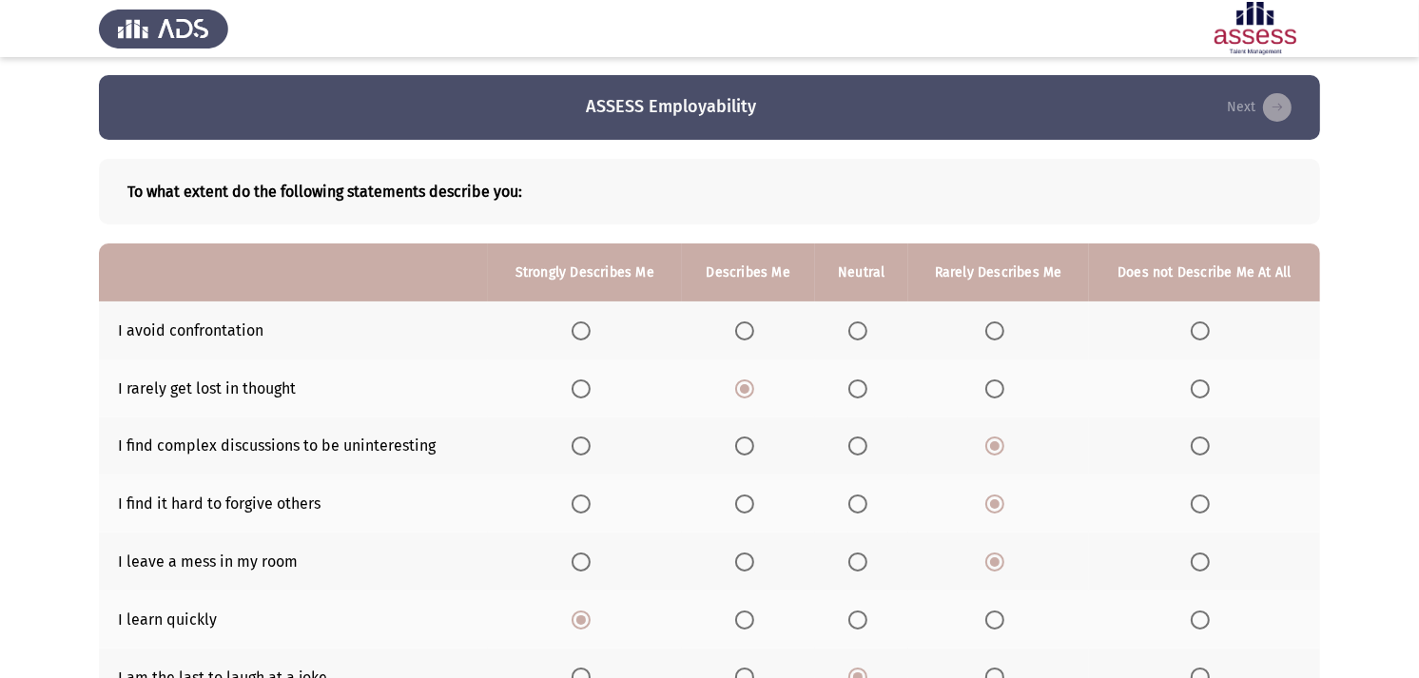
scroll to position [0, 0]
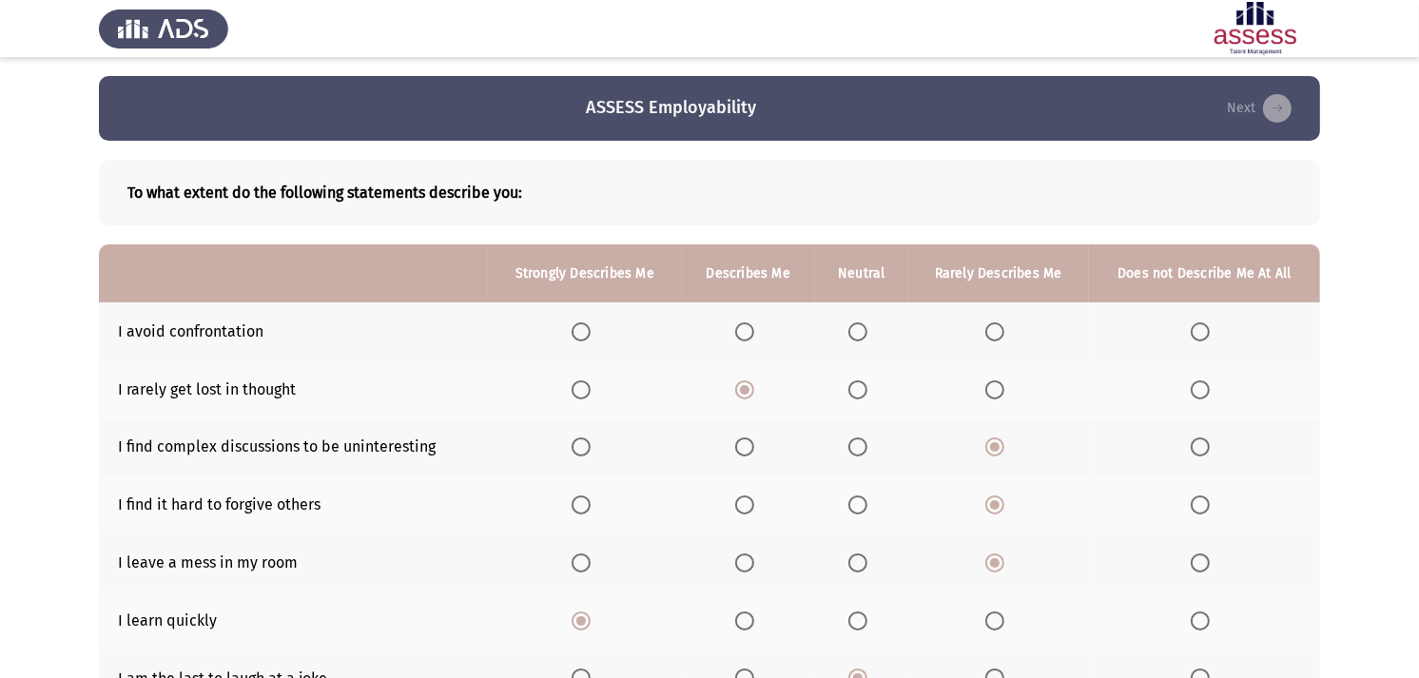
click at [841, 333] on th at bounding box center [861, 331] width 93 height 58
click at [852, 329] on span "Select an option" at bounding box center [857, 331] width 19 height 19
click at [852, 329] on input "Select an option" at bounding box center [857, 331] width 19 height 19
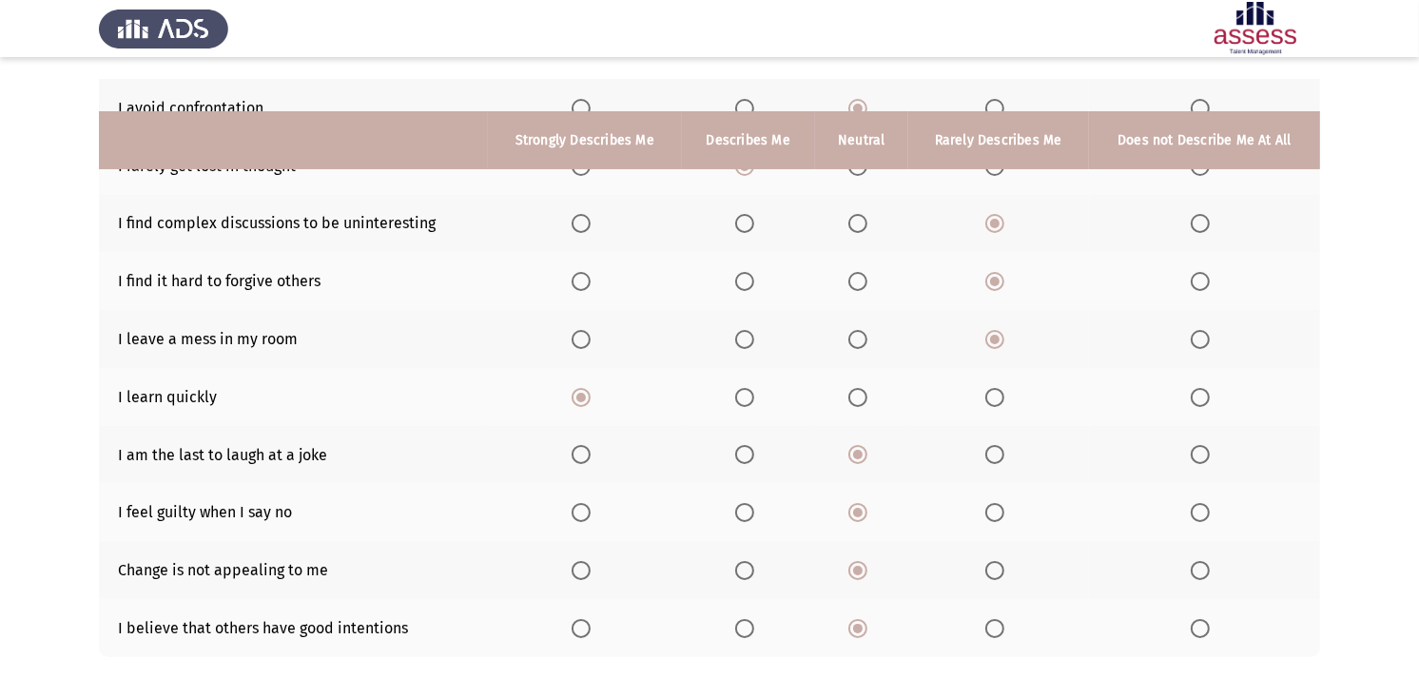
scroll to position [329, 0]
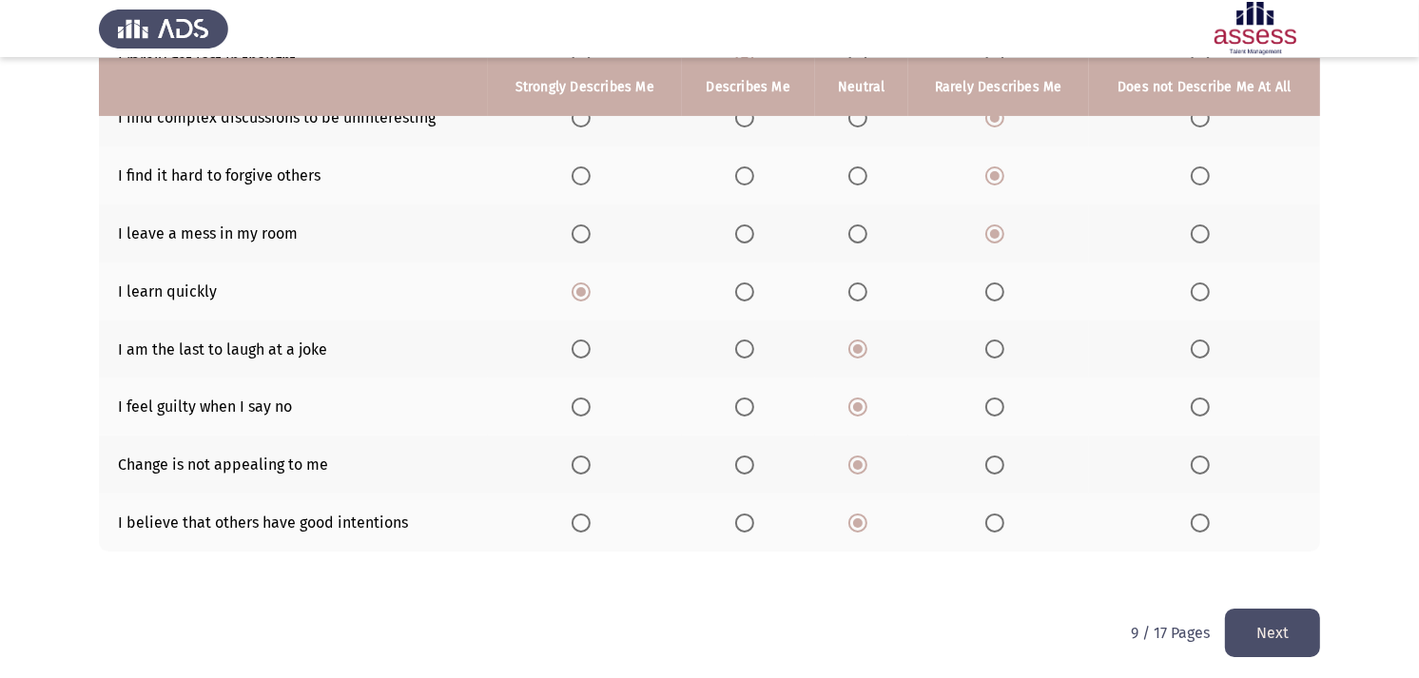
click at [1251, 609] on button "Next" at bounding box center [1272, 633] width 95 height 48
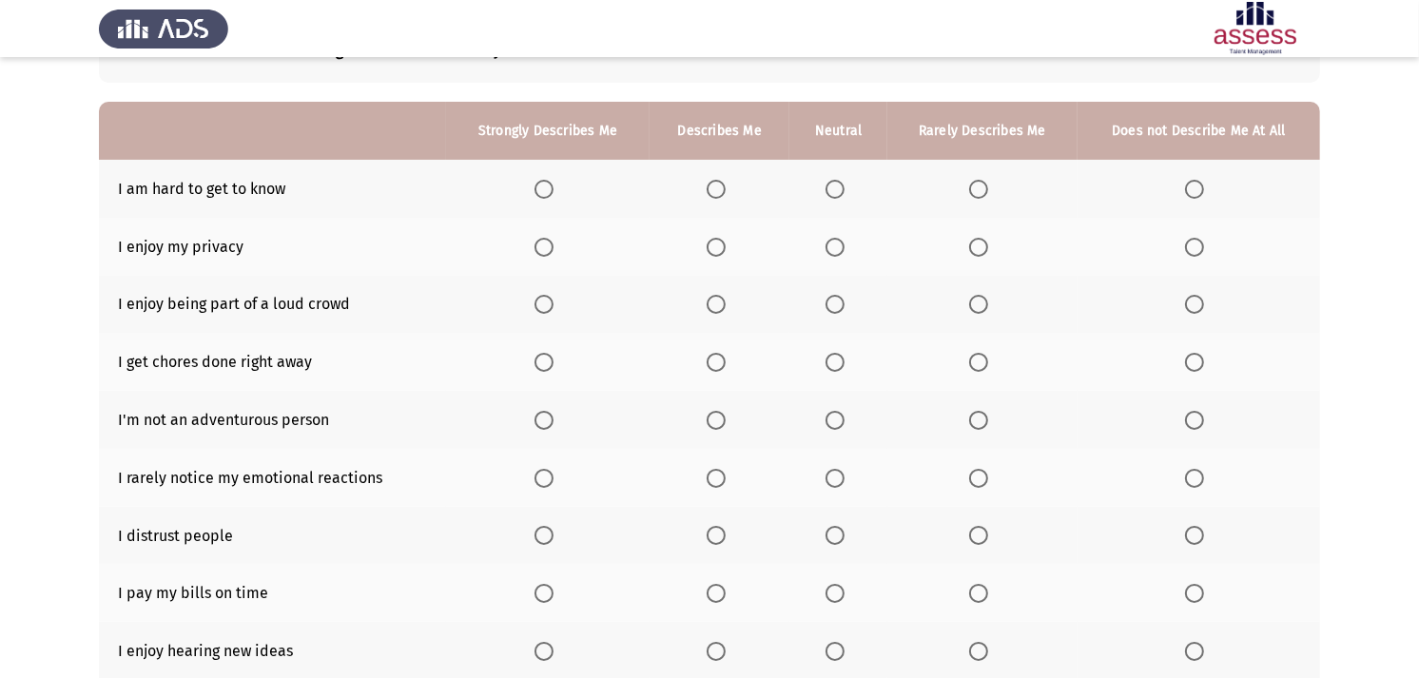
scroll to position [106, 0]
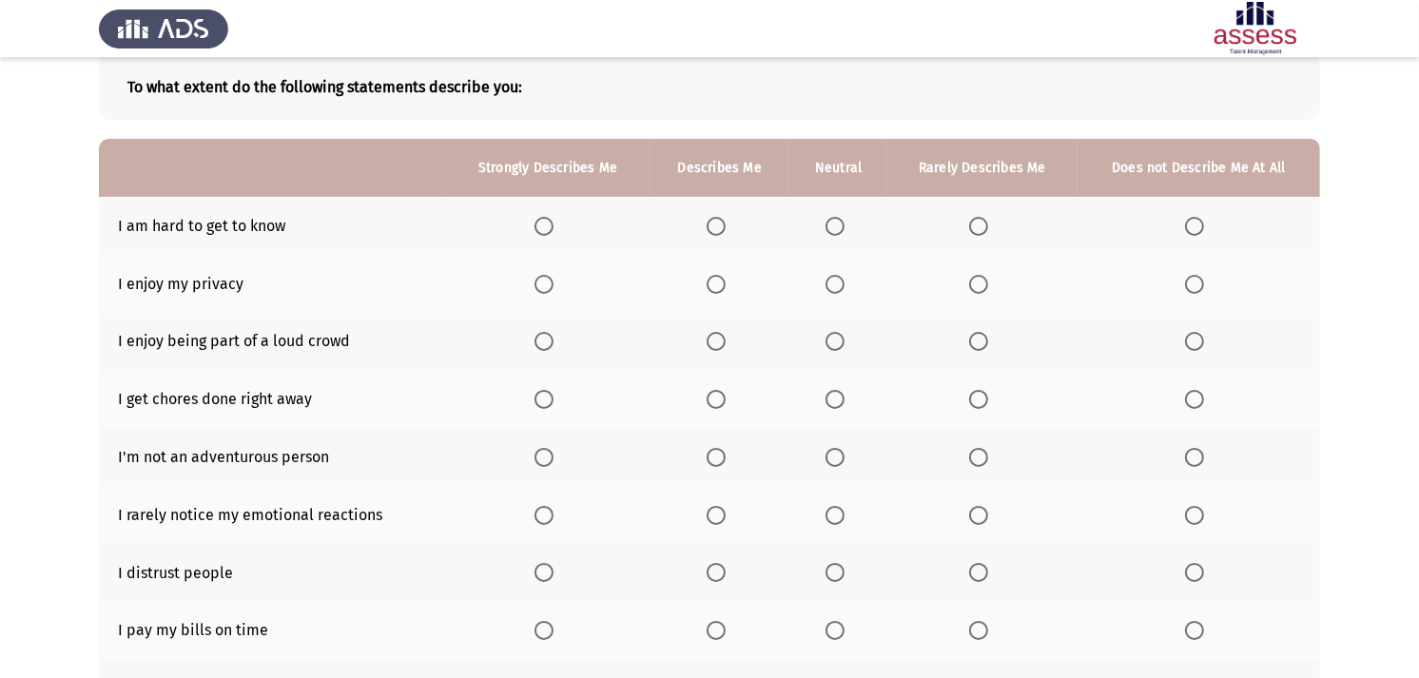
click at [839, 281] on span "Select an option" at bounding box center [834, 284] width 19 height 19
click at [839, 281] on input "Select an option" at bounding box center [834, 284] width 19 height 19
click at [708, 333] on span "Select an option" at bounding box center [716, 341] width 19 height 19
click at [708, 333] on input "Select an option" at bounding box center [716, 341] width 19 height 19
click at [839, 336] on span "Select an option" at bounding box center [834, 341] width 19 height 19
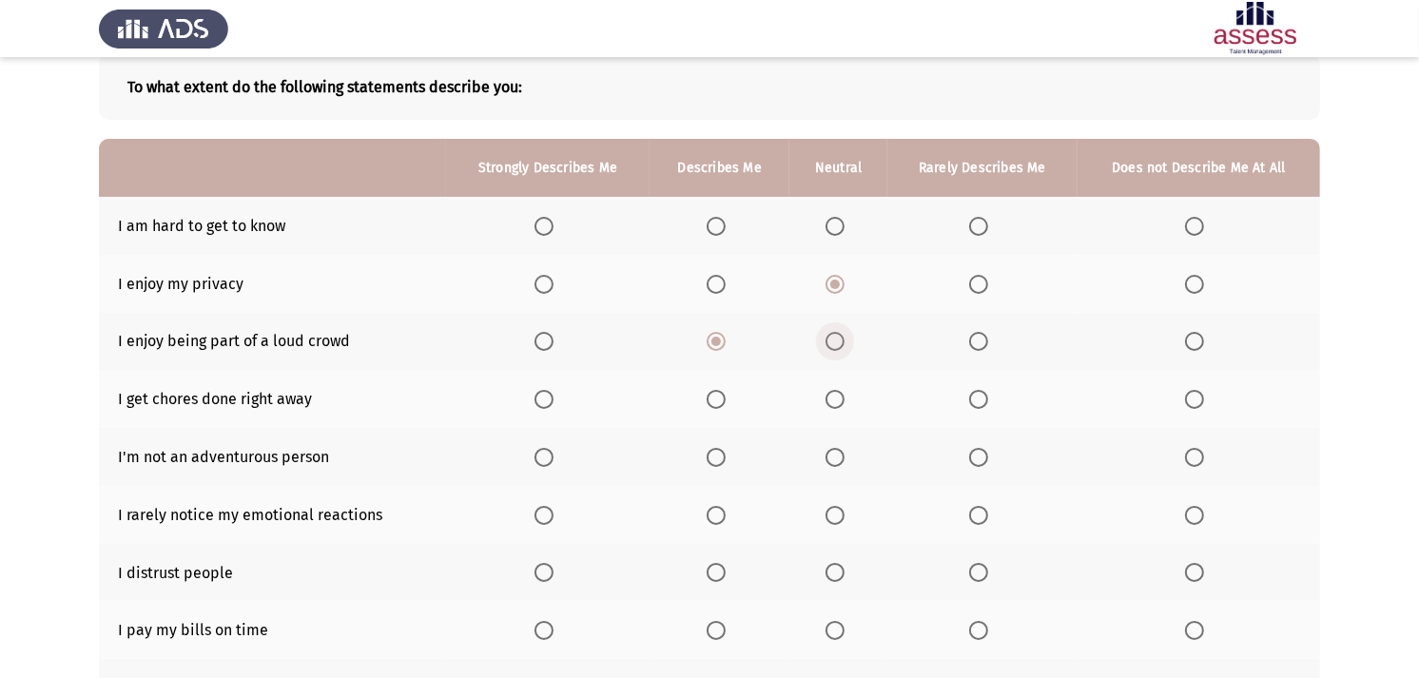
click at [839, 336] on input "Select an option" at bounding box center [834, 341] width 19 height 19
click at [974, 452] on span "Select an option" at bounding box center [978, 457] width 19 height 19
click at [974, 452] on input "Select an option" at bounding box center [978, 457] width 19 height 19
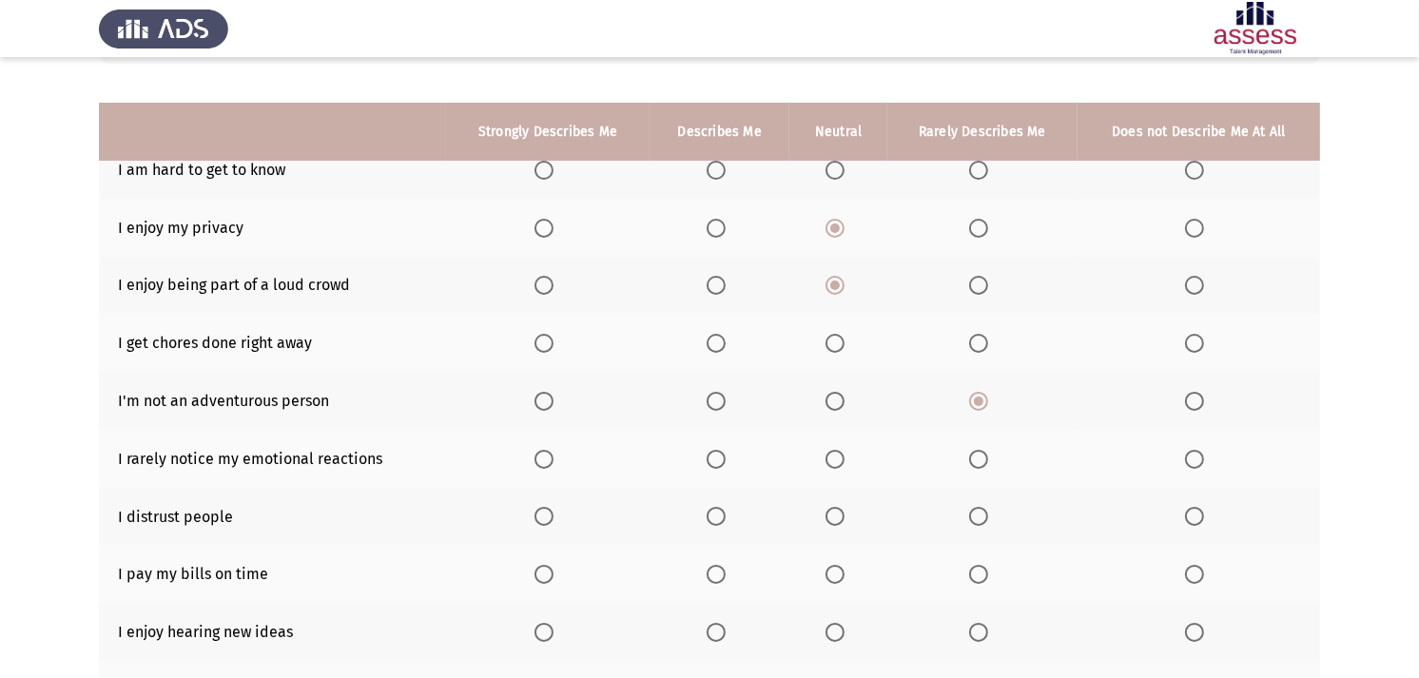
scroll to position [211, 0]
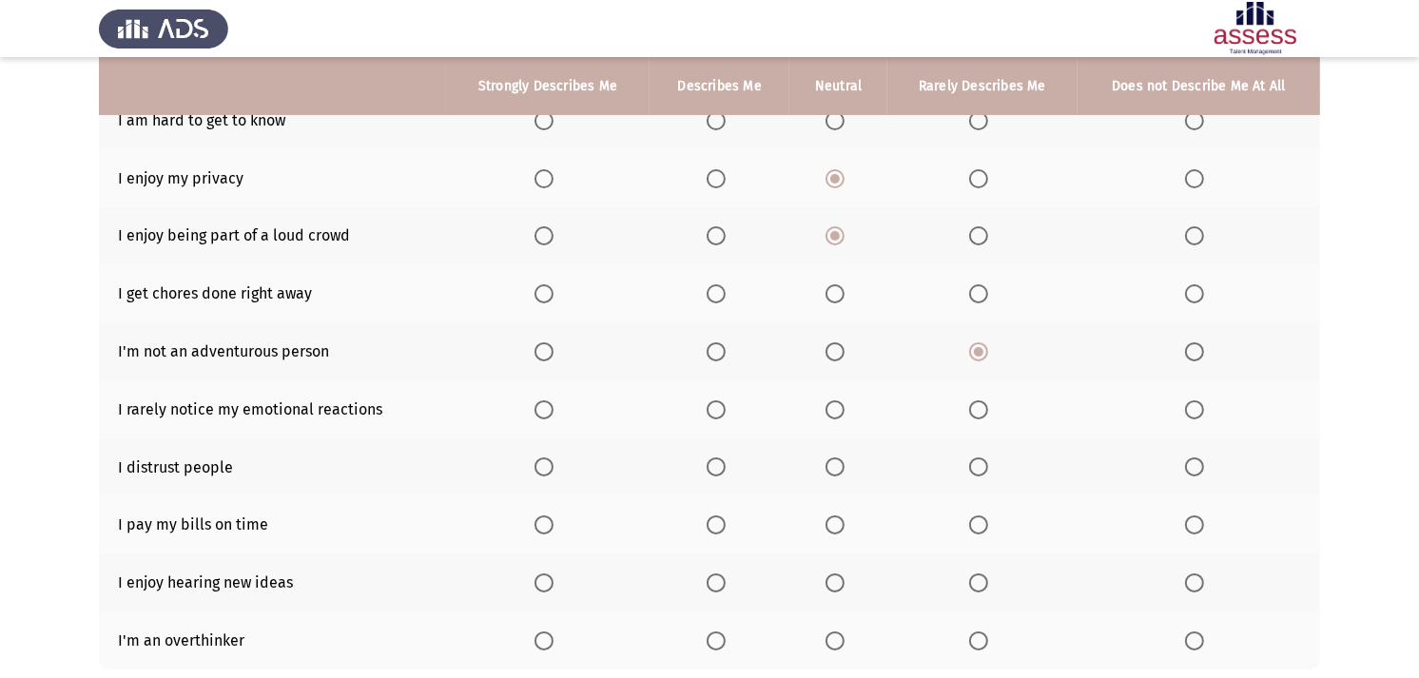
click at [975, 406] on span "Select an option" at bounding box center [978, 409] width 19 height 19
click at [975, 406] on input "Select an option" at bounding box center [978, 409] width 19 height 19
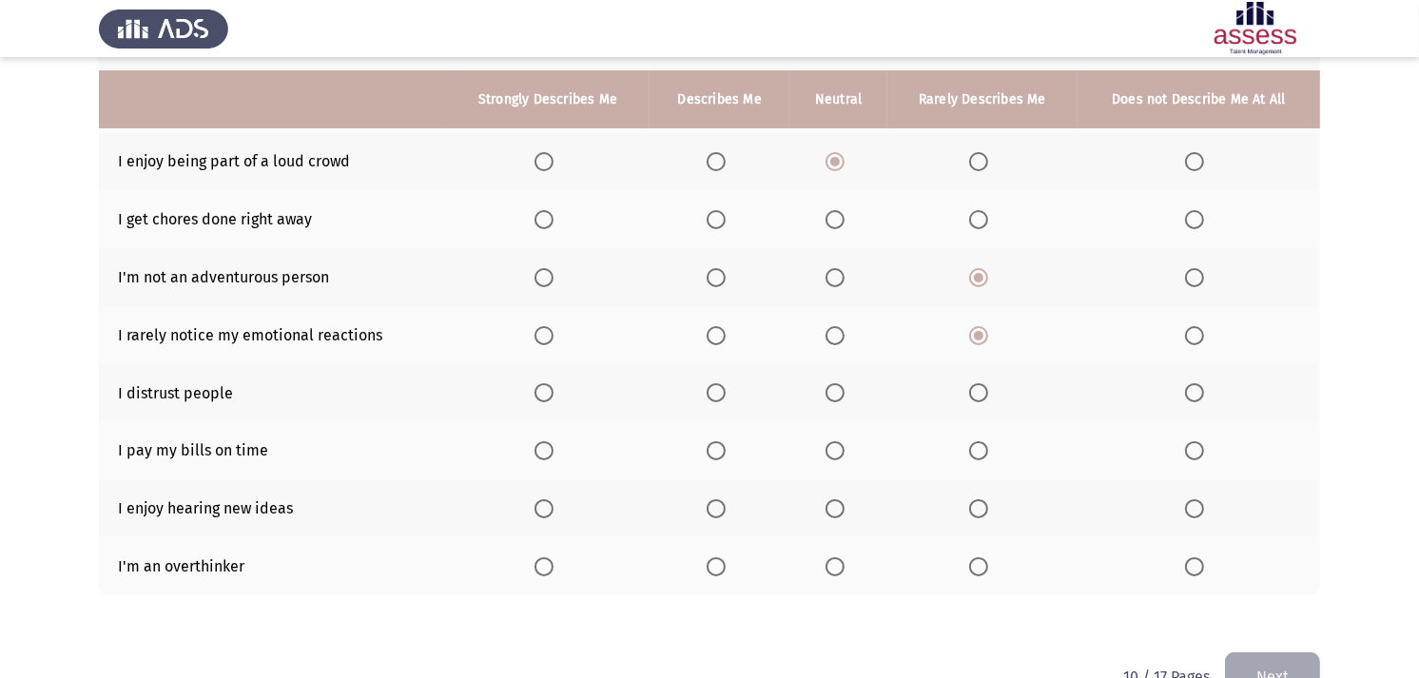
scroll to position [317, 0]
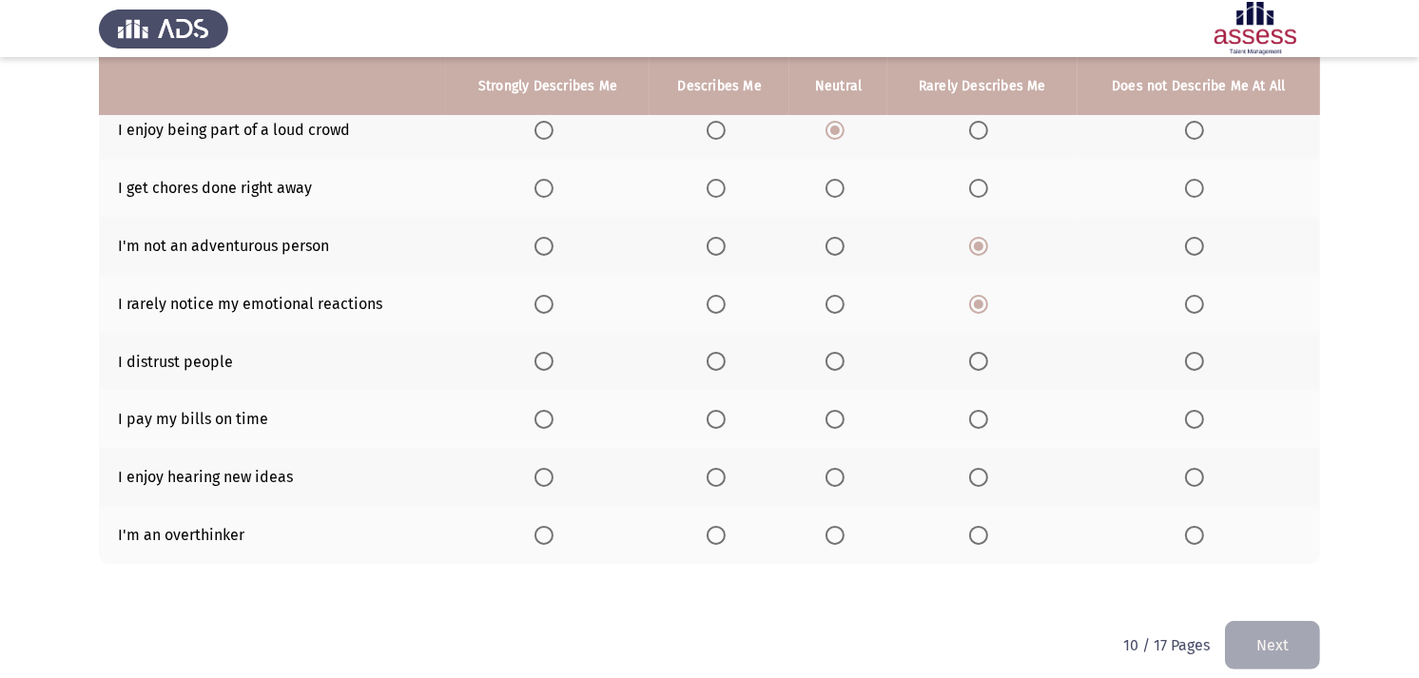
click at [986, 353] on span "Select an option" at bounding box center [978, 361] width 19 height 19
click at [986, 353] on input "Select an option" at bounding box center [978, 361] width 19 height 19
click at [709, 410] on span "Select an option" at bounding box center [716, 419] width 19 height 19
click at [709, 410] on input "Select an option" at bounding box center [716, 419] width 19 height 19
click at [546, 468] on span "Select an option" at bounding box center [543, 477] width 19 height 19
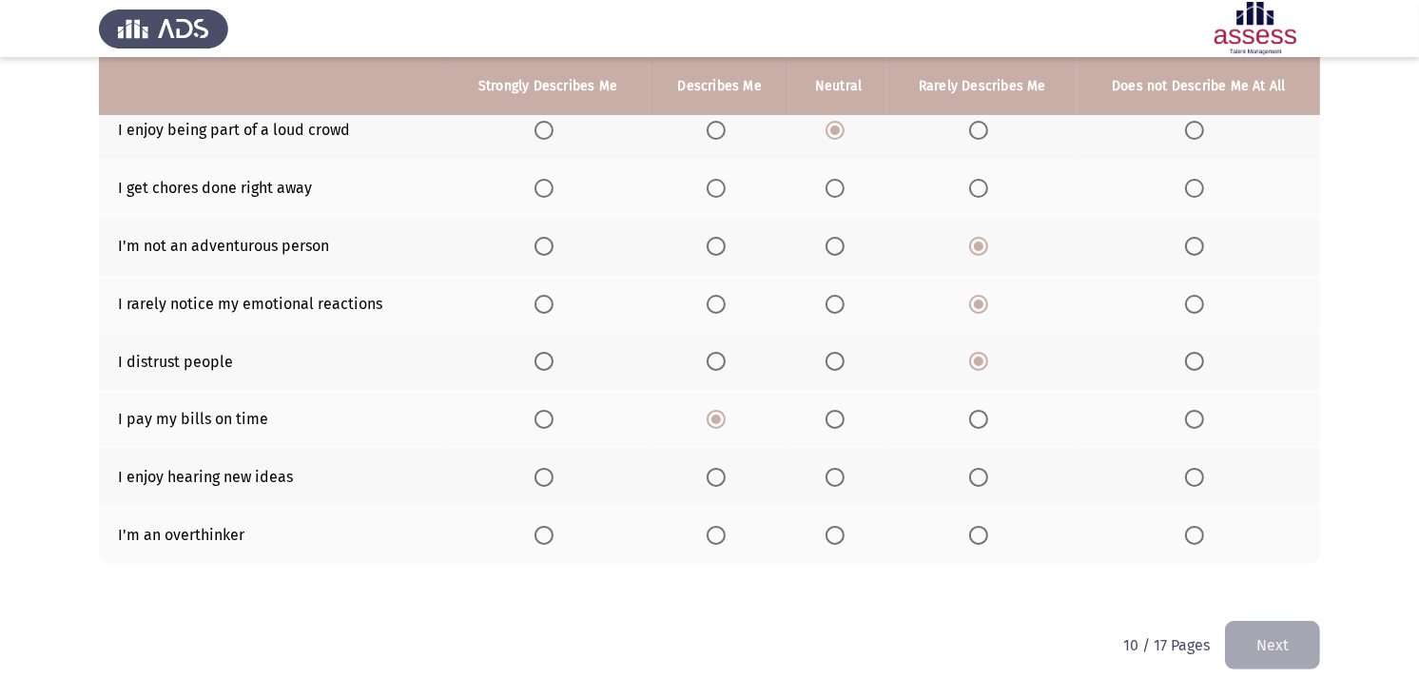
click at [546, 468] on input "Select an option" at bounding box center [543, 477] width 19 height 19
click at [993, 526] on label "Select an option" at bounding box center [982, 535] width 27 height 19
click at [988, 526] on input "Select an option" at bounding box center [978, 535] width 19 height 19
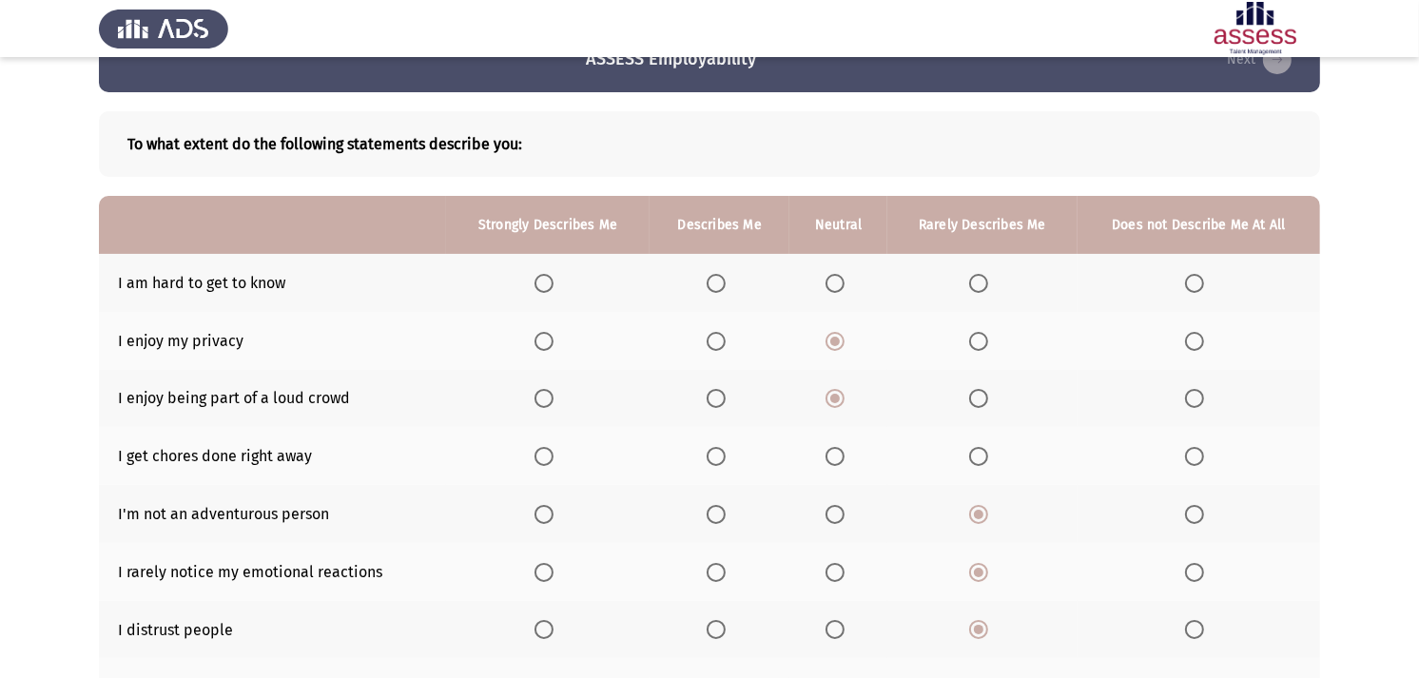
scroll to position [0, 0]
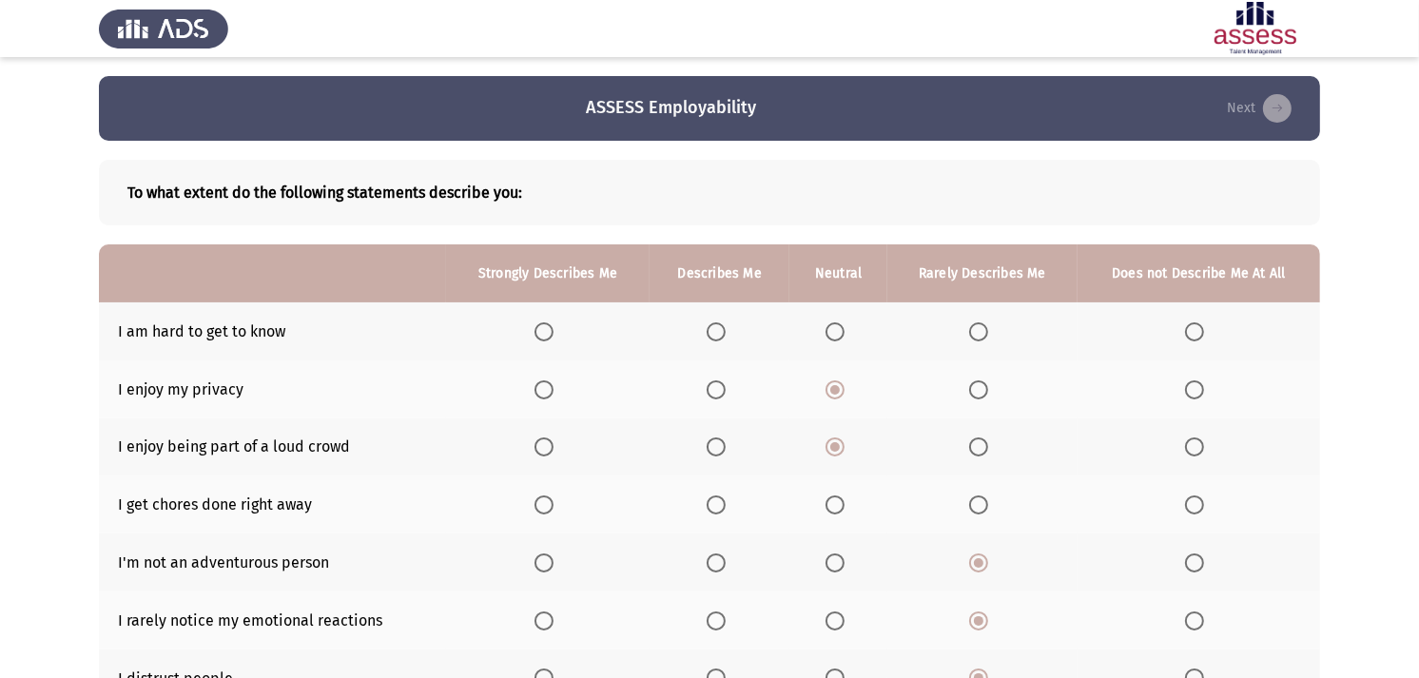
click at [715, 322] on span "Select an option" at bounding box center [716, 331] width 19 height 19
click at [715, 322] on input "Select an option" at bounding box center [716, 331] width 19 height 19
click at [832, 501] on span "Select an option" at bounding box center [834, 504] width 19 height 19
click at [832, 501] on input "Select an option" at bounding box center [834, 504] width 19 height 19
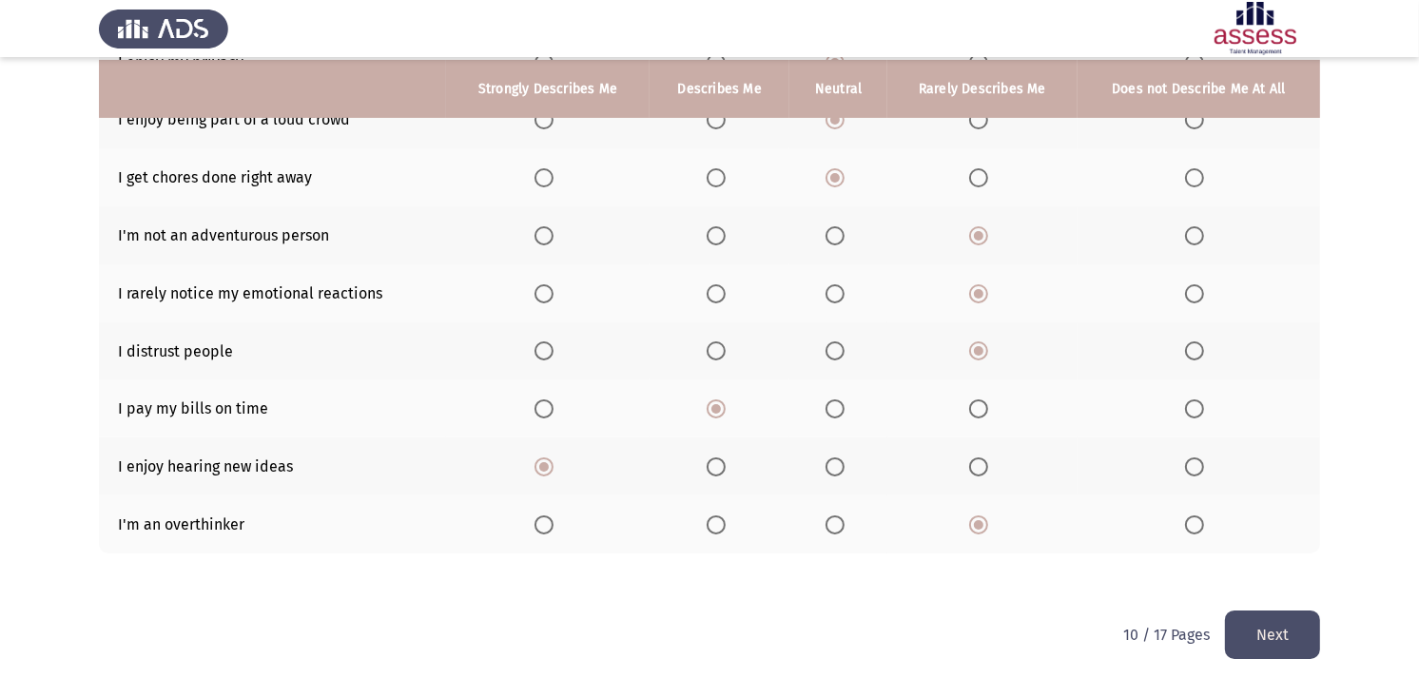
scroll to position [329, 0]
click at [1239, 610] on button "Next" at bounding box center [1272, 633] width 95 height 48
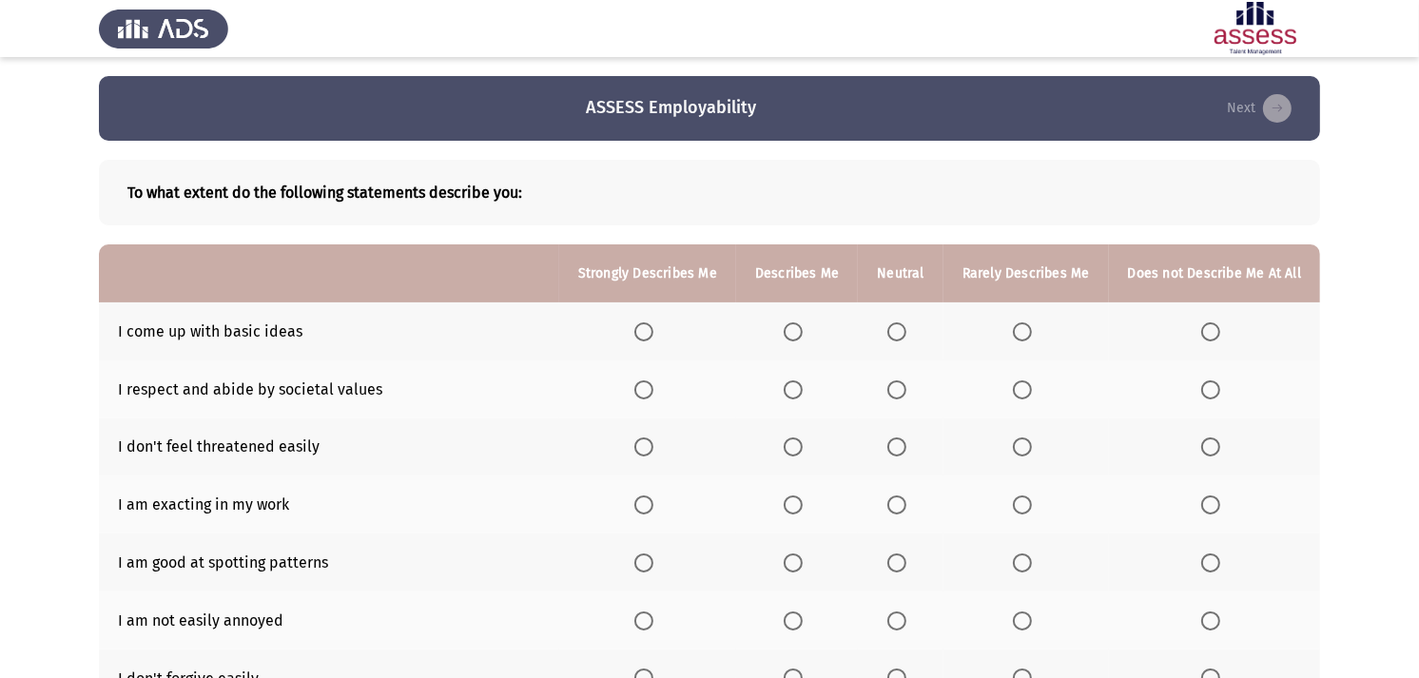
click at [1020, 323] on span "Select an option" at bounding box center [1022, 331] width 19 height 19
click at [1020, 323] on input "Select an option" at bounding box center [1022, 331] width 19 height 19
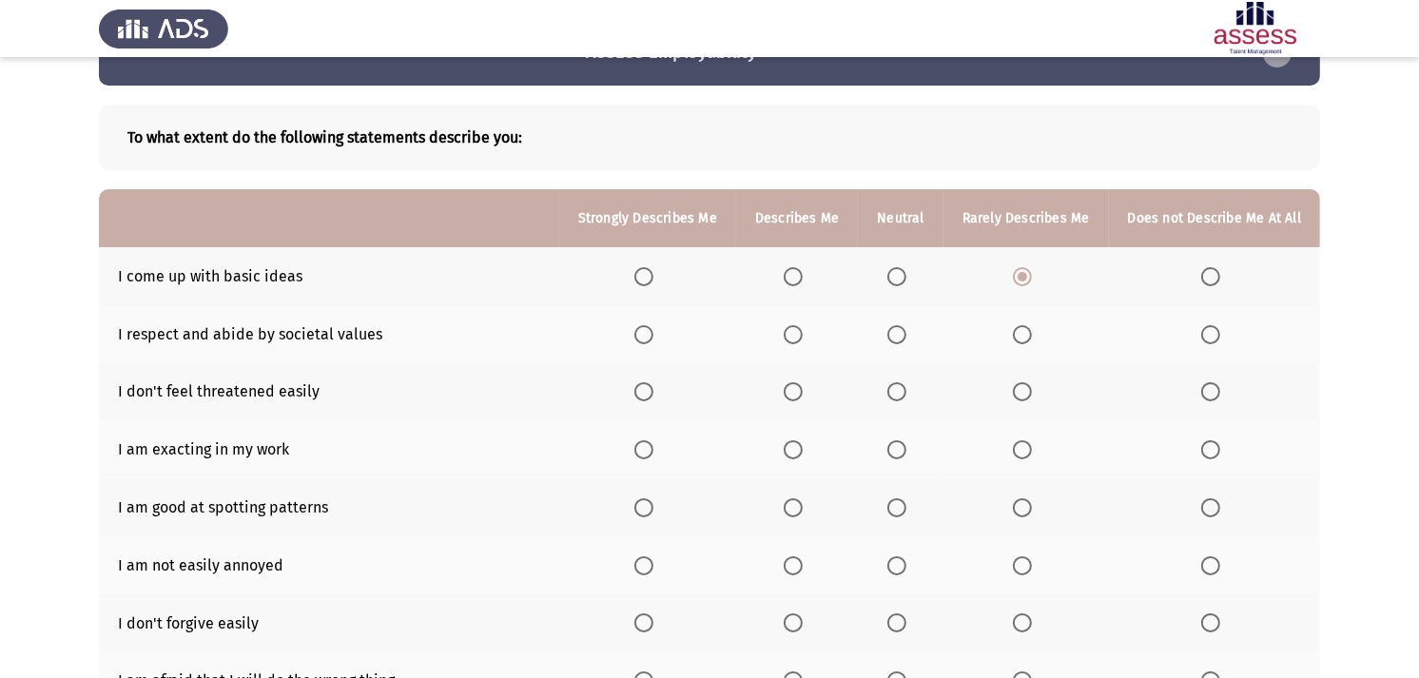
scroll to position [106, 0]
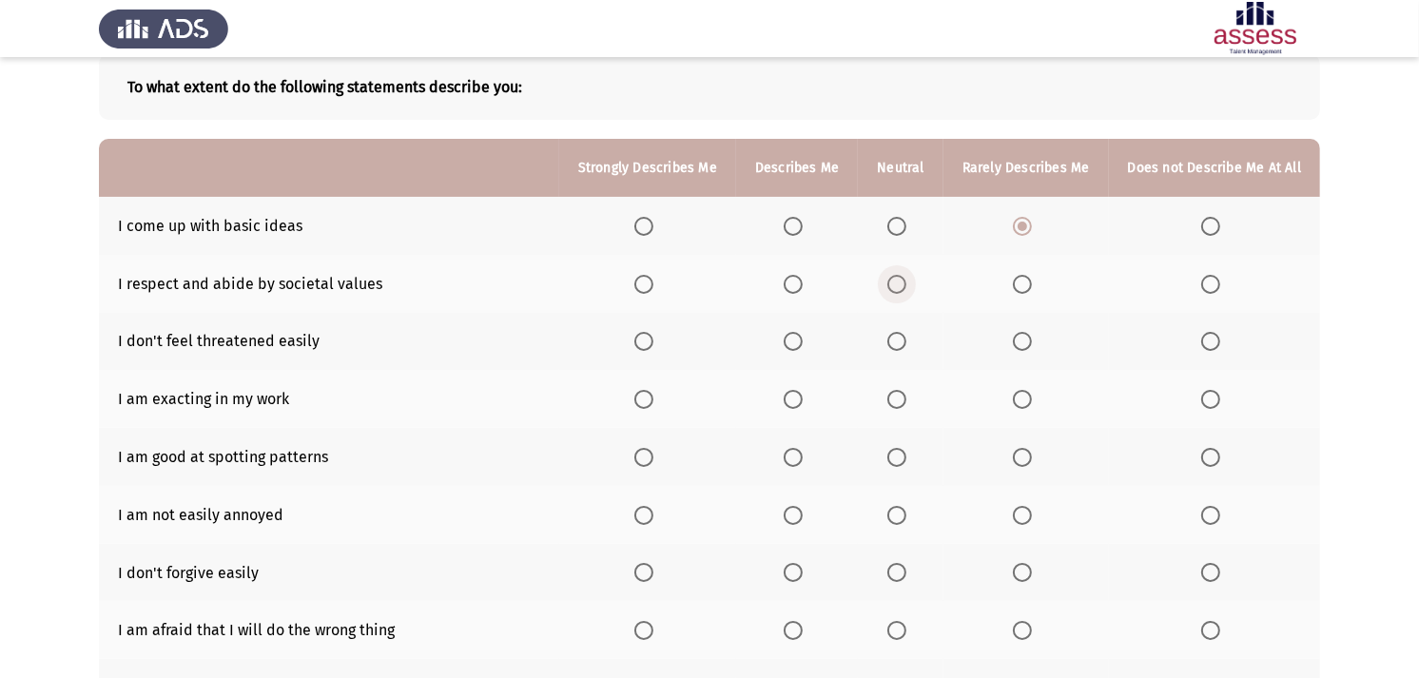
click at [899, 279] on span "Select an option" at bounding box center [896, 284] width 19 height 19
click at [899, 279] on input "Select an option" at bounding box center [896, 284] width 19 height 19
click at [904, 340] on span "Select an option" at bounding box center [896, 341] width 19 height 19
click at [904, 340] on input "Select an option" at bounding box center [896, 341] width 19 height 19
click at [795, 339] on span "Select an option" at bounding box center [793, 341] width 19 height 19
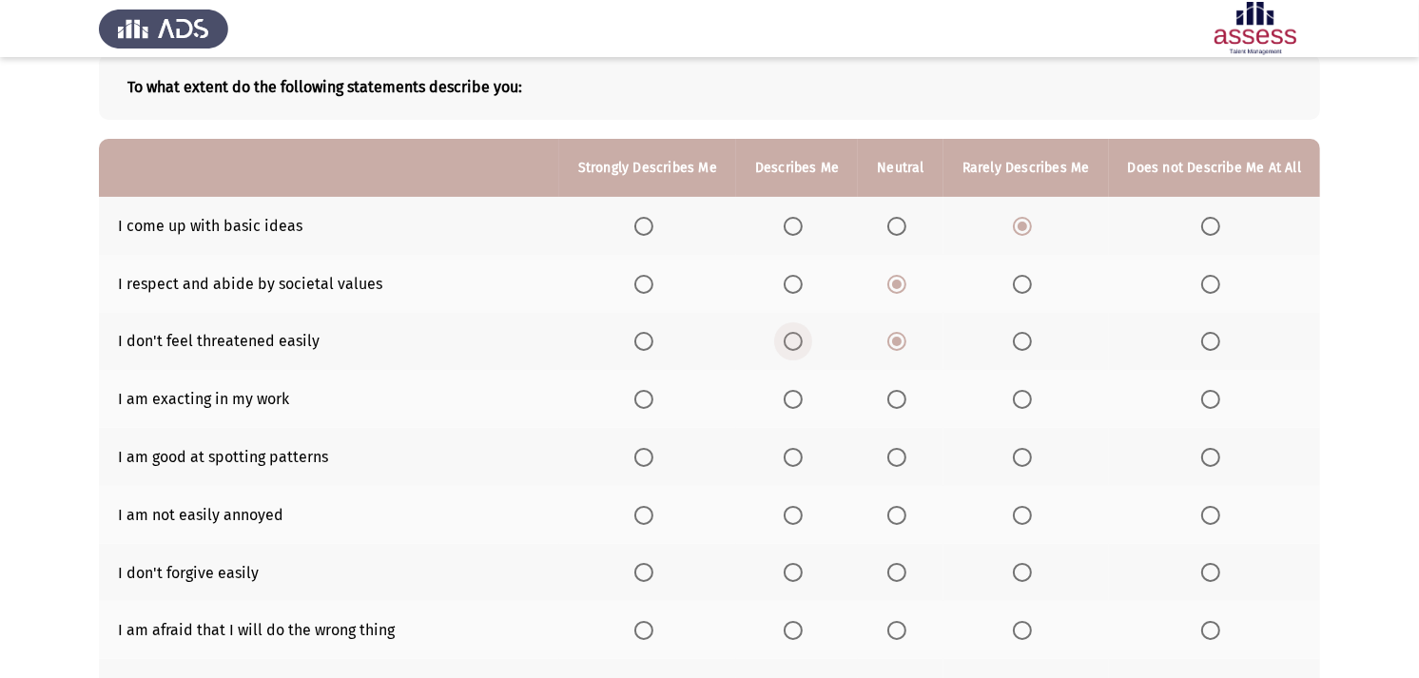
click at [795, 339] on input "Select an option" at bounding box center [793, 341] width 19 height 19
click at [653, 394] on span "Select an option" at bounding box center [643, 399] width 19 height 19
click at [653, 394] on input "Select an option" at bounding box center [643, 399] width 19 height 19
click at [797, 457] on span "Select an option" at bounding box center [793, 457] width 19 height 19
click at [797, 457] on input "Select an option" at bounding box center [793, 457] width 19 height 19
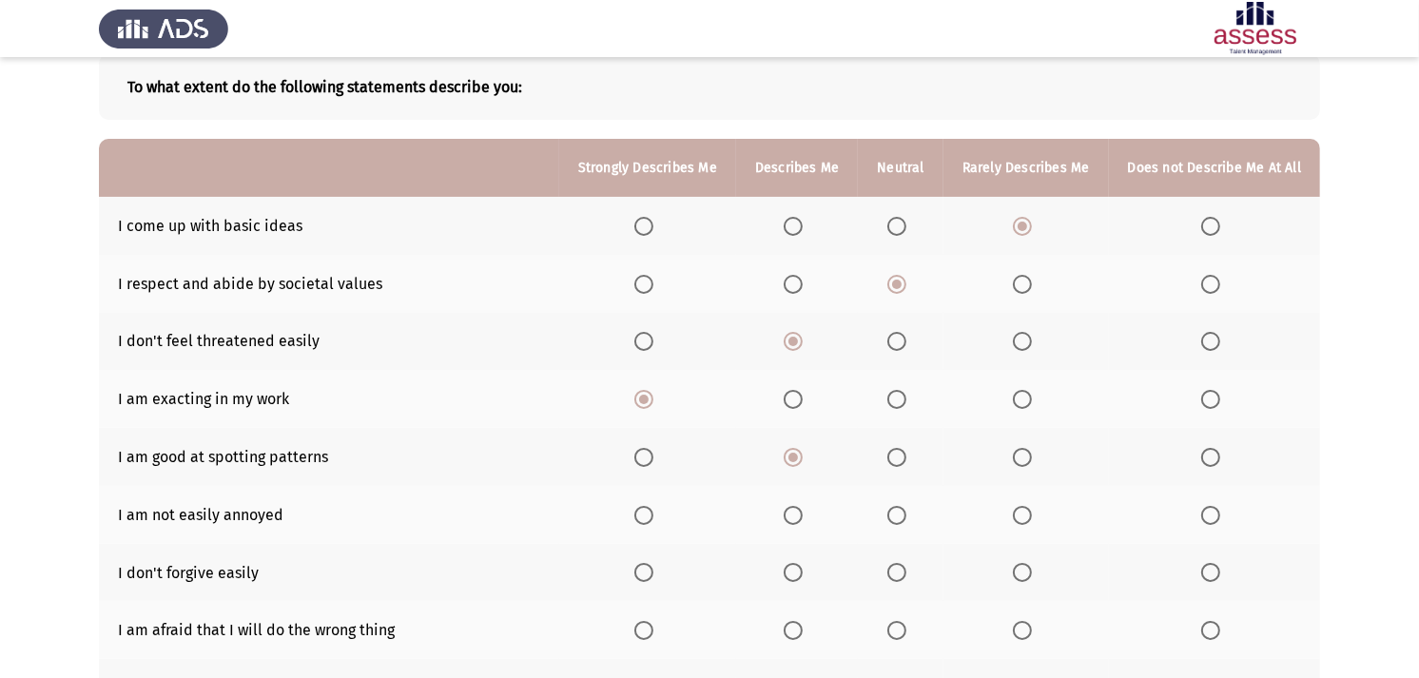
click at [641, 510] on span "Select an option" at bounding box center [643, 515] width 19 height 19
click at [641, 510] on input "Select an option" at bounding box center [643, 515] width 19 height 19
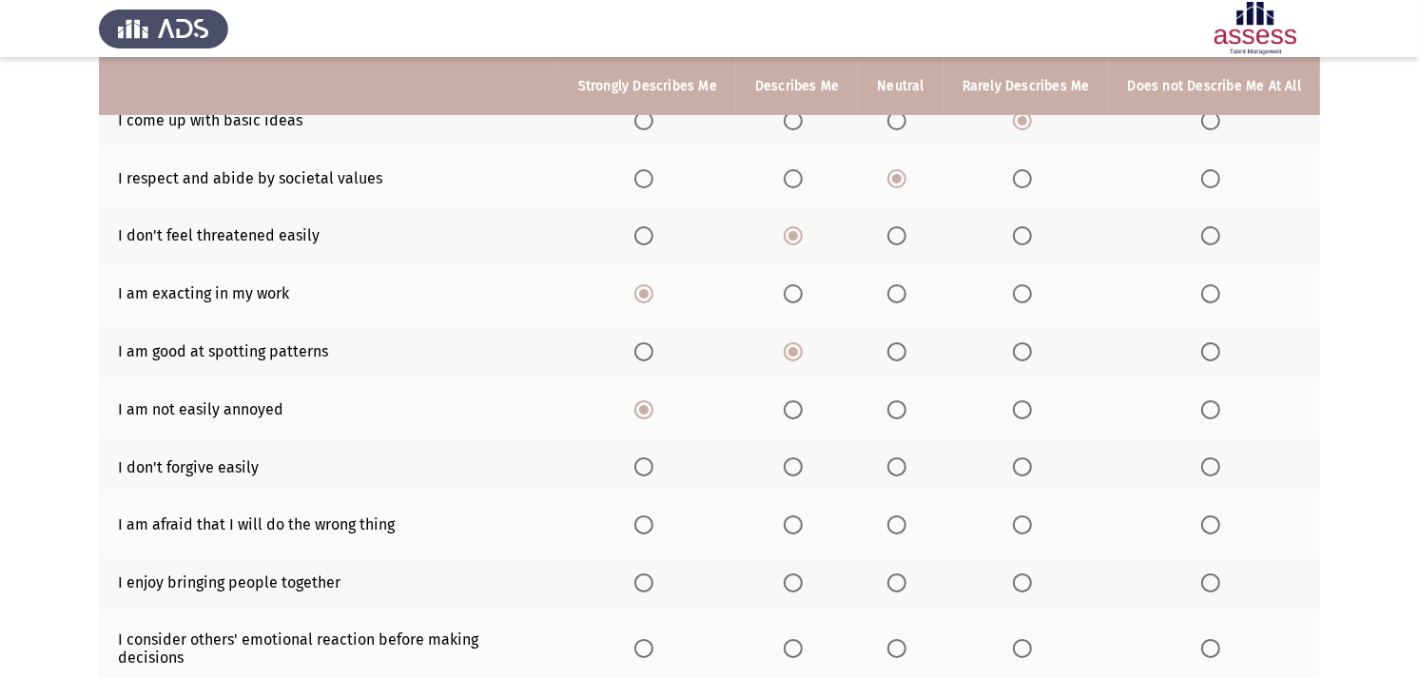
click at [1010, 457] on th at bounding box center [1025, 467] width 165 height 58
click at [1015, 457] on span "Select an option" at bounding box center [1022, 466] width 19 height 19
click at [1015, 457] on input "Select an option" at bounding box center [1022, 466] width 19 height 19
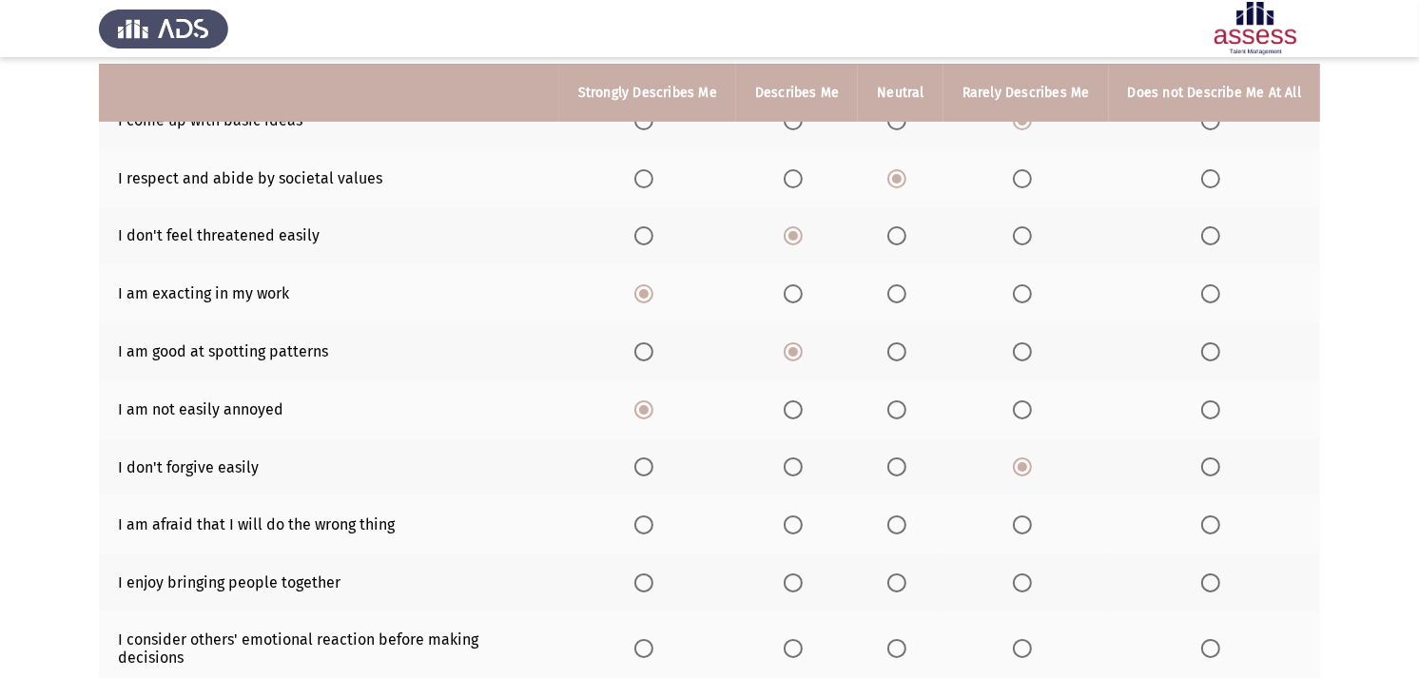
scroll to position [317, 0]
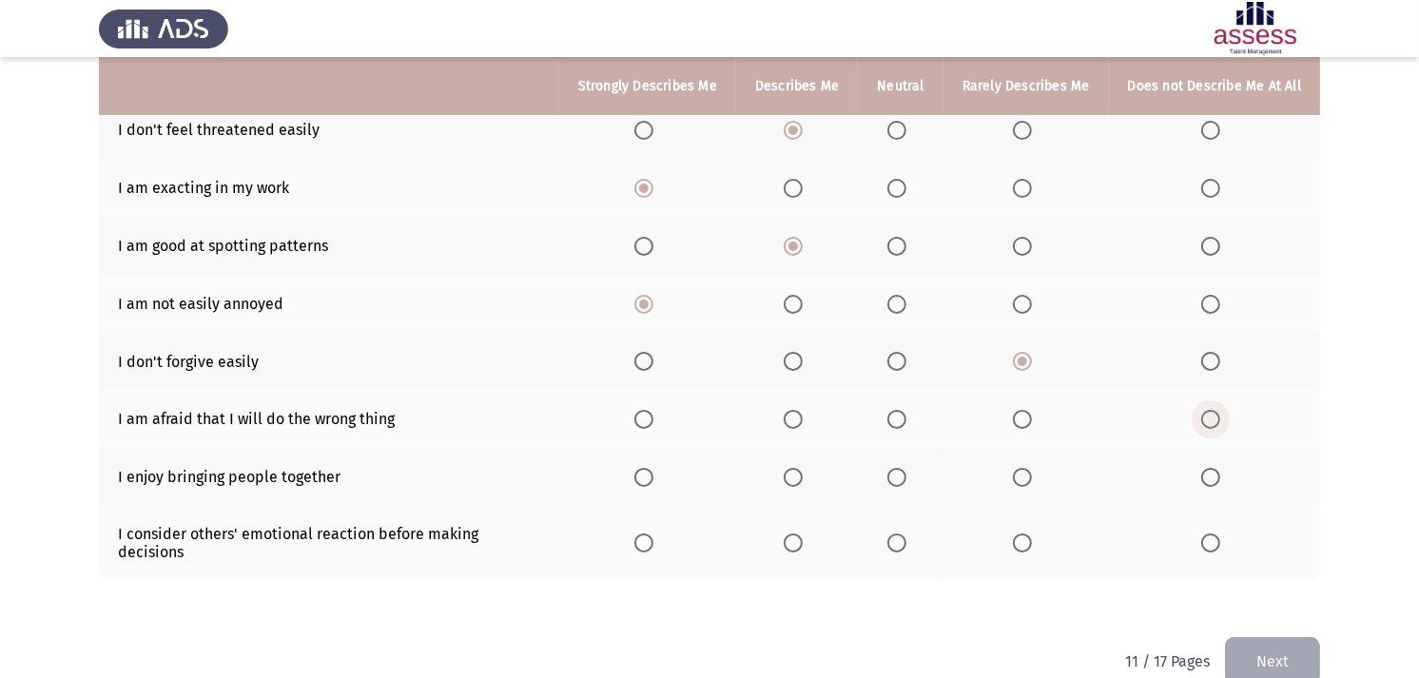
click at [1203, 410] on span "Select an option" at bounding box center [1210, 419] width 19 height 19
click at [1203, 410] on input "Select an option" at bounding box center [1210, 419] width 19 height 19
click at [906, 476] on span "Select an option" at bounding box center [896, 477] width 19 height 19
click at [906, 476] on input "Select an option" at bounding box center [896, 477] width 19 height 19
click at [1027, 533] on span "Select an option" at bounding box center [1022, 542] width 19 height 19
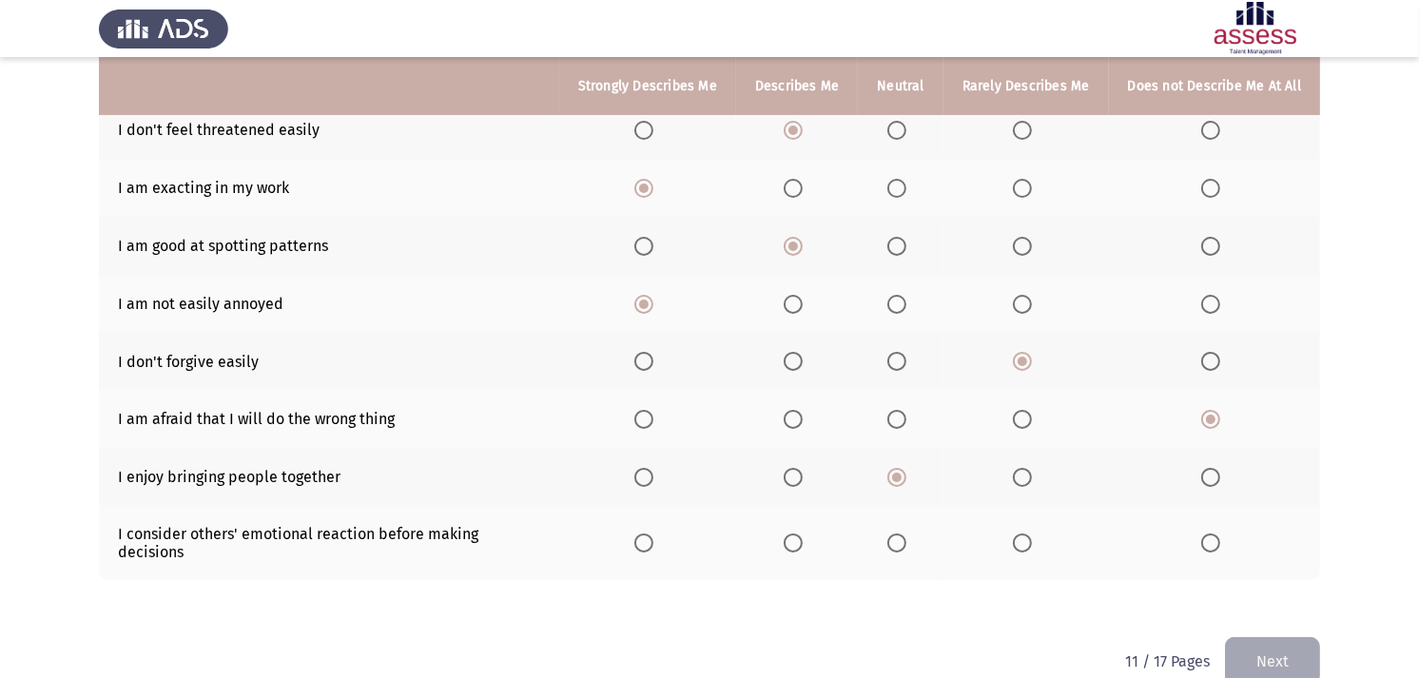
click at [1027, 533] on input "Select an option" at bounding box center [1022, 542] width 19 height 19
drag, startPoint x: 843, startPoint y: 523, endPoint x: 853, endPoint y: 520, distance: 9.9
click at [846, 521] on th at bounding box center [797, 543] width 122 height 74
click at [892, 533] on mat-radio-button "Select an option" at bounding box center [900, 543] width 27 height 20
click at [899, 533] on span "Select an option" at bounding box center [896, 542] width 19 height 19
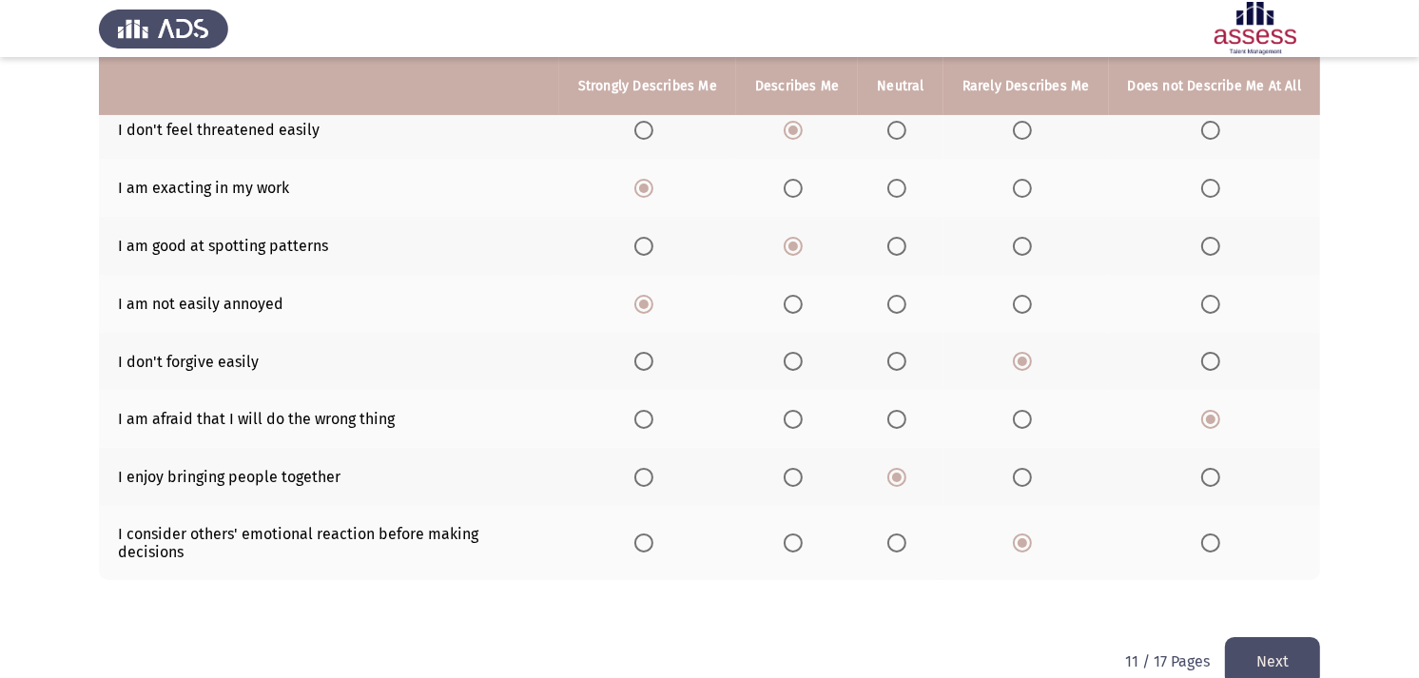
click at [899, 533] on input "Select an option" at bounding box center [896, 542] width 19 height 19
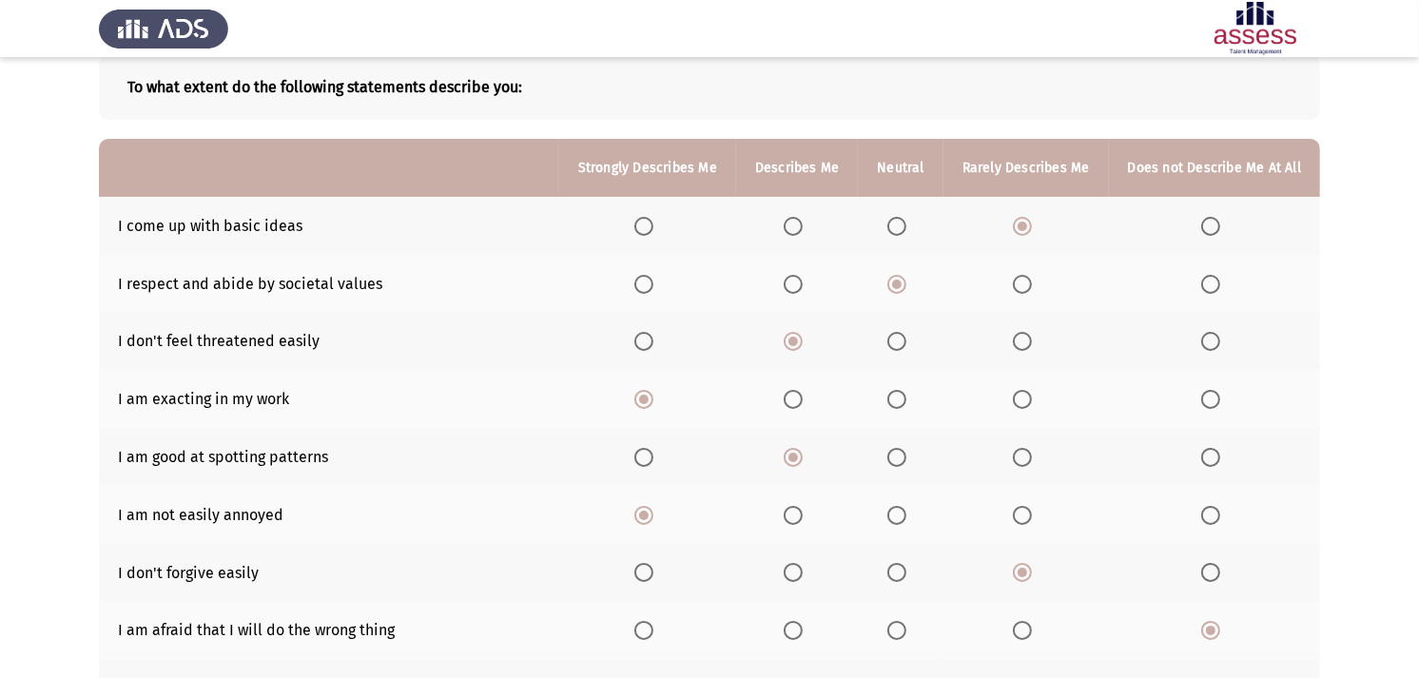
scroll to position [211, 0]
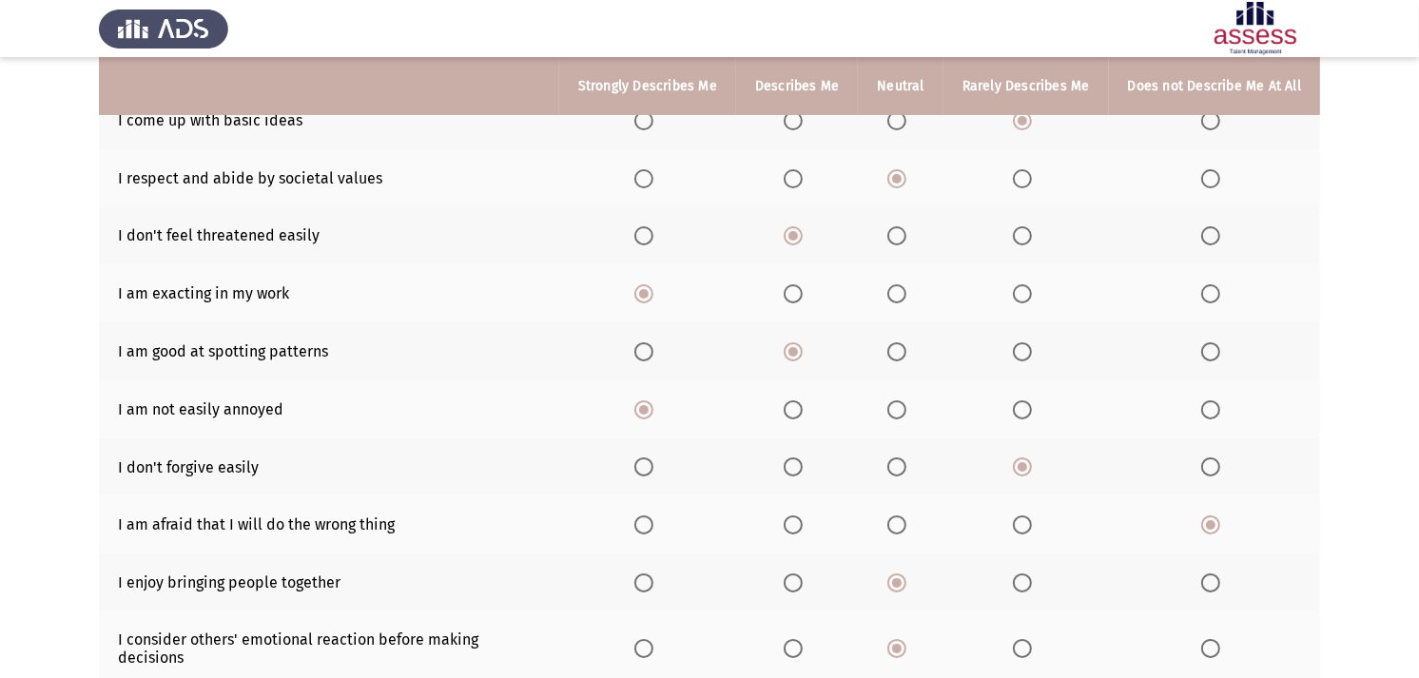
click at [888, 342] on th at bounding box center [900, 351] width 85 height 58
click at [895, 343] on span "Select an option" at bounding box center [896, 351] width 19 height 19
click at [895, 343] on input "Select an option" at bounding box center [896, 351] width 19 height 19
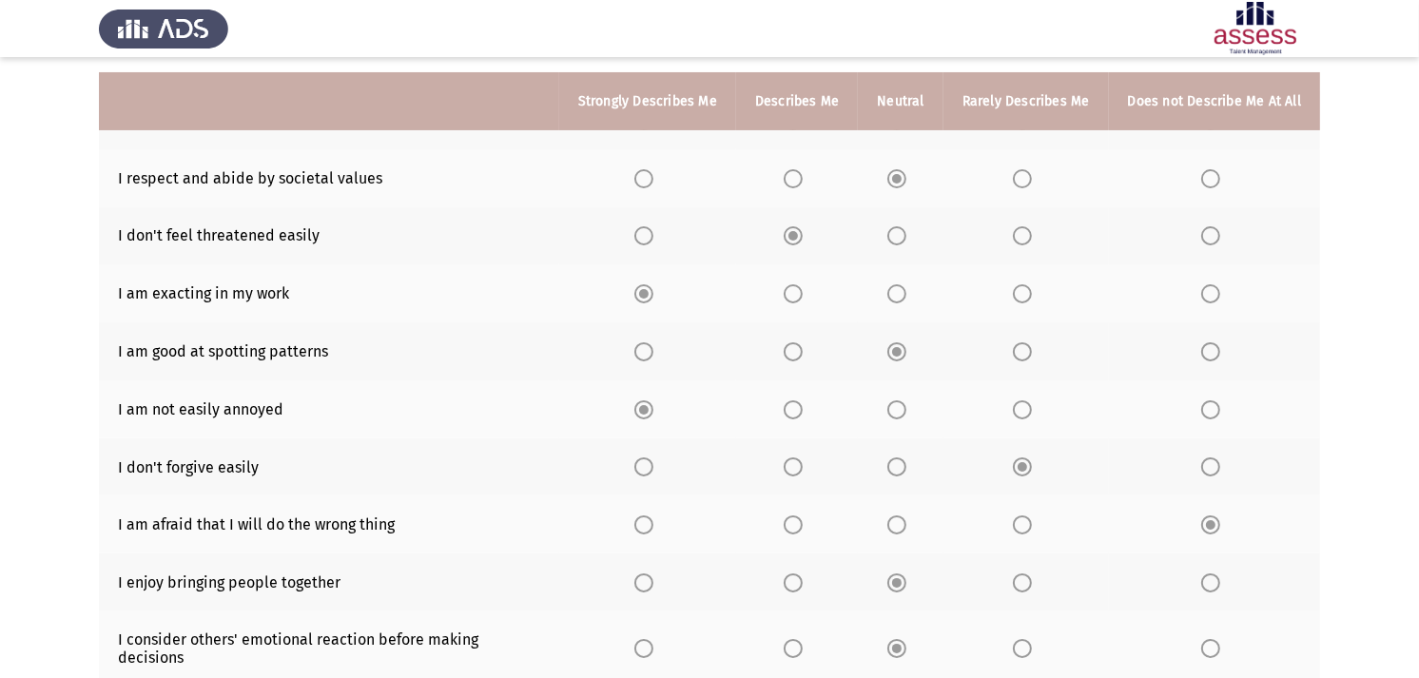
scroll to position [317, 0]
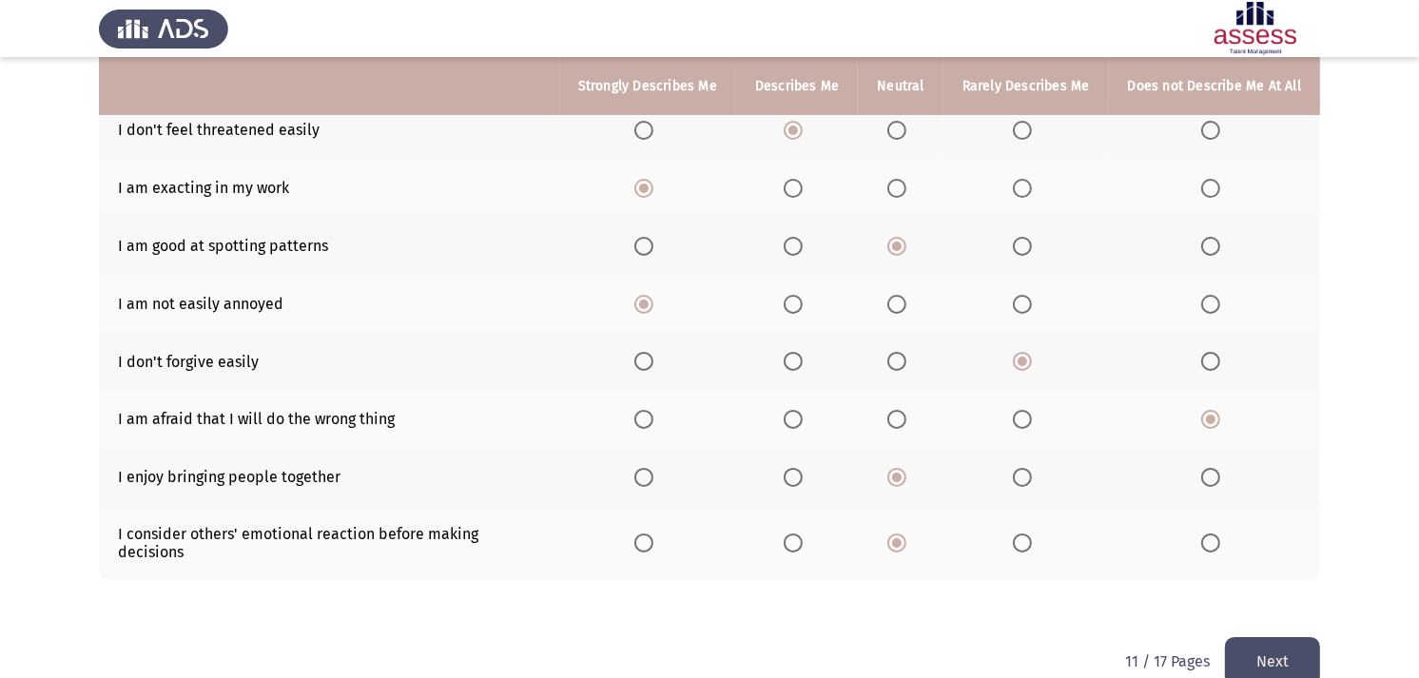
click at [1222, 610] on div "11 / 17 Pages Next" at bounding box center [1222, 661] width 195 height 48
click at [1237, 610] on button "Next" at bounding box center [1272, 661] width 95 height 48
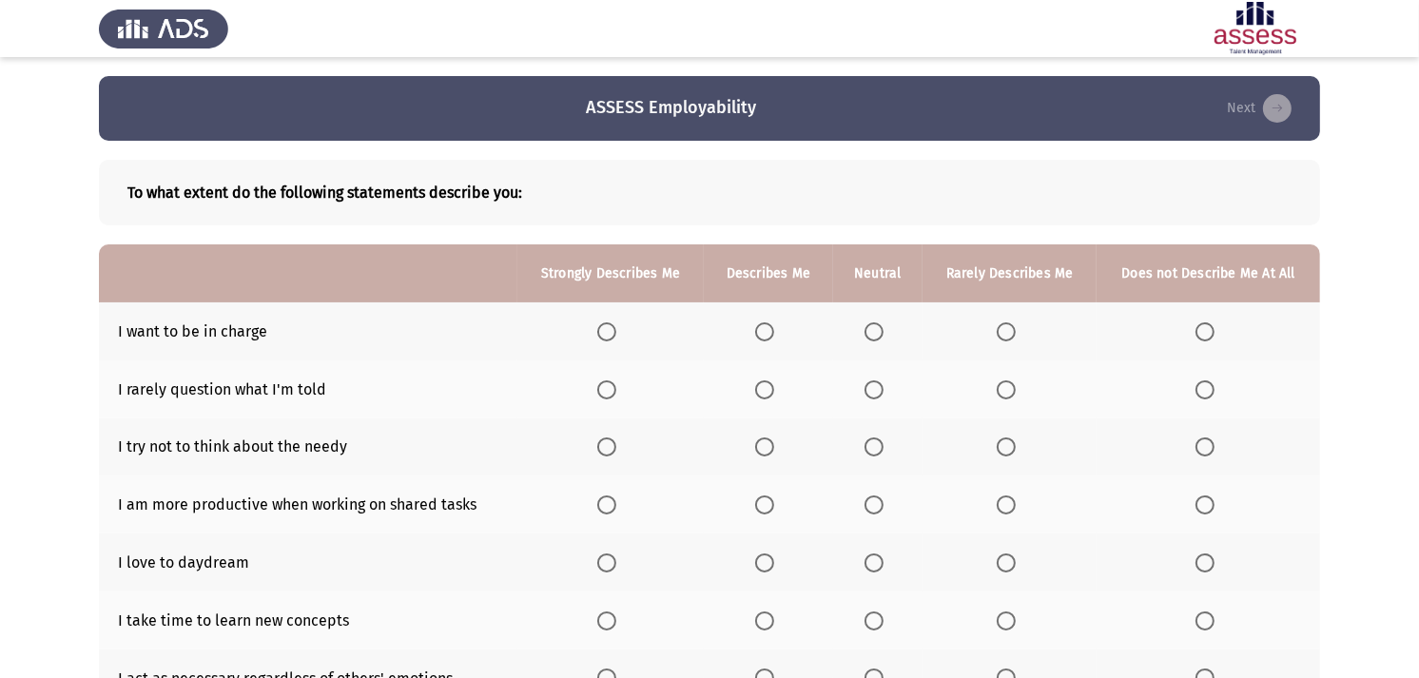
click at [772, 335] on span "Select an option" at bounding box center [764, 331] width 19 height 19
click at [772, 335] on input "Select an option" at bounding box center [764, 331] width 19 height 19
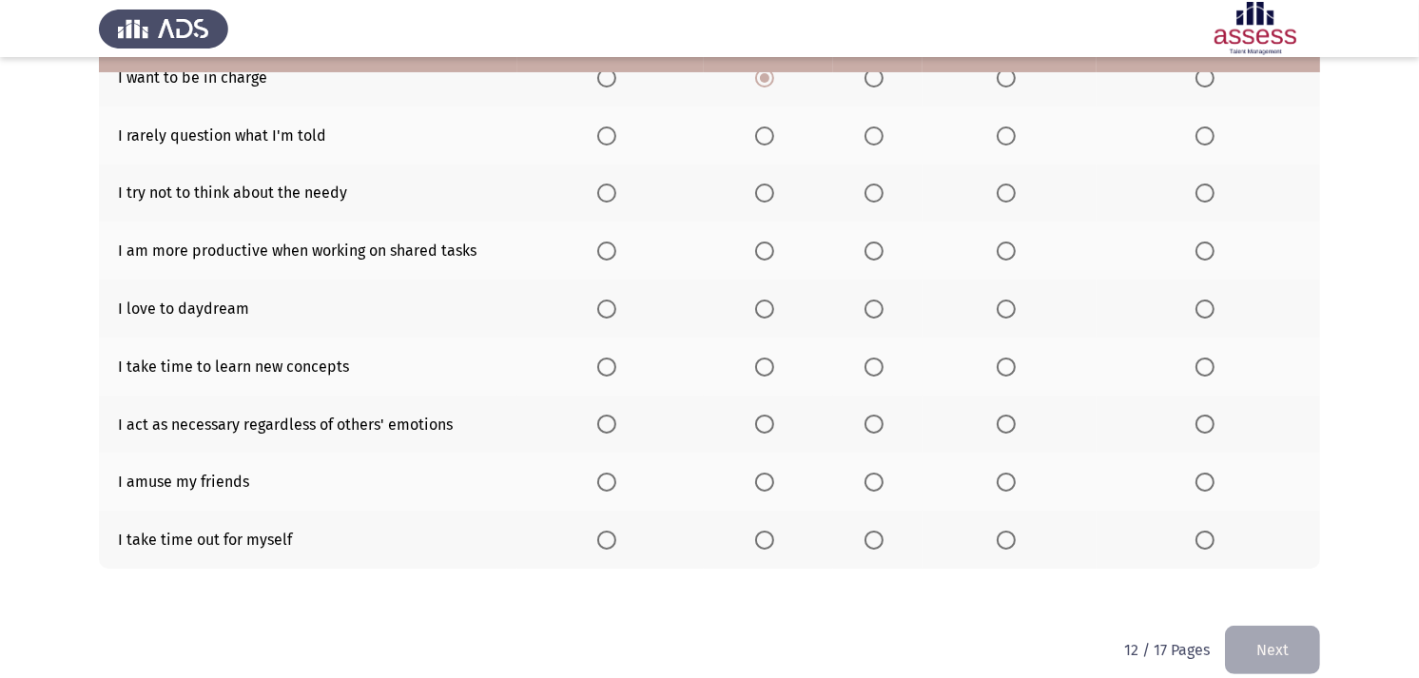
scroll to position [272, 0]
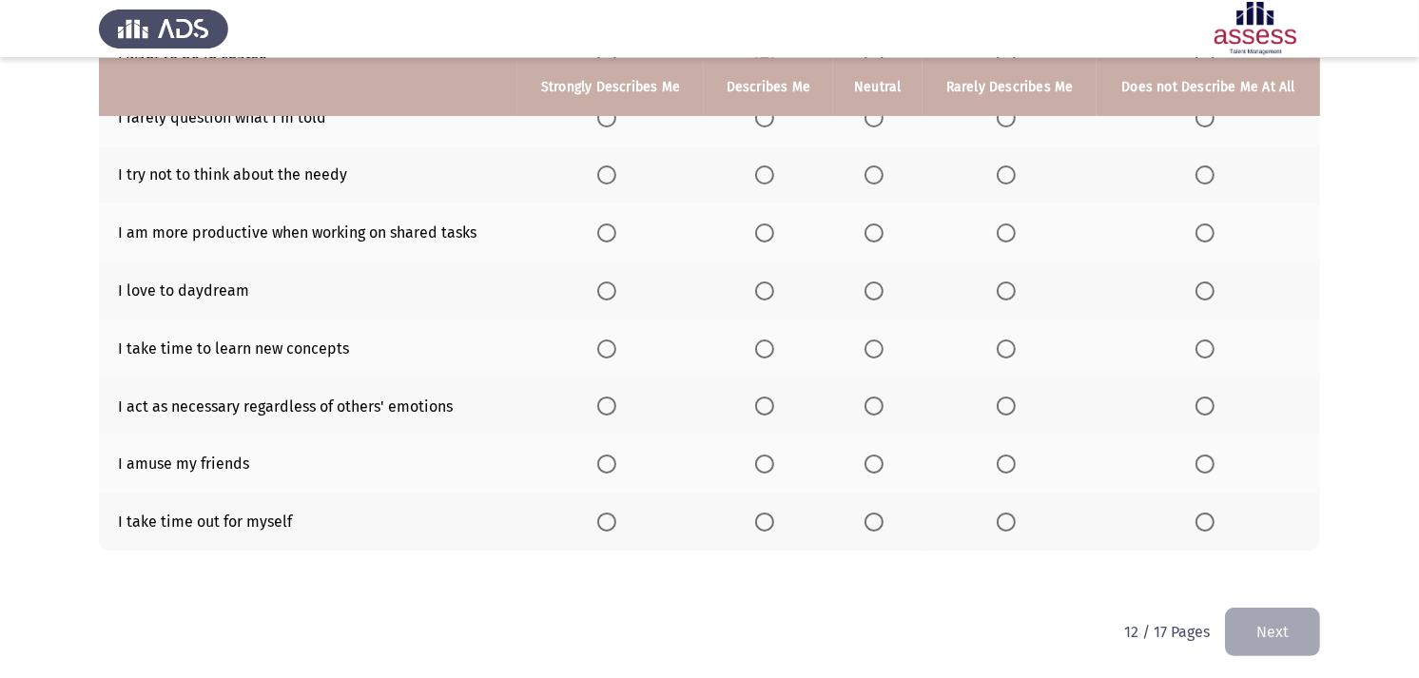
click at [878, 513] on span "Select an option" at bounding box center [873, 522] width 19 height 19
click at [878, 513] on input "Select an option" at bounding box center [873, 522] width 19 height 19
click at [1010, 402] on span "Select an option" at bounding box center [1006, 406] width 19 height 19
click at [1010, 402] on input "Select an option" at bounding box center [1006, 406] width 19 height 19
click at [770, 289] on span "Select an option" at bounding box center [764, 290] width 19 height 19
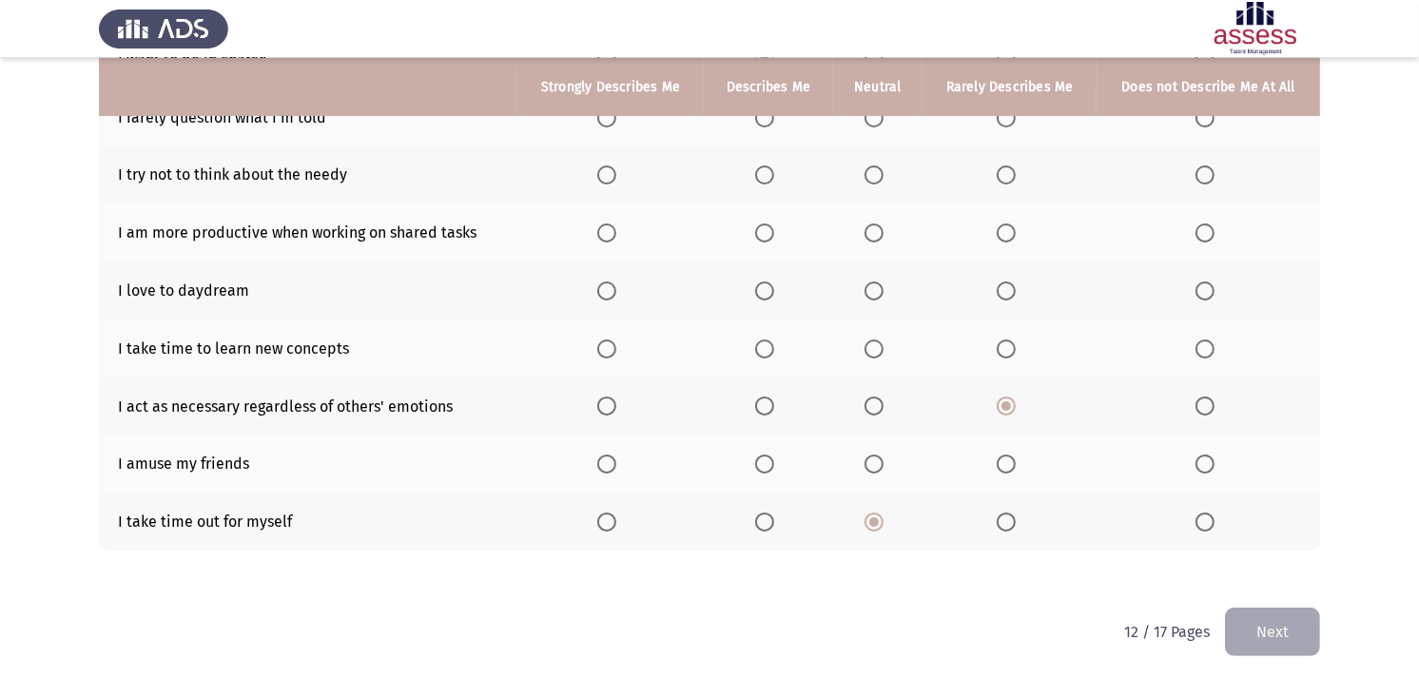
click at [770, 289] on input "Select an option" at bounding box center [764, 290] width 19 height 19
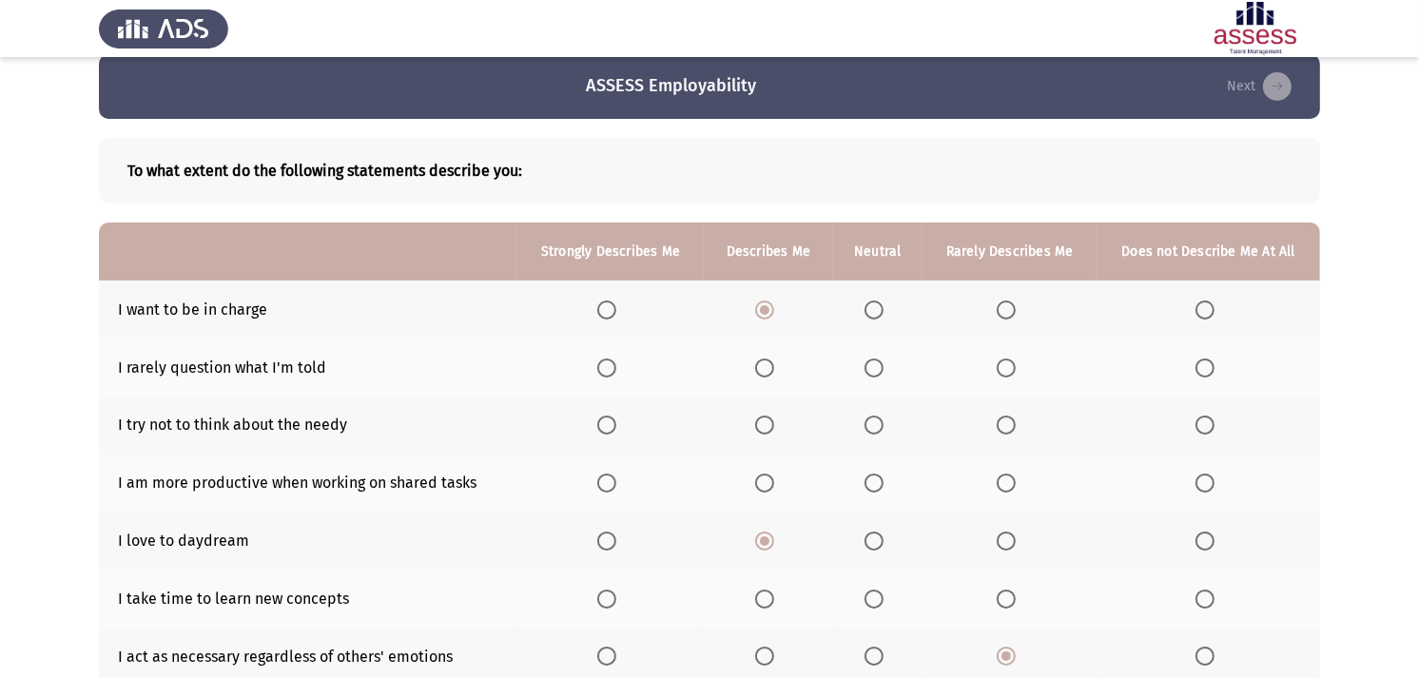
scroll to position [0, 0]
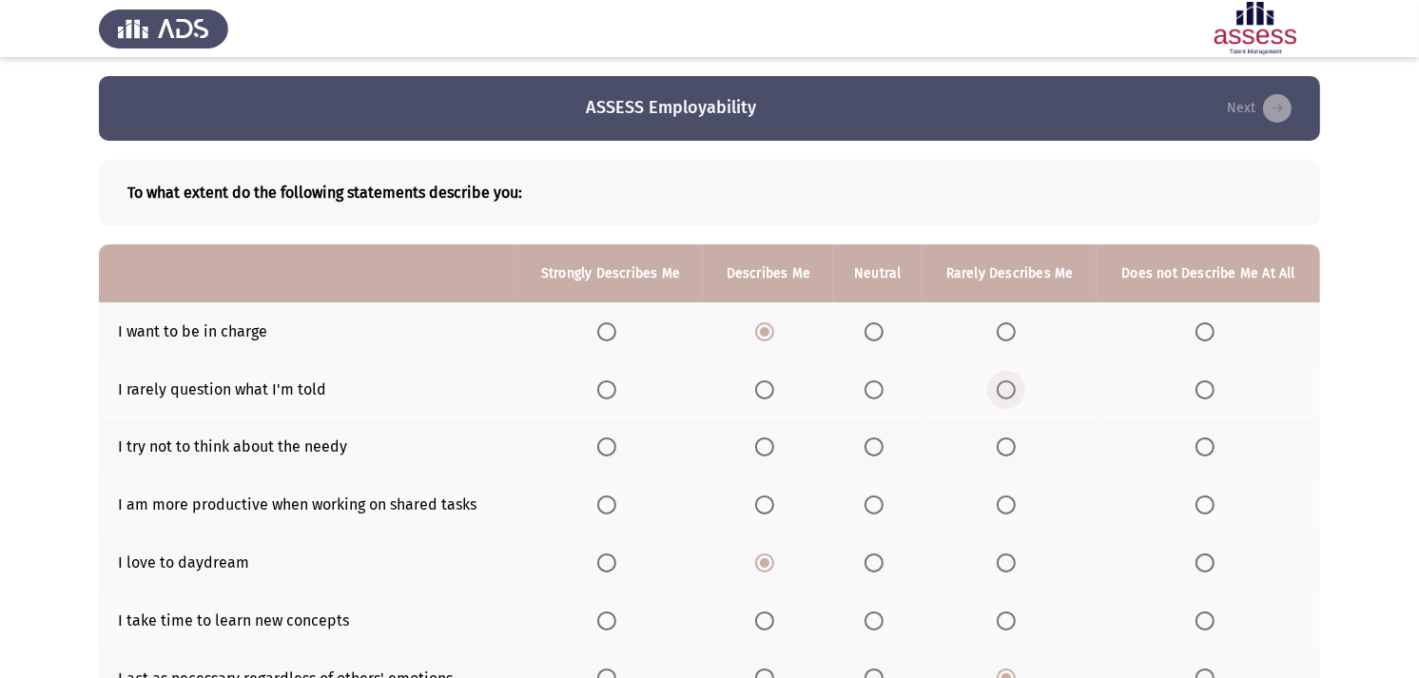
click at [1005, 385] on span "Select an option" at bounding box center [1006, 389] width 19 height 19
click at [1005, 385] on input "Select an option" at bounding box center [1006, 389] width 19 height 19
click at [549, 456] on th at bounding box center [610, 447] width 186 height 58
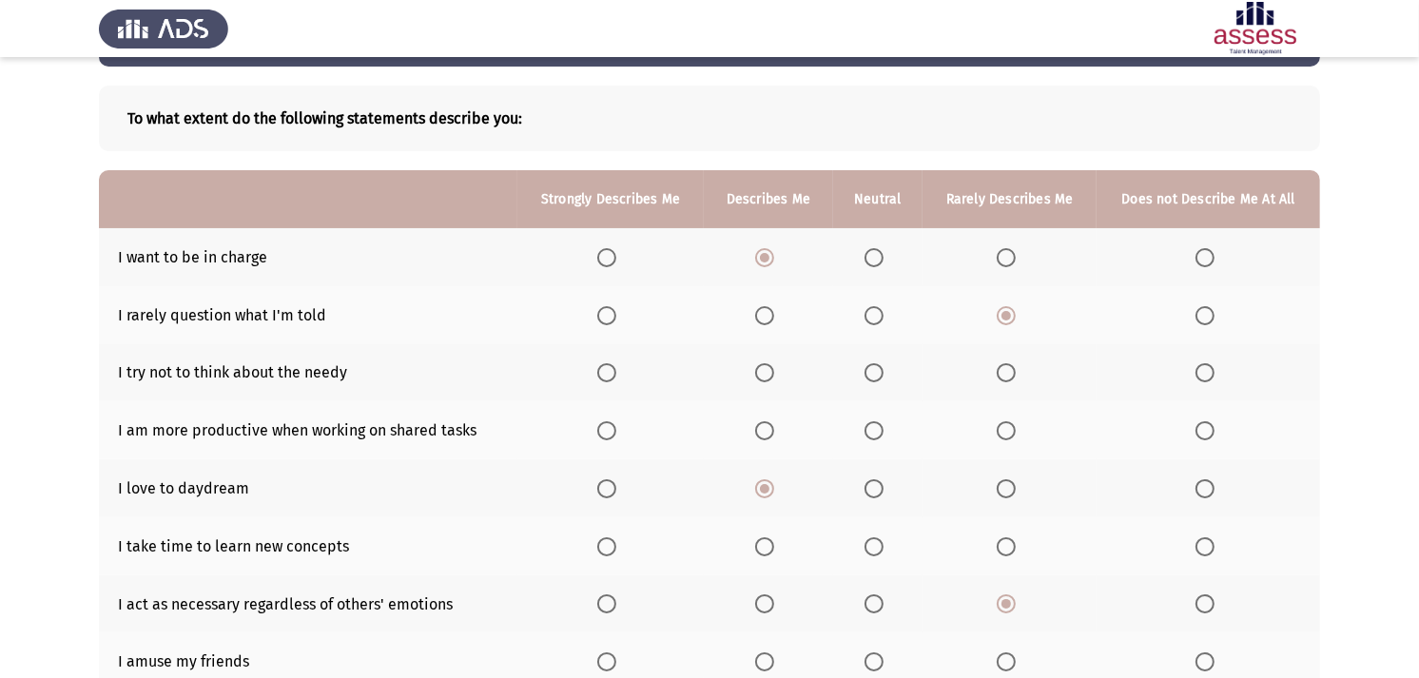
scroll to position [106, 0]
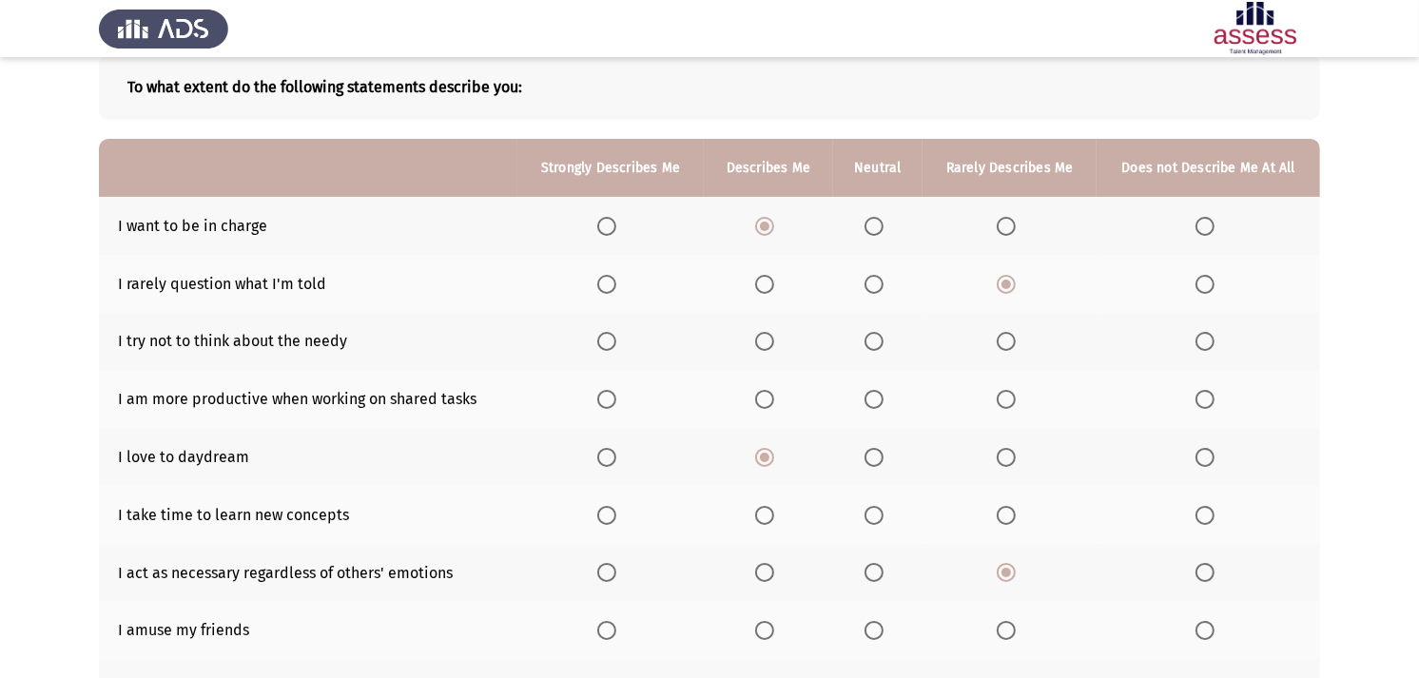
click at [891, 339] on label "Select an option" at bounding box center [877, 341] width 27 height 19
click at [883, 339] on input "Select an option" at bounding box center [873, 341] width 19 height 19
click at [761, 394] on span "Select an option" at bounding box center [764, 399] width 19 height 19
click at [761, 394] on input "Select an option" at bounding box center [764, 399] width 19 height 19
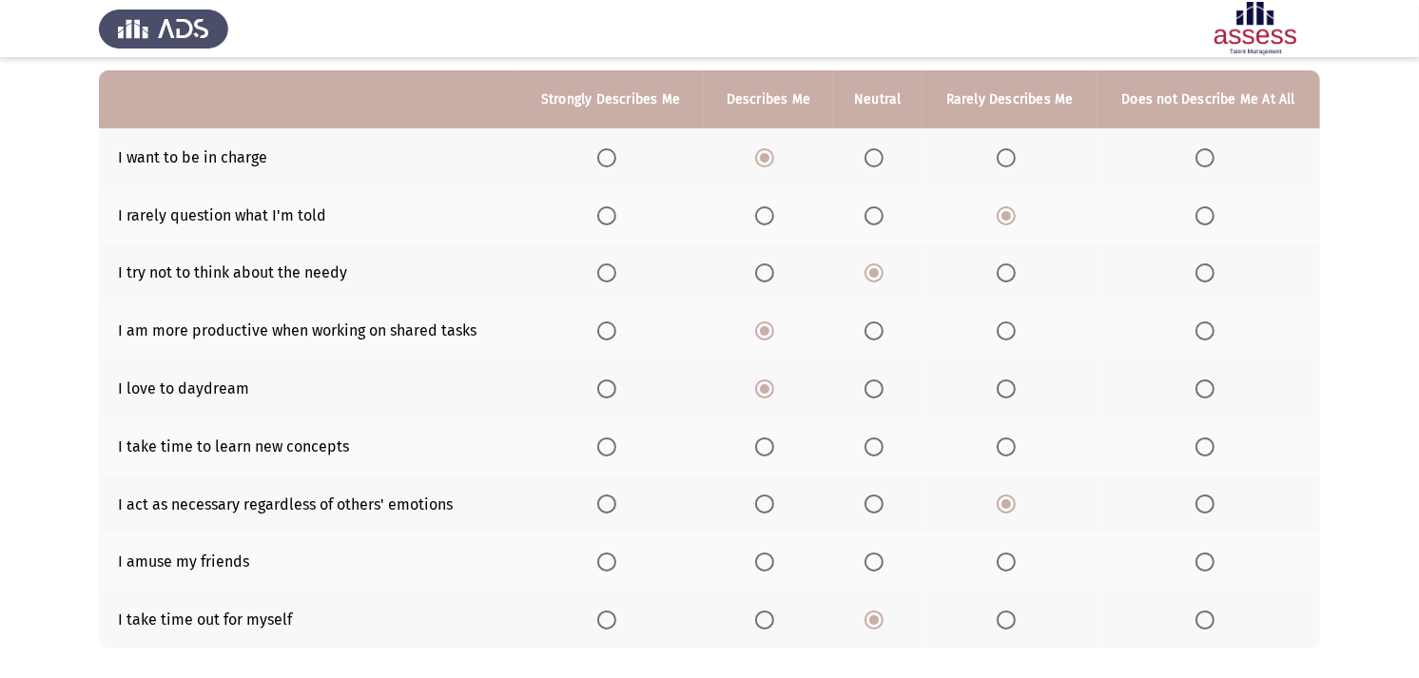
scroll to position [211, 0]
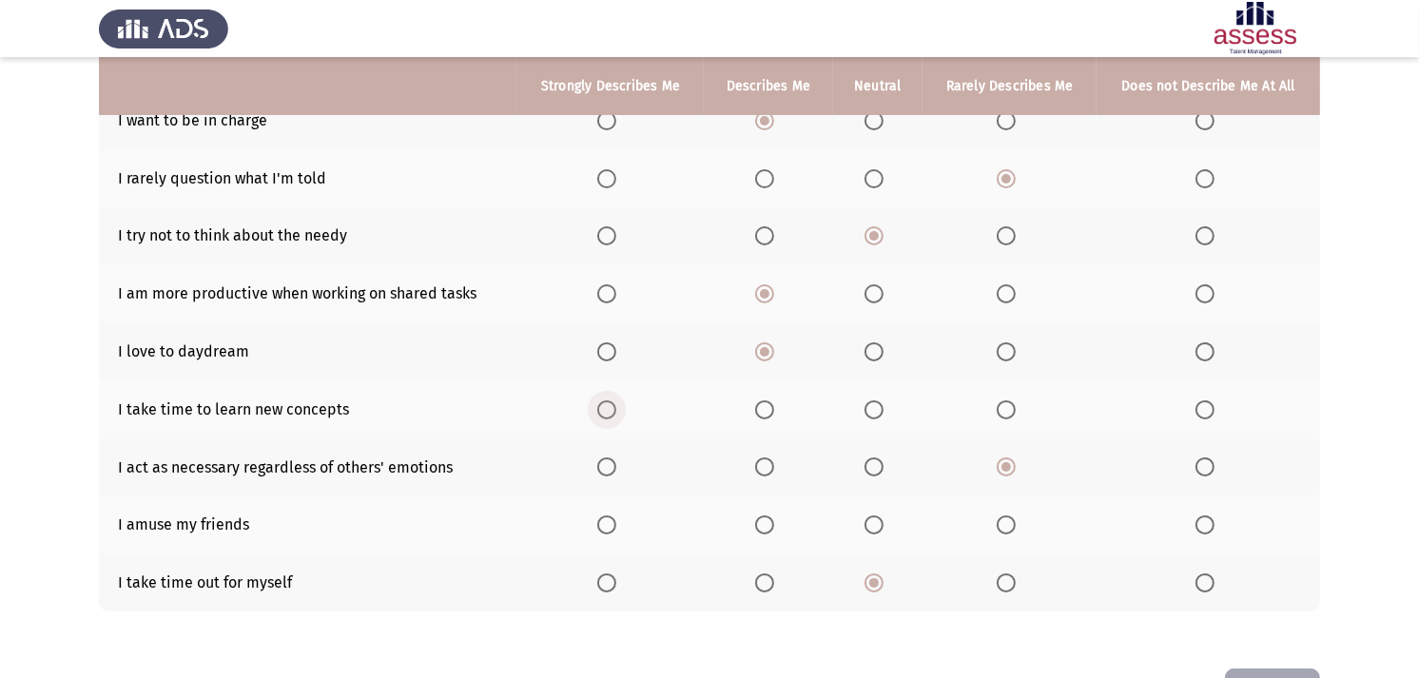
click at [614, 400] on span "Select an option" at bounding box center [606, 409] width 19 height 19
click at [614, 400] on input "Select an option" at bounding box center [606, 409] width 19 height 19
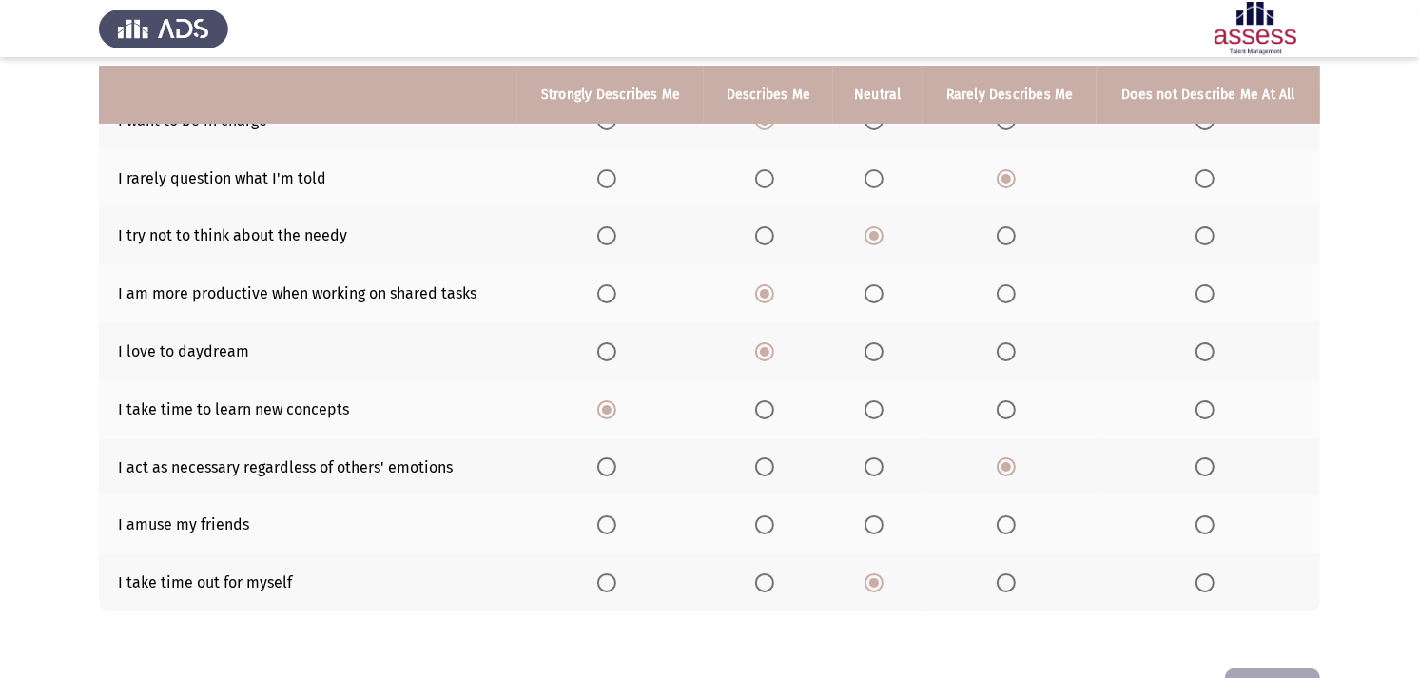
scroll to position [272, 0]
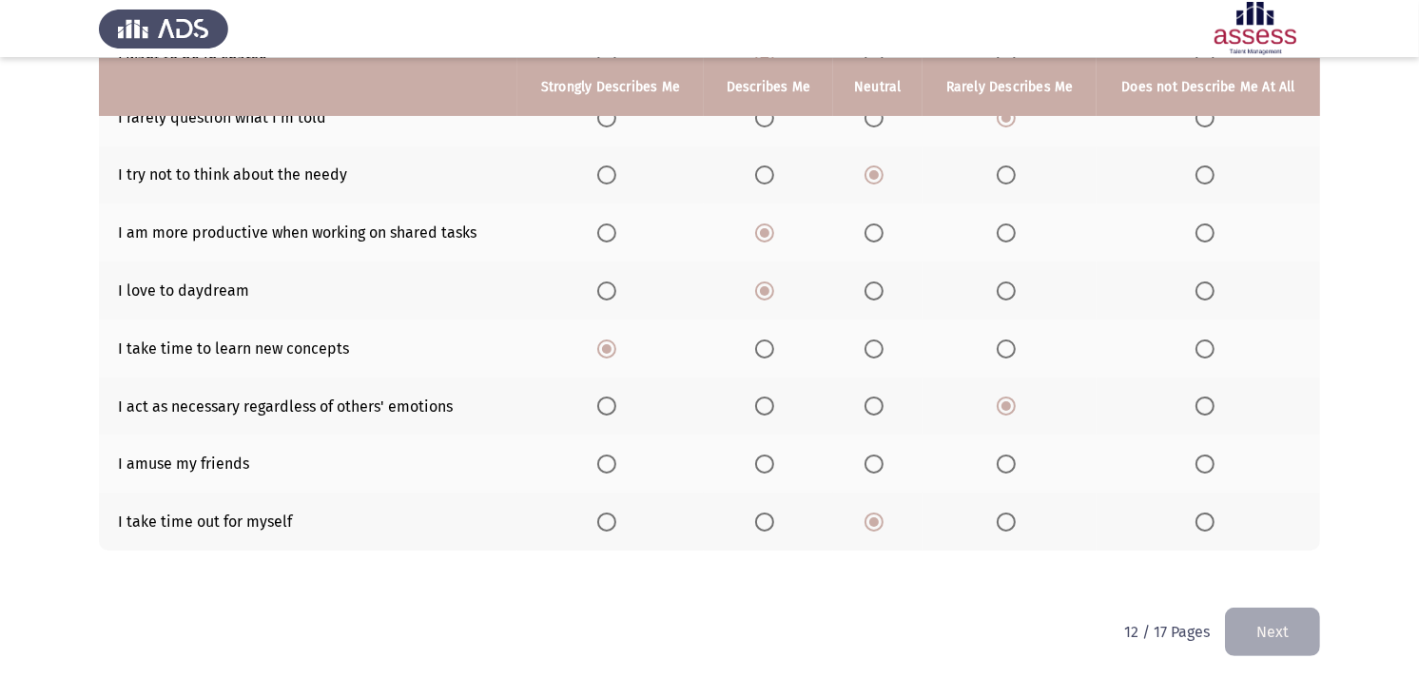
click at [883, 455] on span "Select an option" at bounding box center [873, 464] width 19 height 19
click at [883, 455] on input "Select an option" at bounding box center [873, 464] width 19 height 19
click at [1251, 610] on button "Next" at bounding box center [1272, 632] width 95 height 48
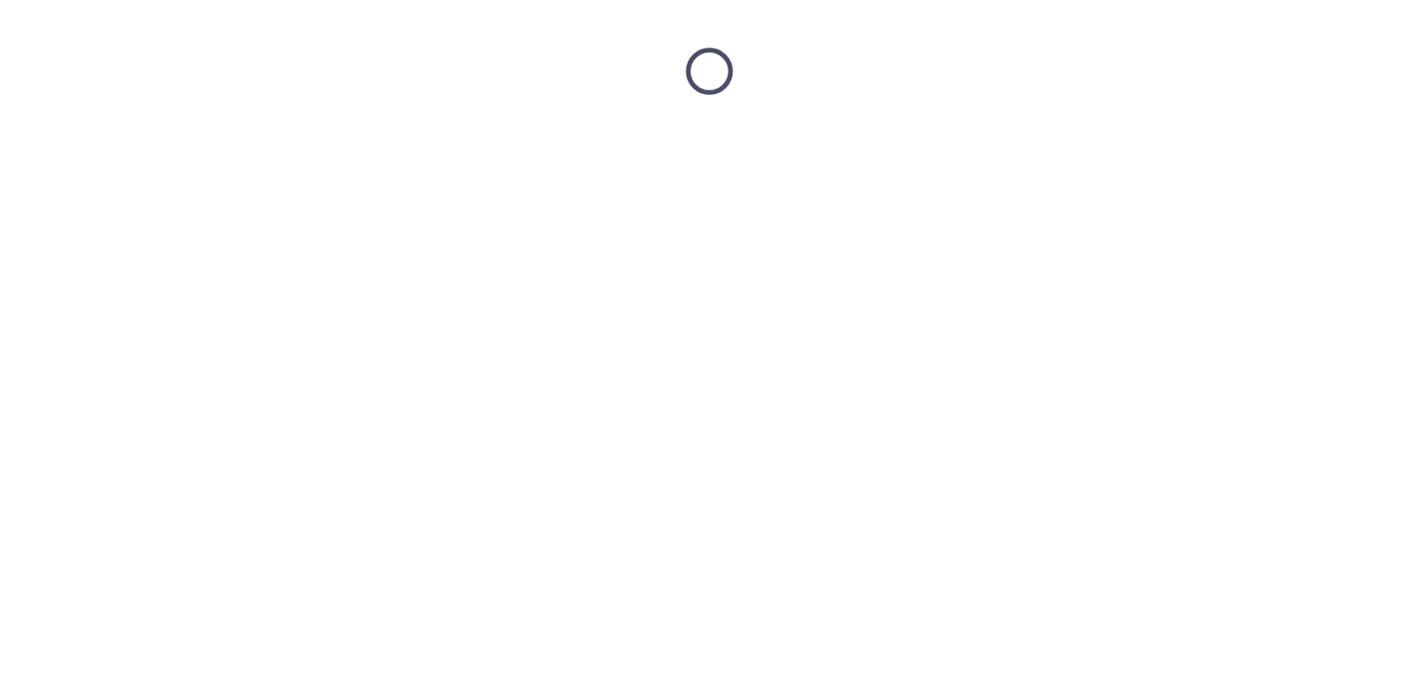
scroll to position [0, 0]
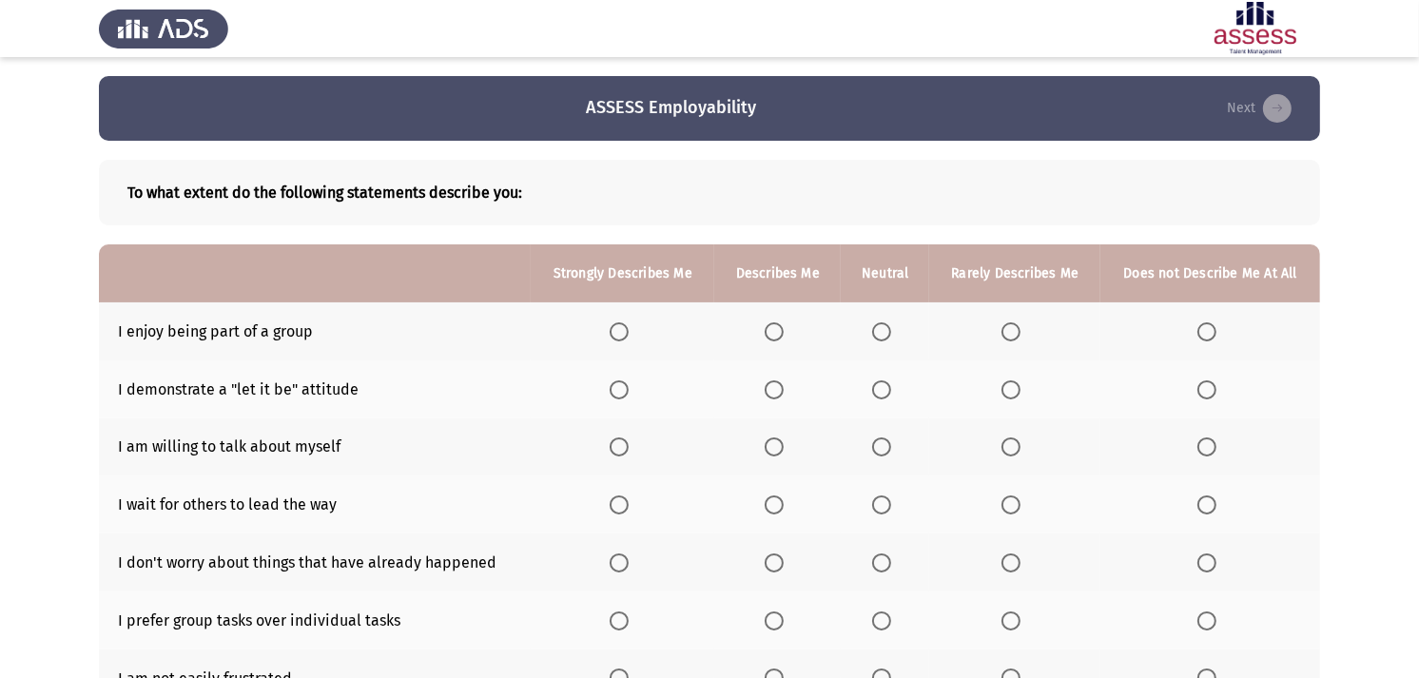
click at [602, 337] on th at bounding box center [623, 331] width 184 height 58
click at [614, 336] on span "Select an option" at bounding box center [619, 331] width 19 height 19
click at [614, 336] on input "Select an option" at bounding box center [619, 331] width 19 height 19
click at [414, 361] on td "I demonstrate a "let it be" attitude" at bounding box center [315, 389] width 432 height 58
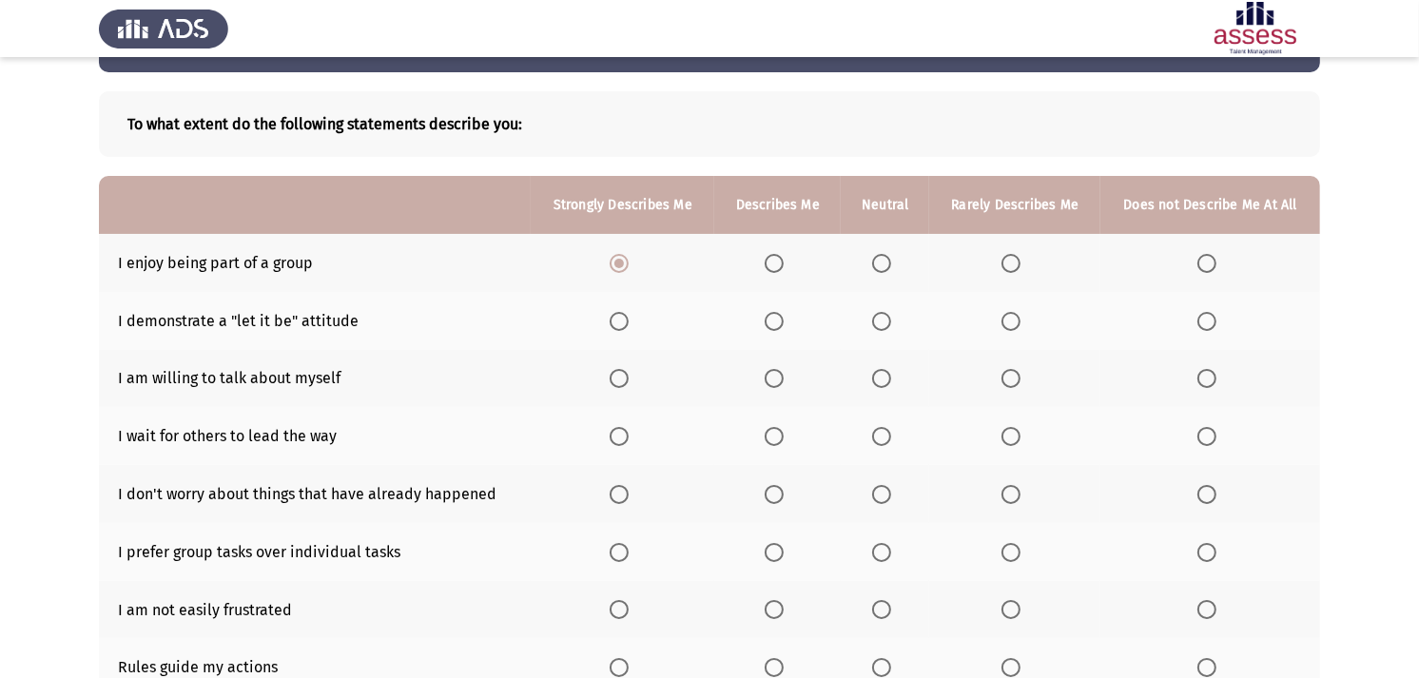
scroll to position [106, 0]
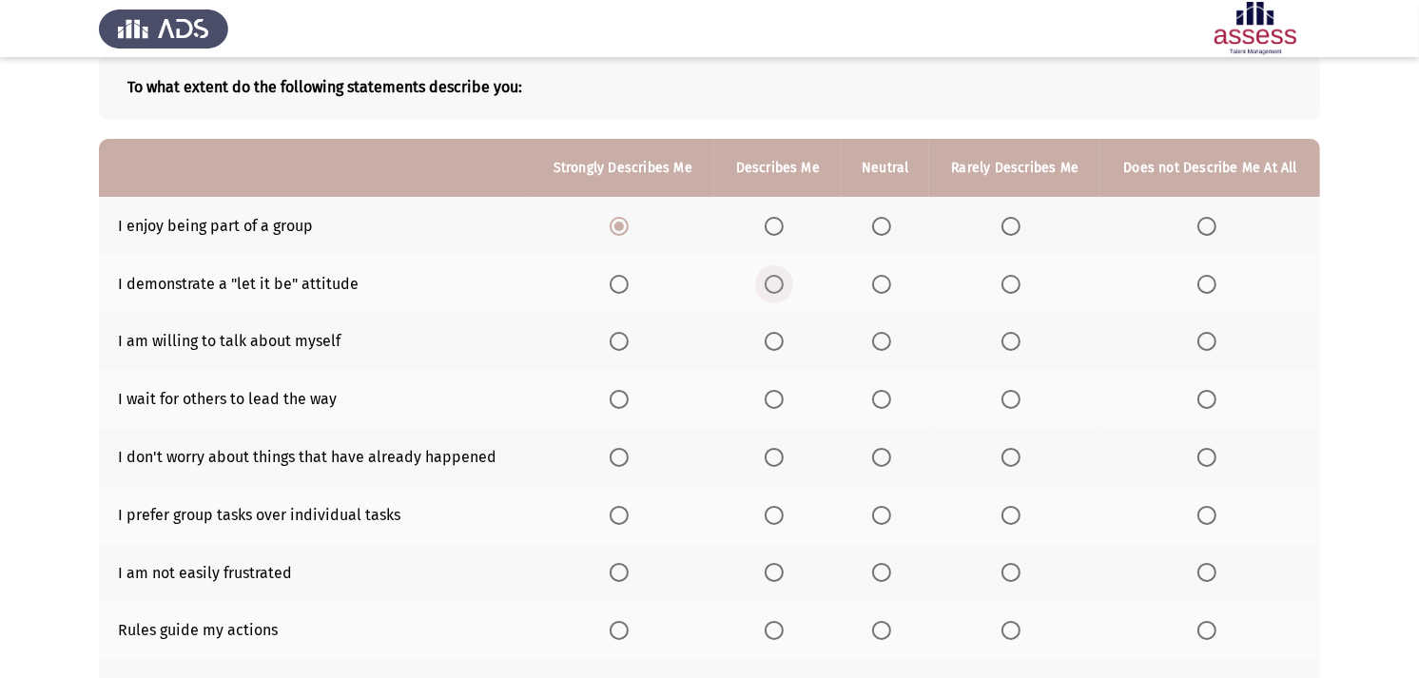
click at [783, 287] on span "Select an option" at bounding box center [774, 284] width 19 height 19
click at [783, 287] on input "Select an option" at bounding box center [774, 284] width 19 height 19
click at [335, 390] on td "I wait for others to lead the way" at bounding box center [315, 399] width 432 height 58
drag, startPoint x: 751, startPoint y: 340, endPoint x: 762, endPoint y: 340, distance: 10.5
click at [754, 340] on th at bounding box center [777, 342] width 126 height 58
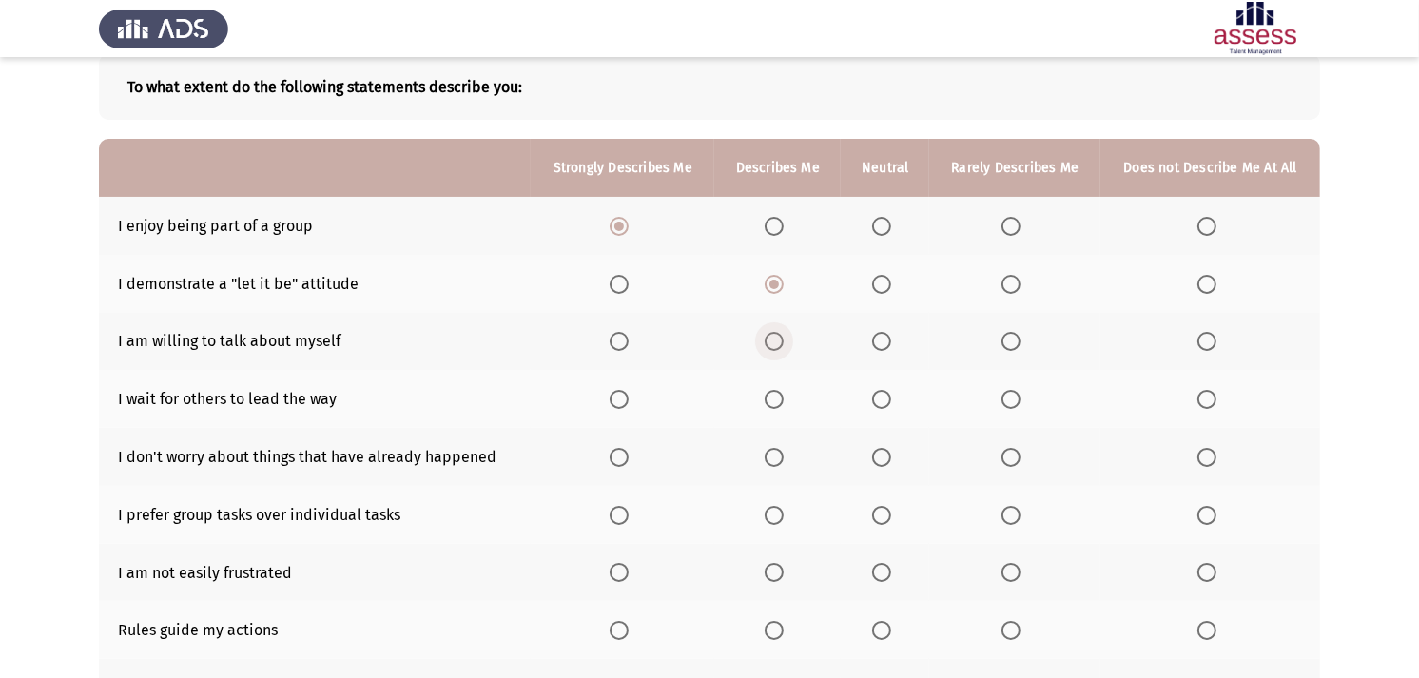
click at [784, 345] on span "Select an option" at bounding box center [774, 341] width 19 height 19
click at [784, 345] on input "Select an option" at bounding box center [774, 341] width 19 height 19
click at [1021, 397] on label "Select an option" at bounding box center [1014, 399] width 27 height 19
click at [1020, 397] on input "Select an option" at bounding box center [1010, 399] width 19 height 19
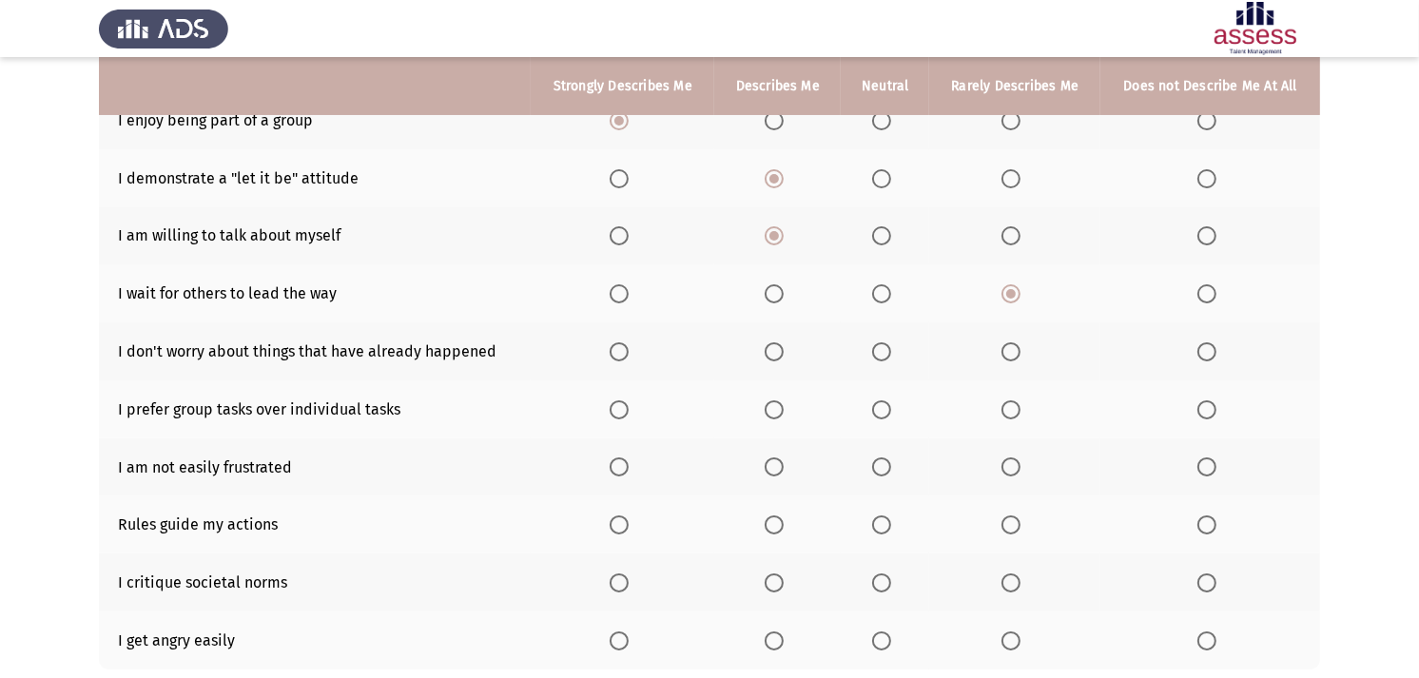
click at [777, 352] on span "Select an option" at bounding box center [774, 351] width 19 height 19
click at [777, 352] on input "Select an option" at bounding box center [774, 351] width 19 height 19
click at [619, 400] on span "Select an option" at bounding box center [619, 409] width 19 height 19
click at [619, 400] on input "Select an option" at bounding box center [619, 409] width 19 height 19
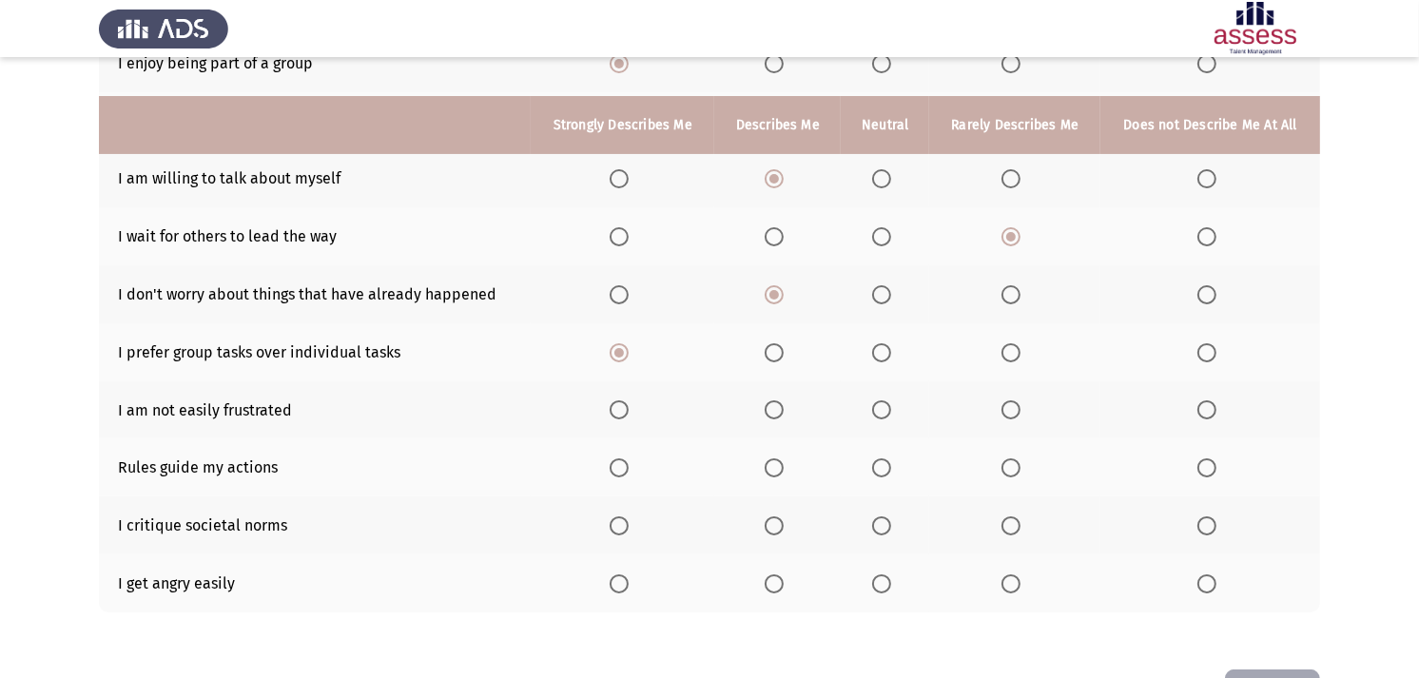
scroll to position [317, 0]
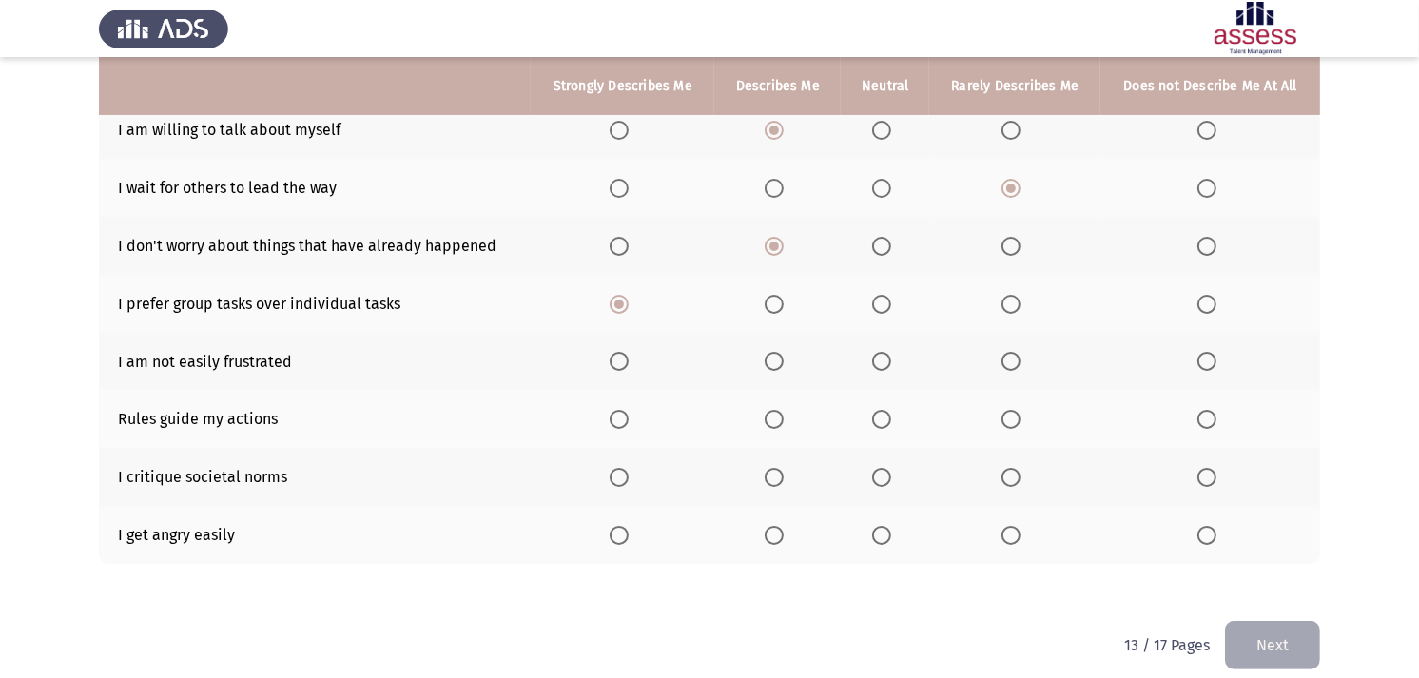
click at [790, 367] on th at bounding box center [777, 362] width 126 height 58
click at [784, 359] on span "Select an option" at bounding box center [774, 361] width 19 height 19
click at [784, 359] on input "Select an option" at bounding box center [774, 361] width 19 height 19
click at [262, 439] on td "Rules guide my actions" at bounding box center [315, 419] width 432 height 58
click at [624, 429] on th at bounding box center [623, 419] width 184 height 58
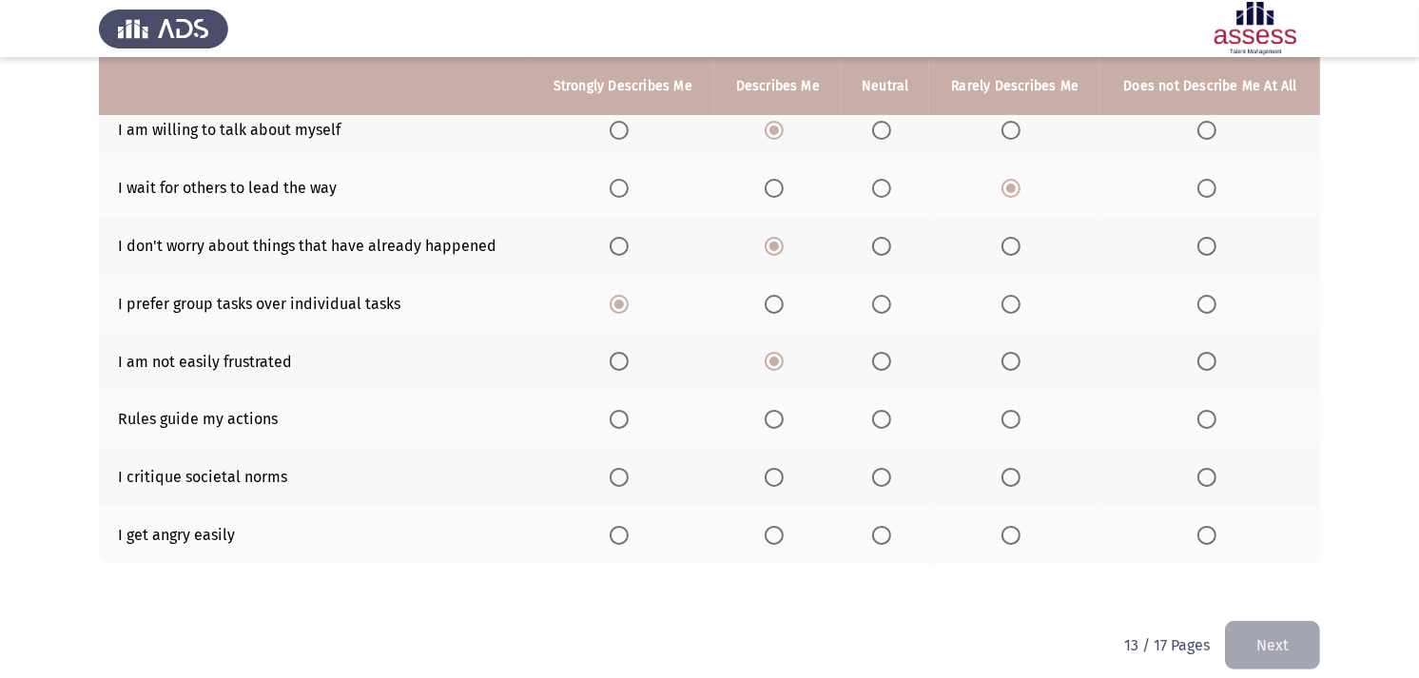
click at [625, 419] on span "Select an option" at bounding box center [619, 419] width 19 height 19
click at [625, 419] on input "Select an option" at bounding box center [619, 419] width 19 height 19
click at [289, 514] on td "I get angry easily" at bounding box center [315, 535] width 432 height 58
click at [1214, 543] on th at bounding box center [1210, 535] width 220 height 58
click at [1212, 540] on th at bounding box center [1210, 535] width 220 height 58
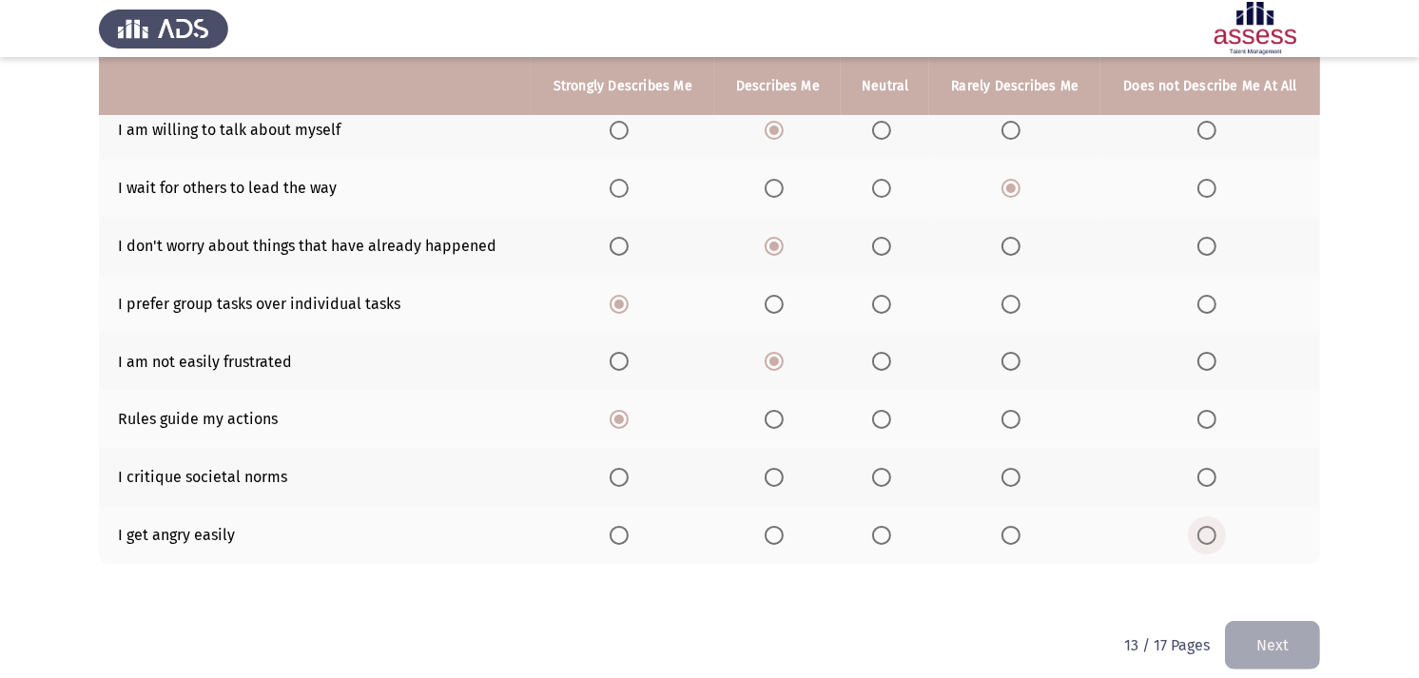
click at [1205, 535] on span "Select an option" at bounding box center [1206, 535] width 19 height 19
click at [1205, 535] on input "Select an option" at bounding box center [1206, 535] width 19 height 19
click at [878, 478] on span "Select an option" at bounding box center [881, 477] width 19 height 19
click at [878, 478] on input "Select an option" at bounding box center [881, 477] width 19 height 19
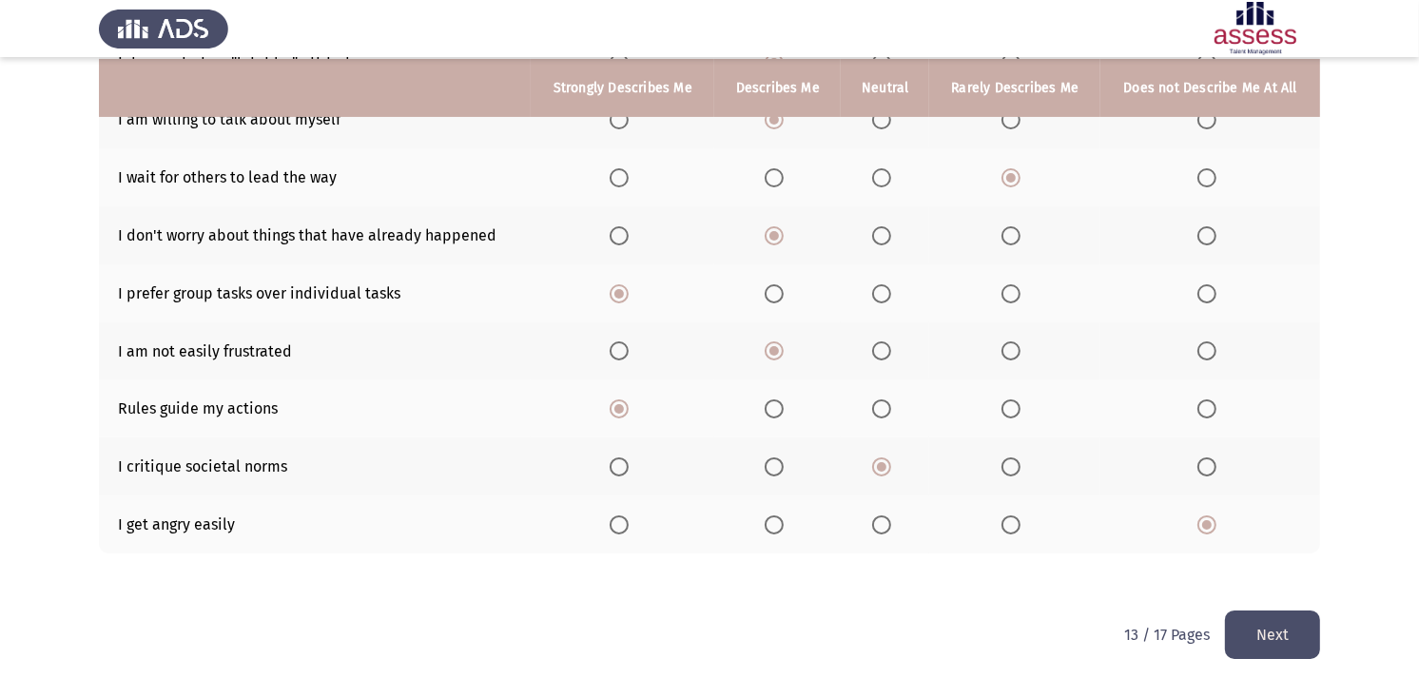
scroll to position [329, 0]
click at [1251, 609] on button "Next" at bounding box center [1272, 633] width 95 height 48
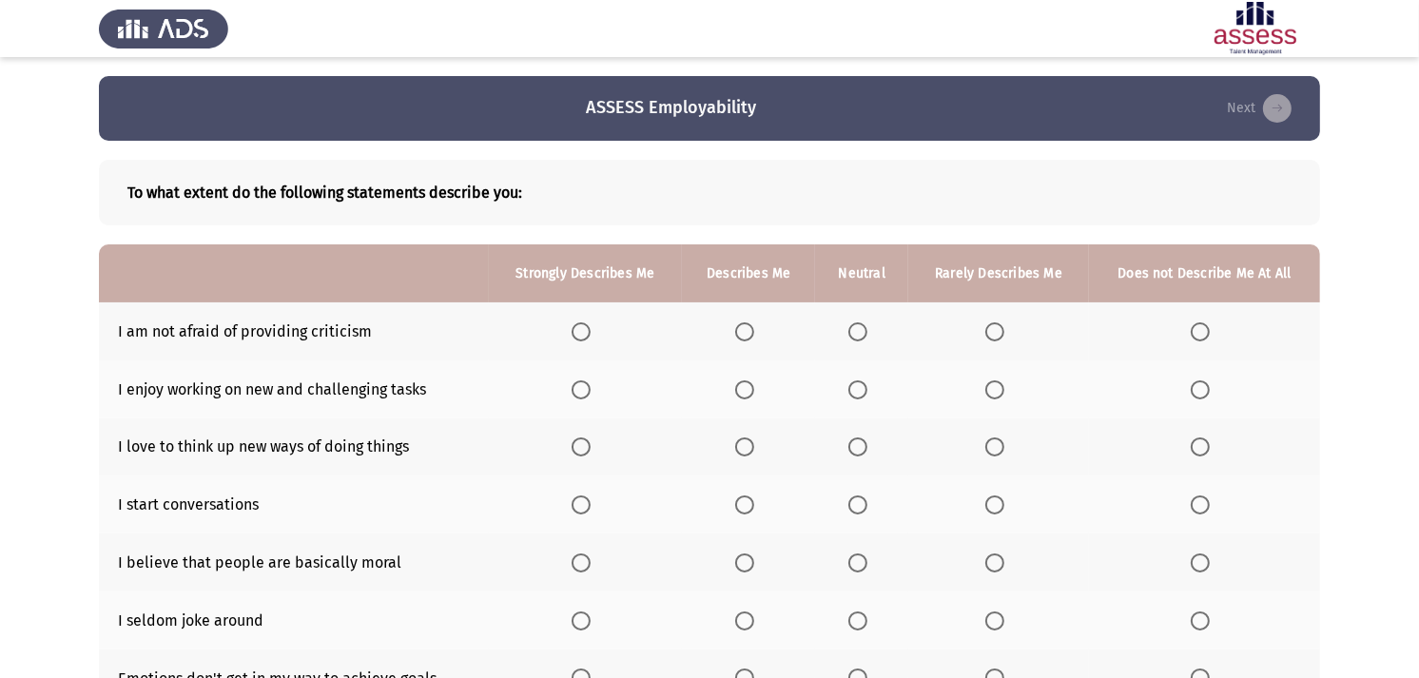
click at [762, 387] on label "Select an option" at bounding box center [748, 389] width 27 height 19
click at [754, 387] on input "Select an option" at bounding box center [744, 389] width 19 height 19
click at [754, 495] on span "Select an option" at bounding box center [744, 504] width 19 height 19
click at [754, 495] on input "Select an option" at bounding box center [744, 504] width 19 height 19
click at [862, 506] on span "Select an option" at bounding box center [857, 504] width 19 height 19
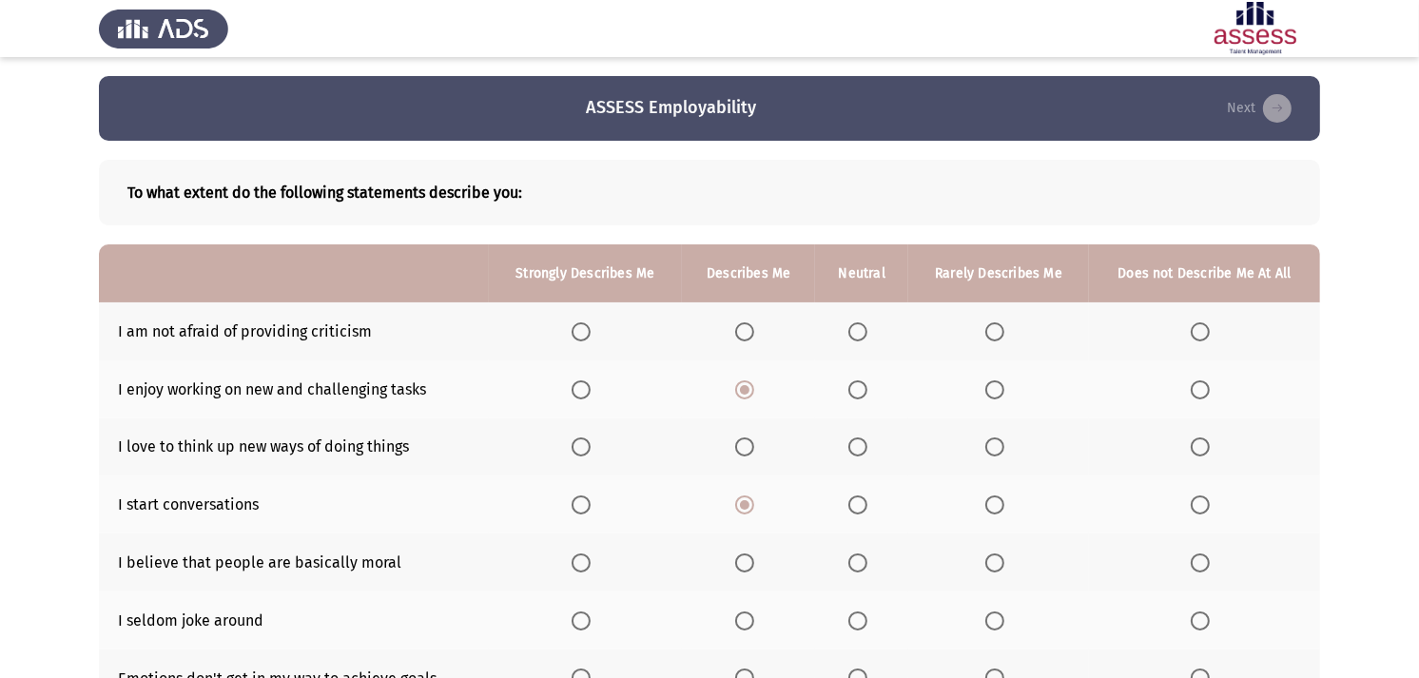
click at [862, 506] on input "Select an option" at bounding box center [857, 504] width 19 height 19
click at [856, 553] on span "Select an option" at bounding box center [857, 562] width 19 height 19
click at [856, 553] on input "Select an option" at bounding box center [857, 562] width 19 height 19
click at [870, 610] on label "Select an option" at bounding box center [861, 620] width 27 height 19
click at [867, 610] on input "Select an option" at bounding box center [857, 620] width 19 height 19
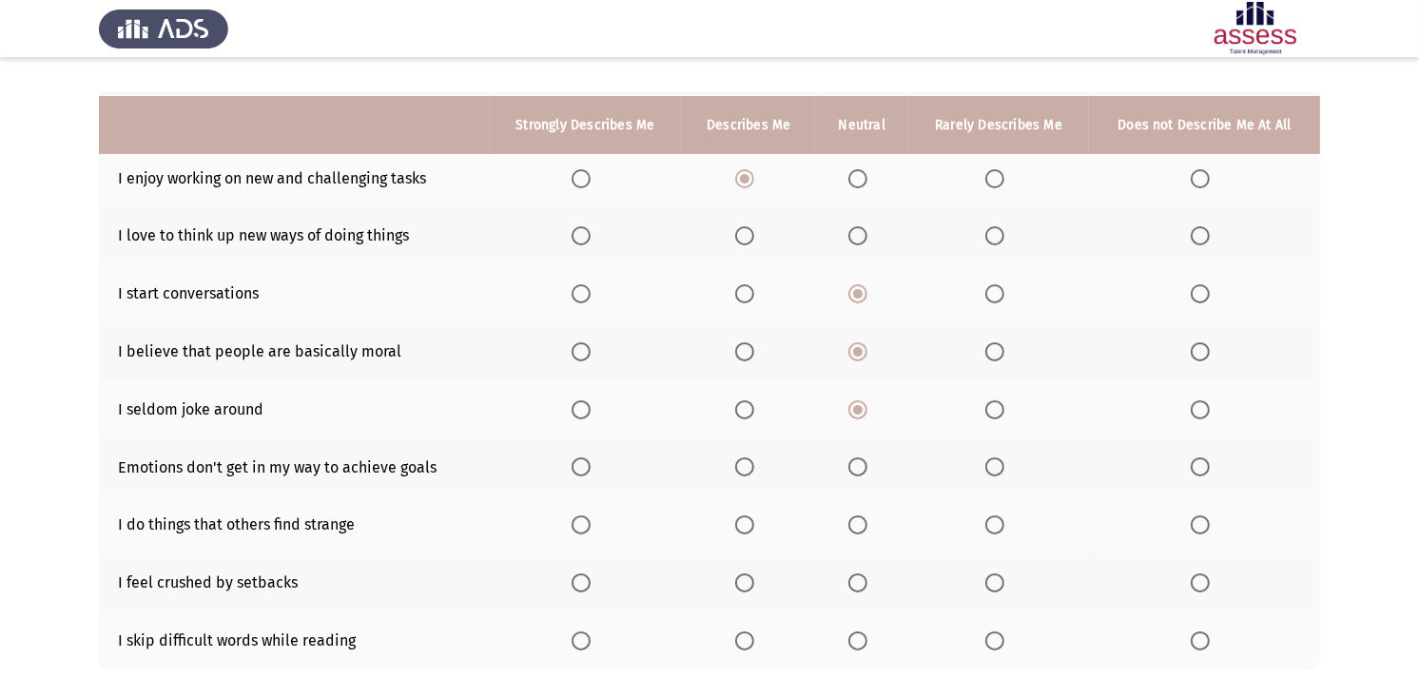
scroll to position [317, 0]
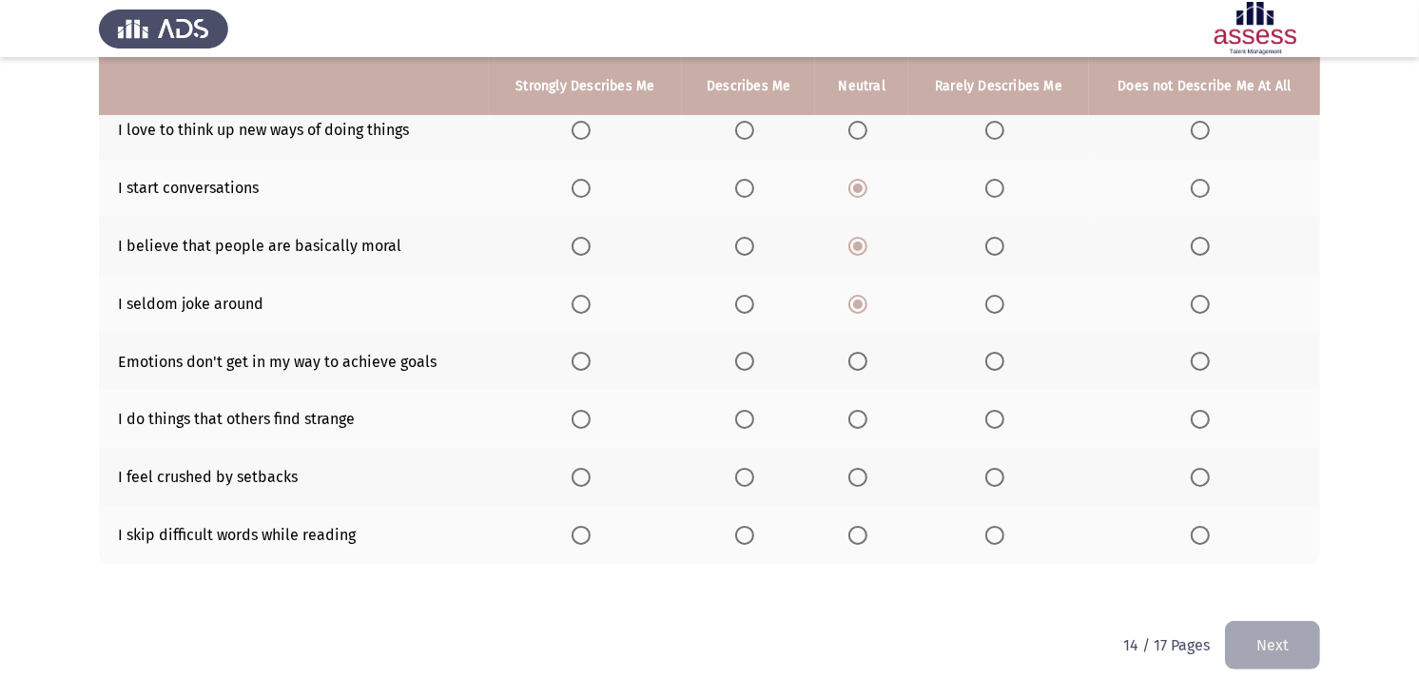
click at [990, 526] on span "Select an option" at bounding box center [994, 535] width 19 height 19
click at [990, 526] on input "Select an option" at bounding box center [994, 535] width 19 height 19
click at [846, 415] on th at bounding box center [861, 419] width 93 height 58
click at [860, 423] on span "Select an option" at bounding box center [857, 419] width 19 height 19
click at [860, 423] on input "Select an option" at bounding box center [857, 419] width 19 height 19
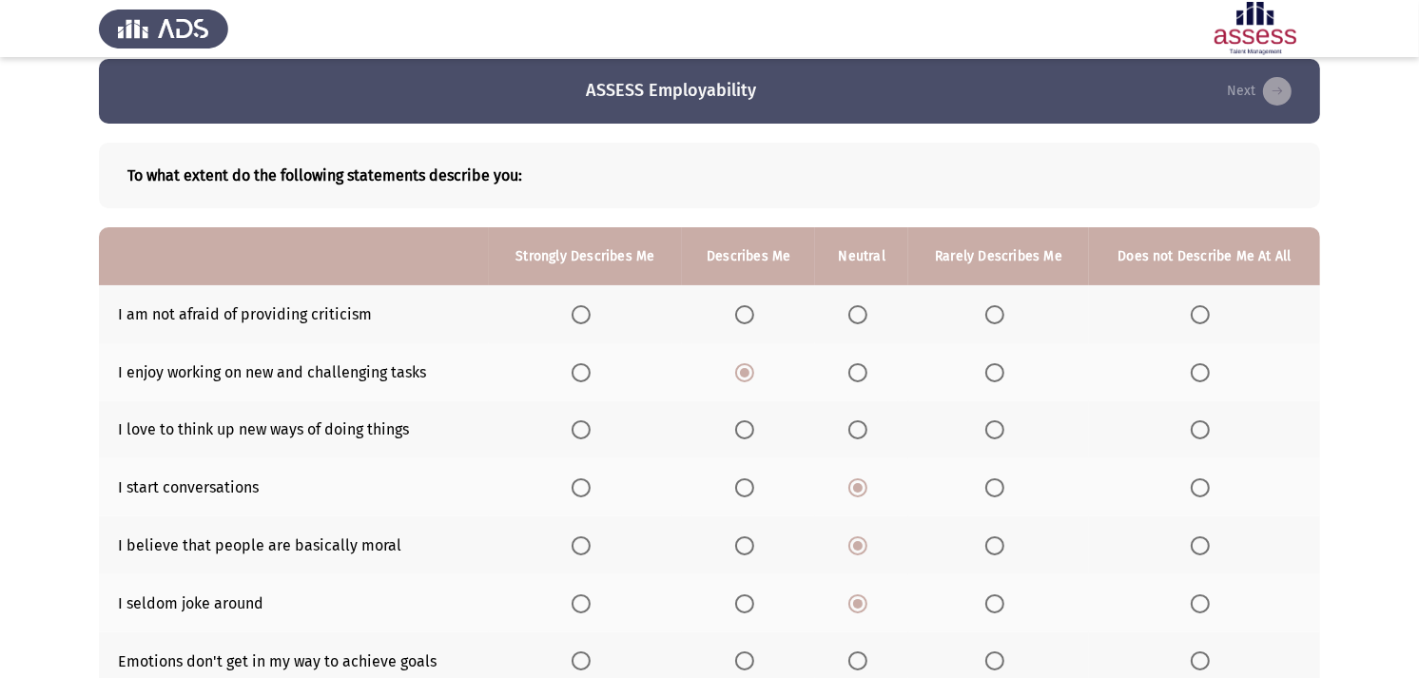
scroll to position [0, 0]
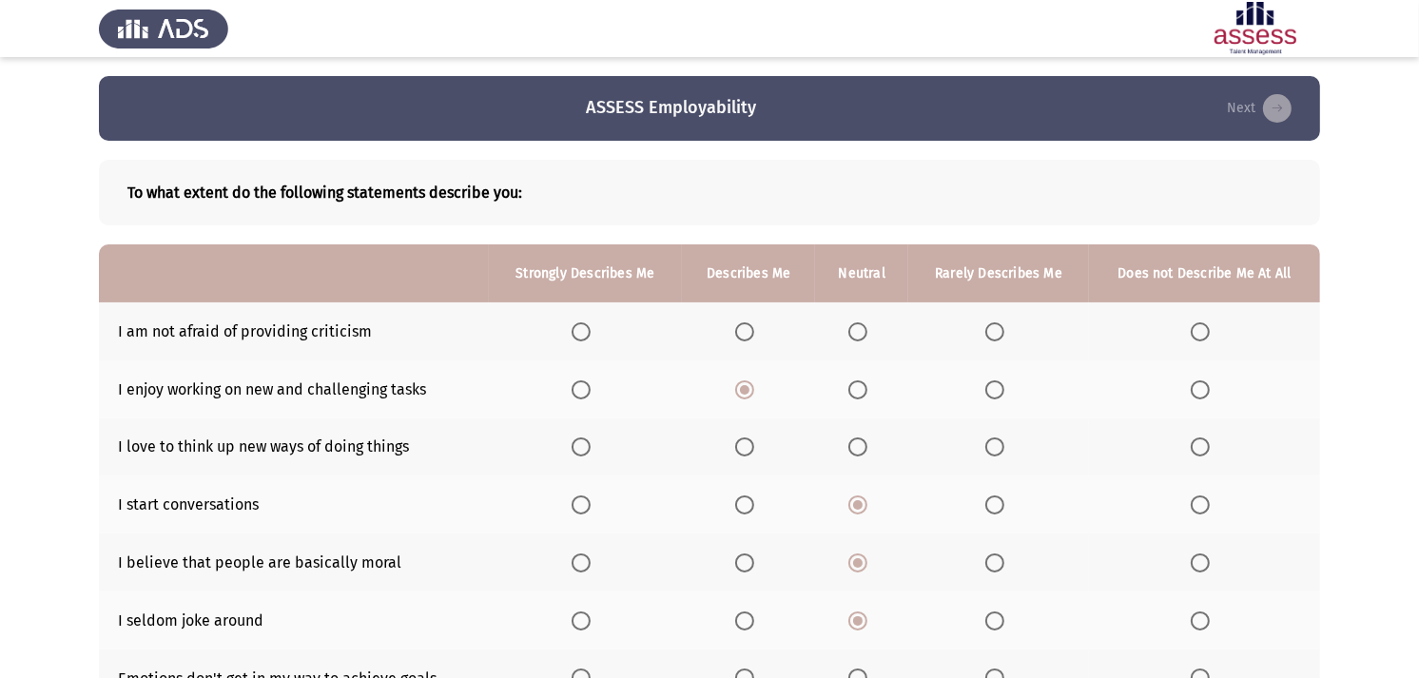
click at [863, 317] on th at bounding box center [861, 331] width 93 height 58
click at [863, 322] on span "Select an option" at bounding box center [857, 331] width 19 height 19
click at [863, 322] on input "Select an option" at bounding box center [857, 331] width 19 height 19
click at [752, 450] on span "Select an option" at bounding box center [744, 446] width 19 height 19
click at [752, 450] on input "Select an option" at bounding box center [744, 446] width 19 height 19
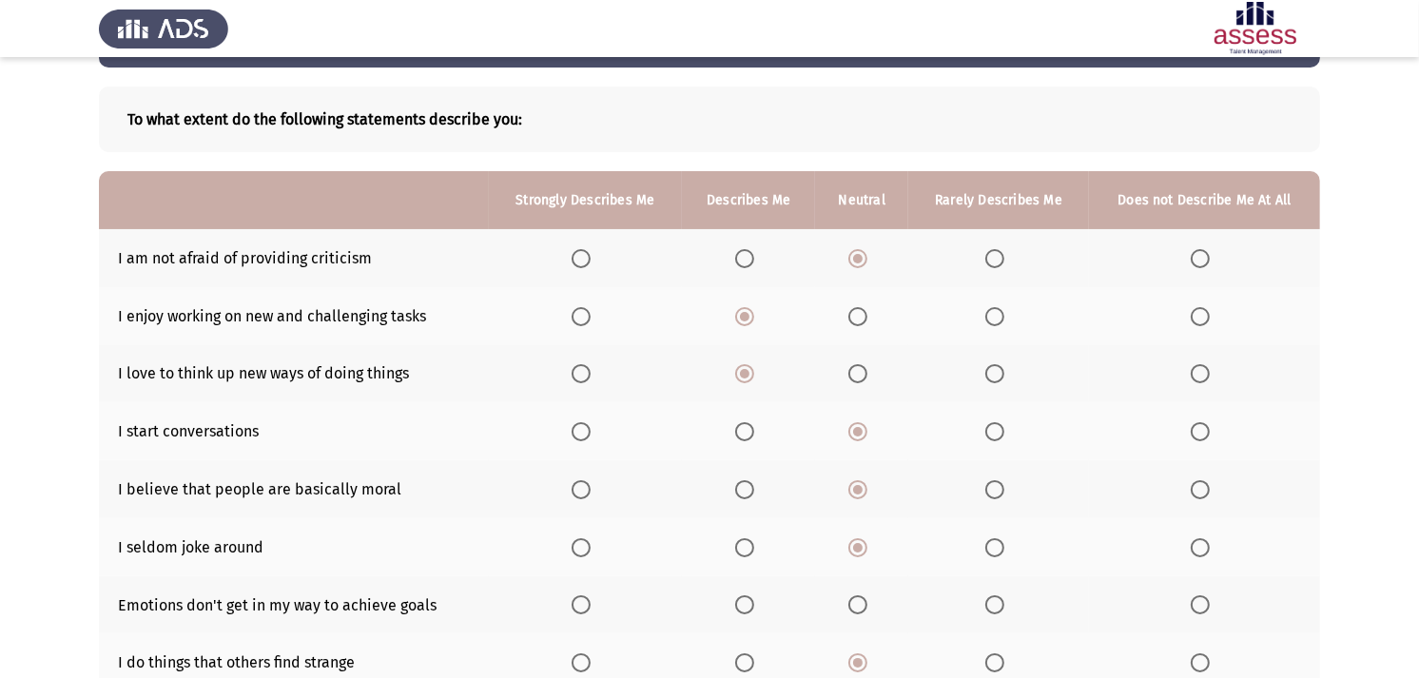
scroll to position [106, 0]
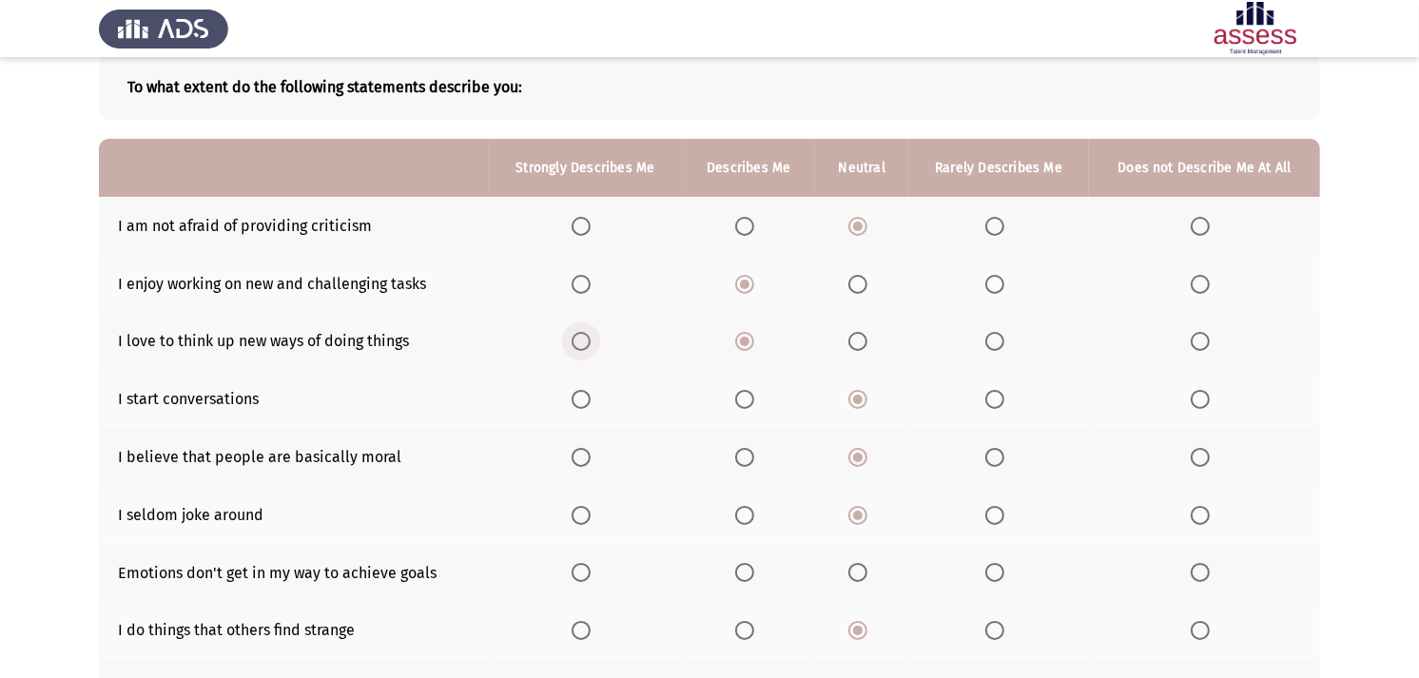
click at [577, 339] on span "Select an option" at bounding box center [581, 341] width 19 height 19
click at [577, 339] on input "Select an option" at bounding box center [581, 341] width 19 height 19
click at [0, 380] on html "ASSESS Employability Next To what extent do the following statements describe y…" at bounding box center [709, 401] width 1419 height 1014
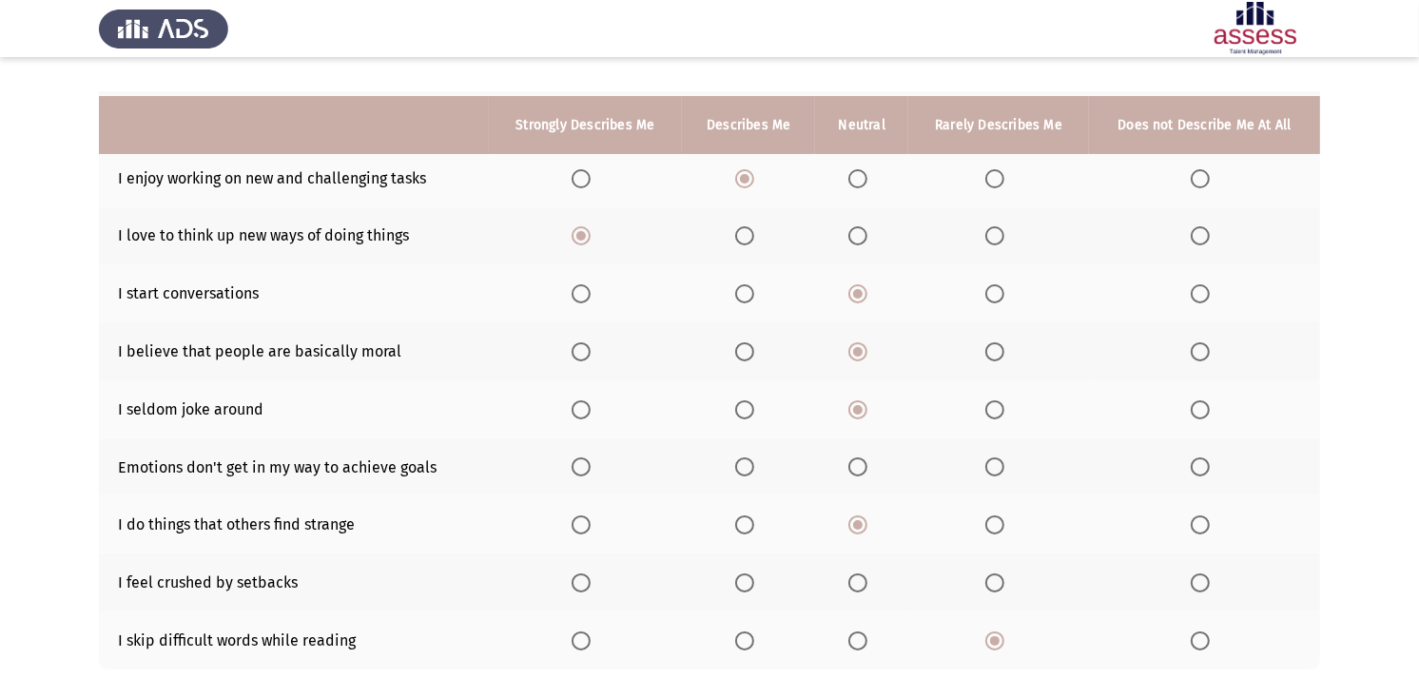
scroll to position [317, 0]
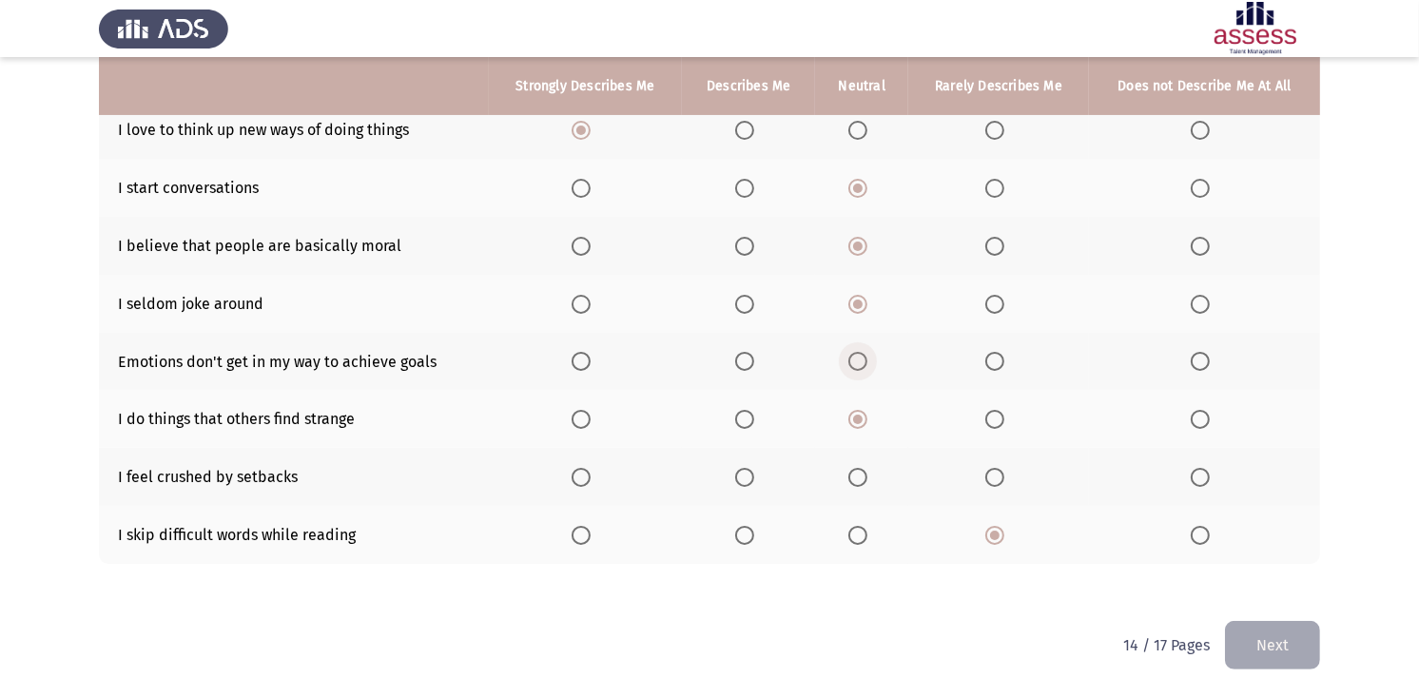
click at [857, 352] on span "Select an option" at bounding box center [857, 361] width 19 height 19
click at [857, 352] on input "Select an option" at bounding box center [857, 361] width 19 height 19
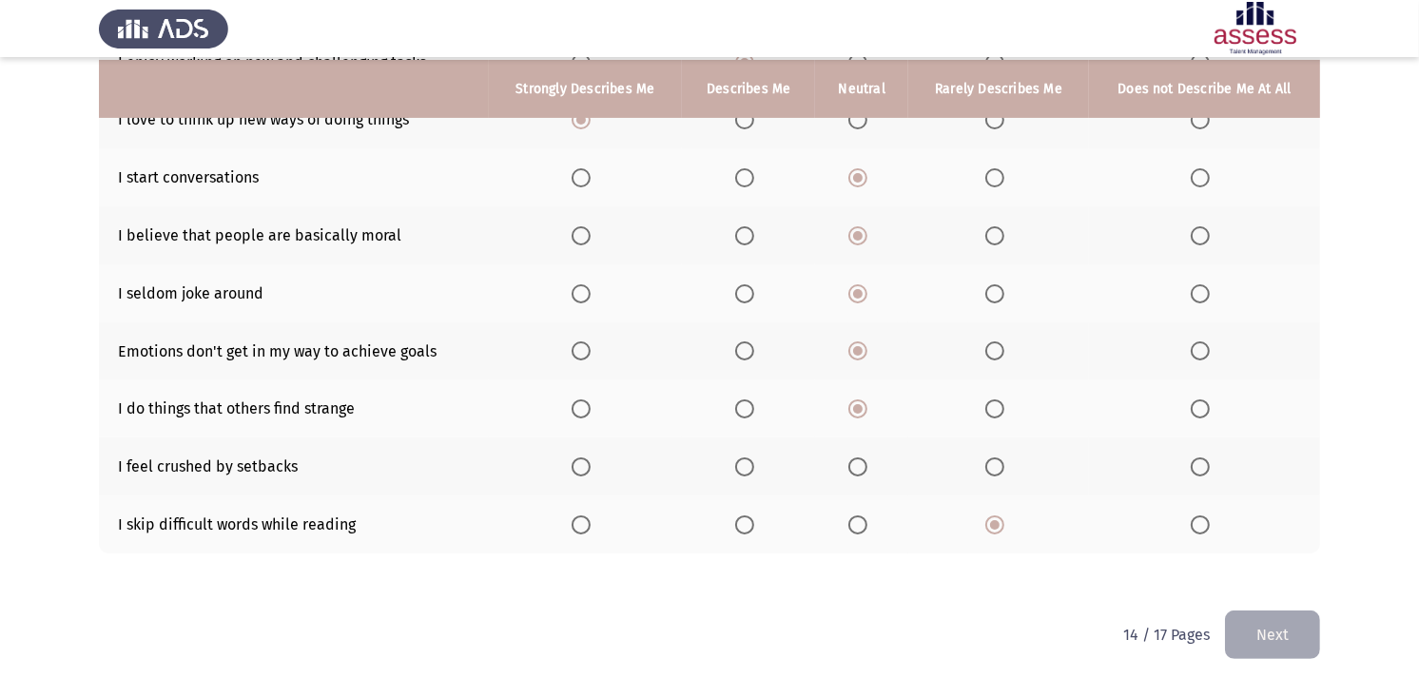
scroll to position [329, 0]
click at [863, 456] on span "Select an option" at bounding box center [857, 465] width 19 height 19
click at [863, 456] on input "Select an option" at bounding box center [857, 465] width 19 height 19
click at [1253, 610] on button "Next" at bounding box center [1272, 633] width 95 height 48
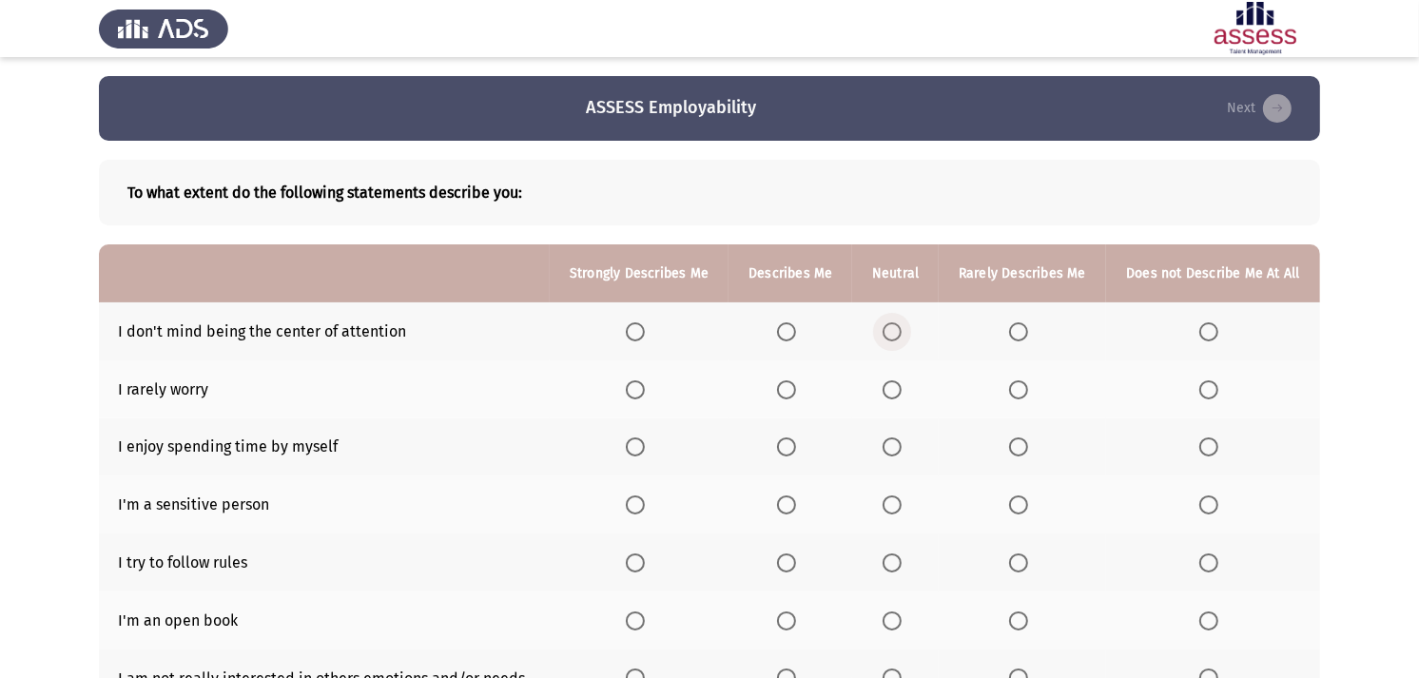
click at [903, 328] on label "Select an option" at bounding box center [895, 331] width 27 height 19
click at [902, 328] on input "Select an option" at bounding box center [891, 331] width 19 height 19
click at [794, 384] on span "Select an option" at bounding box center [786, 389] width 19 height 19
click at [794, 384] on input "Select an option" at bounding box center [786, 389] width 19 height 19
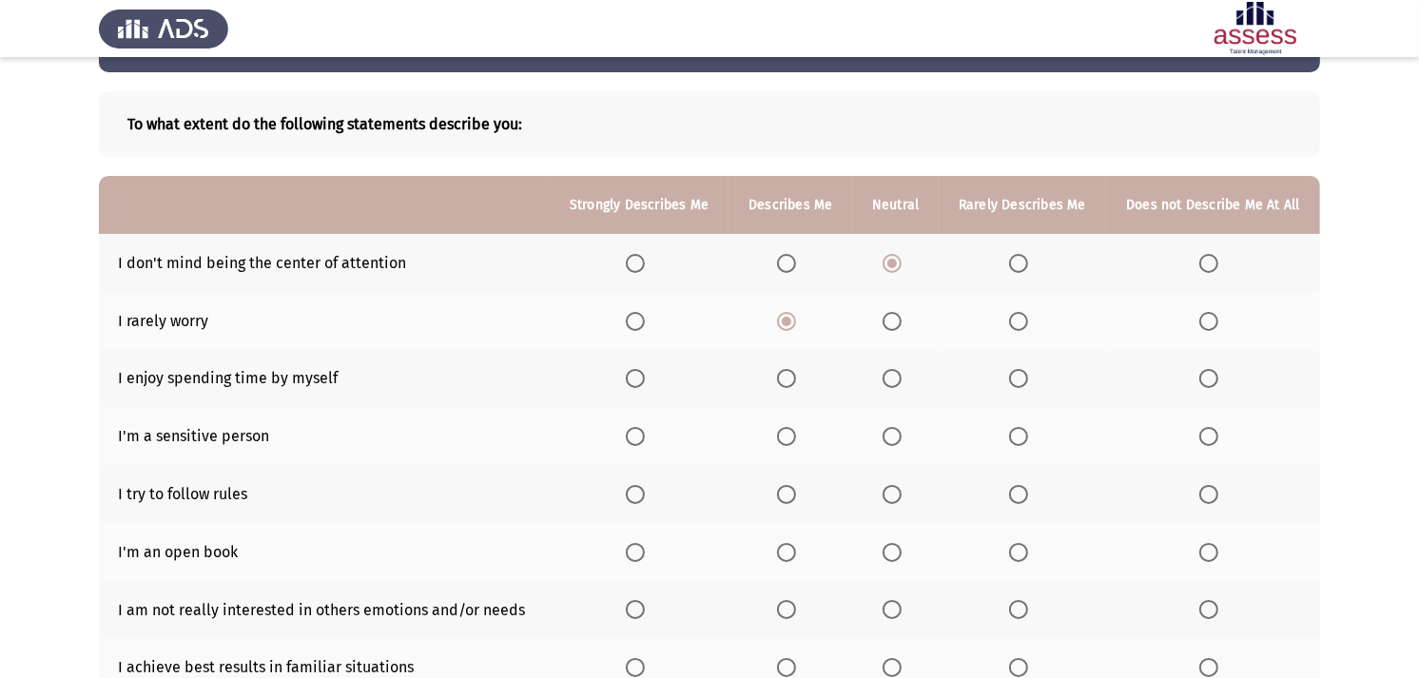
scroll to position [106, 0]
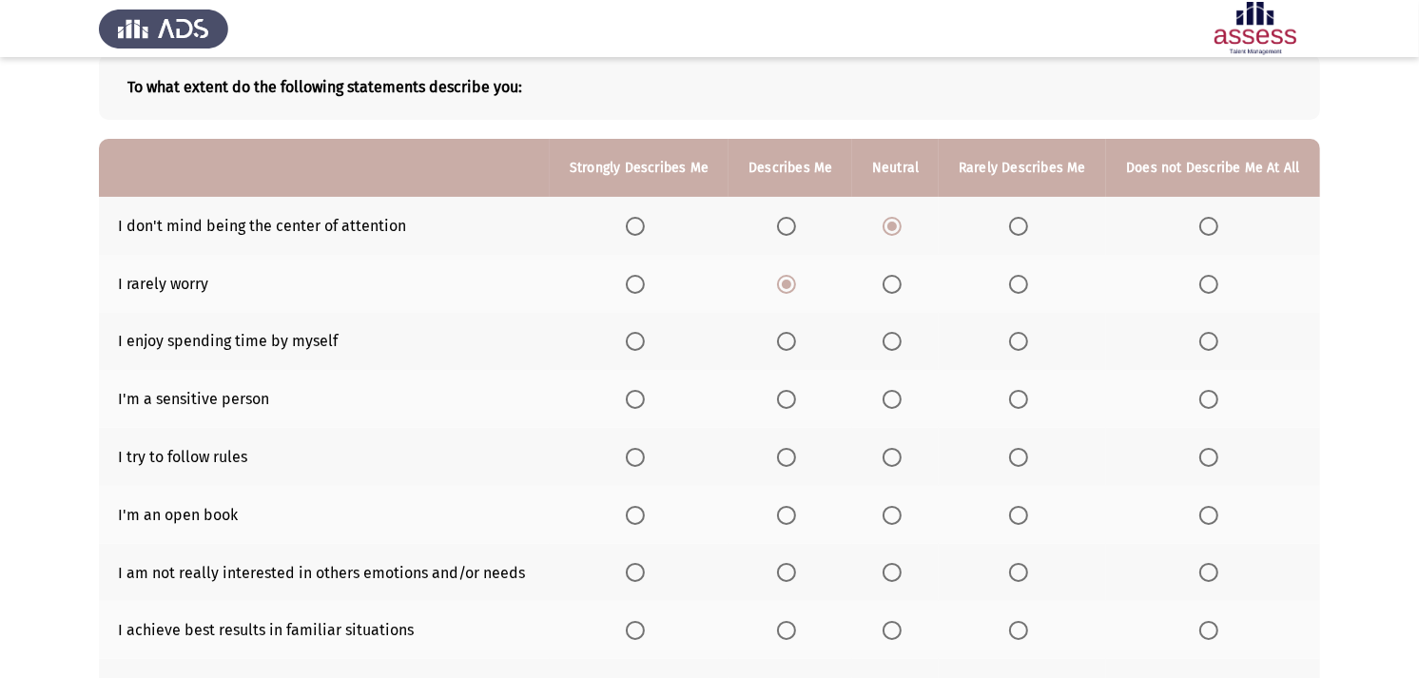
click at [1013, 335] on span "Select an option" at bounding box center [1018, 341] width 19 height 19
click at [1013, 335] on input "Select an option" at bounding box center [1018, 341] width 19 height 19
click at [1022, 402] on span "Select an option" at bounding box center [1018, 399] width 19 height 19
click at [1022, 402] on input "Select an option" at bounding box center [1018, 399] width 19 height 19
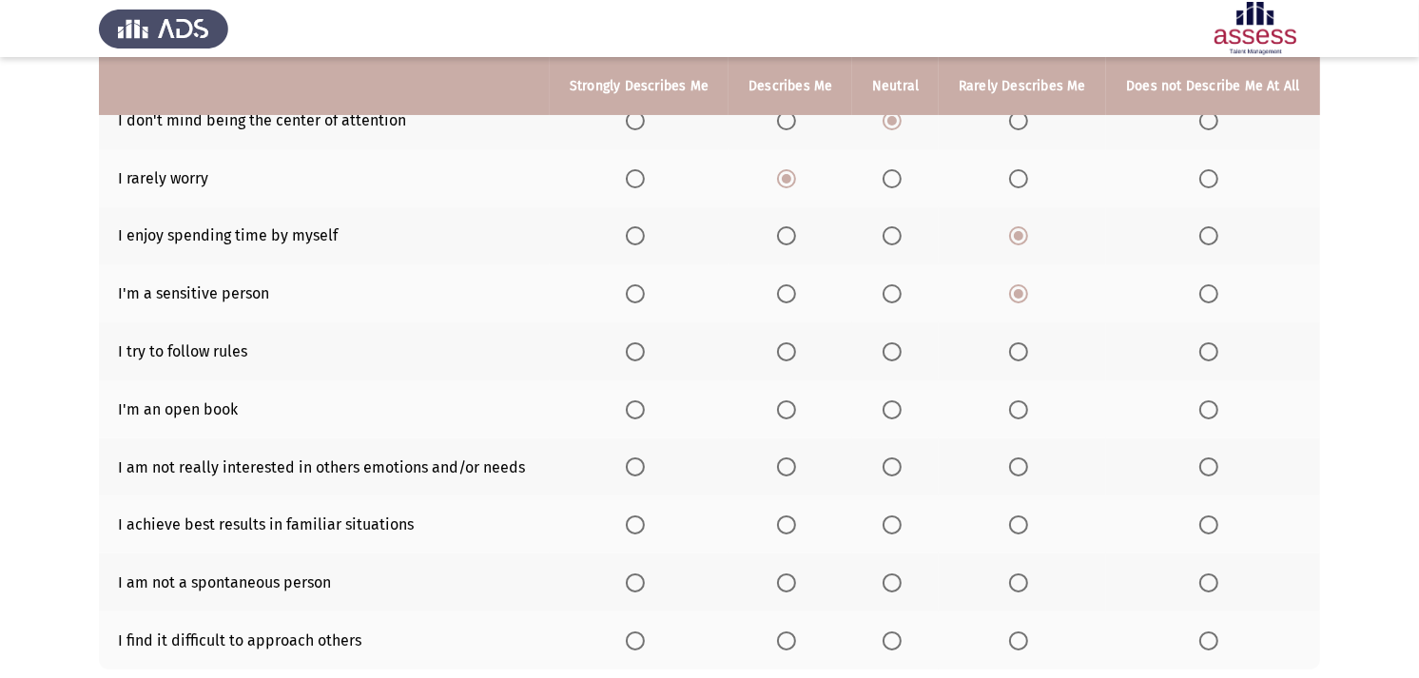
click at [640, 346] on span "Select an option" at bounding box center [635, 351] width 19 height 19
click at [640, 346] on input "Select an option" at bounding box center [635, 351] width 19 height 19
click at [1024, 401] on span "Select an option" at bounding box center [1018, 409] width 19 height 19
click at [1024, 401] on input "Select an option" at bounding box center [1018, 409] width 19 height 19
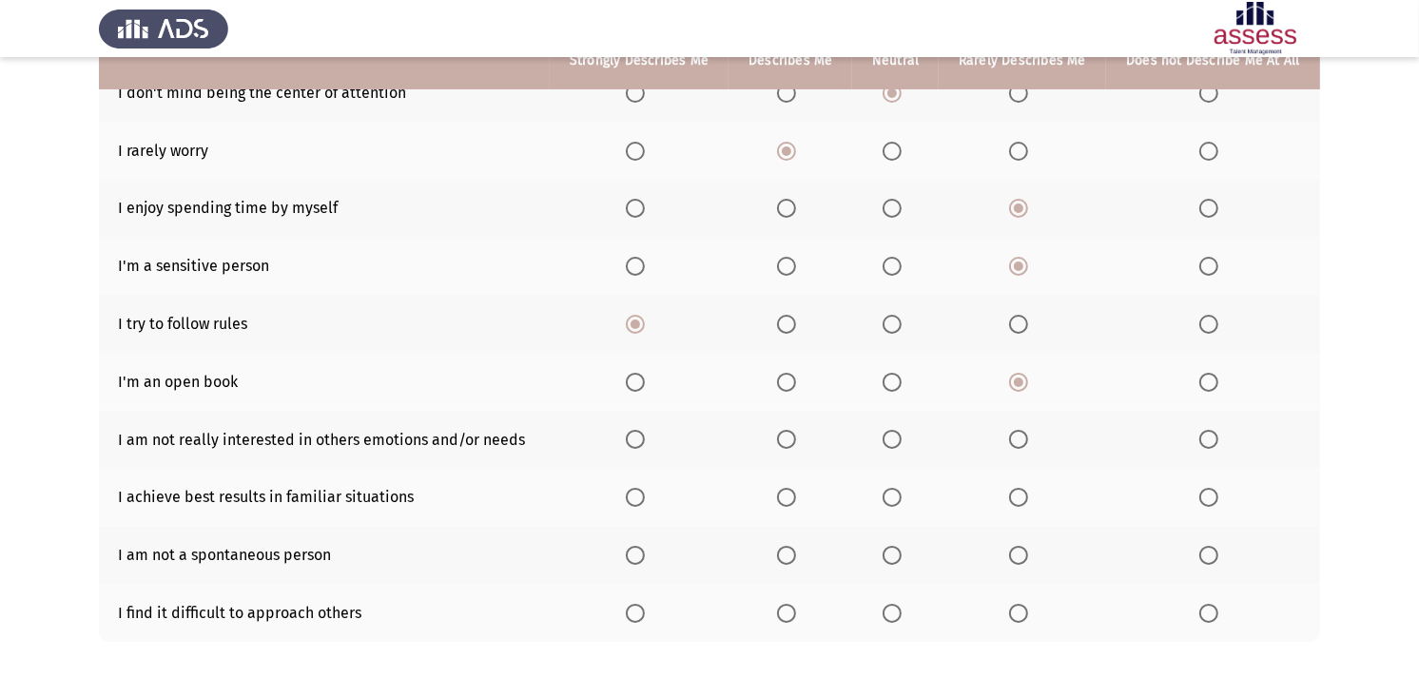
scroll to position [317, 0]
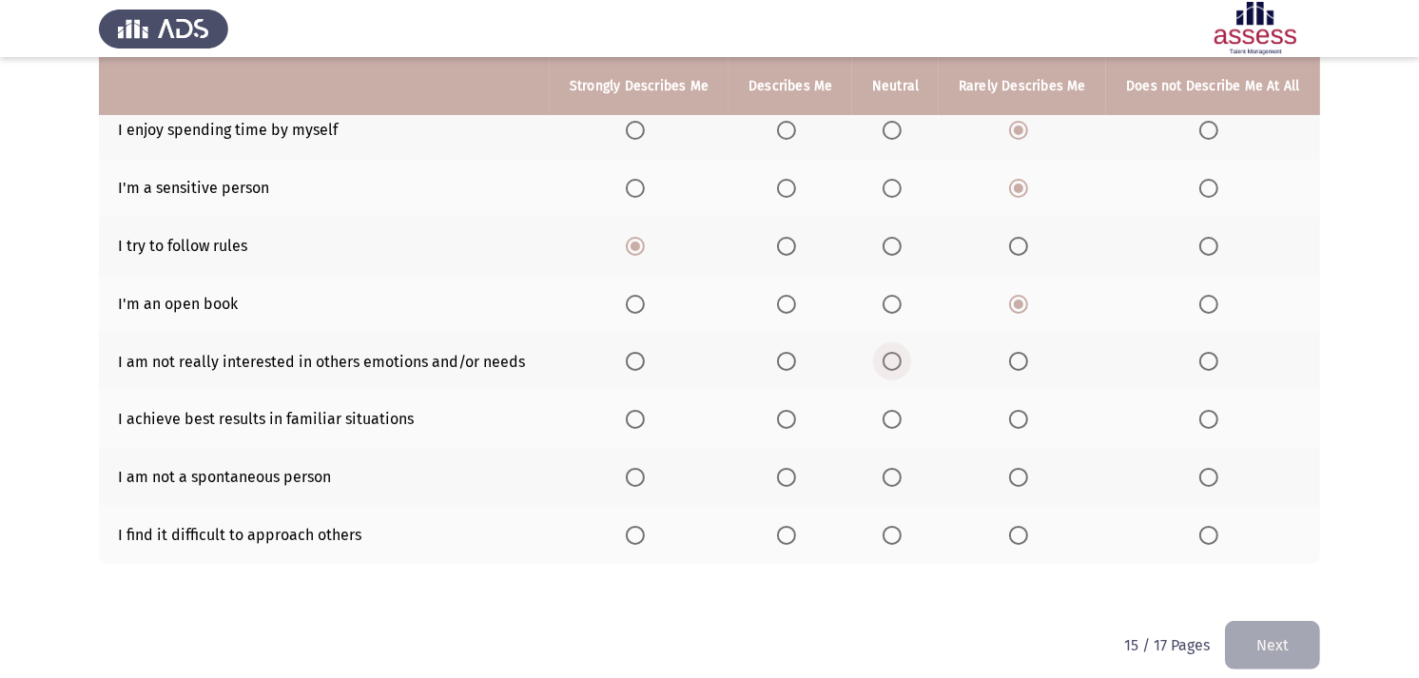
click at [901, 361] on span "Select an option" at bounding box center [891, 361] width 19 height 19
click at [901, 361] on input "Select an option" at bounding box center [891, 361] width 19 height 19
click at [795, 418] on span "Select an option" at bounding box center [786, 419] width 19 height 19
click at [795, 418] on input "Select an option" at bounding box center [786, 419] width 19 height 19
click at [1012, 526] on span "Select an option" at bounding box center [1018, 535] width 19 height 19
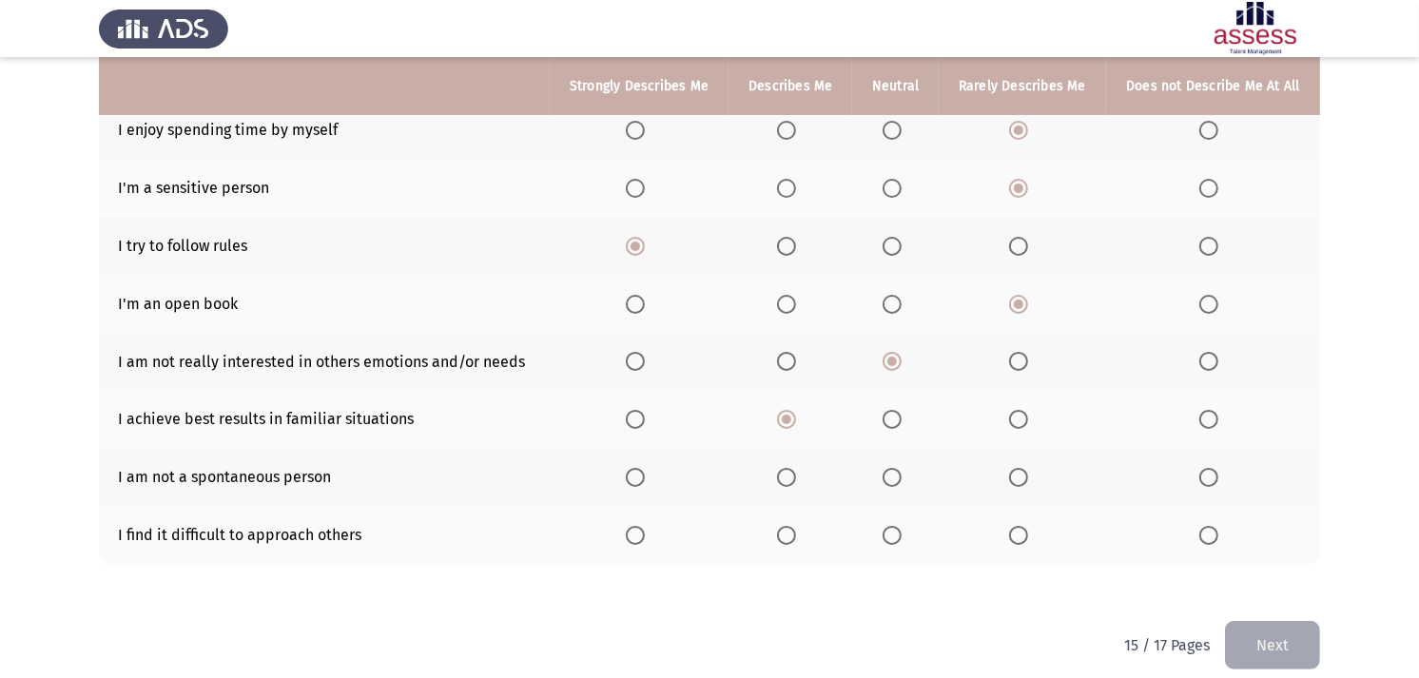
click at [1012, 526] on input "Select an option" at bounding box center [1018, 535] width 19 height 19
click at [889, 479] on span "Select an option" at bounding box center [891, 477] width 19 height 19
click at [889, 479] on input "Select an option" at bounding box center [891, 477] width 19 height 19
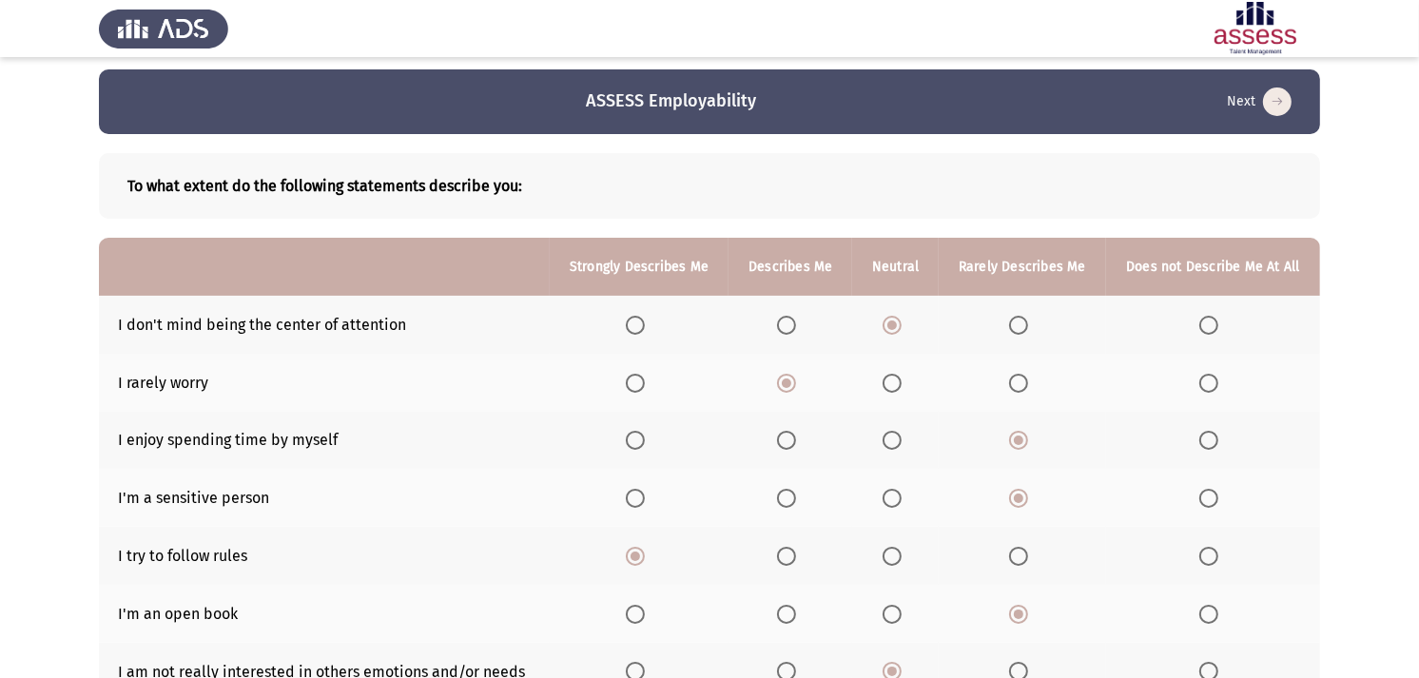
scroll to position [0, 0]
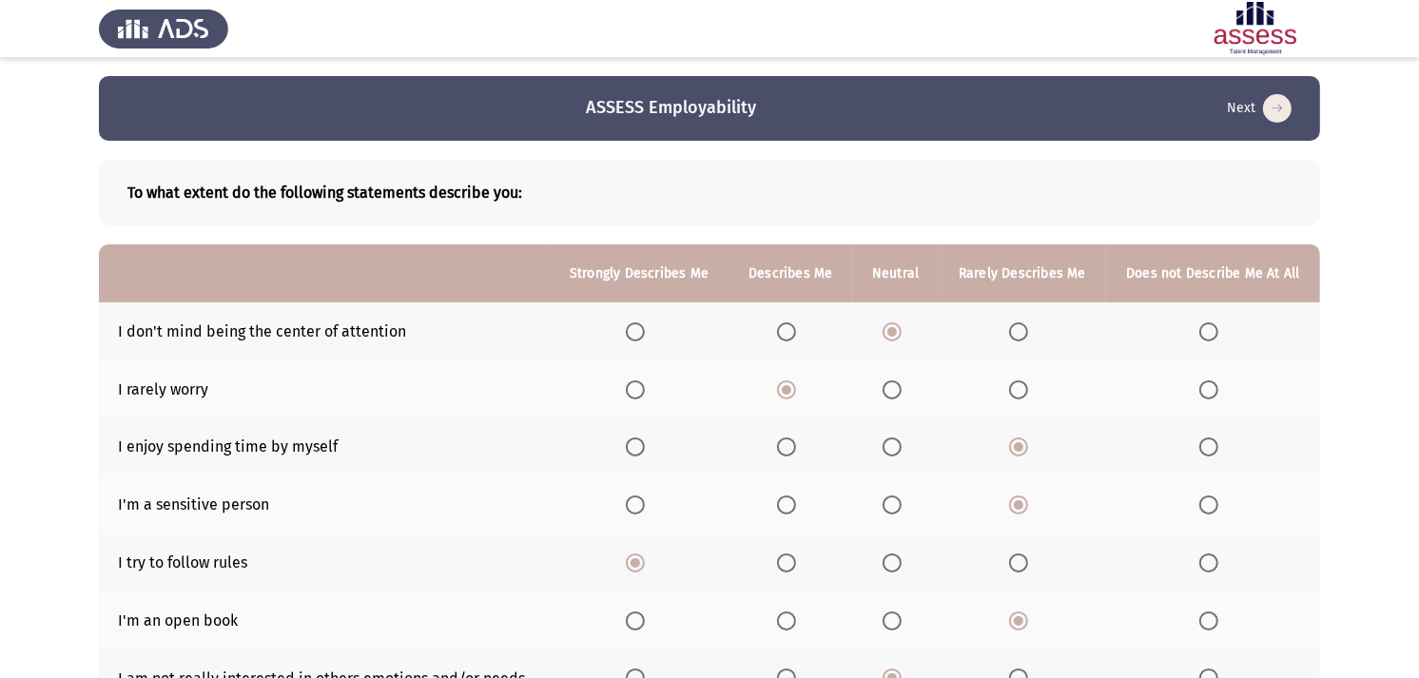
click at [787, 336] on span "Select an option" at bounding box center [786, 331] width 19 height 19
click at [787, 336] on input "Select an option" at bounding box center [786, 331] width 19 height 19
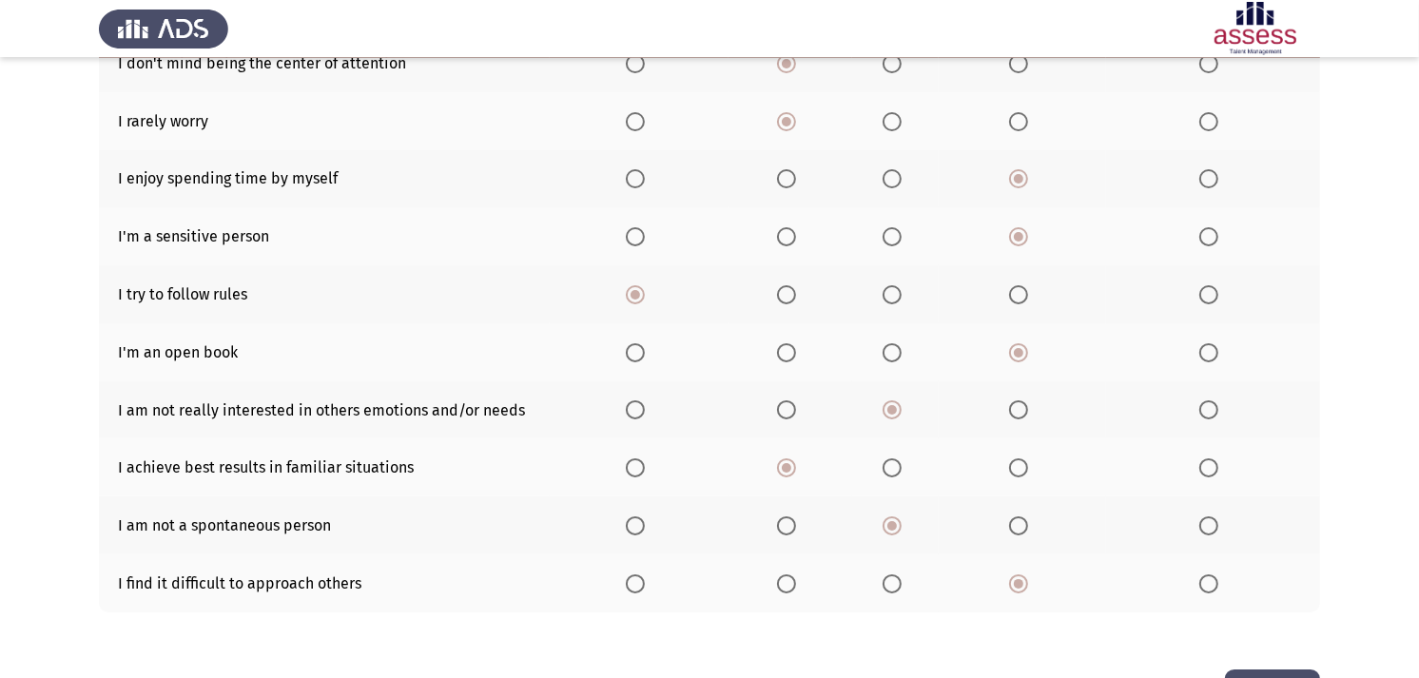
scroll to position [317, 0]
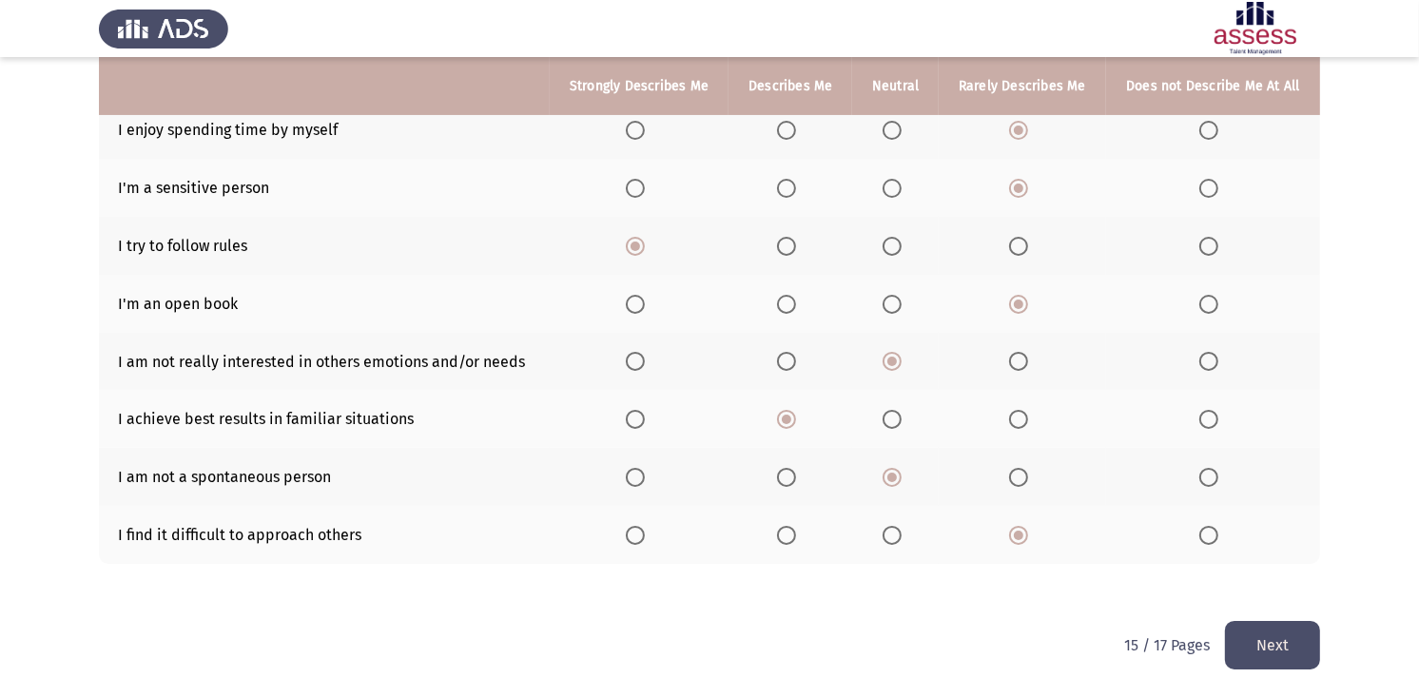
click at [1227, 610] on app-previous-next-buttons "Next" at bounding box center [1272, 645] width 95 height 48
click at [1018, 468] on span "Select an option" at bounding box center [1018, 477] width 19 height 19
click at [1018, 468] on input "Select an option" at bounding box center [1018, 477] width 19 height 19
click at [861, 457] on th at bounding box center [895, 477] width 87 height 58
click at [898, 476] on span "Select an option" at bounding box center [891, 477] width 19 height 19
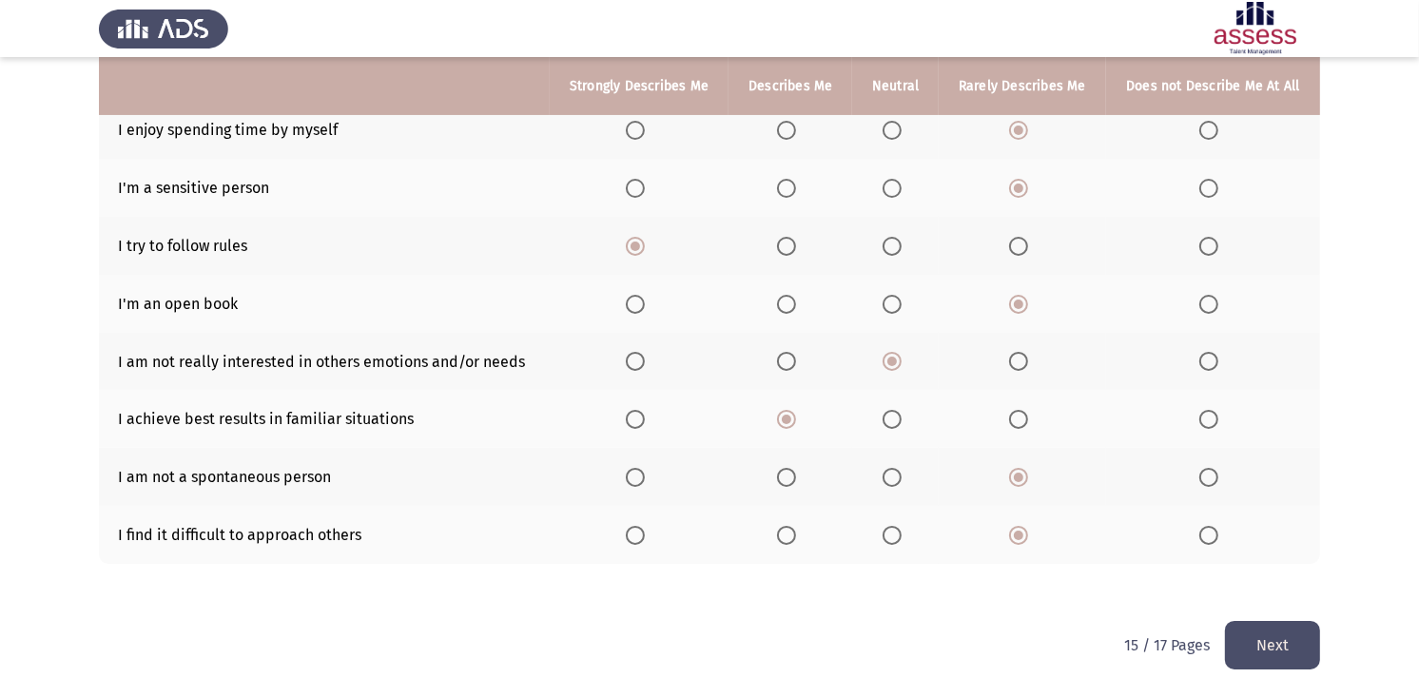
click at [898, 476] on input "Select an option" at bounding box center [891, 477] width 19 height 19
click at [1290, 610] on button "Next" at bounding box center [1272, 645] width 95 height 48
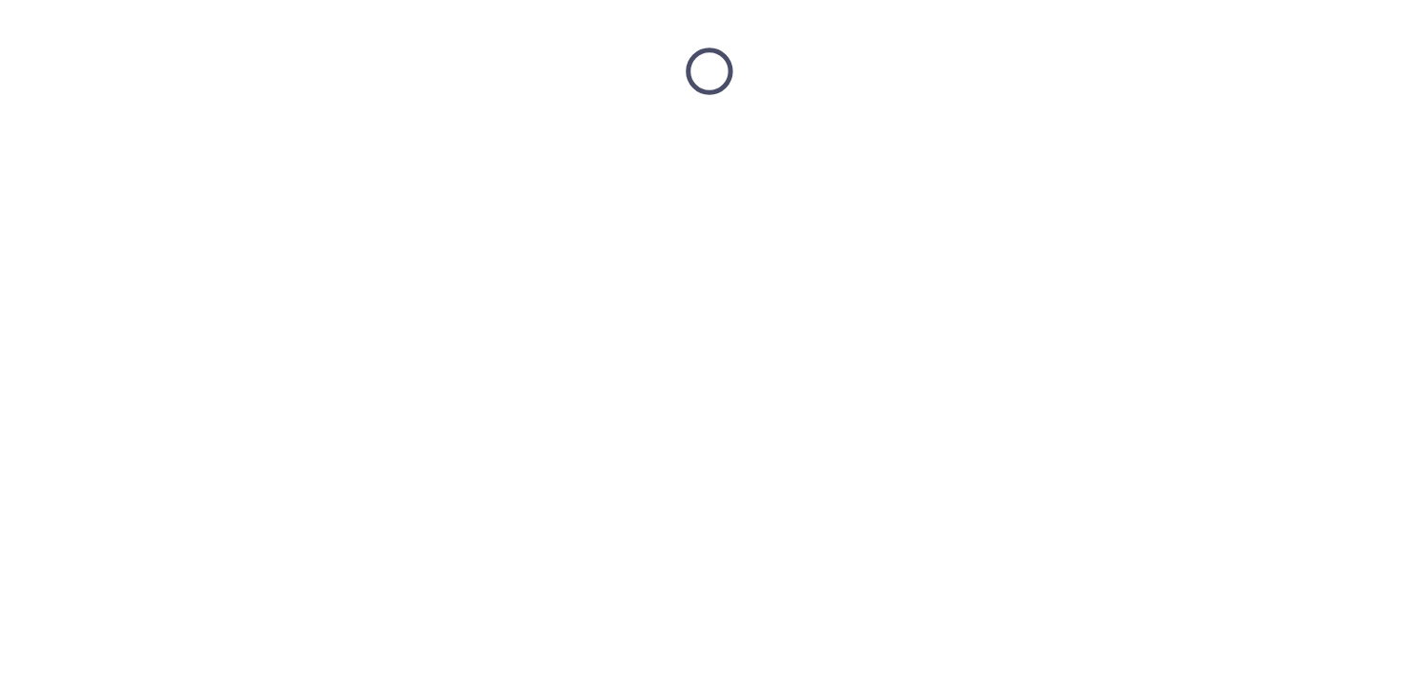
scroll to position [0, 0]
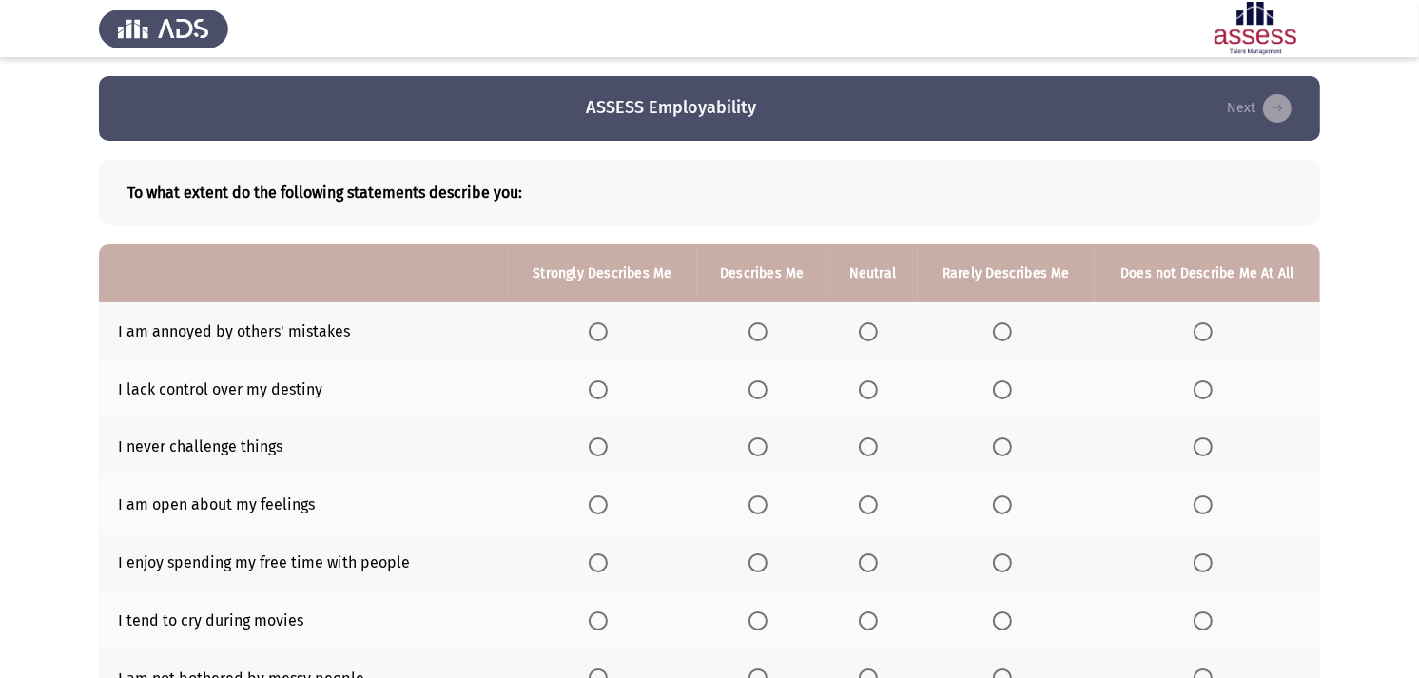
click at [1014, 331] on label "Select an option" at bounding box center [1006, 331] width 27 height 19
click at [1012, 331] on input "Select an option" at bounding box center [1002, 331] width 19 height 19
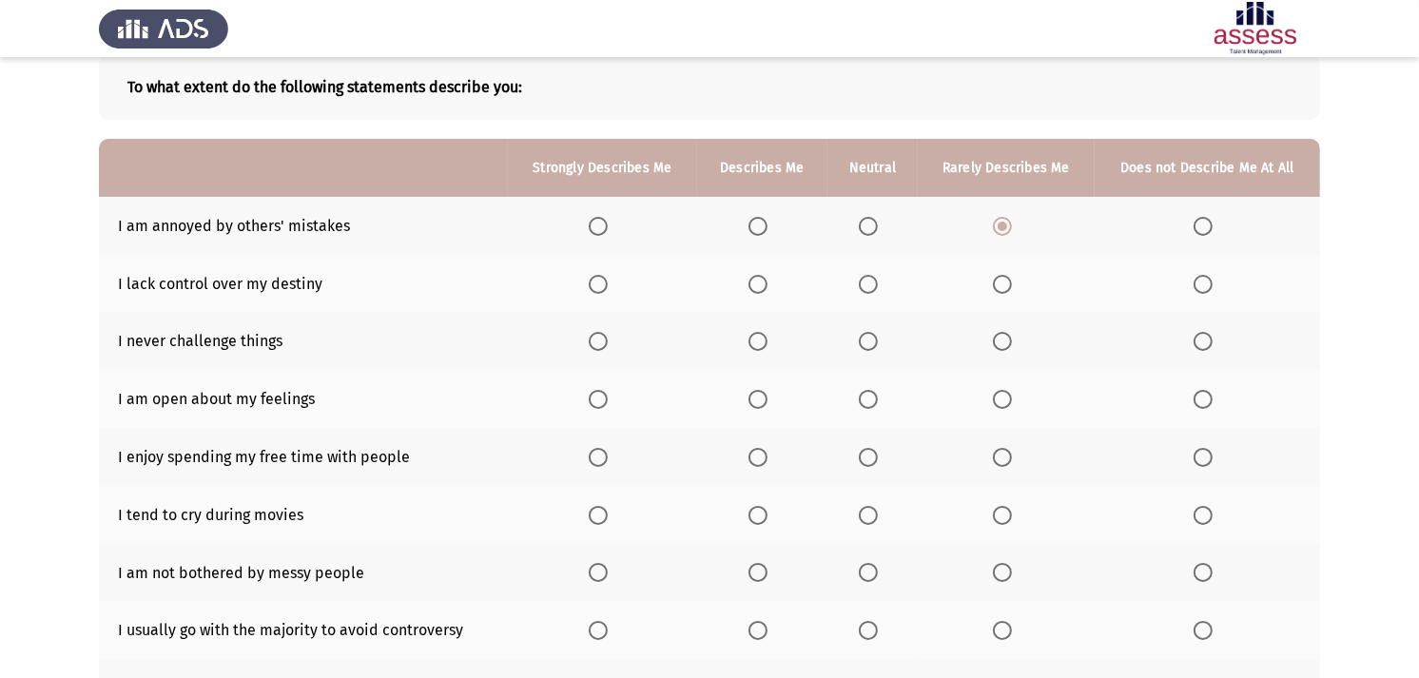
scroll to position [211, 0]
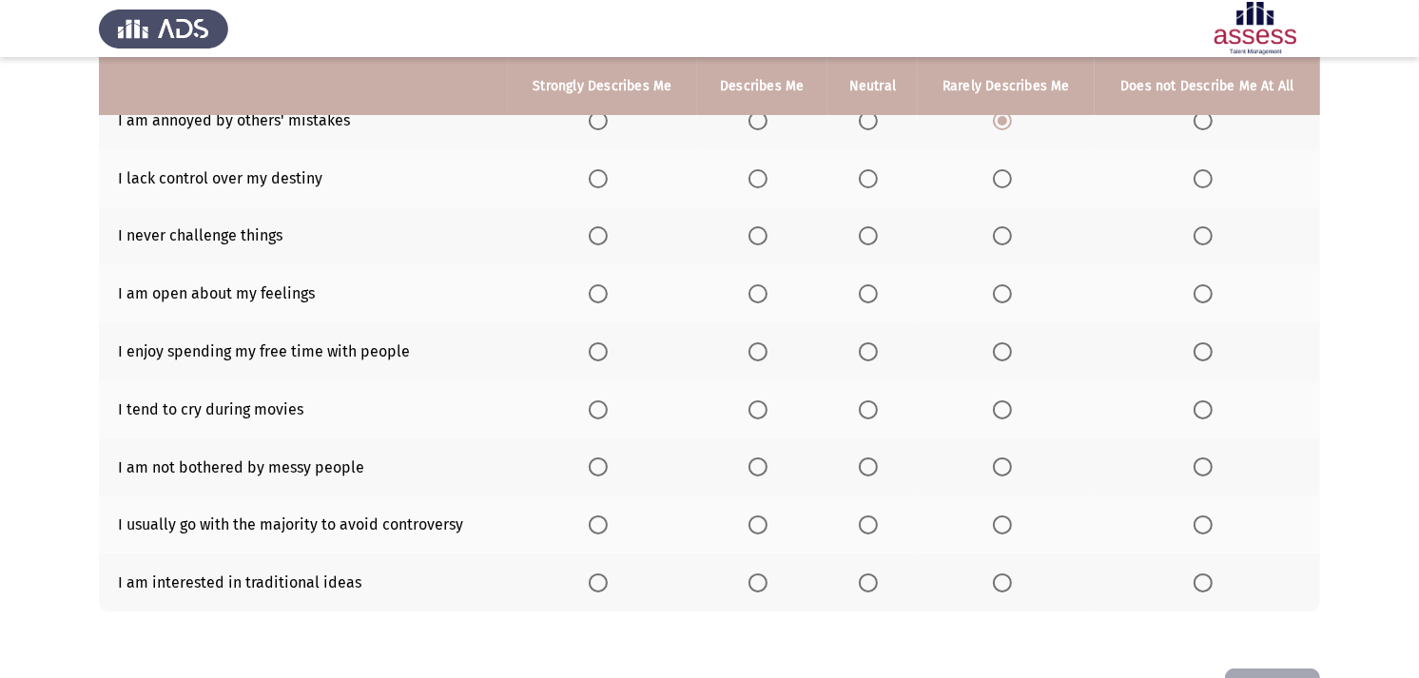
click at [1010, 230] on span "Select an option" at bounding box center [1002, 235] width 19 height 19
click at [1010, 230] on input "Select an option" at bounding box center [1002, 235] width 19 height 19
click at [1016, 300] on label "Select an option" at bounding box center [1006, 293] width 27 height 19
click at [1012, 300] on input "Select an option" at bounding box center [1002, 293] width 19 height 19
click at [591, 346] on th at bounding box center [602, 351] width 189 height 58
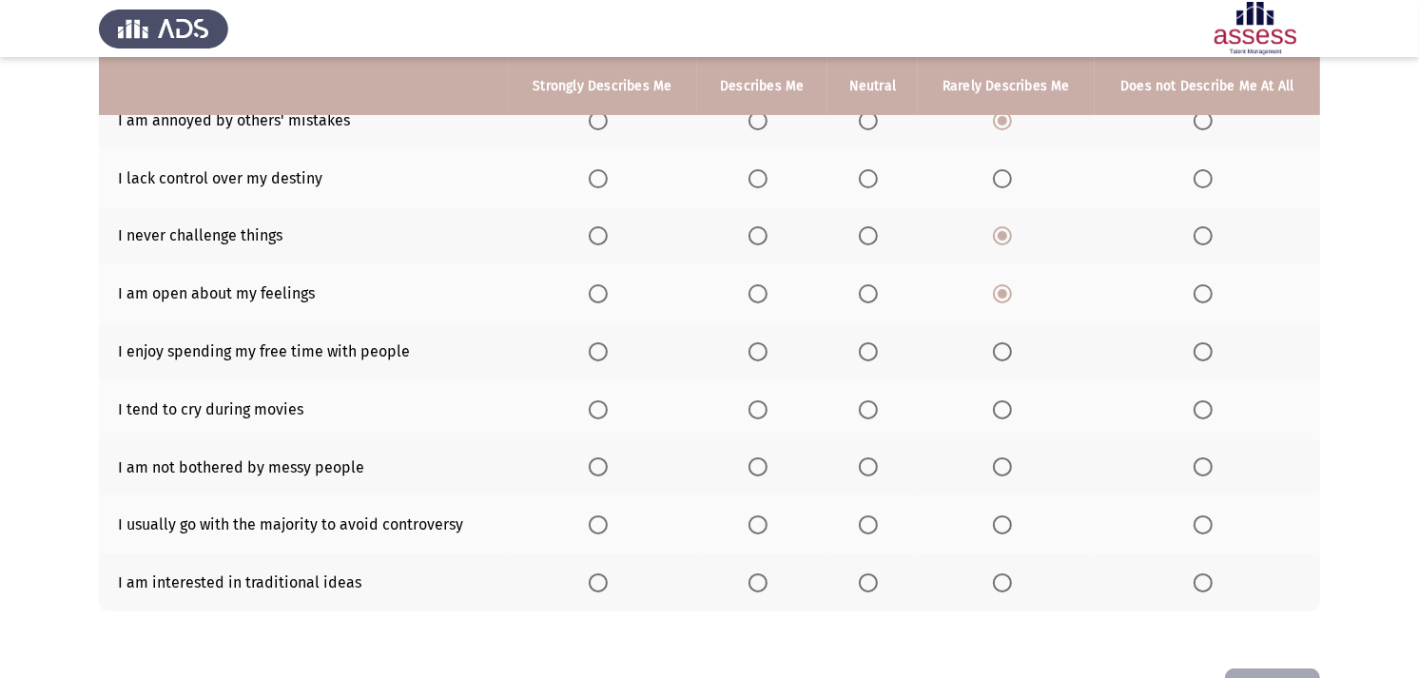
click at [608, 344] on span "Select an option" at bounding box center [598, 351] width 19 height 19
click at [608, 344] on input "Select an option" at bounding box center [598, 351] width 19 height 19
click at [1195, 407] on span "Select an option" at bounding box center [1202, 409] width 19 height 19
click at [1195, 407] on input "Select an option" at bounding box center [1202, 409] width 19 height 19
click at [875, 449] on th at bounding box center [872, 467] width 90 height 58
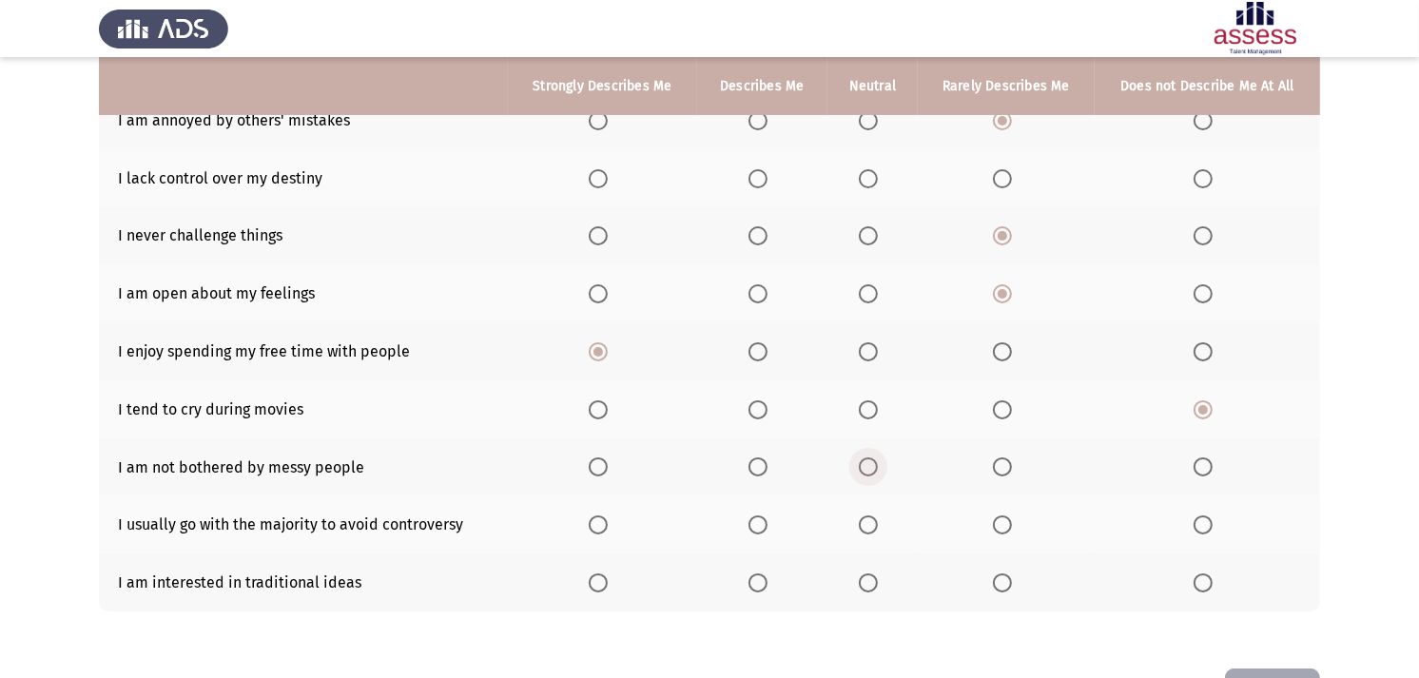
click at [875, 458] on span "Select an option" at bounding box center [868, 466] width 19 height 19
click at [875, 458] on input "Select an option" at bounding box center [868, 466] width 19 height 19
click at [1001, 527] on span "Select an option" at bounding box center [1002, 524] width 19 height 19
click at [1001, 527] on input "Select an option" at bounding box center [1002, 524] width 19 height 19
click at [873, 573] on span "Select an option" at bounding box center [868, 582] width 19 height 19
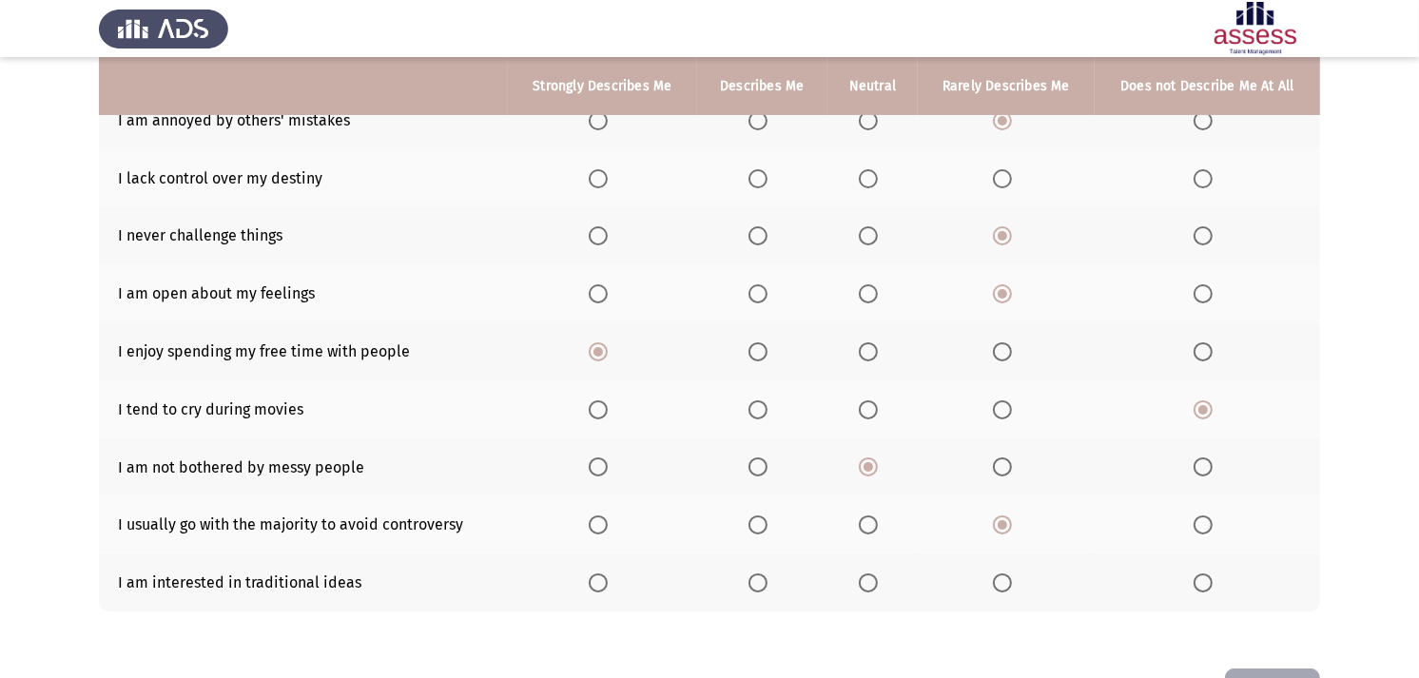
click at [873, 573] on input "Select an option" at bounding box center [868, 582] width 19 height 19
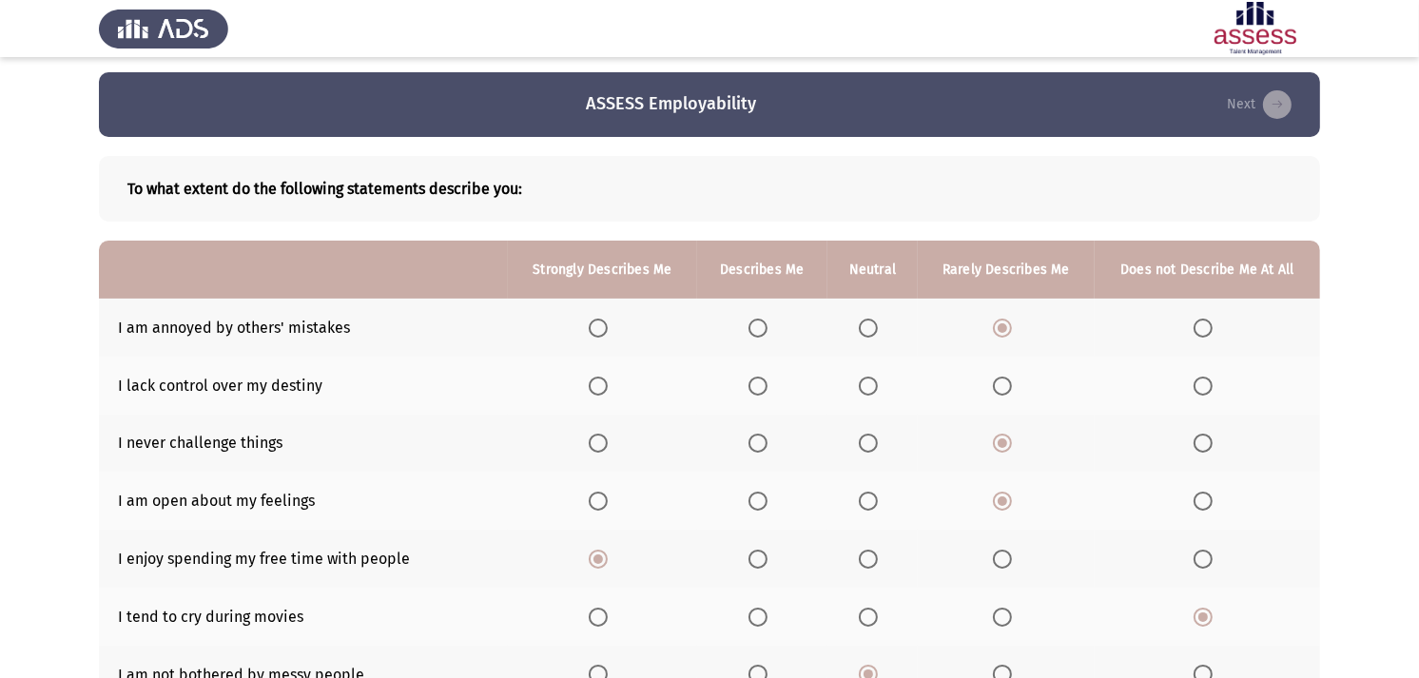
scroll to position [0, 0]
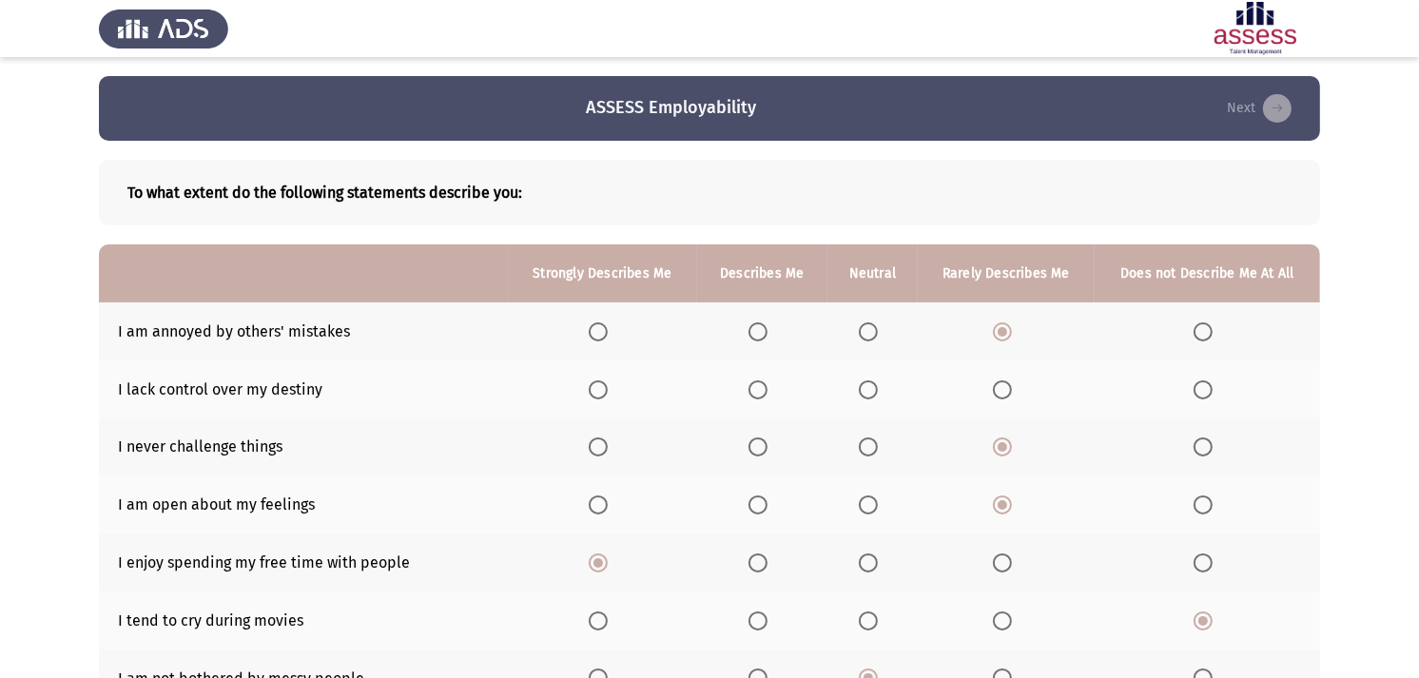
click at [772, 396] on label "Select an option" at bounding box center [761, 389] width 27 height 19
click at [767, 396] on input "Select an option" at bounding box center [757, 389] width 19 height 19
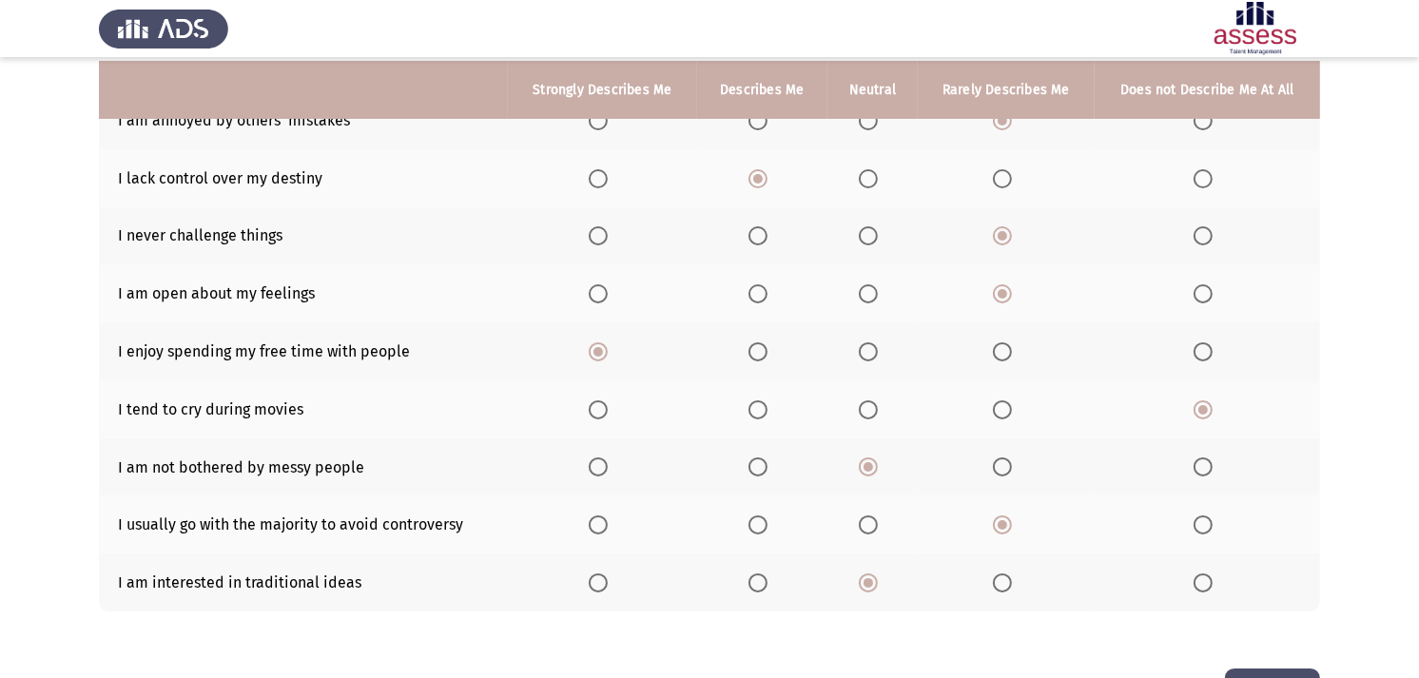
scroll to position [272, 0]
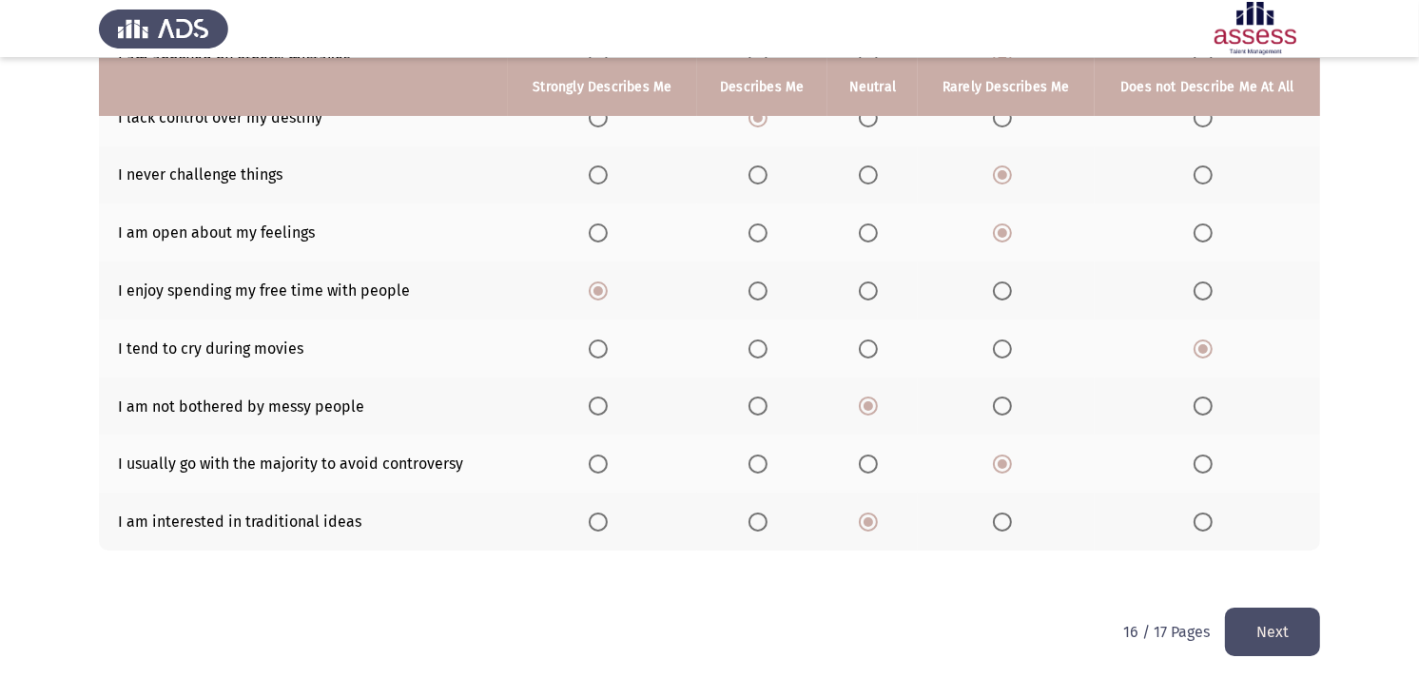
click at [1243, 610] on button "Next" at bounding box center [1272, 632] width 95 height 48
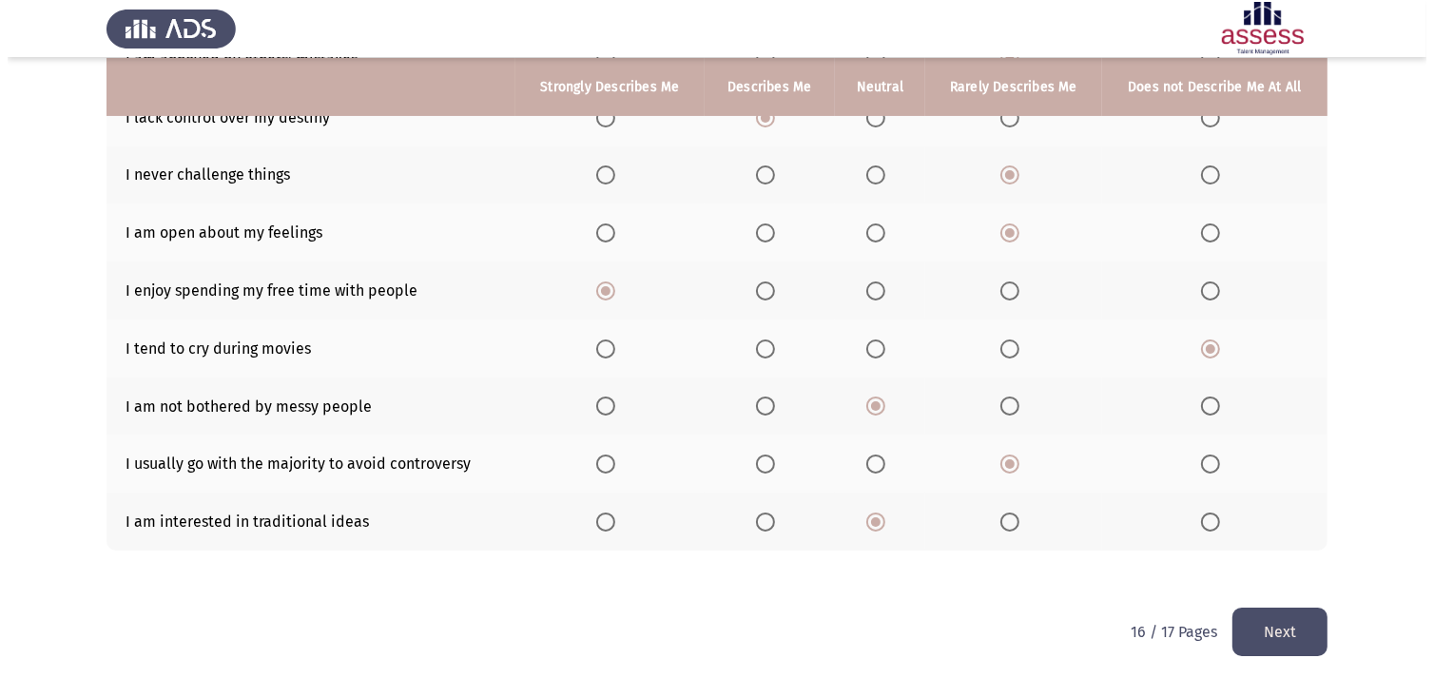
scroll to position [0, 0]
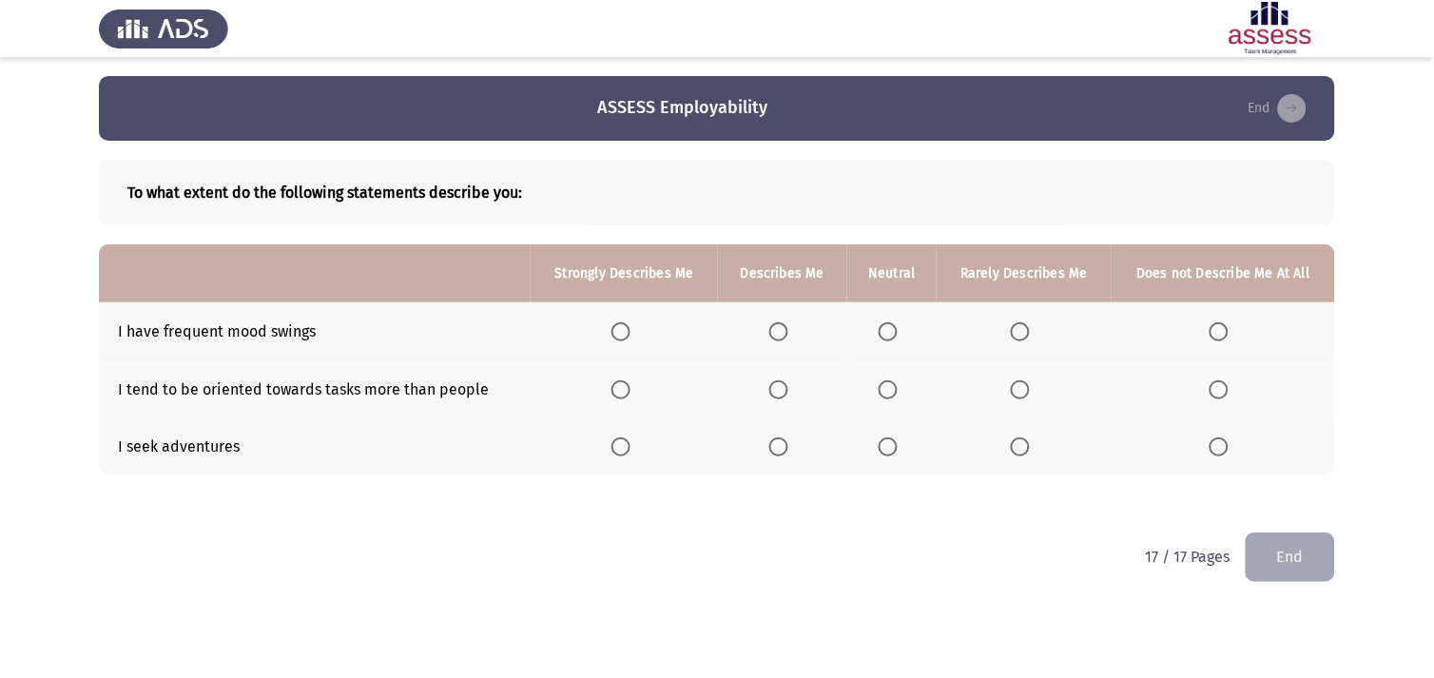
click at [1210, 334] on th at bounding box center [1223, 331] width 223 height 58
click at [1229, 330] on span "Select an option" at bounding box center [1219, 331] width 19 height 19
click at [1229, 330] on input "Select an option" at bounding box center [1219, 331] width 19 height 19
drag, startPoint x: 763, startPoint y: 440, endPoint x: 775, endPoint y: 437, distance: 12.7
click at [766, 439] on th at bounding box center [782, 447] width 129 height 58
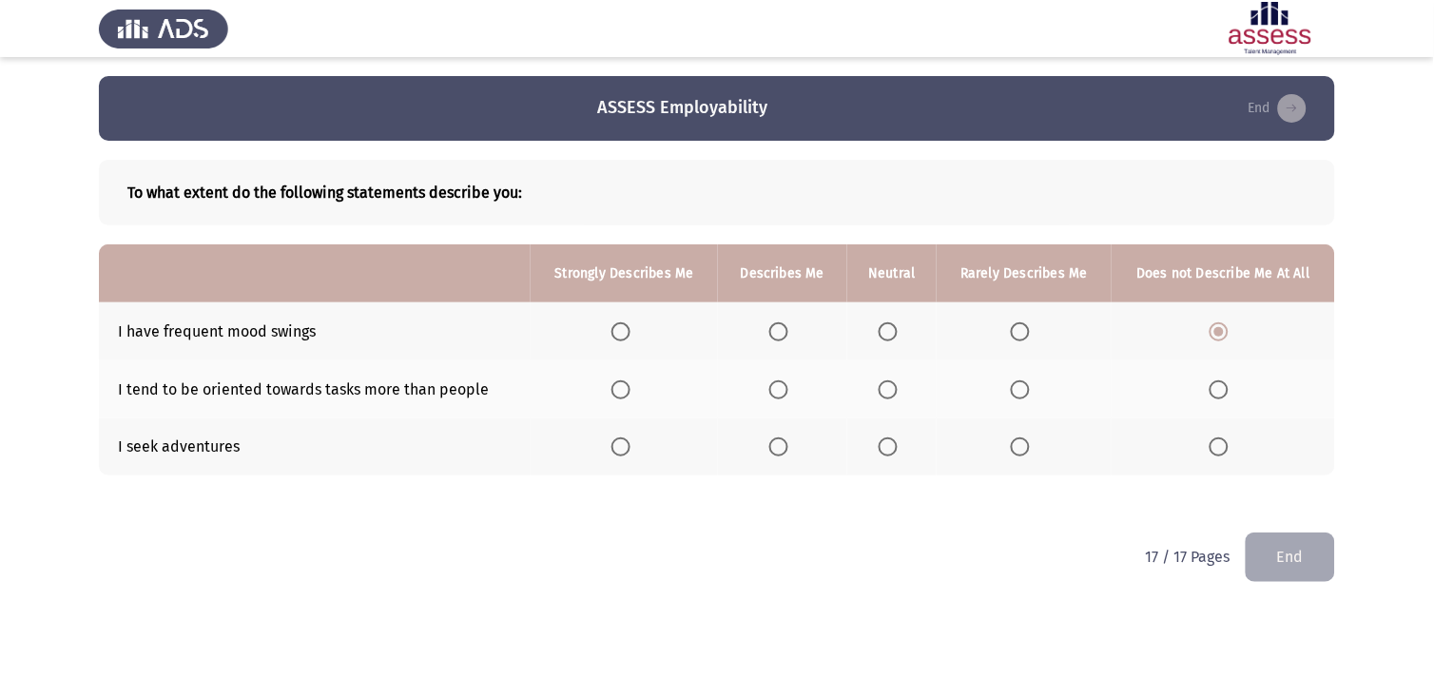
click at [776, 437] on span "Select an option" at bounding box center [778, 446] width 19 height 19
click at [776, 437] on input "Select an option" at bounding box center [778, 446] width 19 height 19
click at [768, 387] on th at bounding box center [782, 389] width 129 height 58
click at [800, 387] on th at bounding box center [782, 389] width 129 height 58
click at [778, 387] on span "Select an option" at bounding box center [778, 389] width 19 height 19
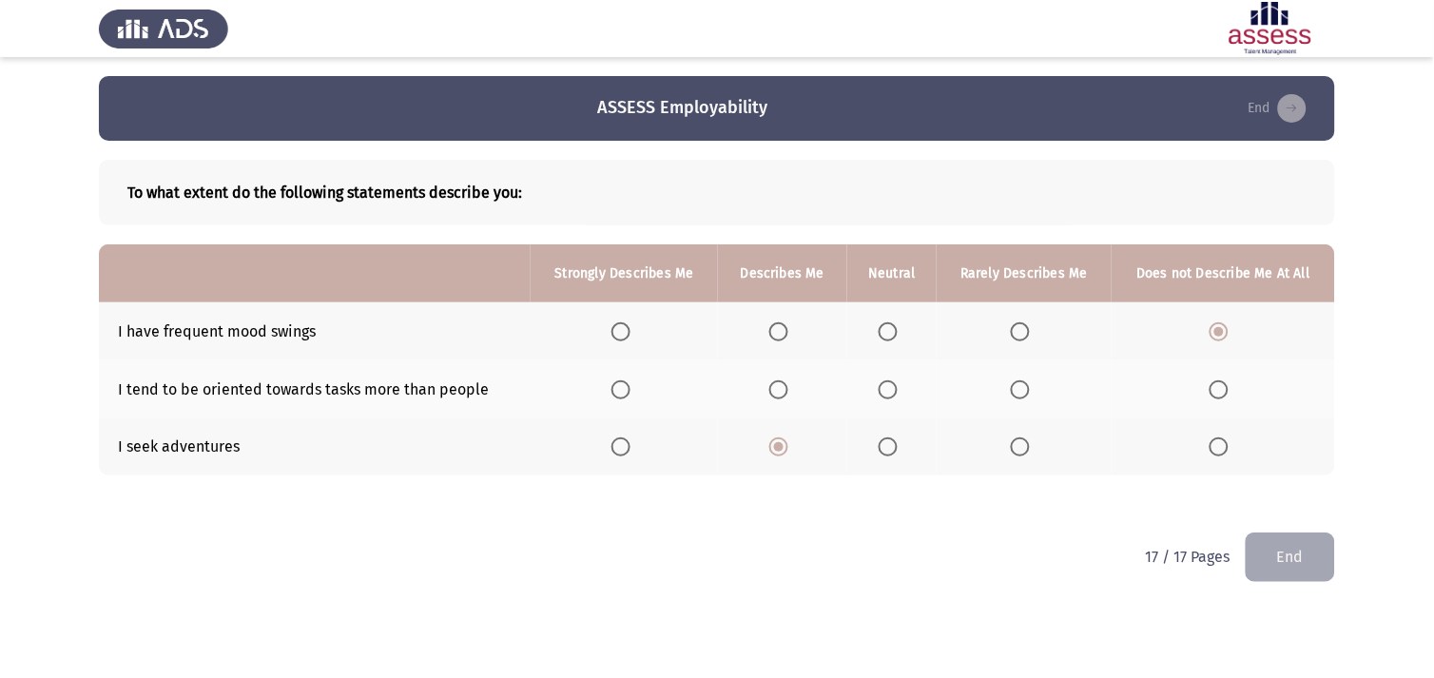
click at [778, 387] on input "Select an option" at bounding box center [778, 389] width 19 height 19
click at [1284, 540] on button "End" at bounding box center [1290, 557] width 89 height 48
